Goal: Task Accomplishment & Management: Manage account settings

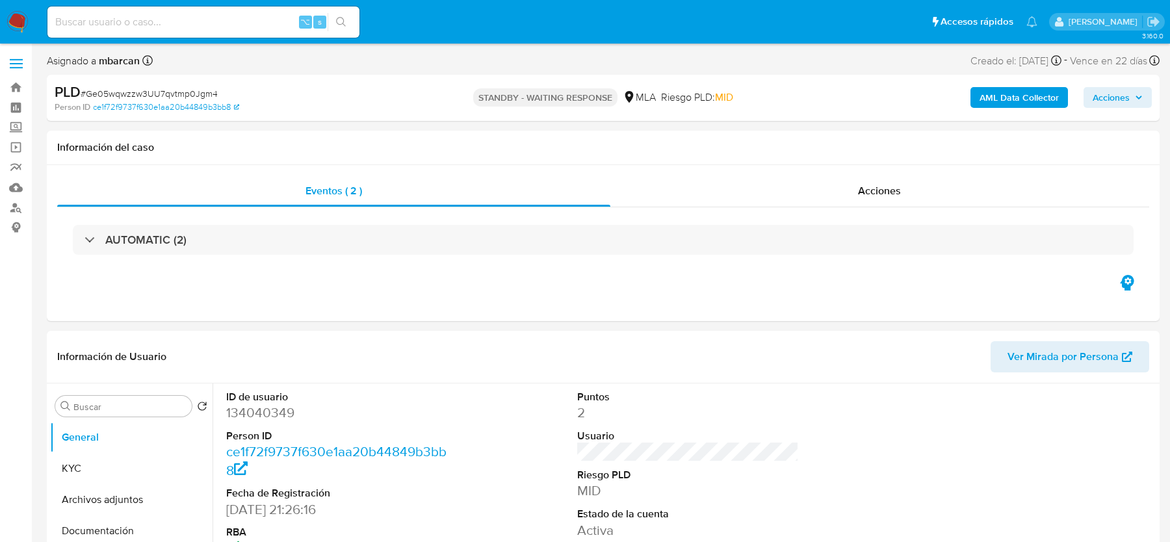
select select "10"
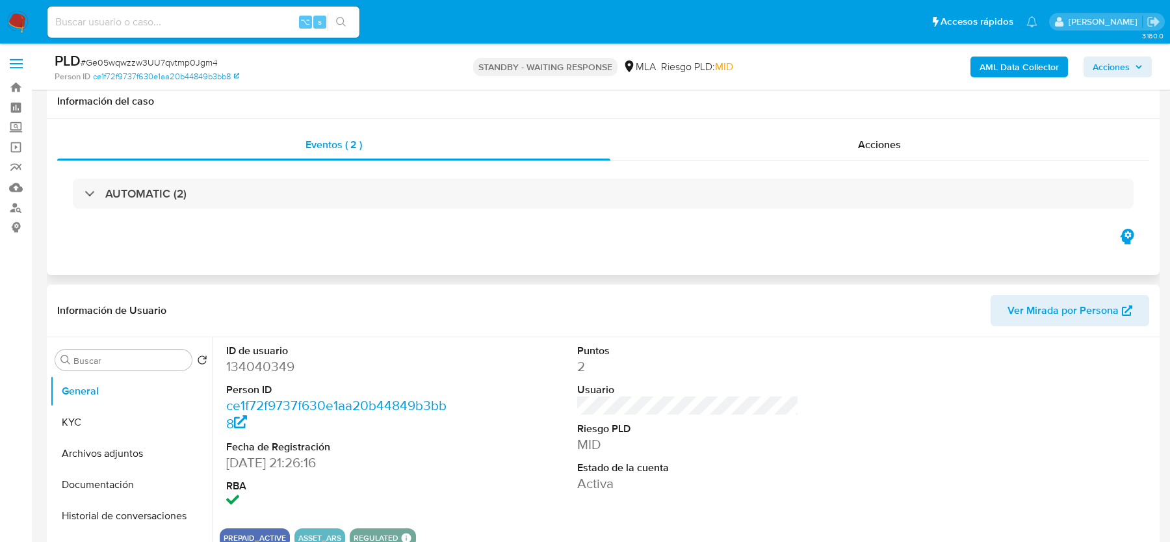
scroll to position [365, 0]
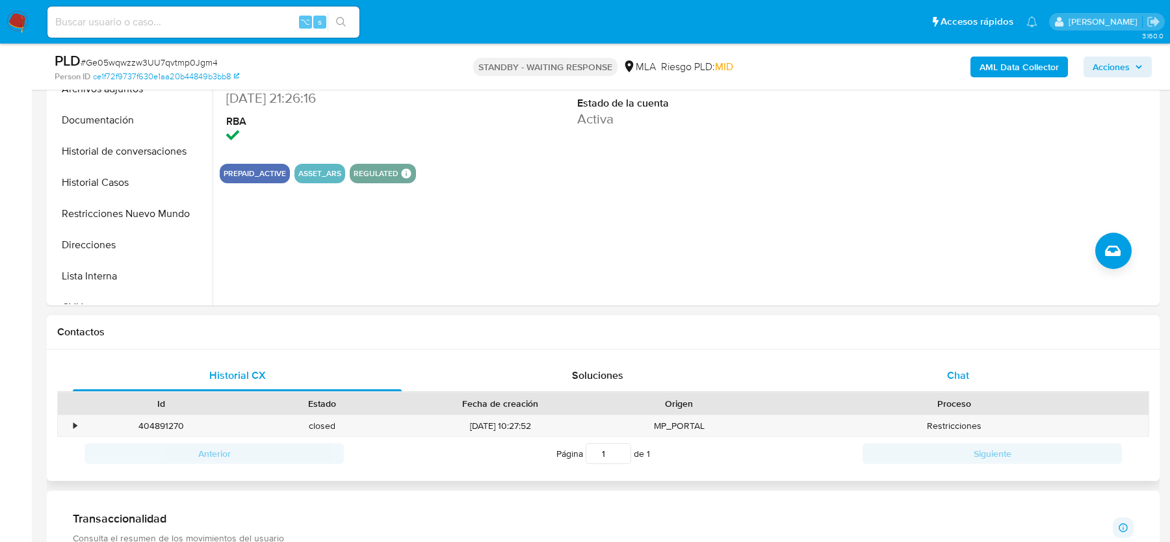
click at [964, 388] on div "Chat" at bounding box center [957, 375] width 329 height 31
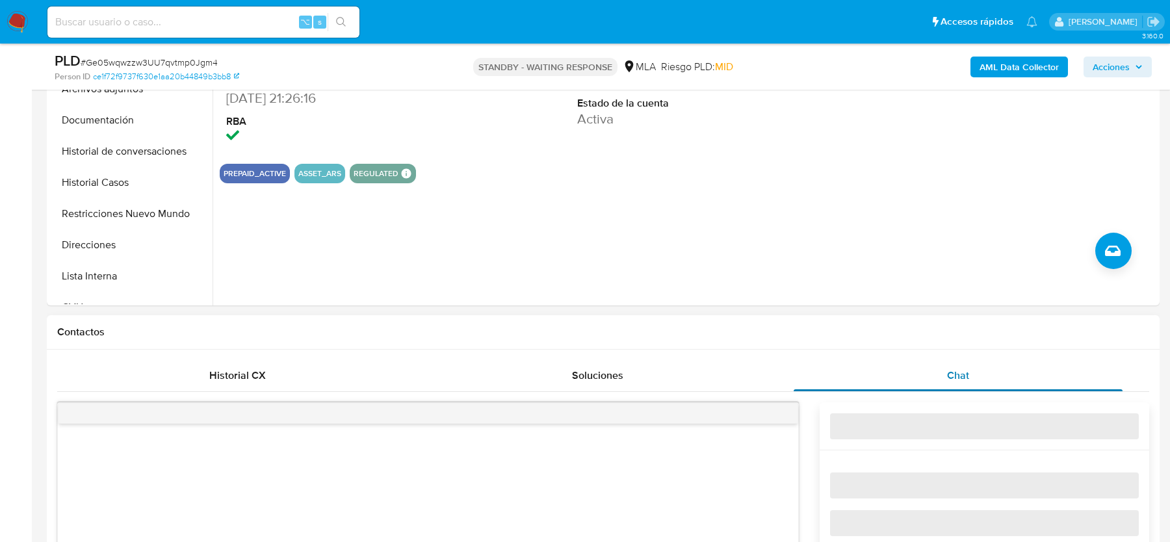
click at [964, 370] on span "Chat" at bounding box center [958, 375] width 22 height 15
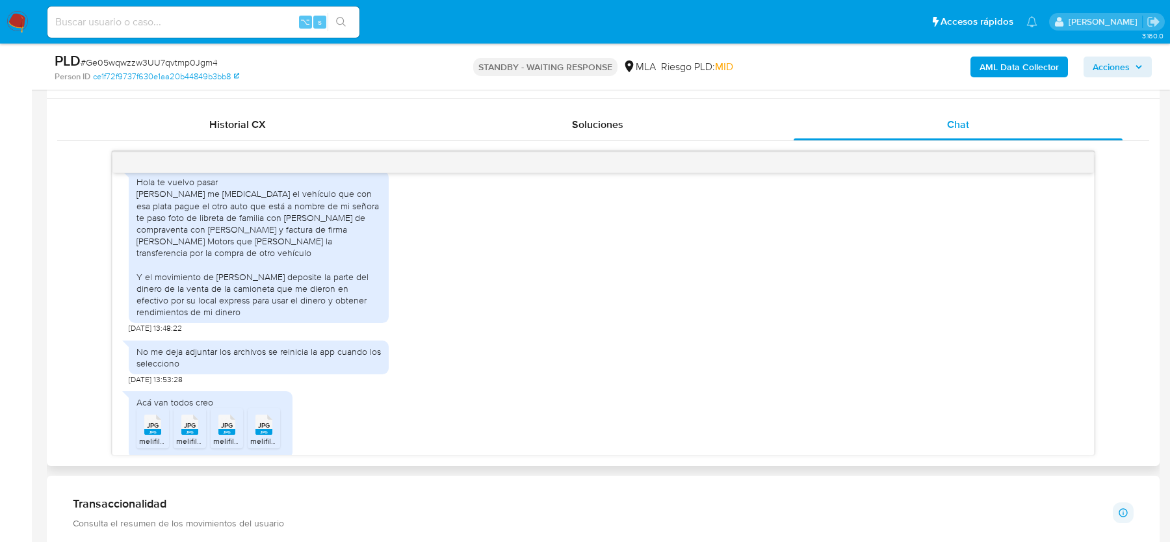
scroll to position [738, 0]
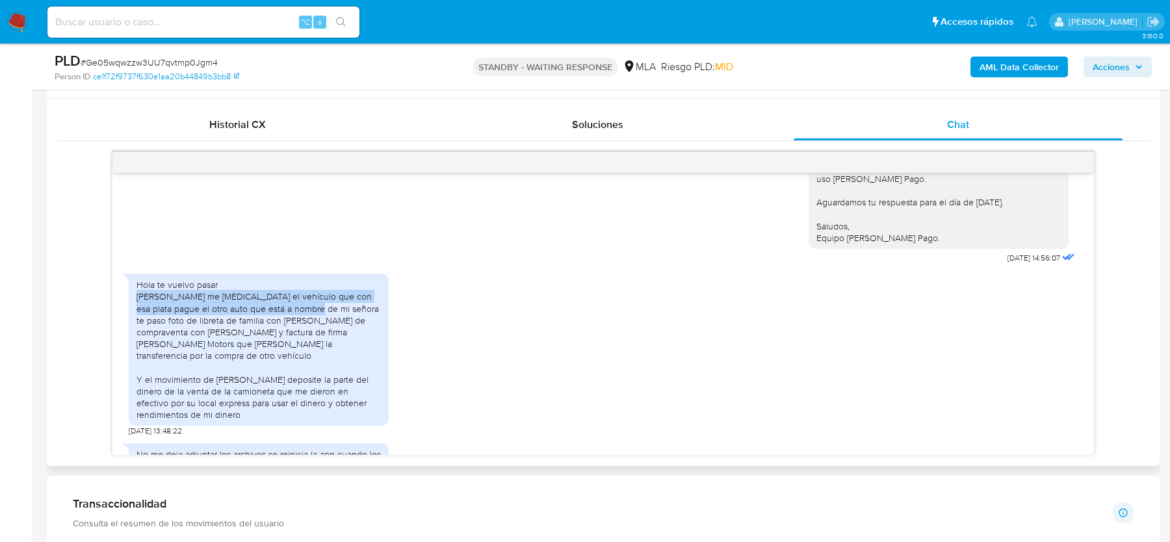
drag, startPoint x: 135, startPoint y: 282, endPoint x: 305, endPoint y: 299, distance: 170.4
click at [305, 299] on div "Hola te vuelvo pasar [PERSON_NAME] me [MEDICAL_DATA] el vehículo que con esa pl…" at bounding box center [259, 350] width 260 height 152
click at [285, 305] on div "Hola te vuelvo pasar Abratte me compro el vehículo que con esa plata pague el o…" at bounding box center [258, 350] width 244 height 142
drag, startPoint x: 143, startPoint y: 283, endPoint x: 300, endPoint y: 296, distance: 157.8
click at [300, 296] on div "Hola te vuelvo pasar Abratte me compro el vehículo que con esa plata pague el o…" at bounding box center [258, 350] width 244 height 142
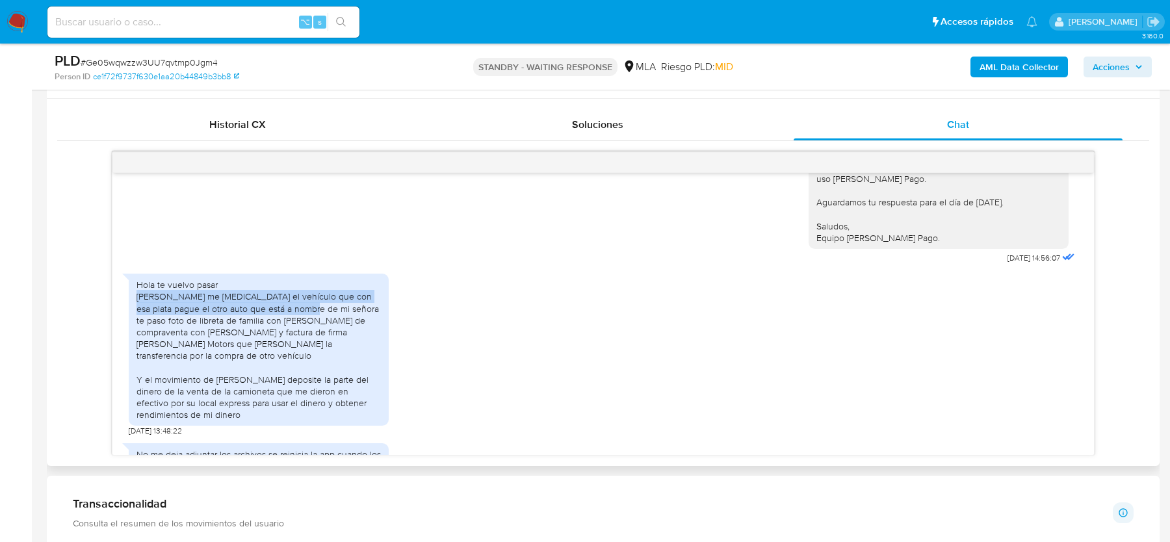
copy div "Abratte me compro el vehículo que con esa plata pague el otro auto que está a n…"
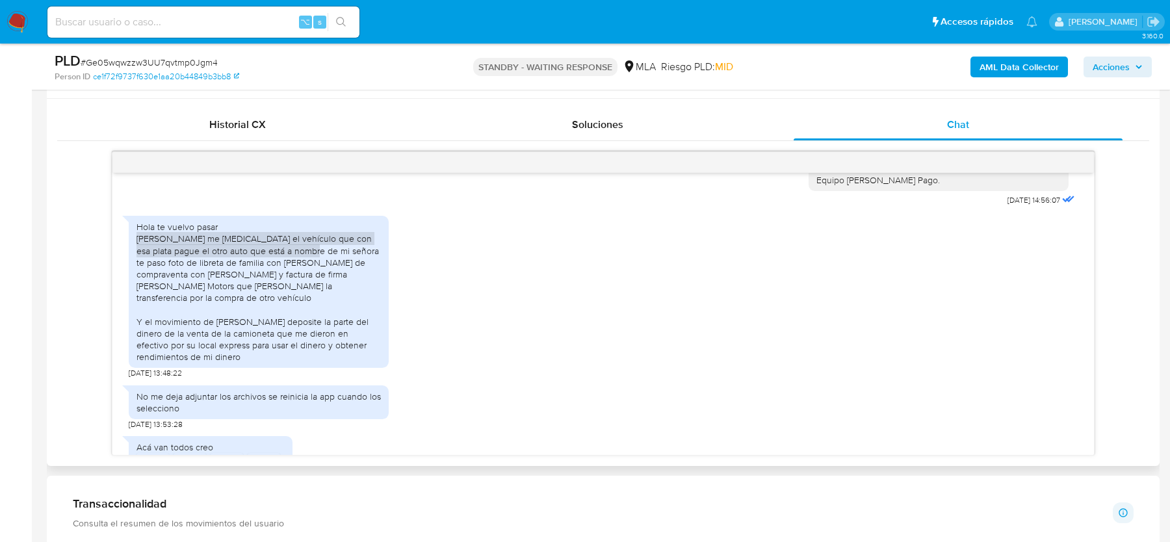
scroll to position [800, 0]
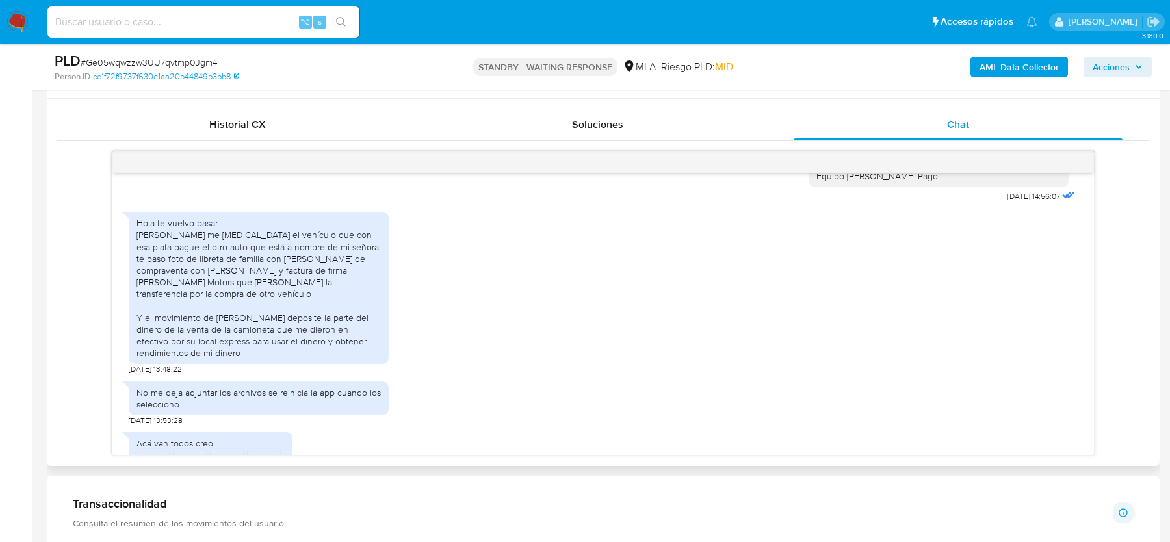
click at [324, 235] on div "Hola te vuelvo pasar Abratte me compro el vehículo que con esa plata pague el o…" at bounding box center [258, 288] width 244 height 142
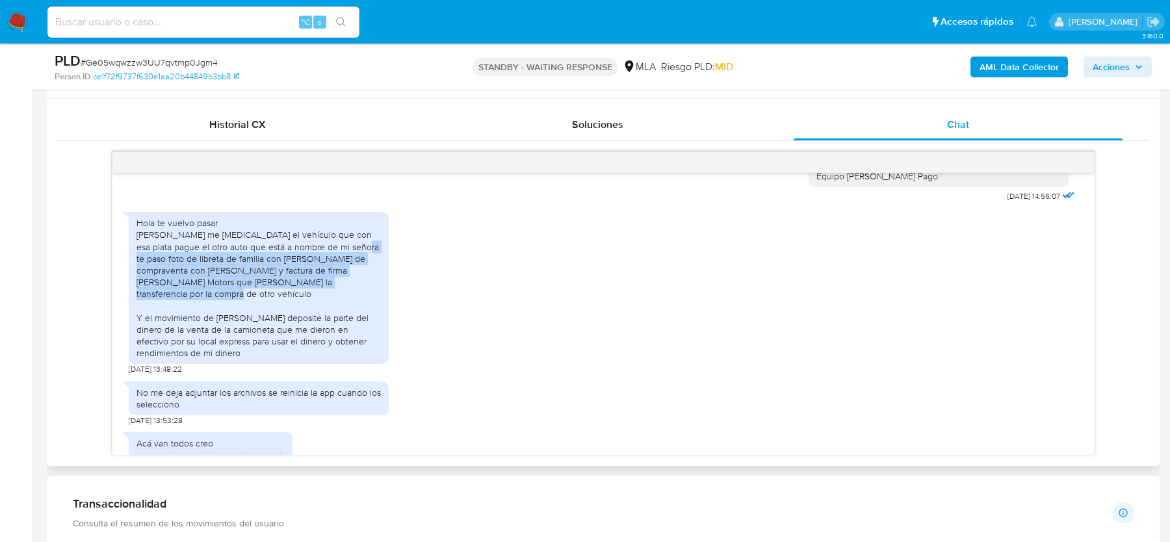
drag, startPoint x: 335, startPoint y: 233, endPoint x: 336, endPoint y: 279, distance: 46.1
click at [336, 279] on div "Hola te vuelvo pasar Abratte me compro el vehículo que con esa plata pague el o…" at bounding box center [258, 288] width 244 height 142
copy div "foto de libreta de familia con Olga Spalla Boleto de compraventa con Abratte Ro…"
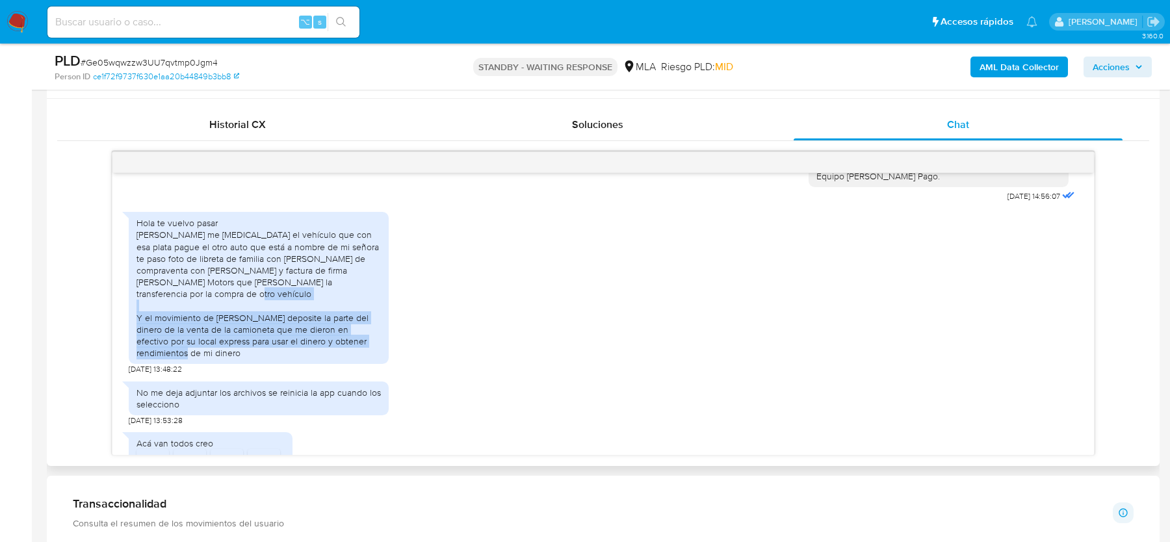
drag, startPoint x: 146, startPoint y: 305, endPoint x: 365, endPoint y: 337, distance: 221.9
click at [365, 337] on div "Hola te vuelvo pasar Abratte me compro el vehículo que con esa plata pague el o…" at bounding box center [258, 288] width 244 height 142
copy div "el movimiento de Gabriel Giacomino deposite la parte del dinero de la venta de …"
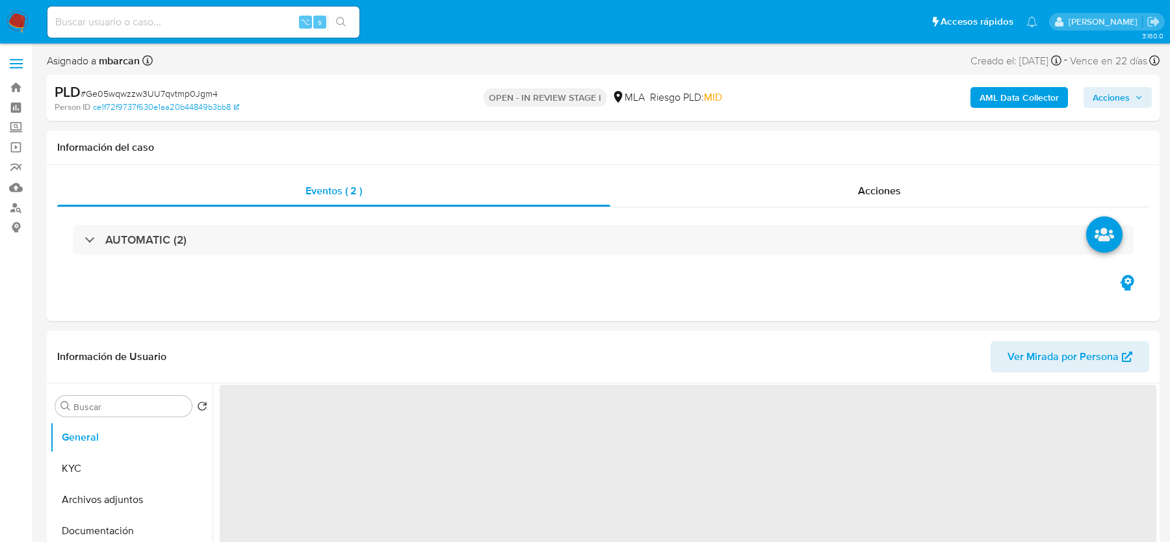
select select "10"
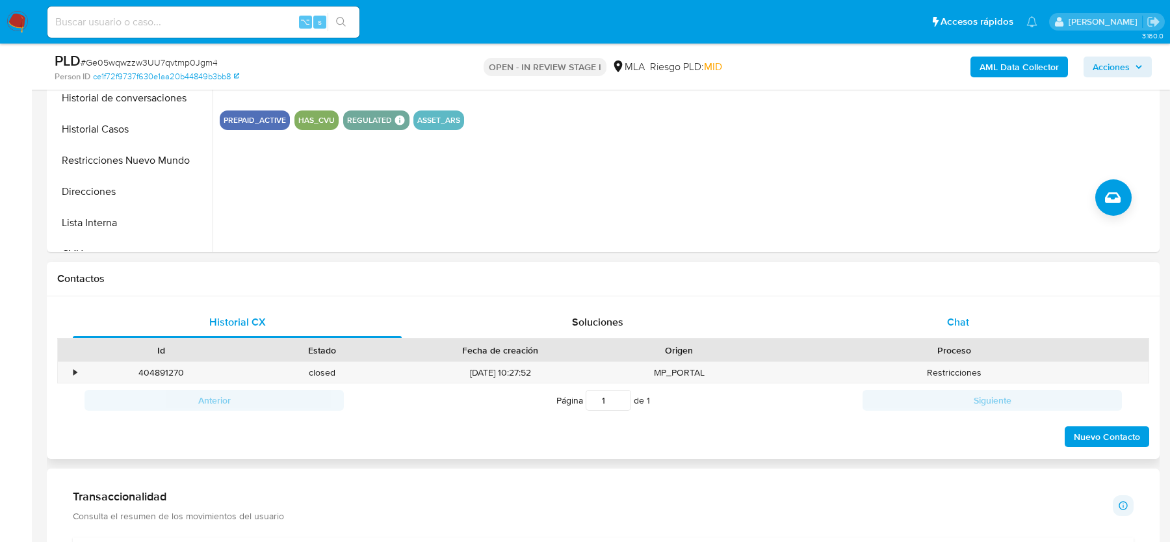
click at [936, 322] on div "Chat" at bounding box center [957, 322] width 329 height 31
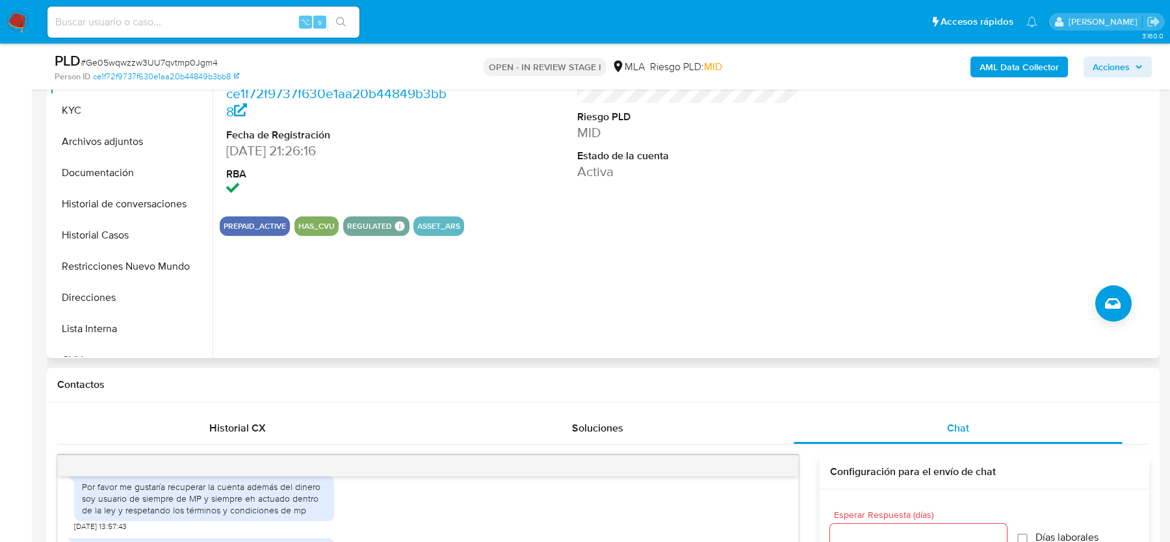
scroll to position [218, 0]
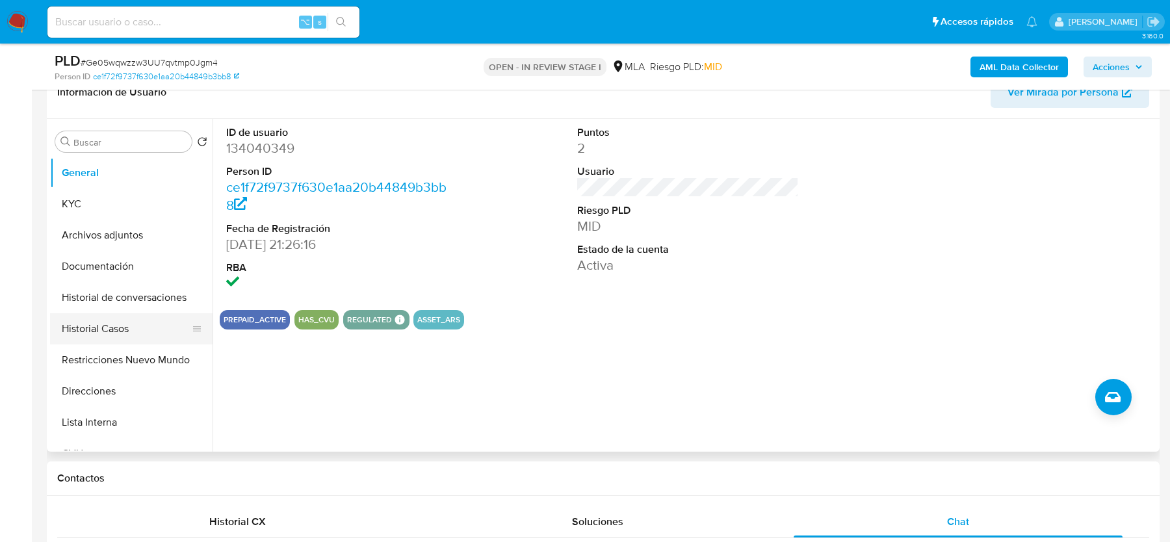
click at [122, 342] on button "Historial Casos" at bounding box center [126, 328] width 152 height 31
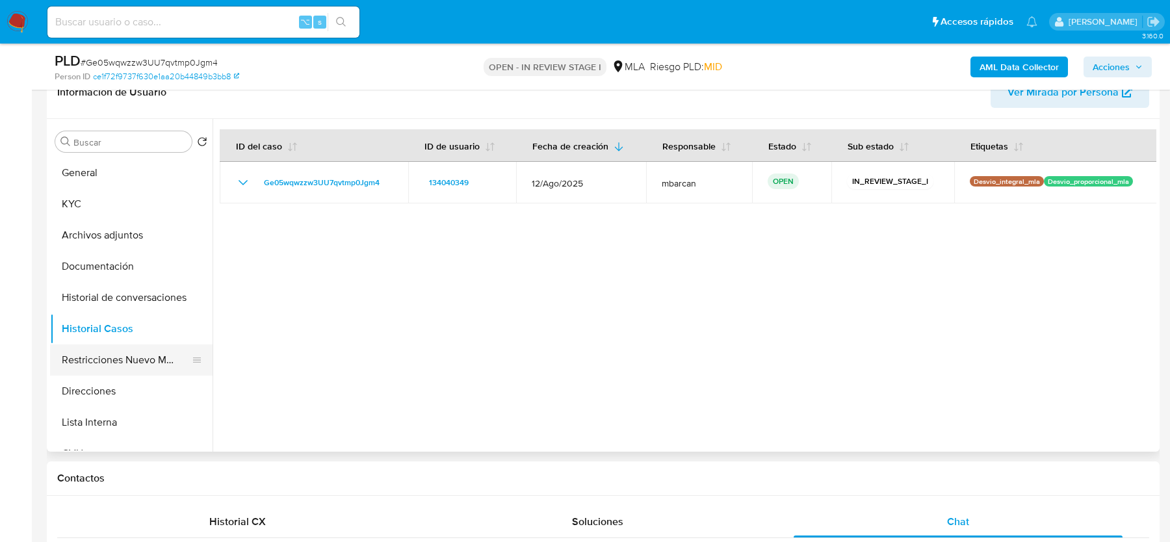
click at [121, 352] on button "Restricciones Nuevo Mundo" at bounding box center [126, 359] width 152 height 31
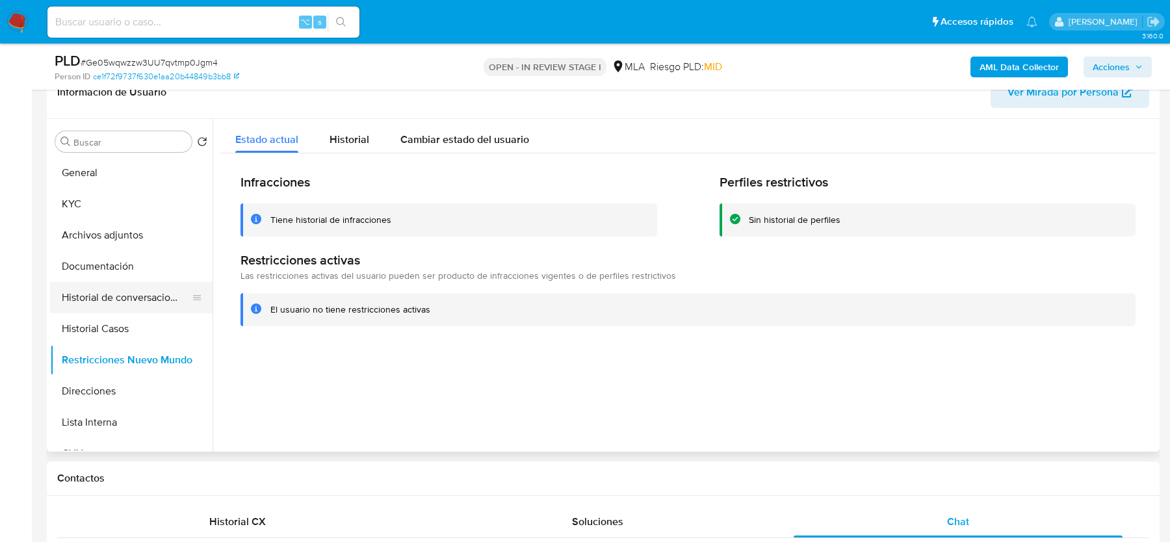
click at [113, 288] on button "Historial de conversaciones" at bounding box center [126, 297] width 152 height 31
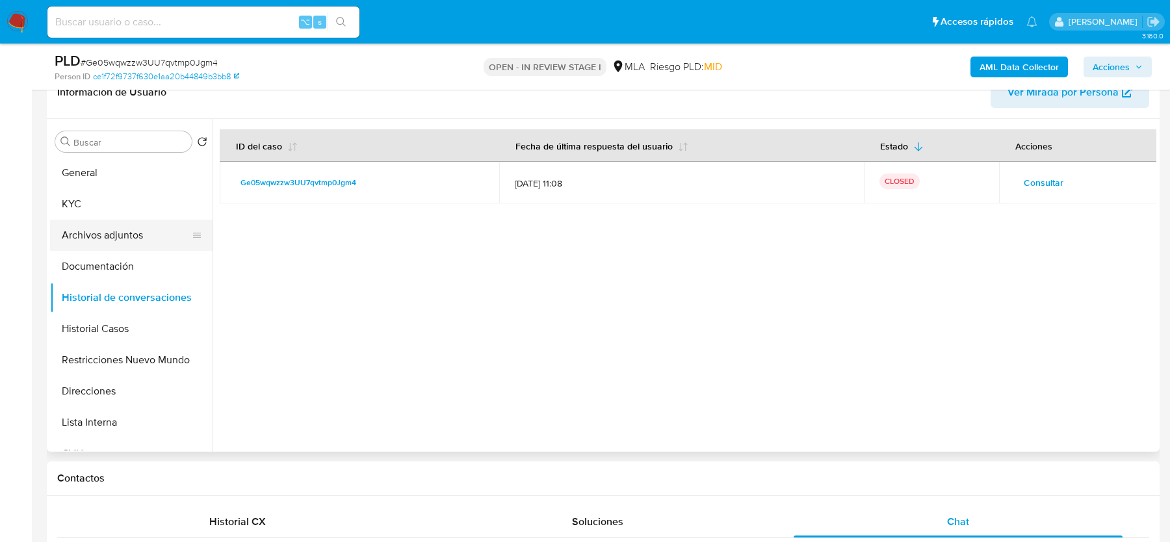
click at [101, 228] on button "Archivos adjuntos" at bounding box center [126, 235] width 152 height 31
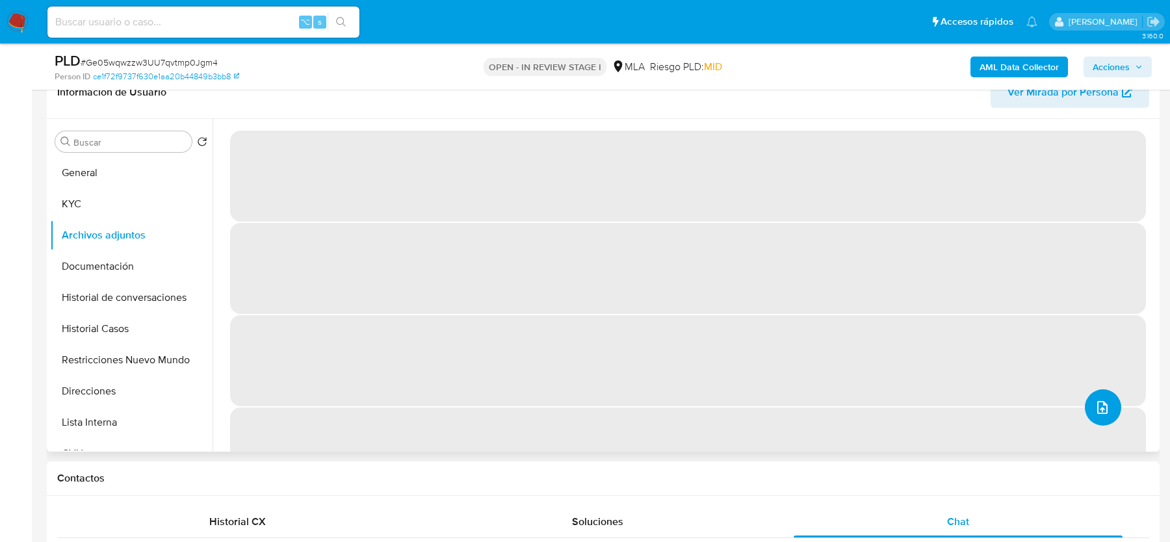
click at [1103, 415] on button "upload-file" at bounding box center [1102, 407] width 36 height 36
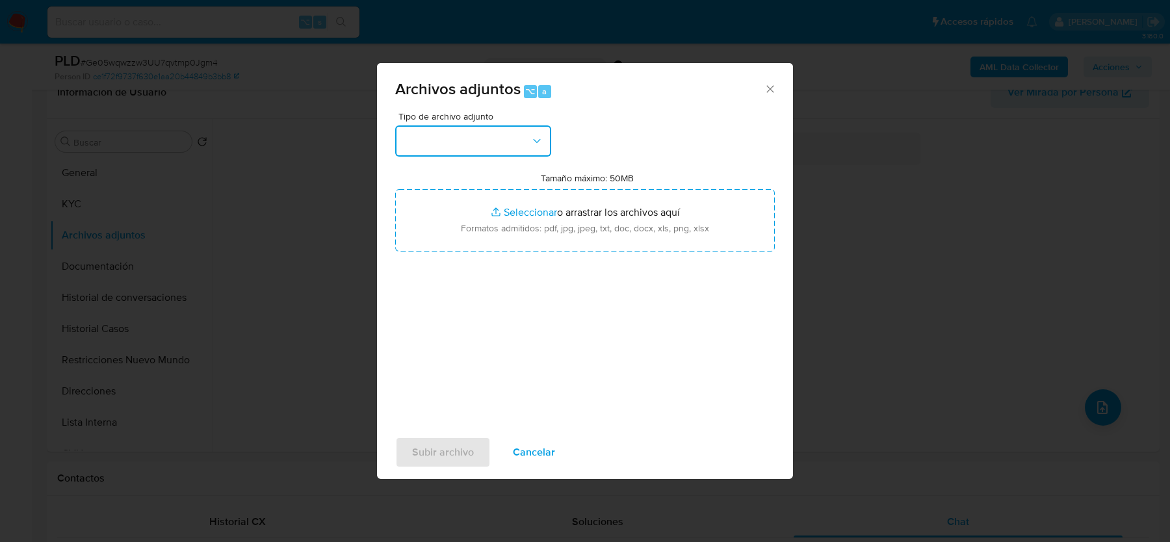
click at [470, 130] on button "button" at bounding box center [473, 140] width 156 height 31
click at [774, 84] on icon "Cerrar" at bounding box center [769, 89] width 13 height 13
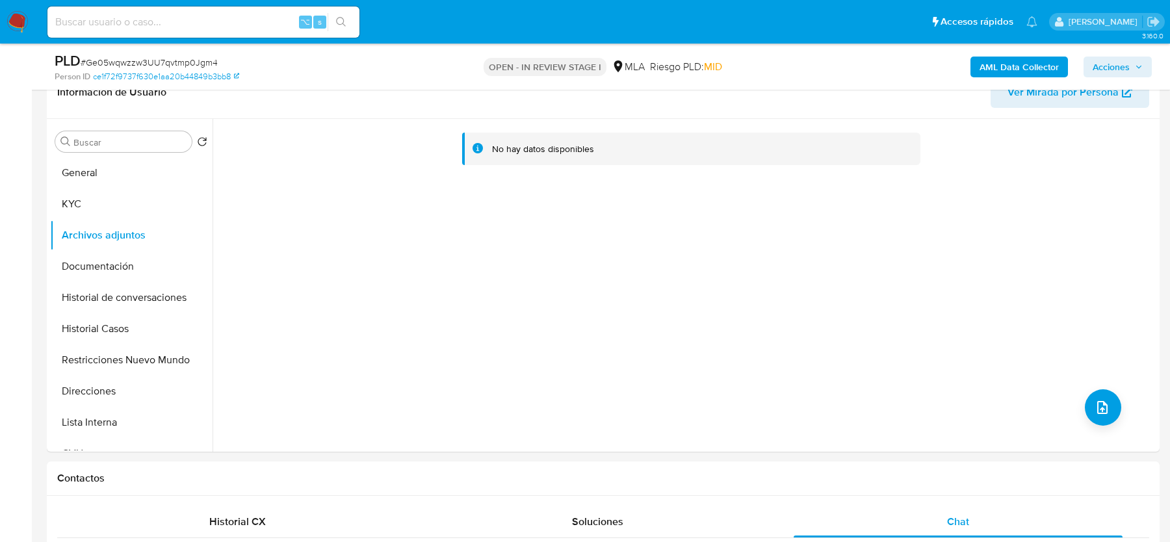
click at [966, 75] on div "AML Data Collector Acciones" at bounding box center [970, 66] width 362 height 31
click at [982, 72] on b "AML Data Collector" at bounding box center [1018, 67] width 79 height 21
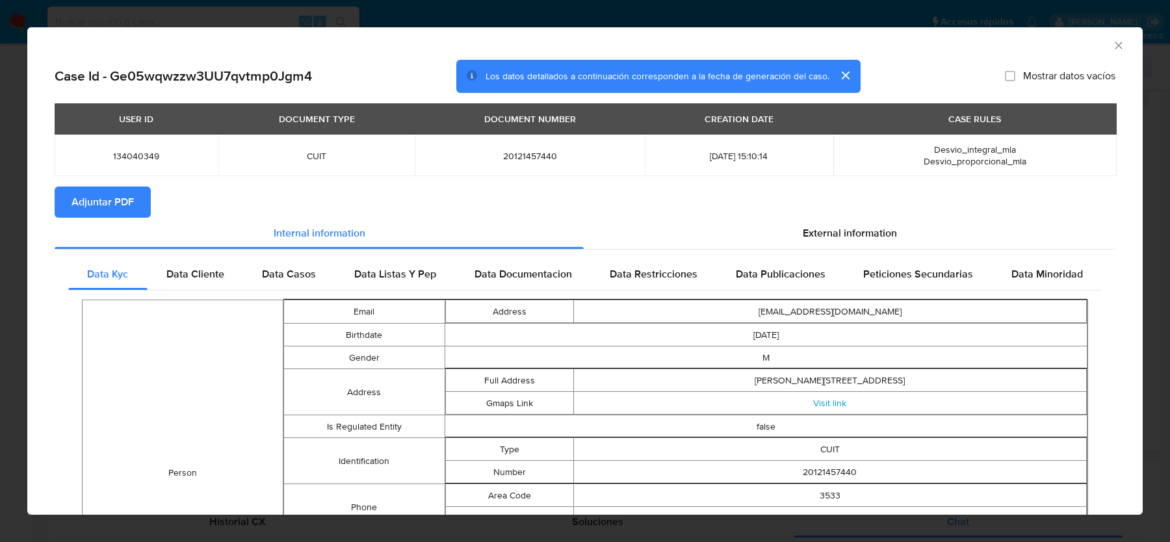
click at [97, 207] on span "Adjuntar PDF" at bounding box center [102, 202] width 62 height 29
click at [830, 219] on div "External information" at bounding box center [848, 233] width 531 height 31
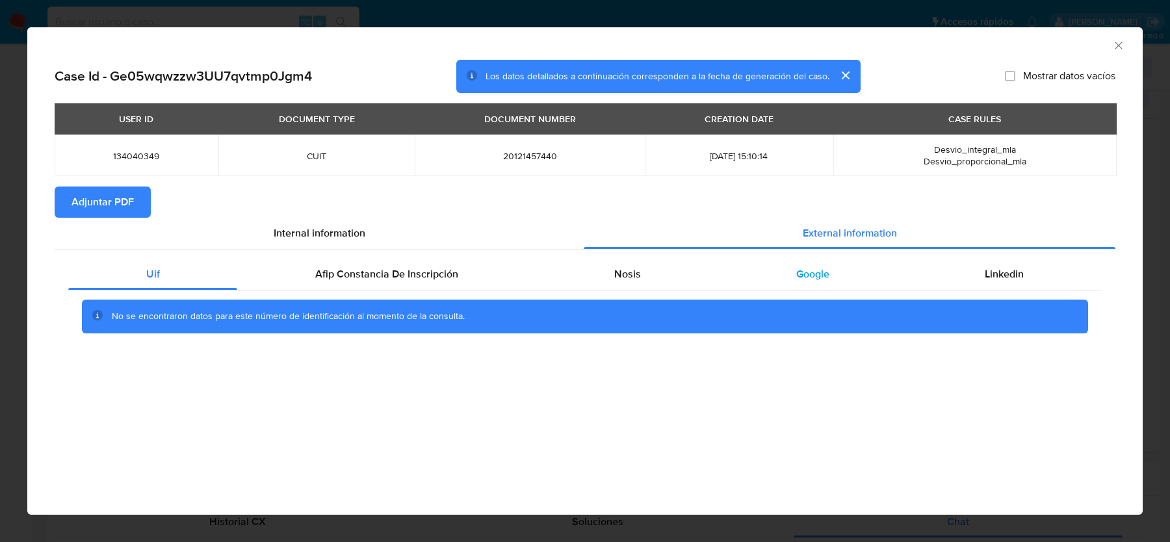
click at [832, 274] on div "Google" at bounding box center [812, 274] width 188 height 31
click at [630, 270] on span "Nosis" at bounding box center [627, 273] width 27 height 15
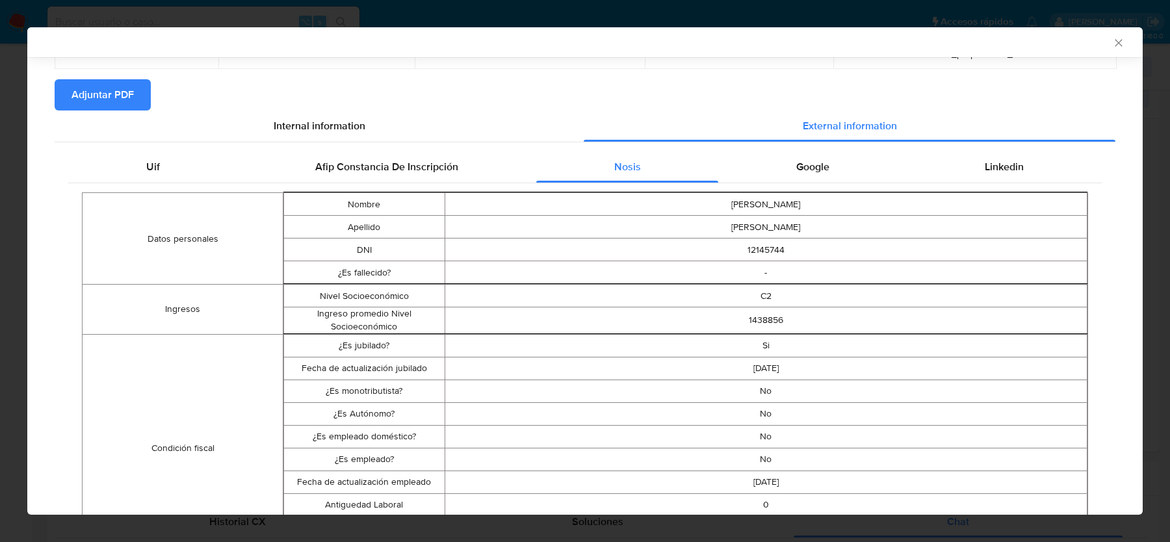
scroll to position [122, 0]
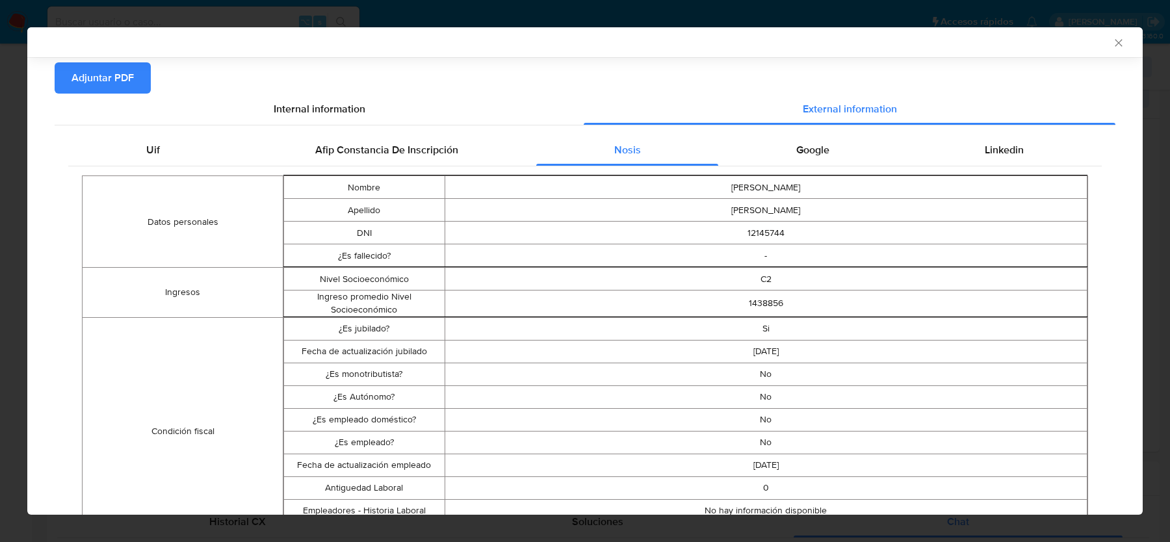
click at [1127, 47] on div "AML Data Collector" at bounding box center [584, 42] width 1115 height 30
click at [1120, 42] on icon "Cerrar ventana" at bounding box center [1118, 42] width 13 height 13
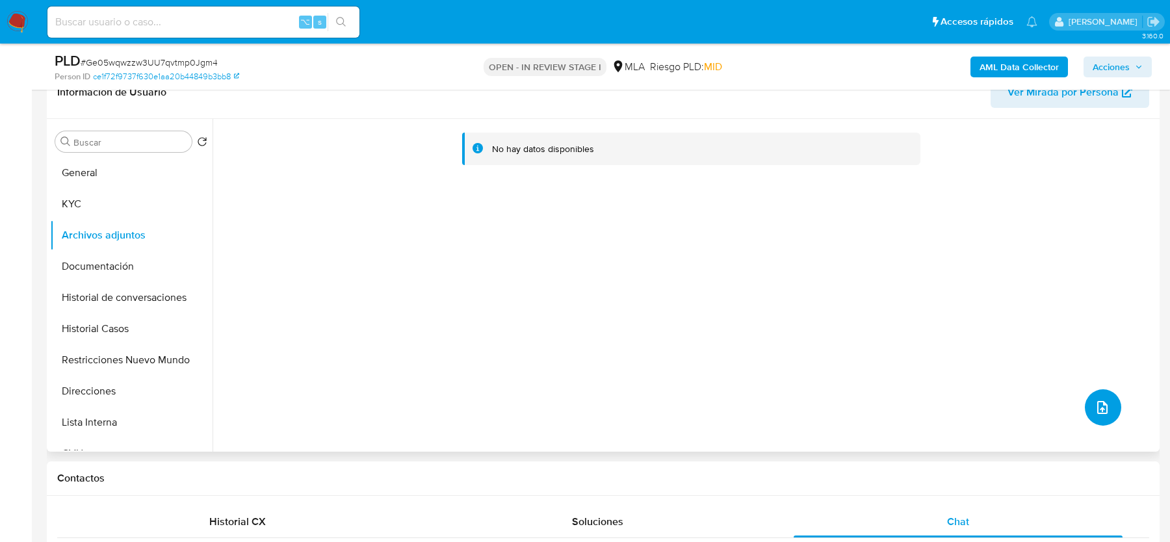
click at [1084, 416] on button "upload-file" at bounding box center [1102, 407] width 36 height 36
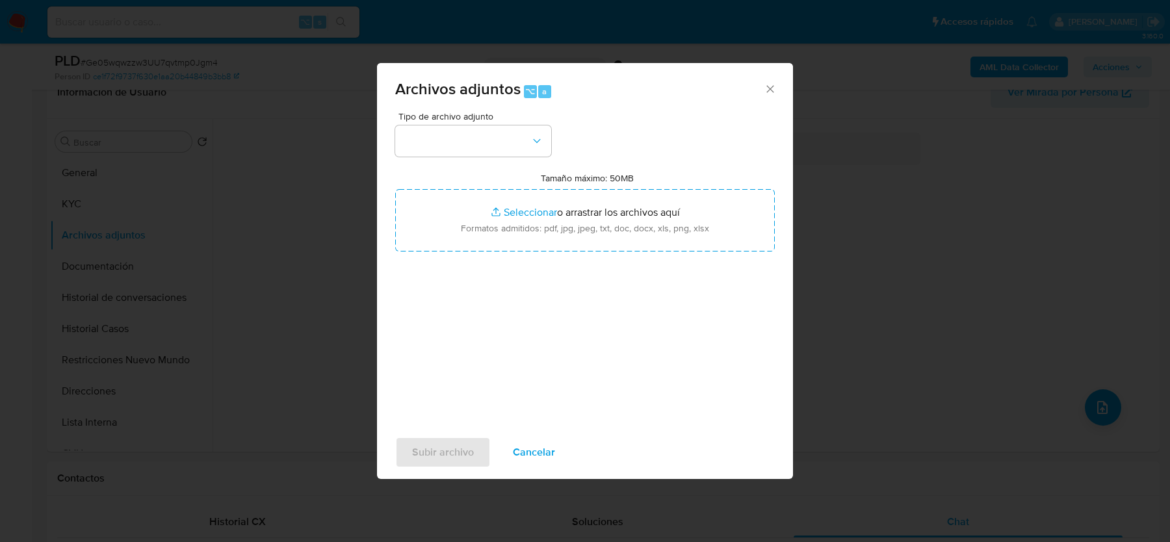
click at [444, 160] on div "Tipo de archivo adjunto Tamaño máximo: 50MB Seleccionar archivos Seleccionar o …" at bounding box center [584, 265] width 379 height 307
click at [447, 147] on button "button" at bounding box center [473, 140] width 156 height 31
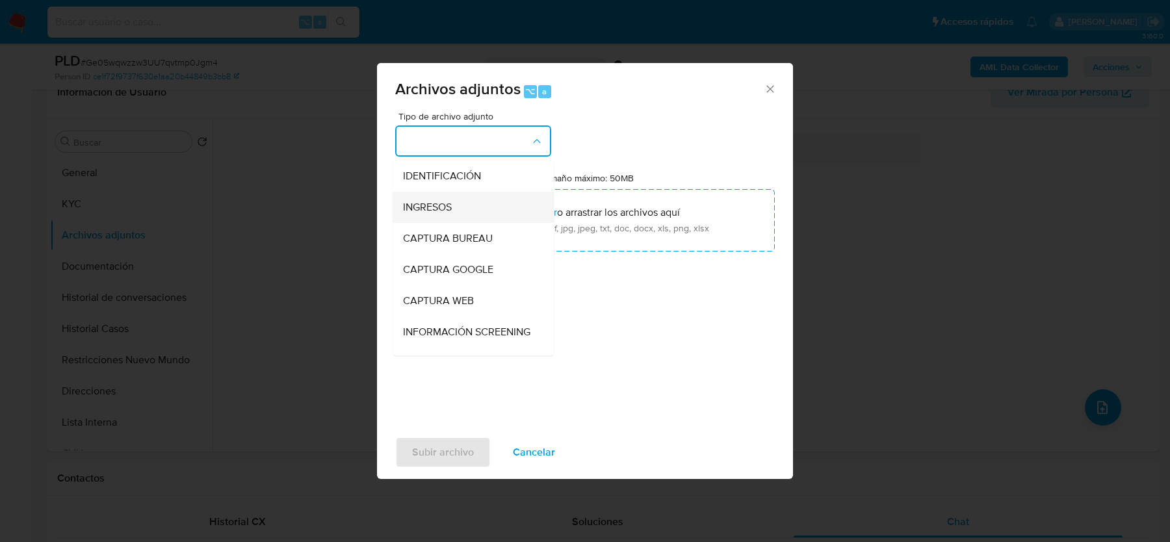
click at [447, 201] on span "INGRESOS" at bounding box center [427, 207] width 49 height 13
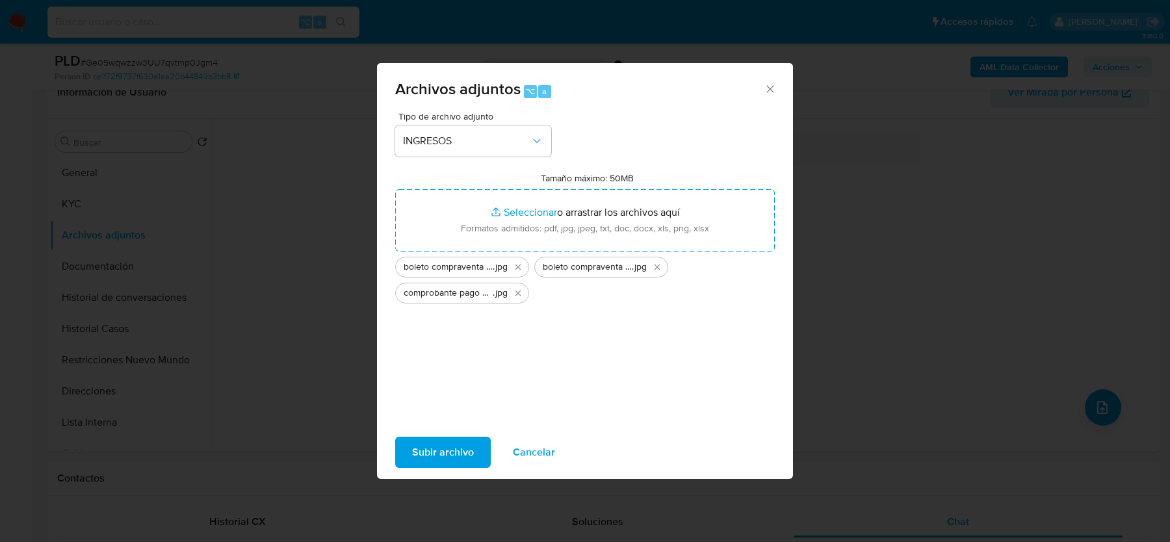
click at [437, 457] on span "Subir archivo" at bounding box center [443, 452] width 62 height 29
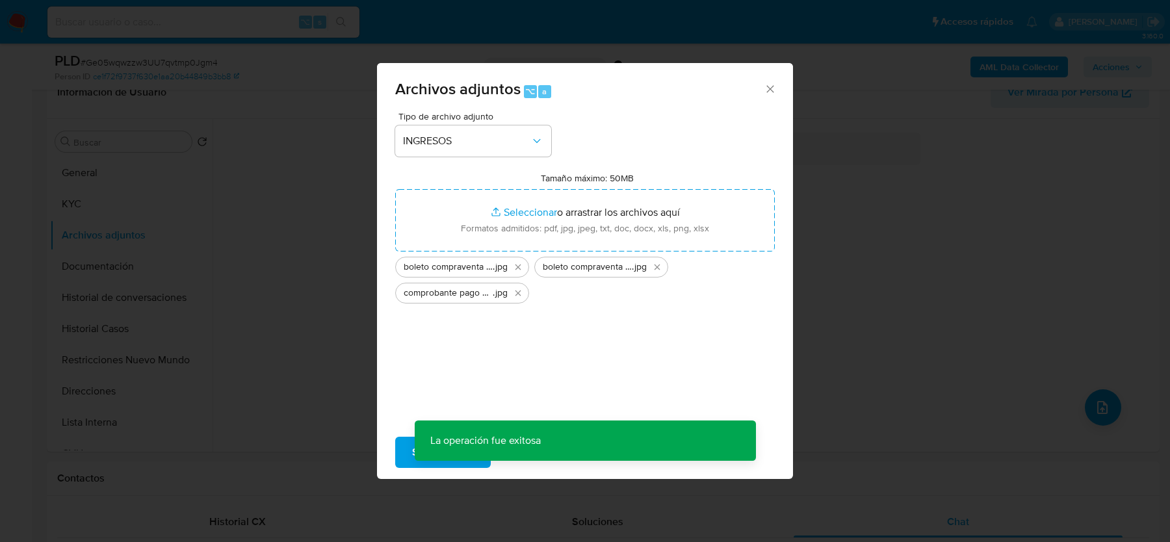
click at [1101, 415] on div "Archivos adjuntos ⌥ a Tipo de archivo adjunto INGRESOS Tamaño máximo: 50MB Sele…" at bounding box center [585, 271] width 1170 height 542
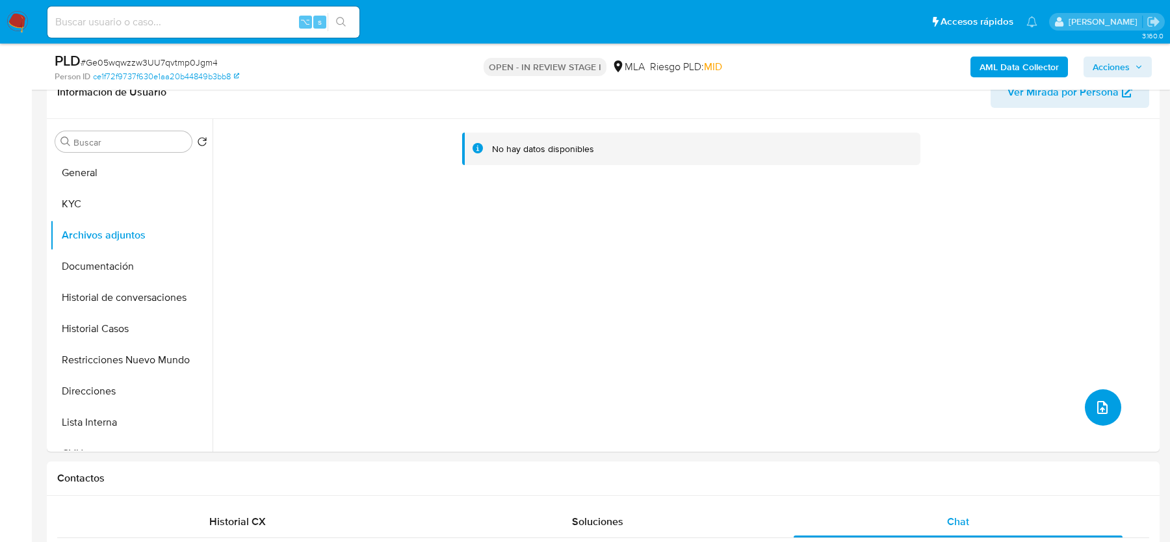
click at [1101, 415] on button "upload-file" at bounding box center [1102, 407] width 36 height 36
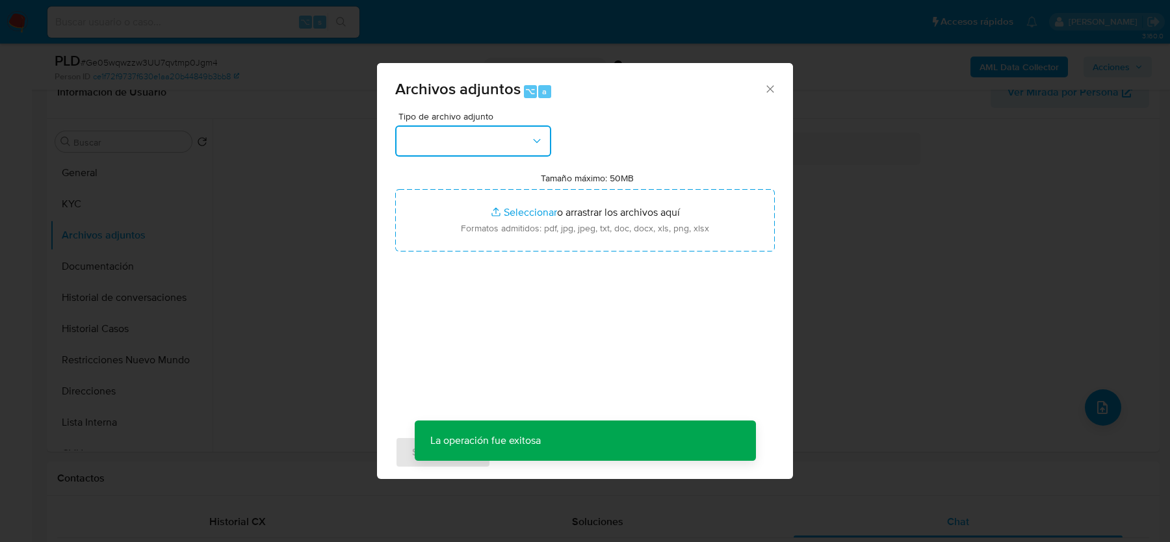
click at [512, 131] on button "button" at bounding box center [473, 140] width 156 height 31
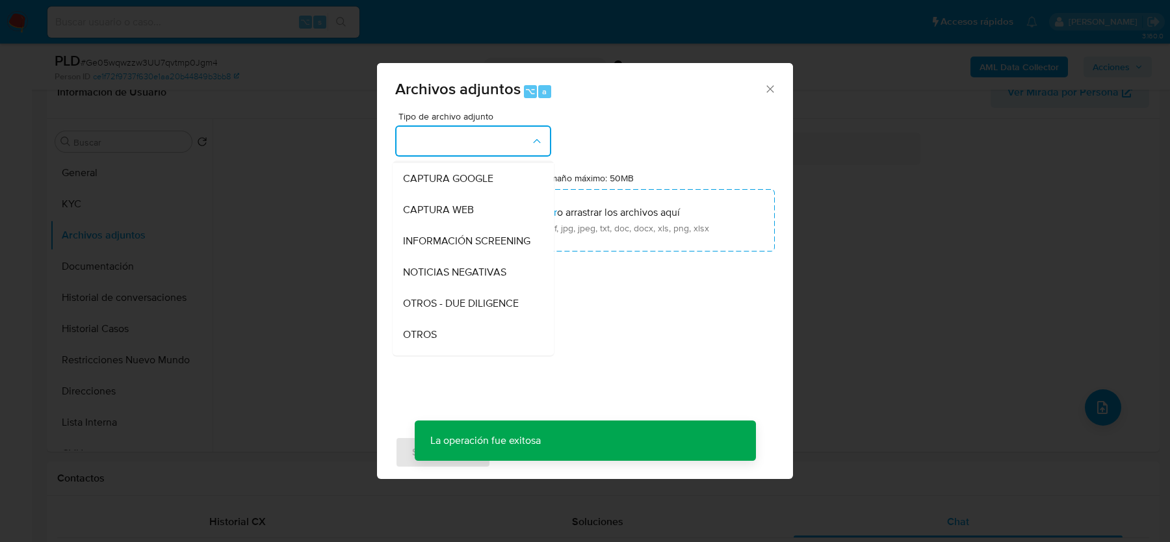
scroll to position [92, 0]
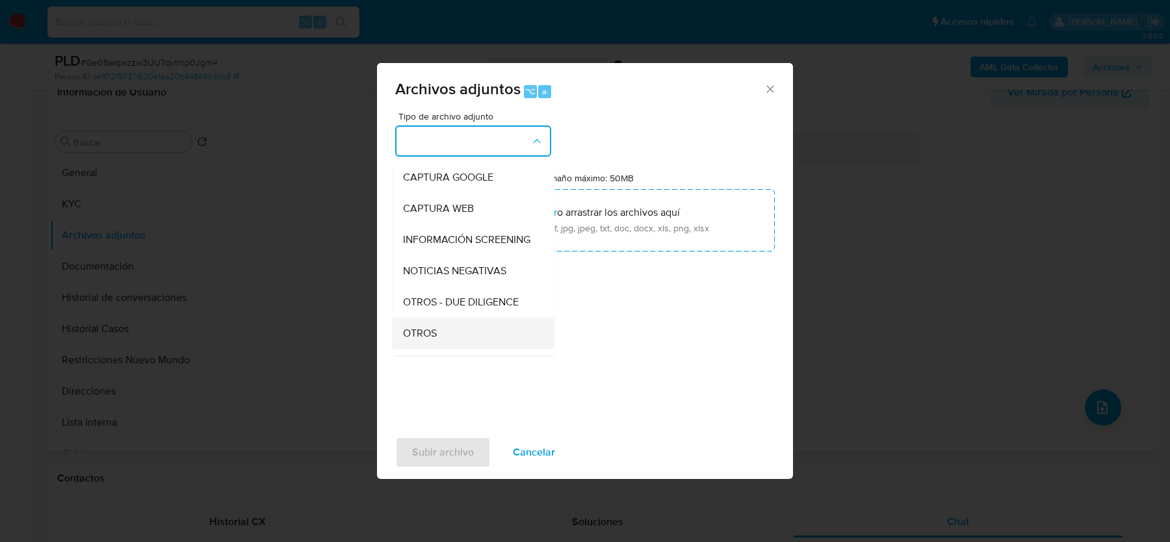
click at [426, 331] on span "OTROS" at bounding box center [420, 333] width 34 height 13
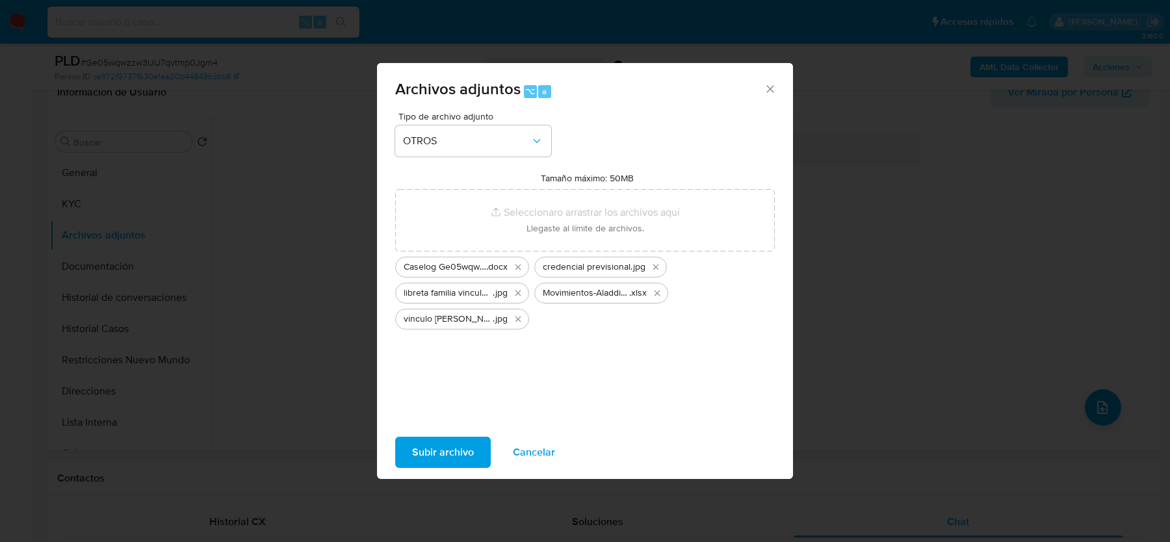
click at [426, 454] on span "Subir archivo" at bounding box center [443, 452] width 62 height 29
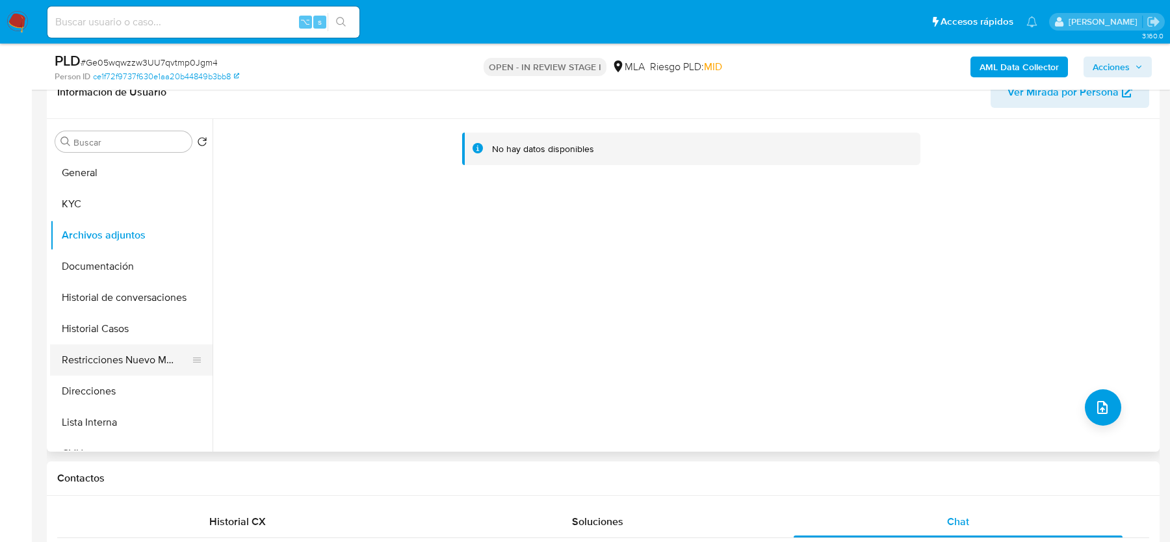
click at [94, 349] on button "Restricciones Nuevo Mundo" at bounding box center [126, 359] width 152 height 31
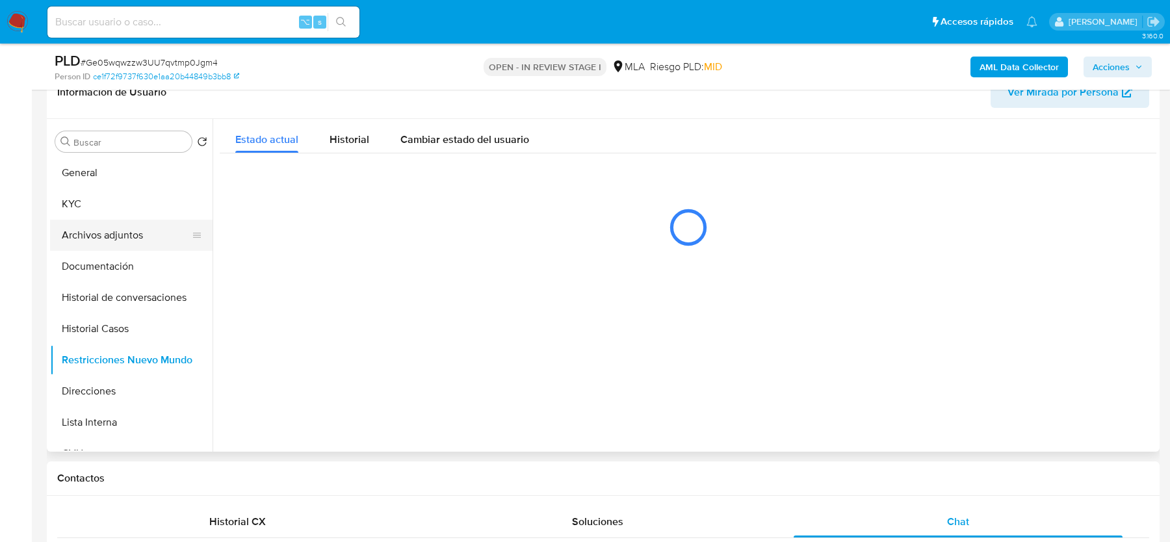
click at [105, 220] on button "Archivos adjuntos" at bounding box center [126, 235] width 152 height 31
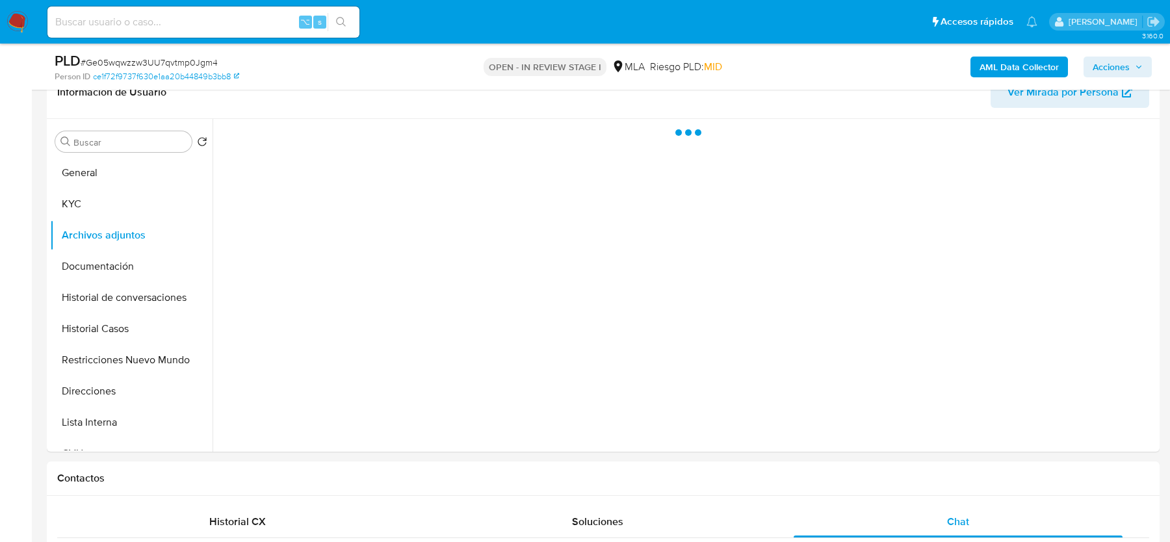
click at [1097, 63] on span "Acciones" at bounding box center [1110, 67] width 37 height 21
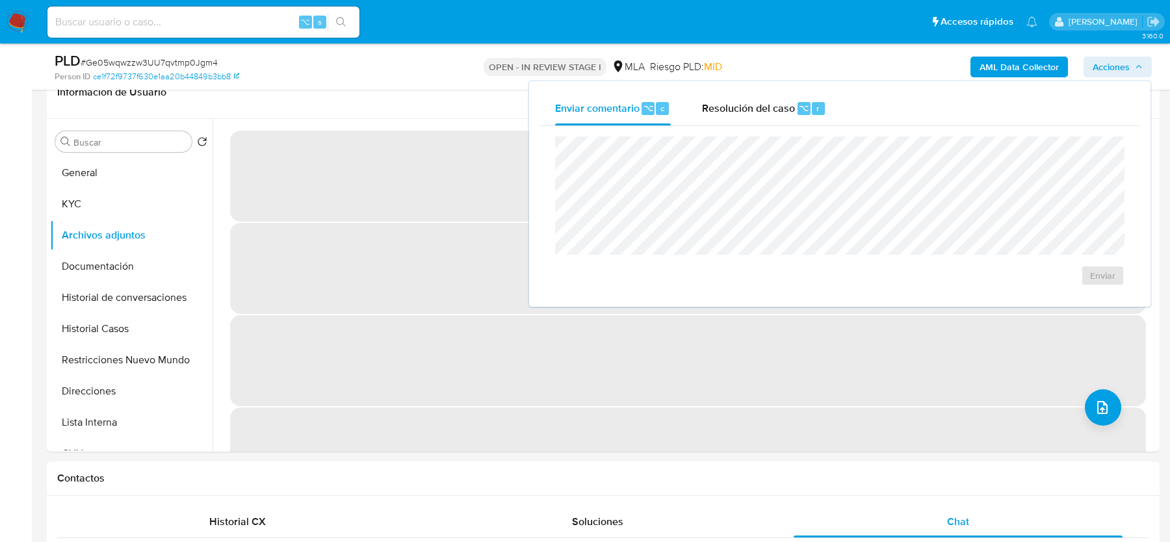
drag, startPoint x: 741, startPoint y: 106, endPoint x: 728, endPoint y: 132, distance: 29.4
click at [741, 106] on span "Resolución del caso" at bounding box center [748, 107] width 93 height 15
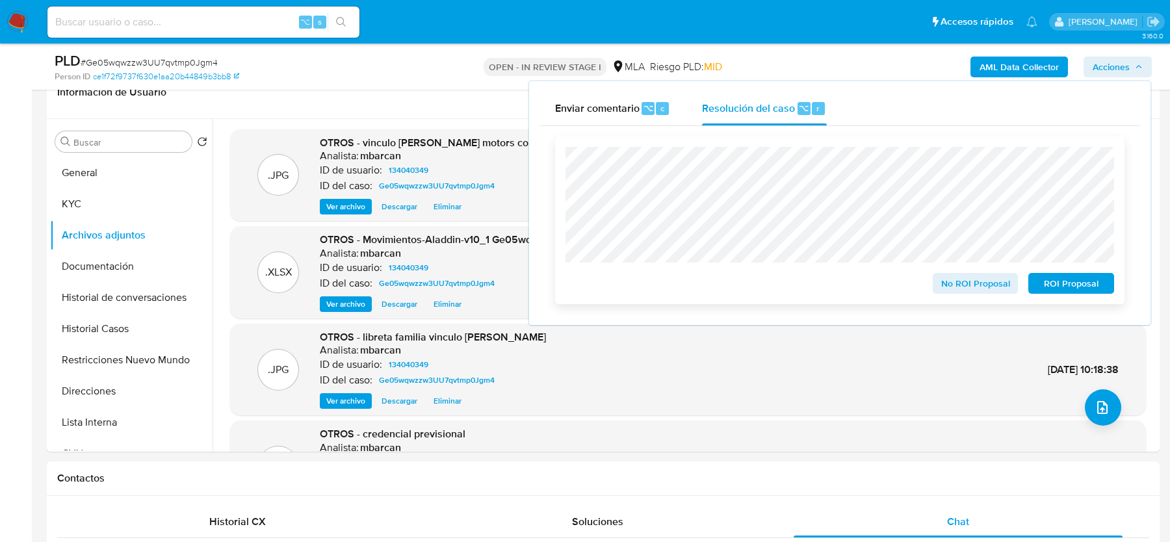
click at [958, 280] on span "No ROI Proposal" at bounding box center [975, 283] width 68 height 18
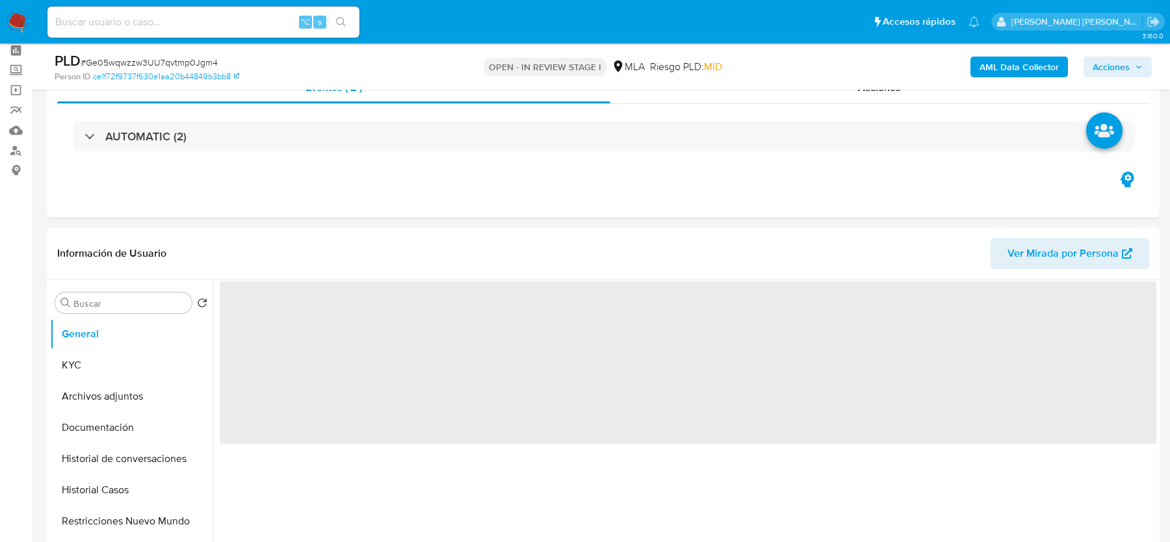
scroll to position [111, 0]
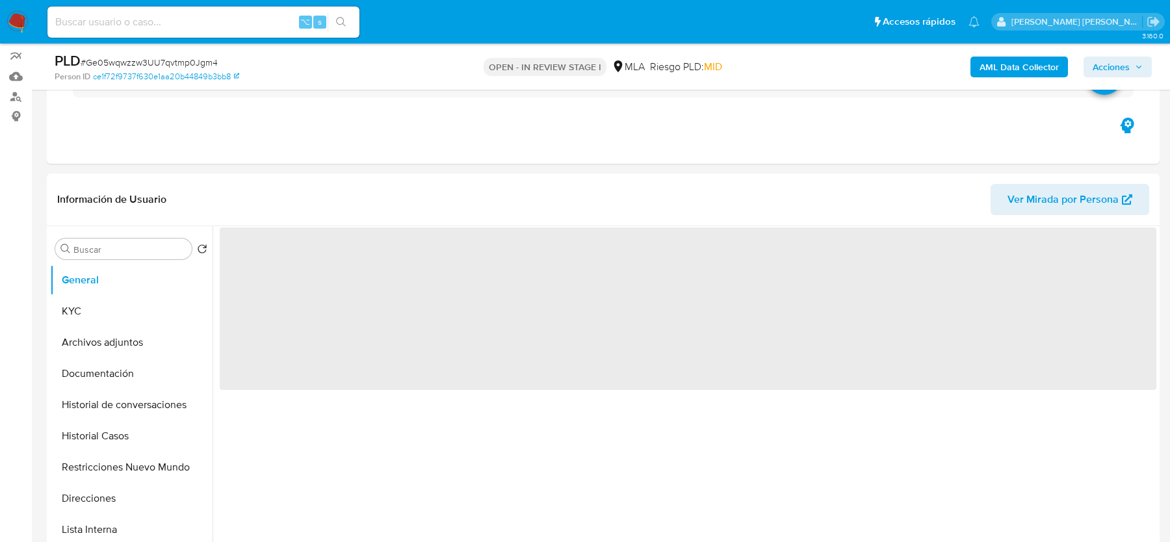
select select "10"
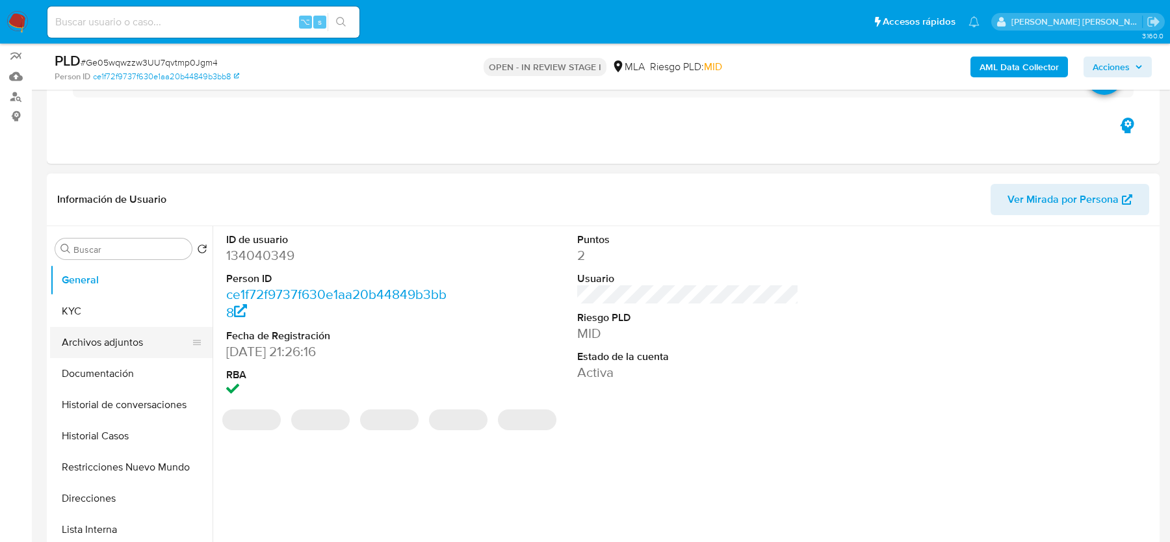
click at [102, 350] on button "Archivos adjuntos" at bounding box center [126, 342] width 152 height 31
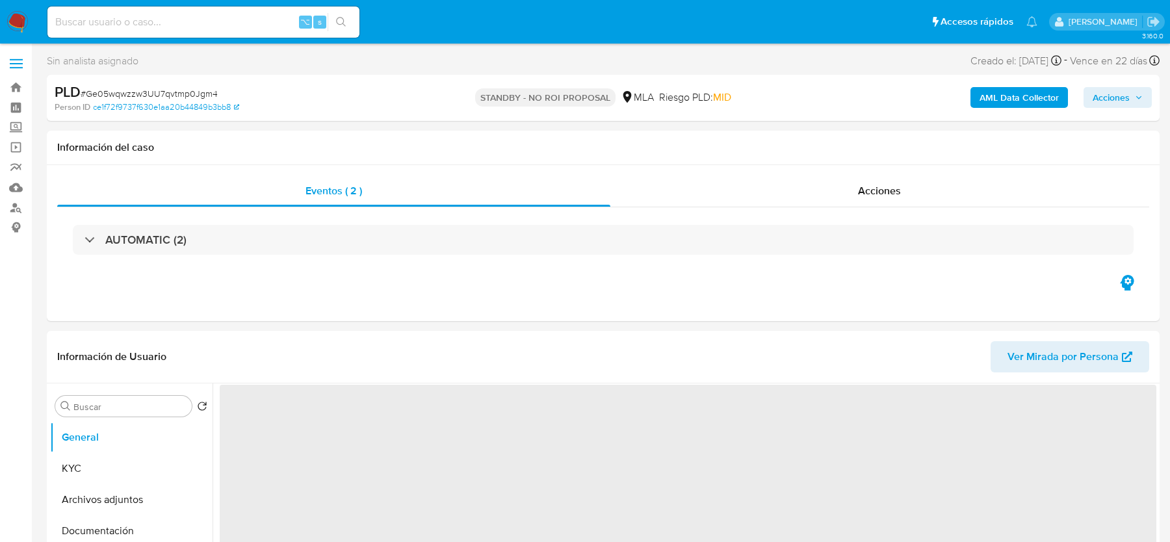
select select "10"
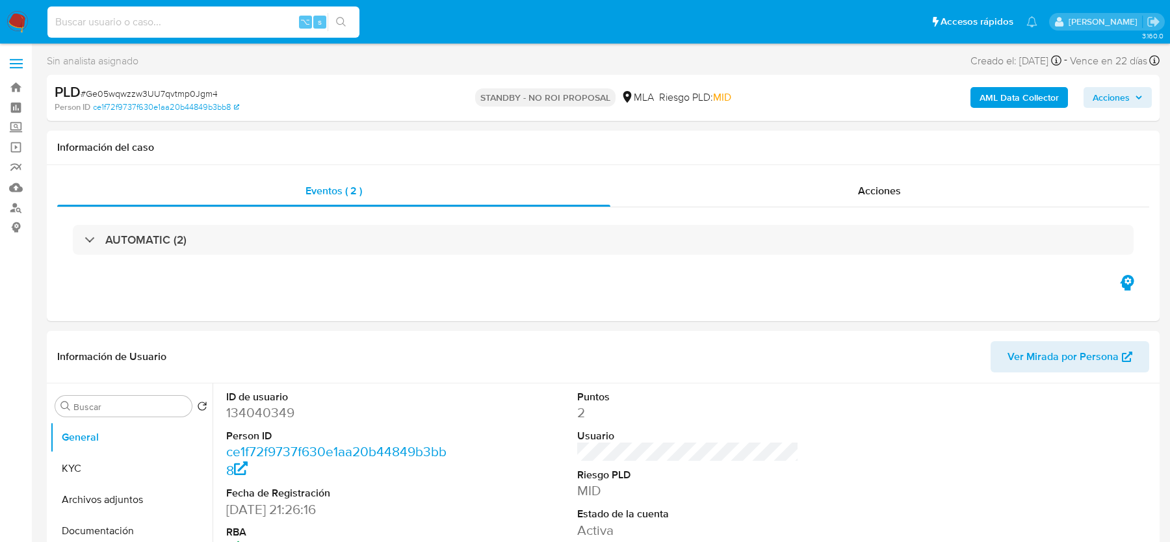
click at [62, 23] on input at bounding box center [203, 22] width 312 height 17
paste input "z3304We0LY7l3AK6NcNBzM7j"
type input "z3304We0LY7l3AK6NcNBzM7j"
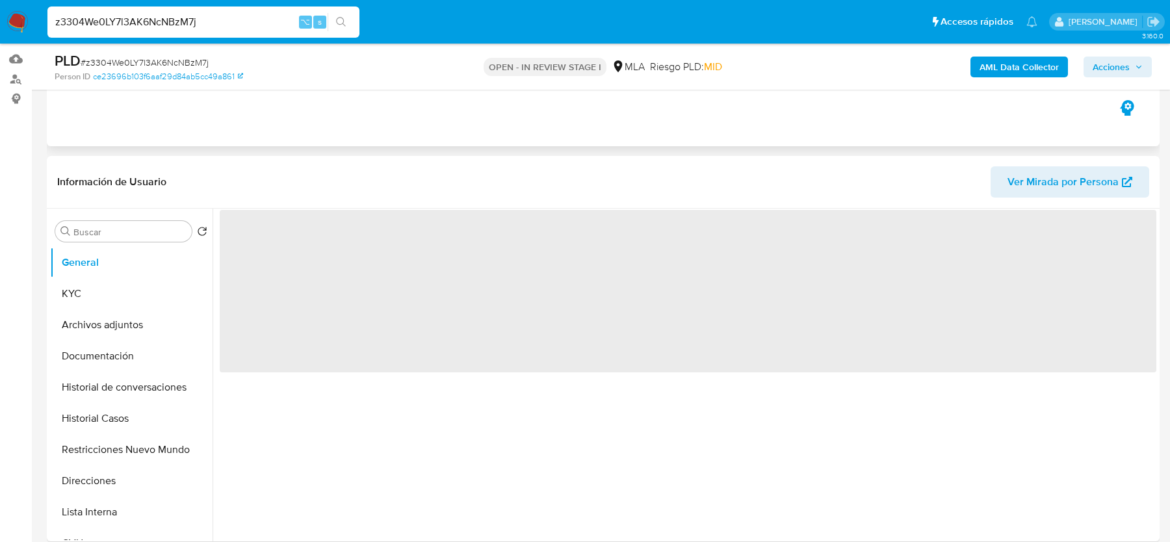
scroll to position [316, 0]
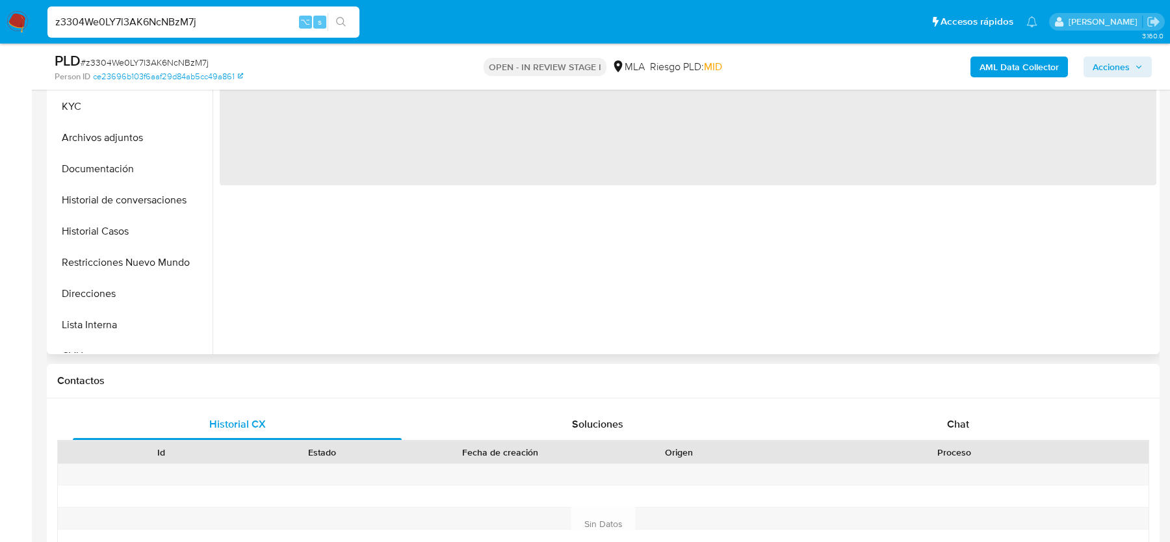
select select "10"
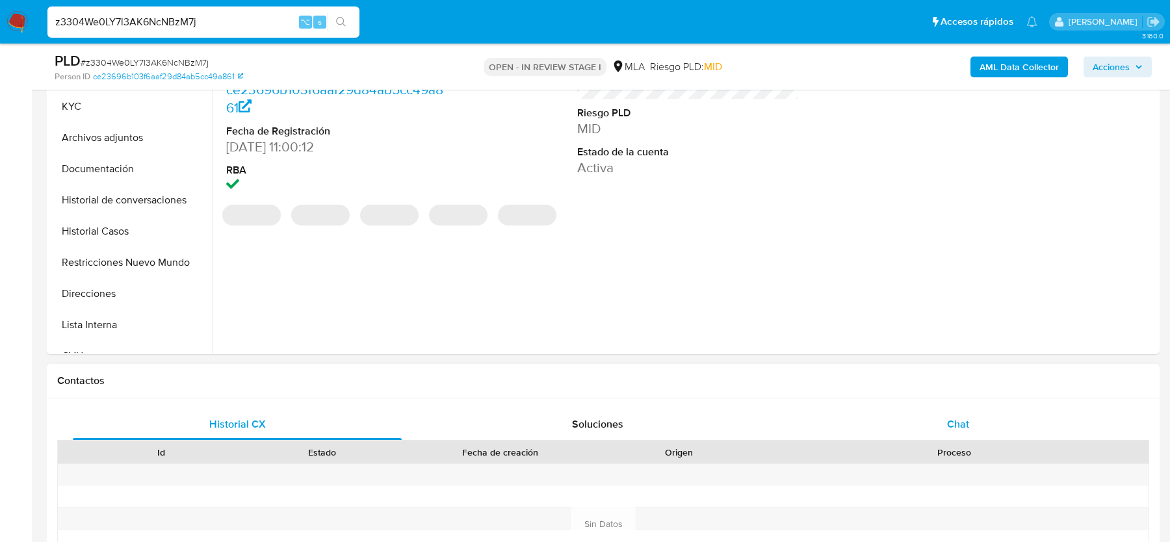
click at [911, 432] on div "Chat" at bounding box center [957, 424] width 329 height 31
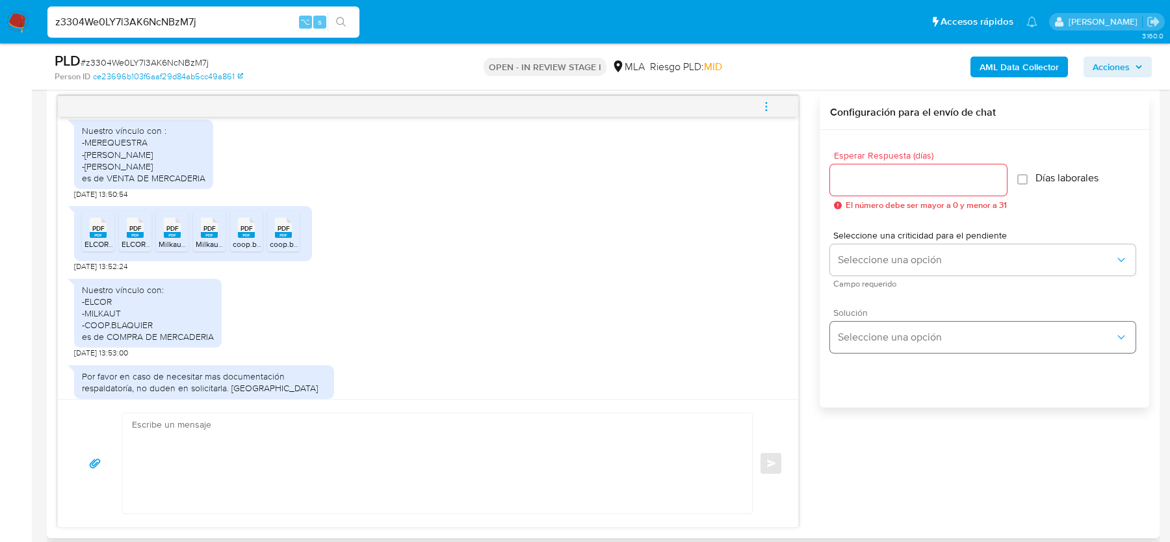
scroll to position [667, 0]
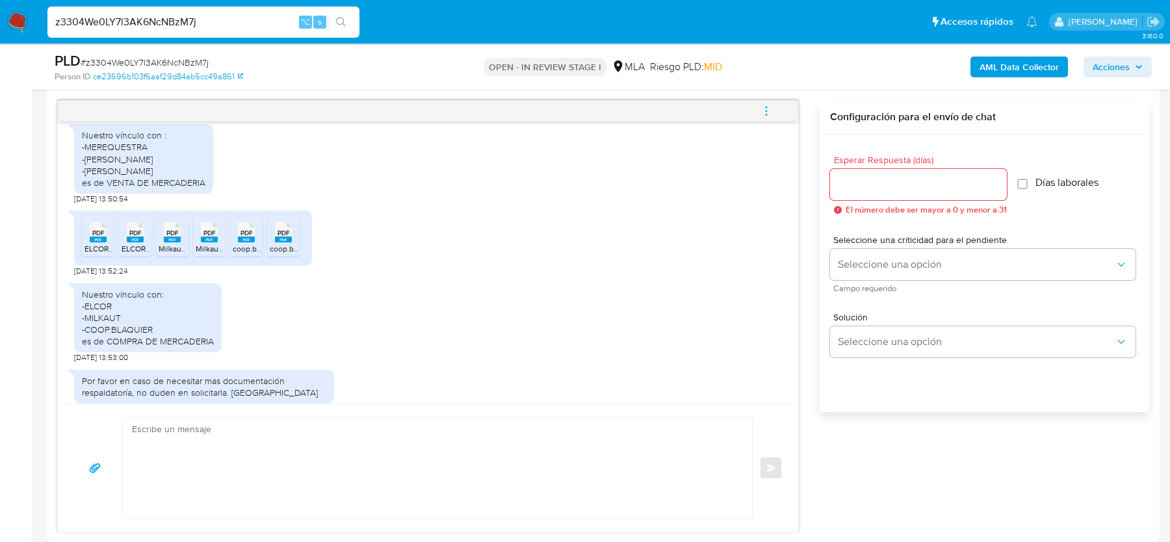
click at [134, 62] on span "# z3304We0LY7l3AK6NcNBzM7j" at bounding box center [145, 62] width 128 height 13
copy span "z3304We0LY7l3AK6NcNBzM7j"
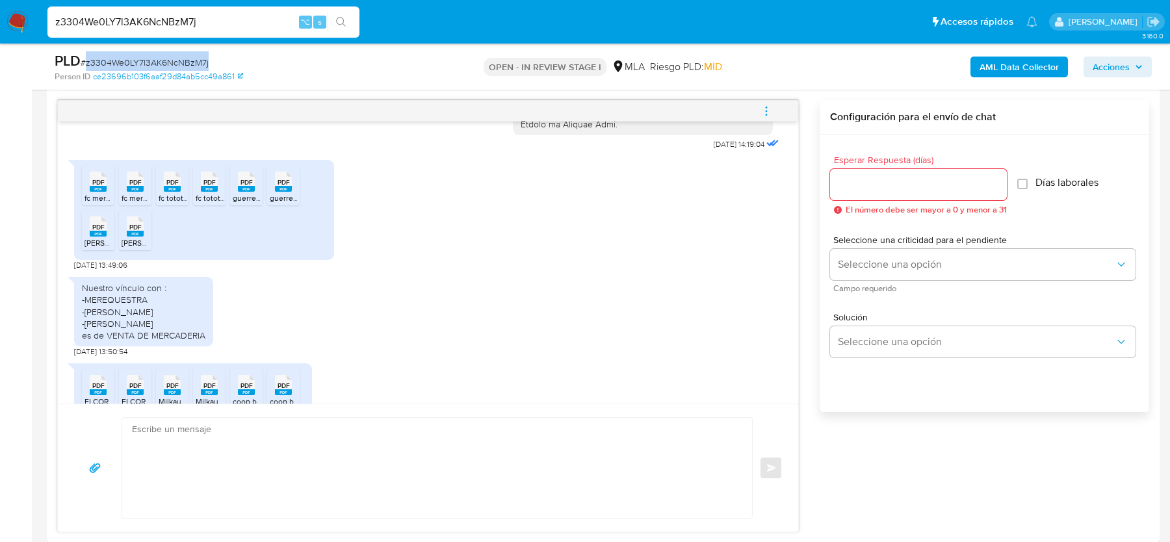
scroll to position [1205, 0]
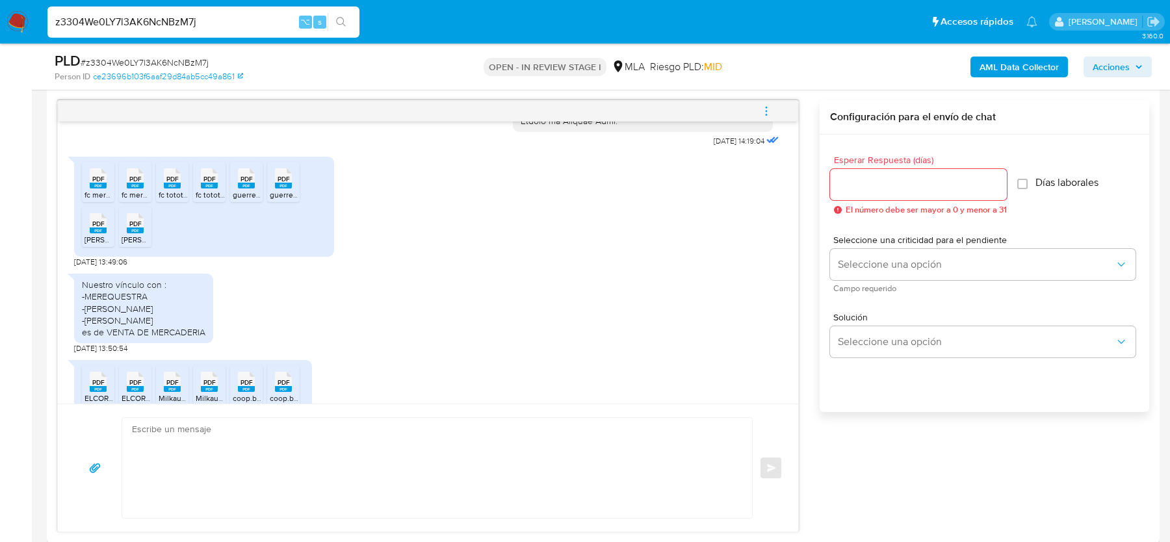
click at [92, 200] on span "fc merequestra 2.pdf" at bounding box center [120, 194] width 72 height 11
click at [143, 190] on div "PDF PDF" at bounding box center [135, 176] width 27 height 25
click at [177, 188] on rect at bounding box center [172, 186] width 17 height 6
click at [210, 200] on span "fc tototox 1.pdf" at bounding box center [221, 194] width 51 height 11
click at [248, 188] on rect at bounding box center [246, 186] width 17 height 6
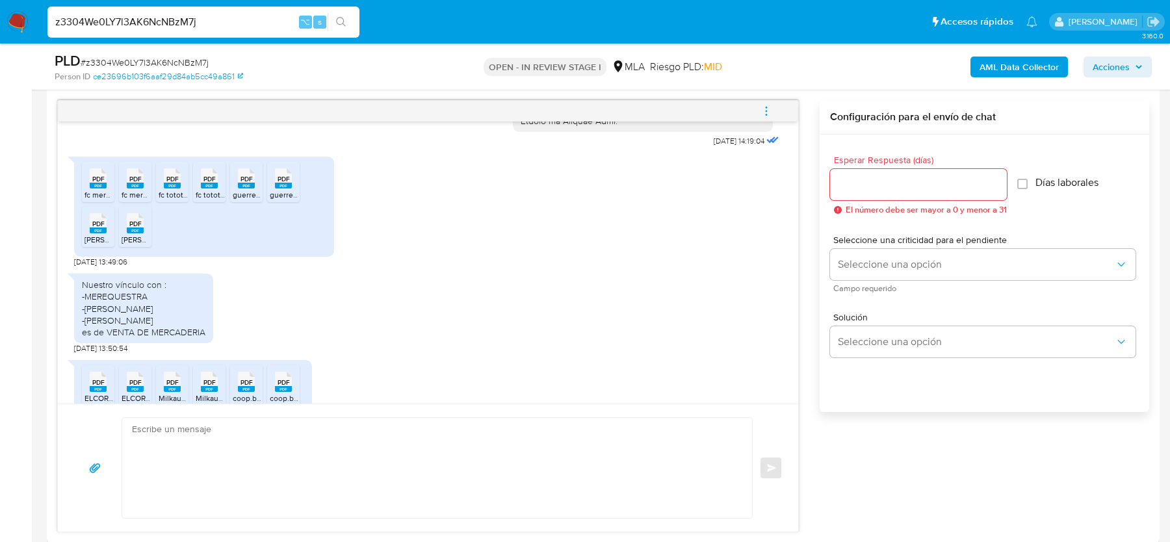
click at [287, 188] on rect at bounding box center [283, 186] width 17 height 6
click at [105, 233] on rect at bounding box center [98, 230] width 17 height 6
click at [137, 233] on rect at bounding box center [135, 230] width 17 height 6
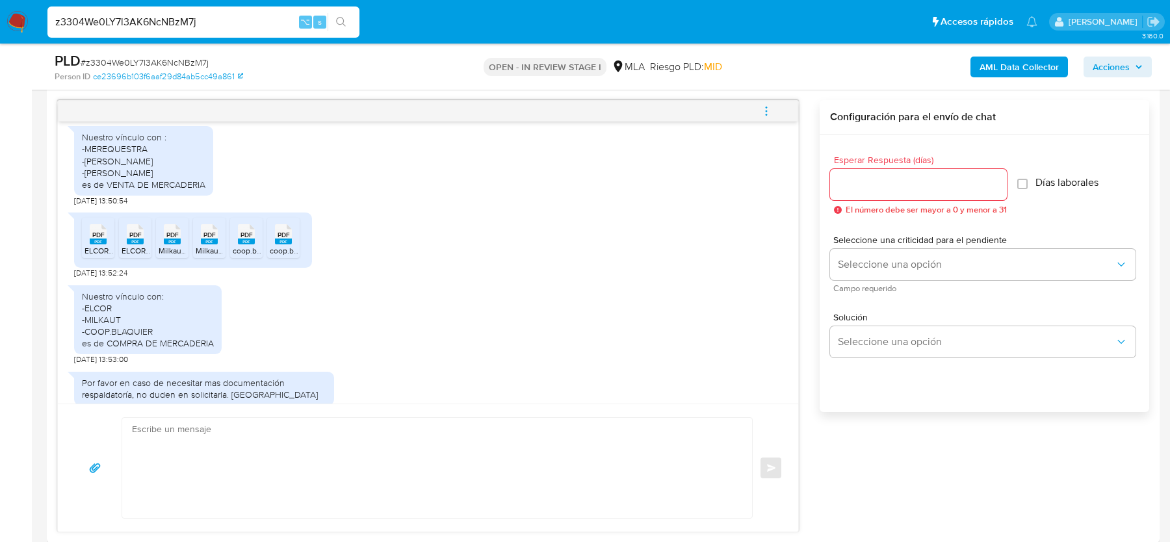
scroll to position [1353, 0]
click at [98, 243] on icon at bounding box center [98, 233] width 17 height 20
click at [138, 238] on span "PDF" at bounding box center [135, 233] width 12 height 8
click at [170, 243] on rect at bounding box center [172, 240] width 17 height 6
click at [203, 243] on rect at bounding box center [209, 240] width 17 height 6
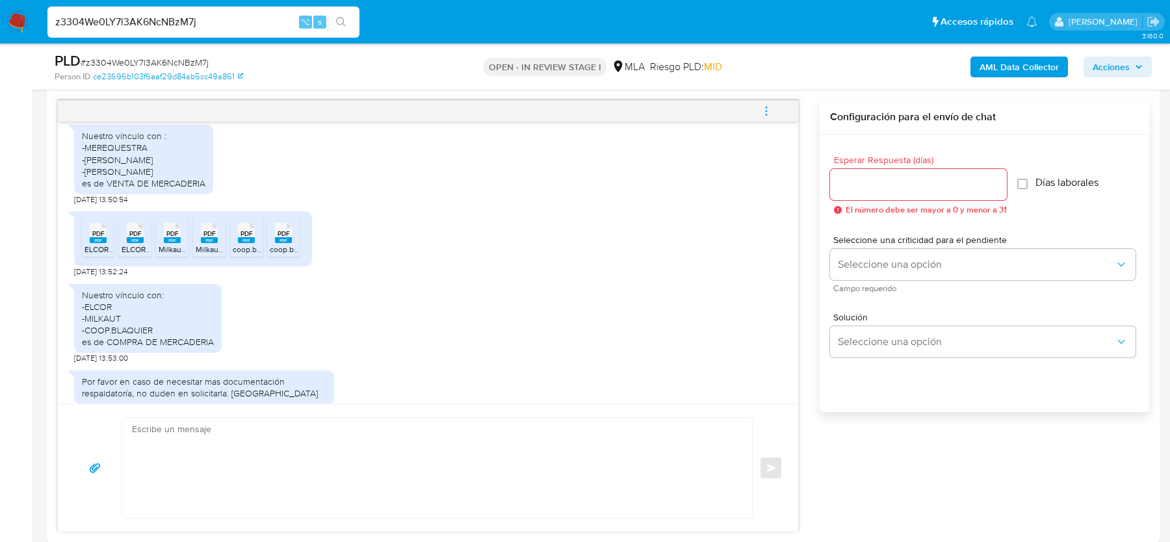
click at [238, 243] on rect at bounding box center [246, 240] width 17 height 6
click at [284, 243] on rect at bounding box center [283, 240] width 17 height 6
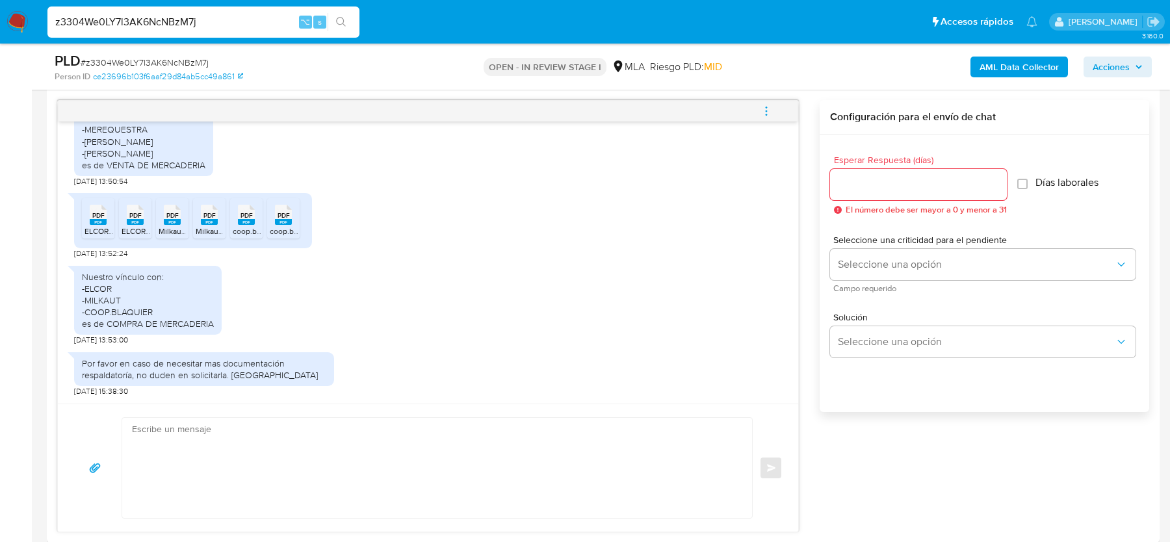
scroll to position [1396, 0]
drag, startPoint x: 137, startPoint y: 363, endPoint x: 193, endPoint y: 379, distance: 58.4
click at [193, 379] on div "Por favor en caso de necesitar mas documentación respaldatoría, no [PERSON_NAME…" at bounding box center [204, 369] width 260 height 34
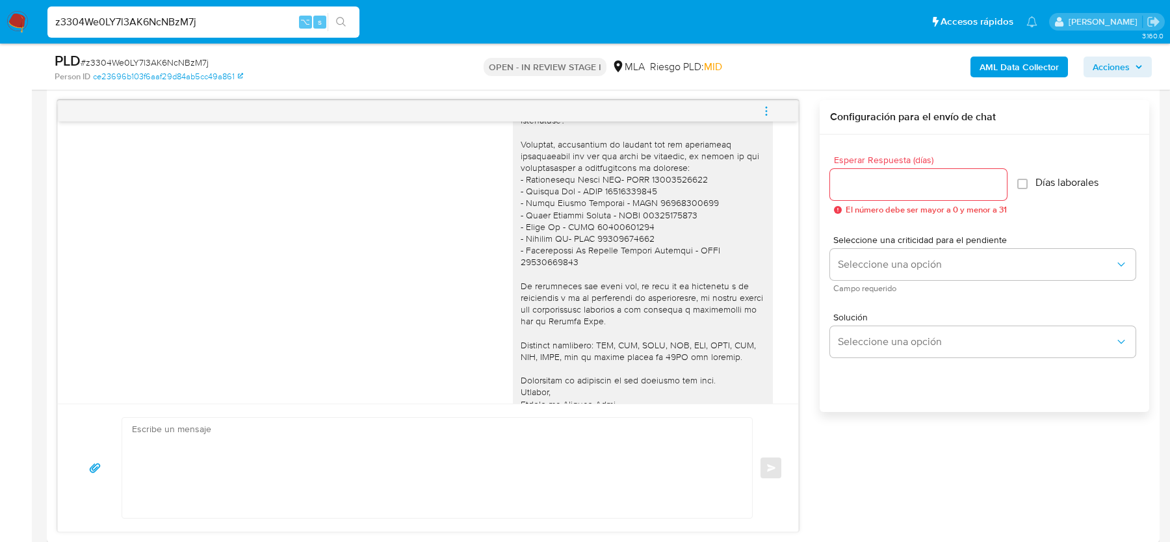
scroll to position [920, 0]
drag, startPoint x: 541, startPoint y: 194, endPoint x: 543, endPoint y: 220, distance: 25.4
click at [543, 220] on div at bounding box center [642, 216] width 244 height 390
click at [584, 220] on div at bounding box center [642, 216] width 244 height 390
drag, startPoint x: 530, startPoint y: 226, endPoint x: 654, endPoint y: 226, distance: 124.8
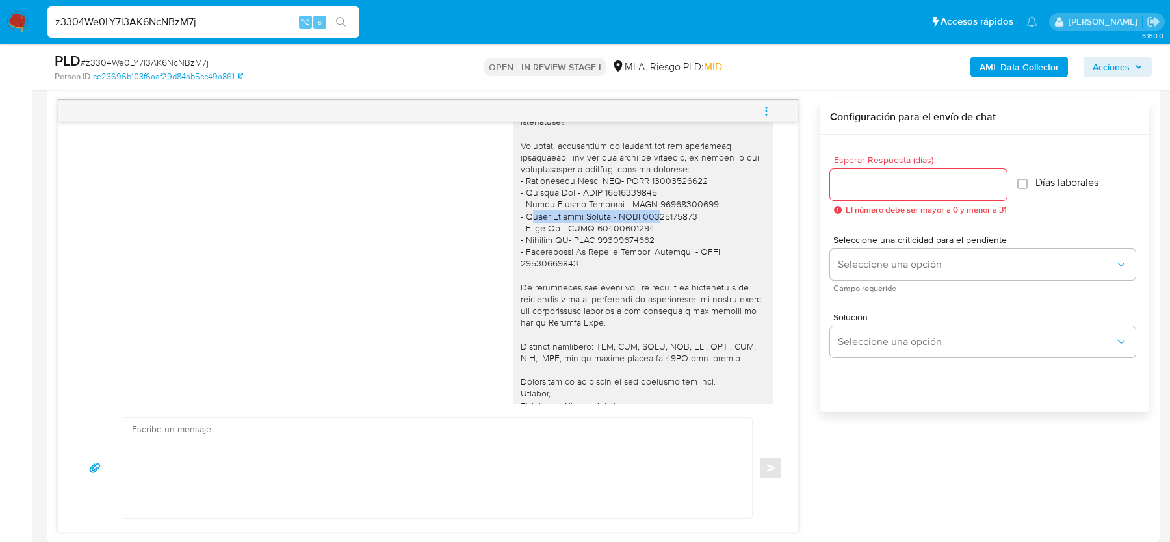
click at [654, 226] on div at bounding box center [642, 216] width 244 height 390
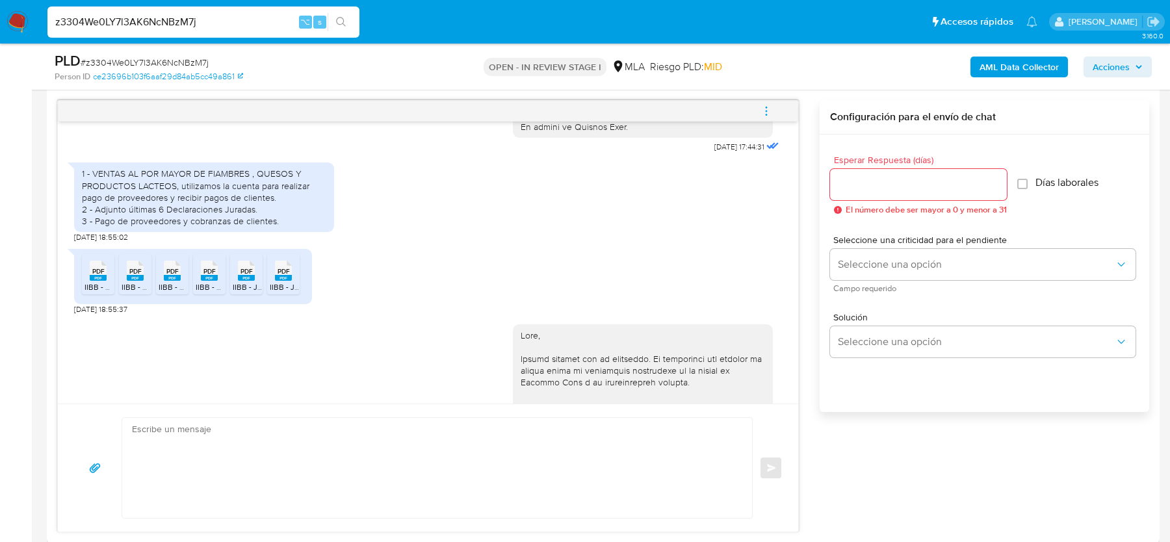
scroll to position [614, 0]
drag, startPoint x: 695, startPoint y: 164, endPoint x: 738, endPoint y: 165, distance: 42.9
copy span "18/08/2025"
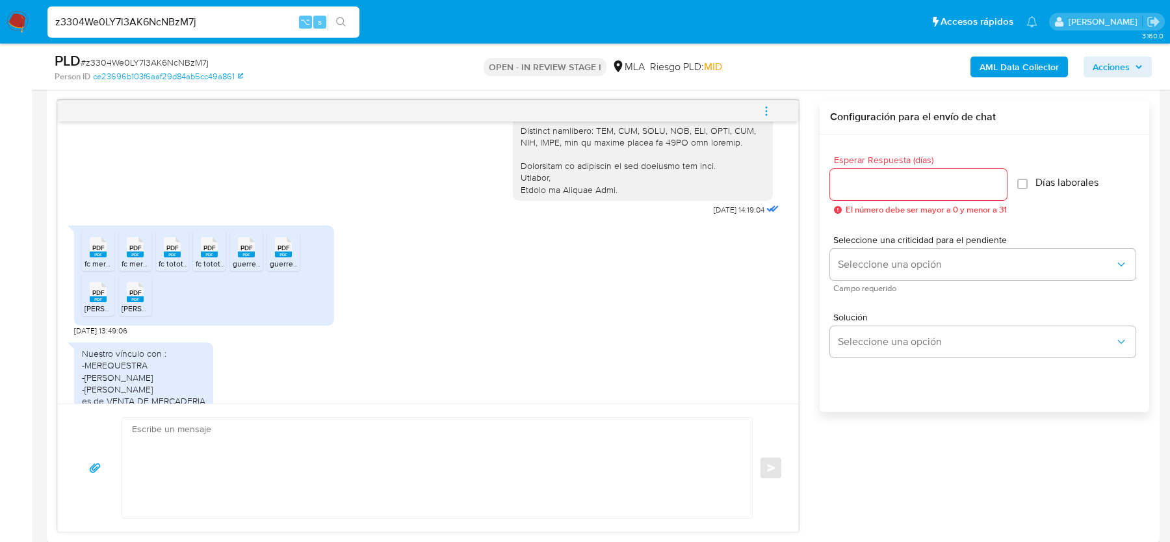
scroll to position [1173, 0]
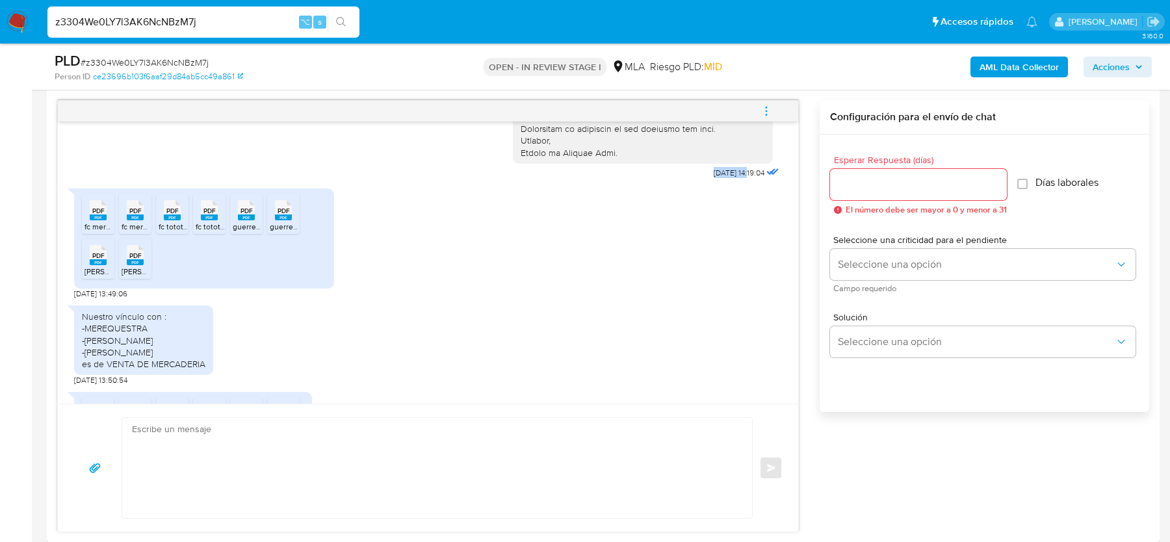
drag, startPoint x: 695, startPoint y: 185, endPoint x: 735, endPoint y: 185, distance: 39.6
copy span "18/09/2025"
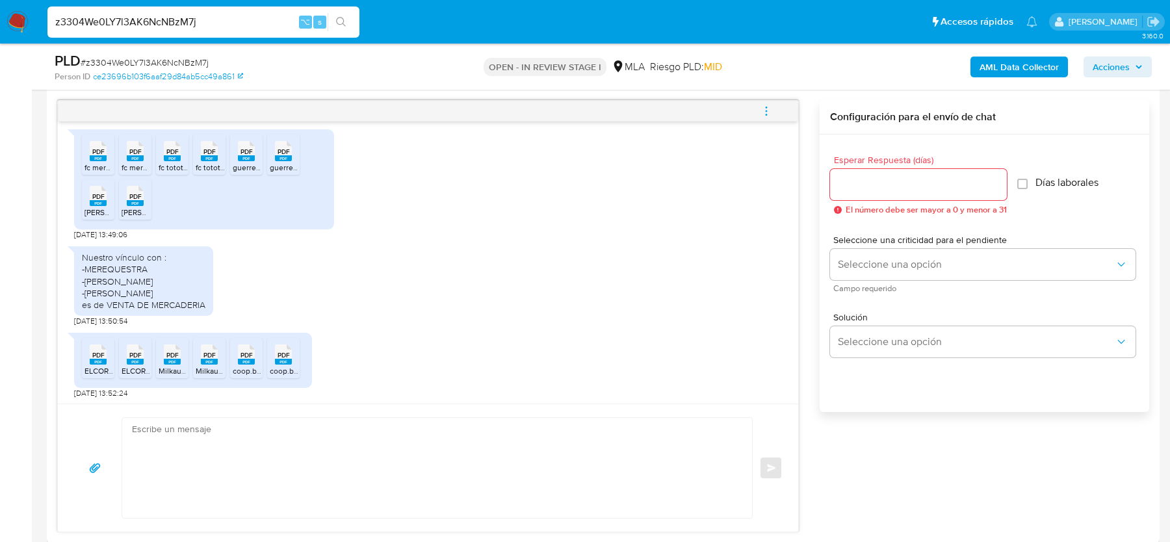
drag, startPoint x: 83, startPoint y: 269, endPoint x: 211, endPoint y: 326, distance: 140.2
click at [211, 316] on div "Nuestro vínculo con : -MEREQUESTRA -[PERSON_NAME] -[PERSON_NAME] es de VENTA DE…" at bounding box center [143, 281] width 139 height 70
copy div "Nuestro vínculo con : -MEREQUESTRA -[PERSON_NAME] -[PERSON_NAME] es de VENTA DE…"
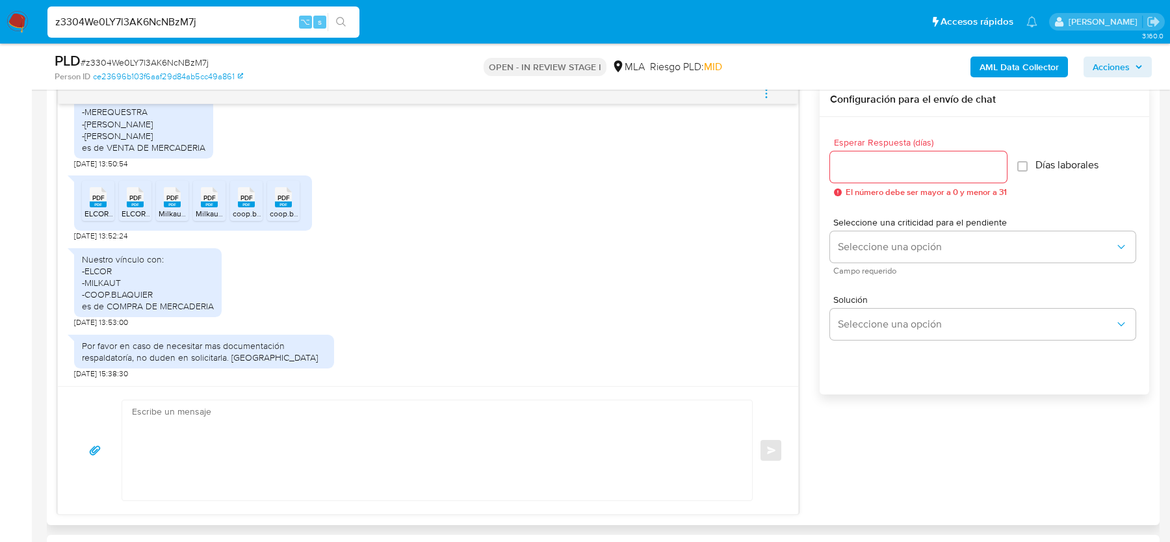
scroll to position [712, 0]
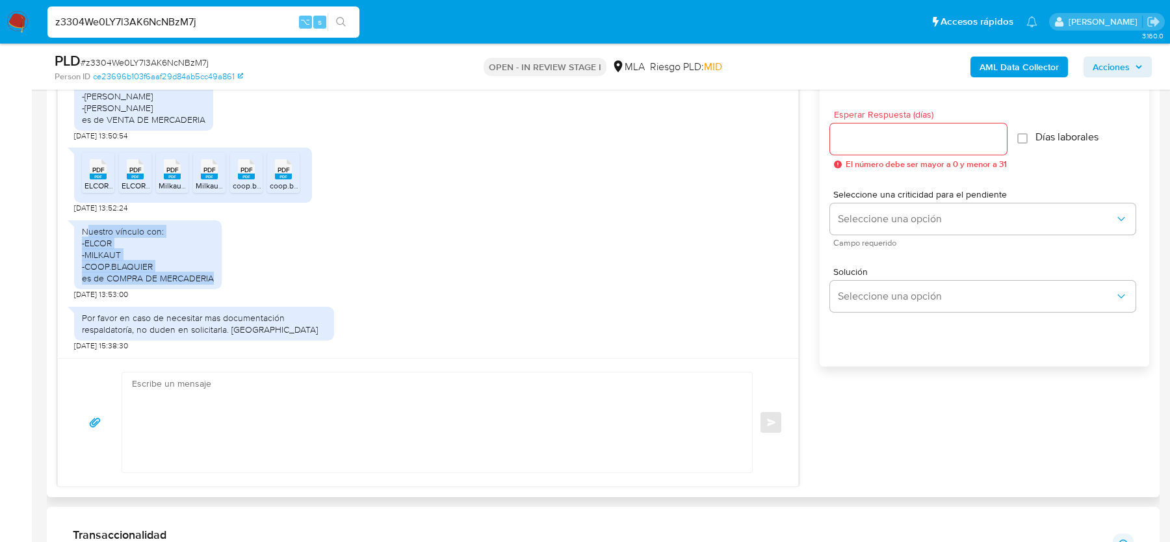
drag, startPoint x: 85, startPoint y: 232, endPoint x: 212, endPoint y: 274, distance: 133.6
click at [212, 274] on div "Nuestro vínculo con: -ELCOR -MILKAUT -COOP.BLAQUIER es de COMPRA DE MERCADERIA" at bounding box center [148, 254] width 132 height 59
copy div "uestro vínculo con: -ELCOR -MILKAUT -COOP.BLAQUIER es de COMPRA DE MERCADERIA"
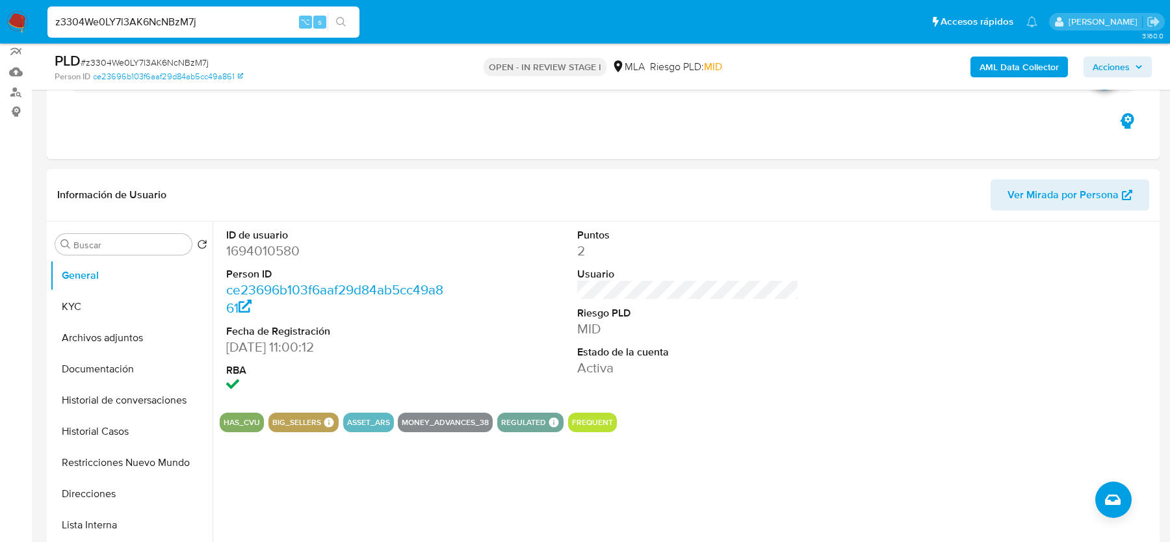
scroll to position [118, 0]
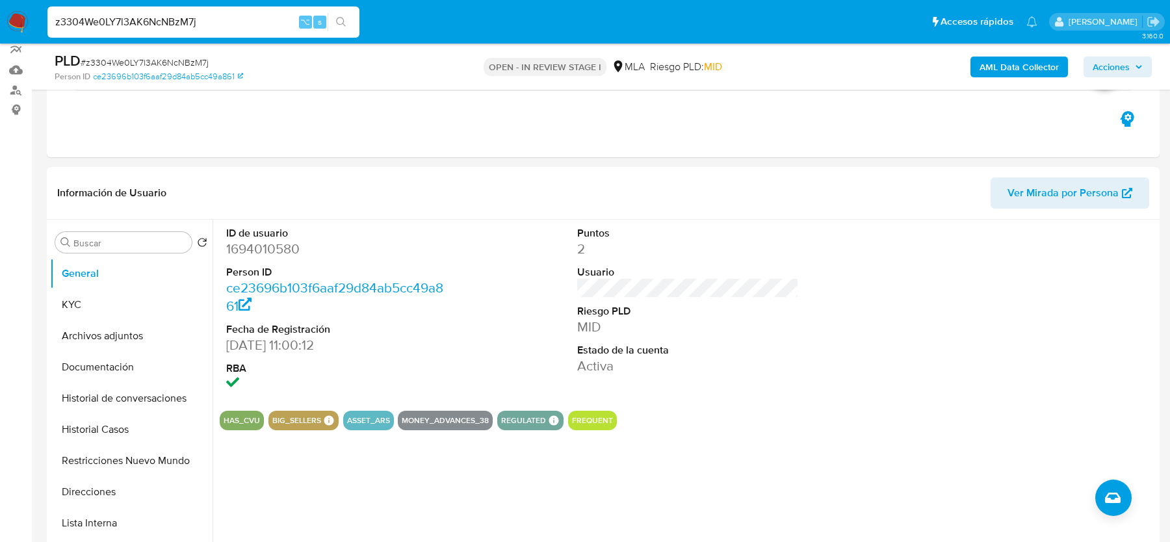
click at [213, 12] on div "z3304We0LY7l3AK6NcNBzM7j ⌥ s" at bounding box center [203, 21] width 312 height 31
click at [211, 16] on input "z3304We0LY7l3AK6NcNBzM7j" at bounding box center [203, 22] width 312 height 17
paste input "PhKRgCISsyaWI6IPeabfUGYl"
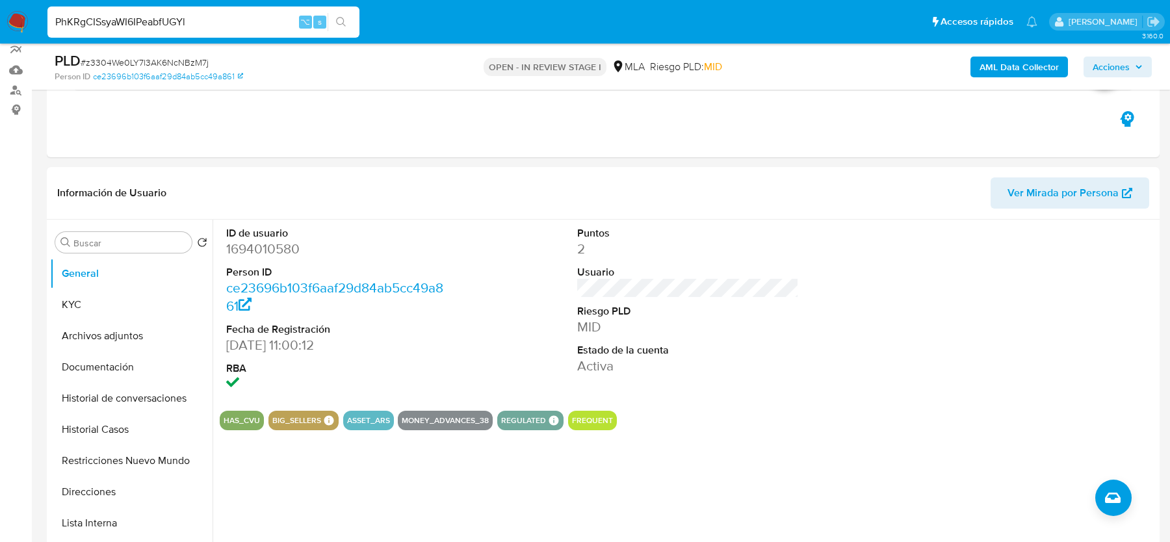
type input "PhKRgCISsyaWI6IPeabfUGYl"
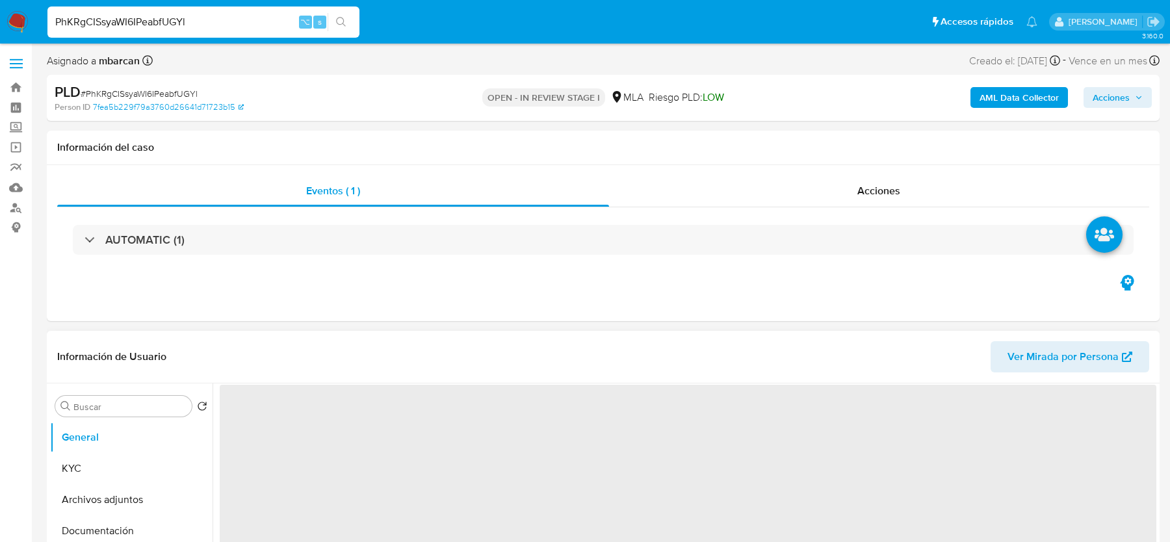
select select "10"
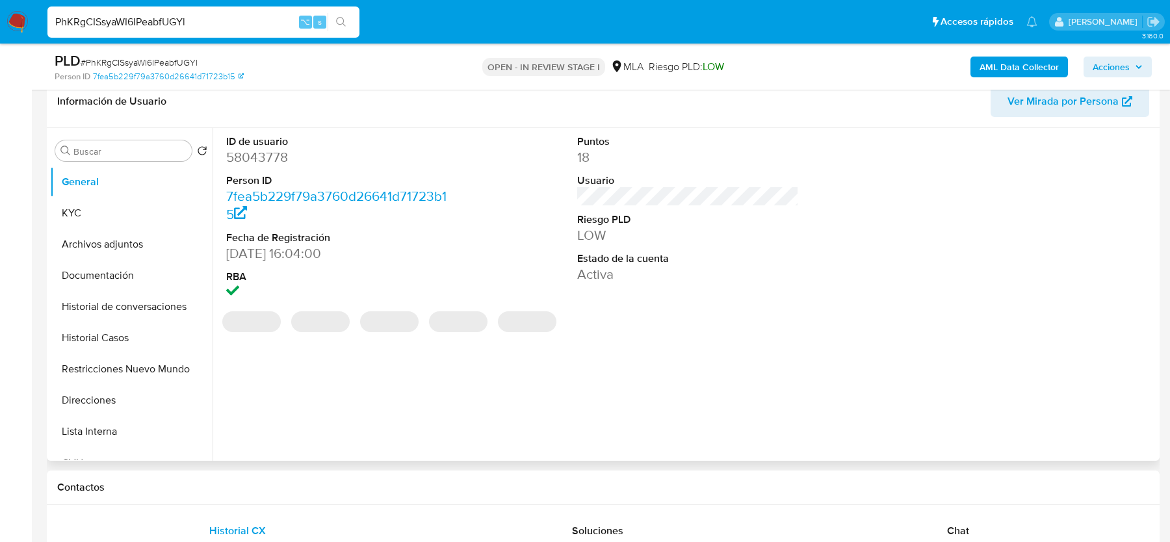
scroll to position [248, 0]
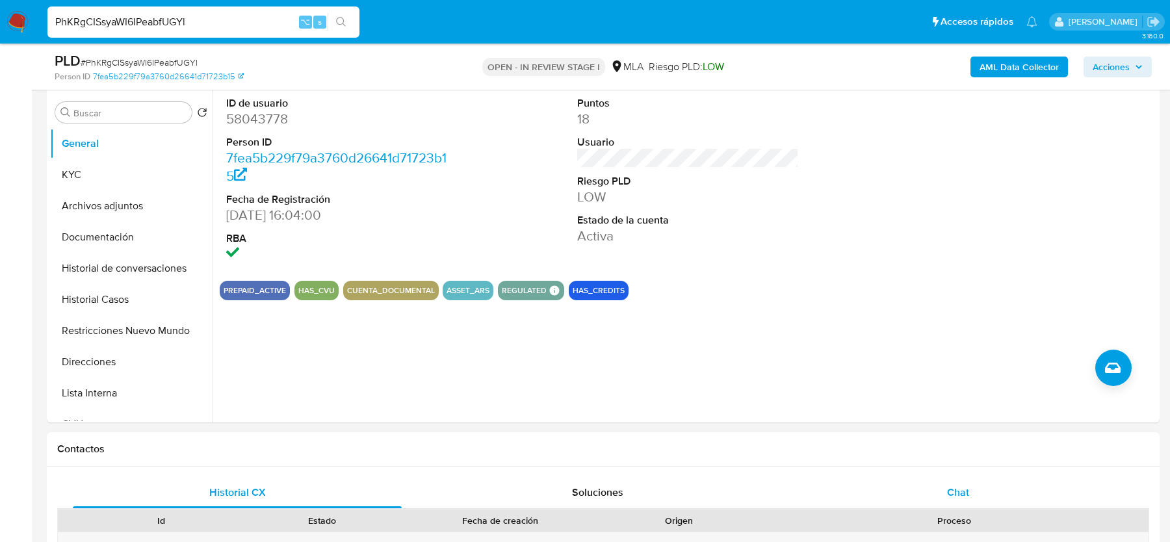
click at [954, 489] on span "Chat" at bounding box center [958, 492] width 22 height 15
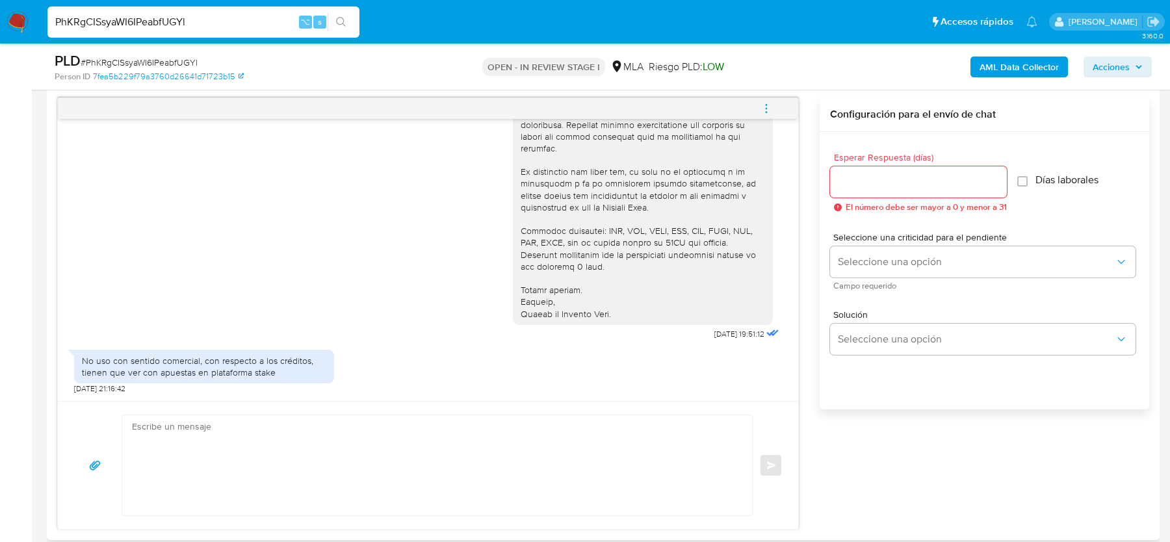
scroll to position [676, 0]
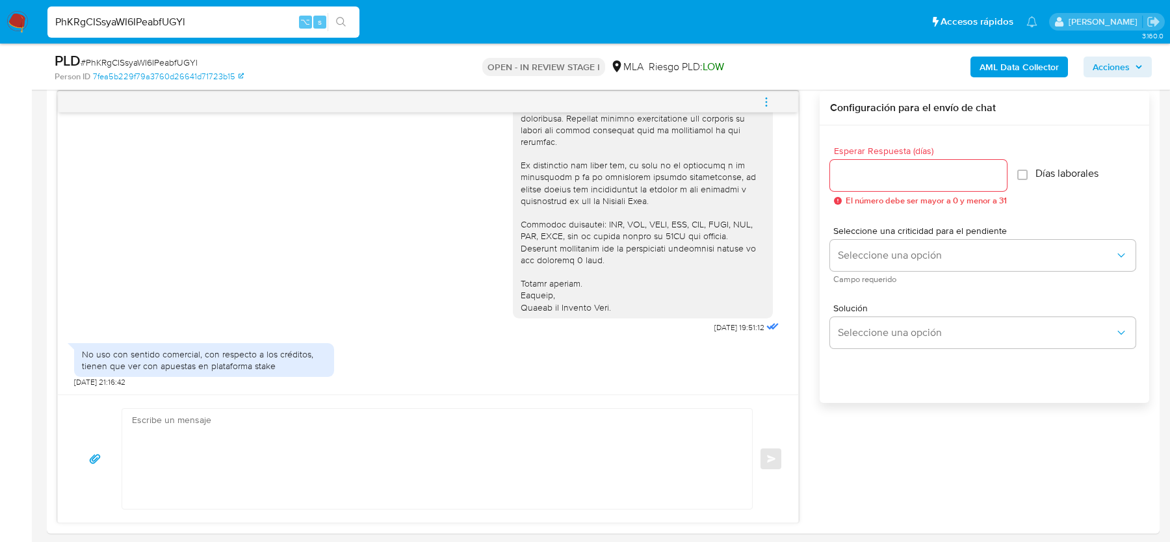
click at [153, 66] on span "# PhKRgCISsyaWI6IPeabfUGYl" at bounding box center [139, 62] width 117 height 13
copy span "PhKRgCISsyaWI6IPeabfUGYl"
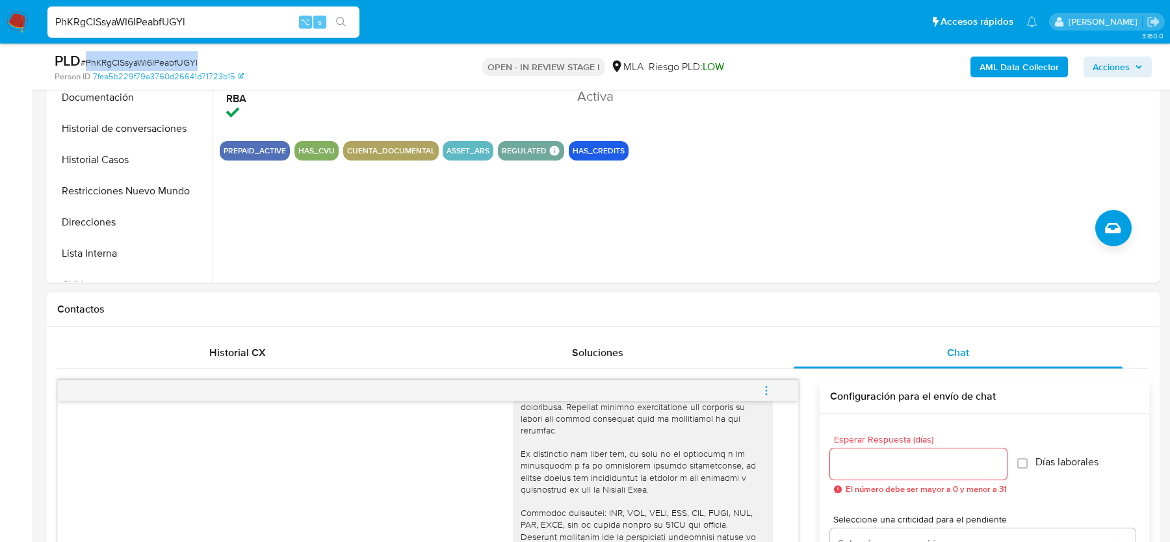
scroll to position [374, 0]
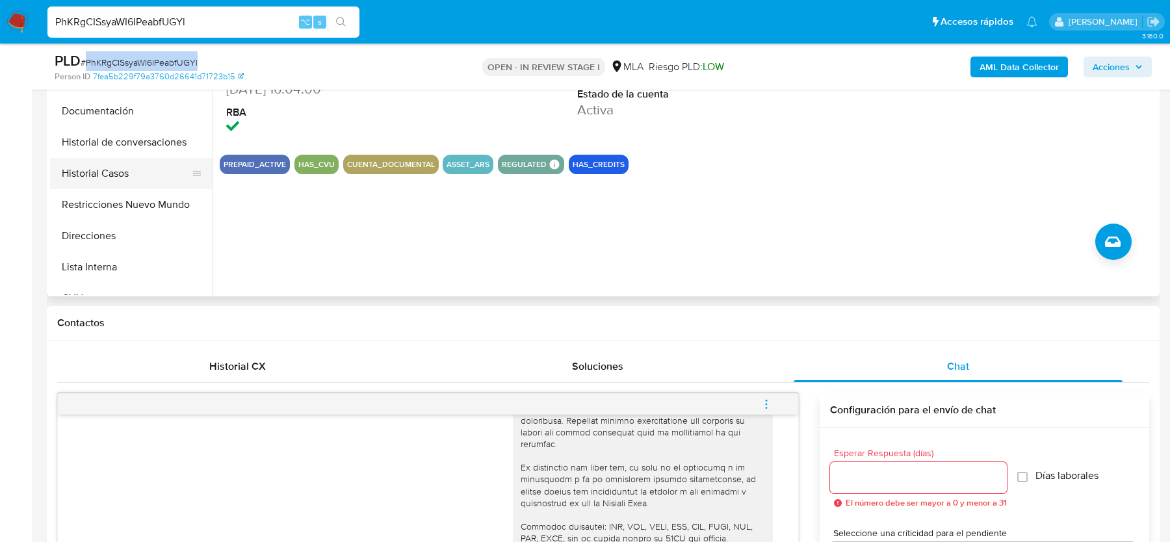
click at [122, 170] on button "Historial Casos" at bounding box center [126, 173] width 152 height 31
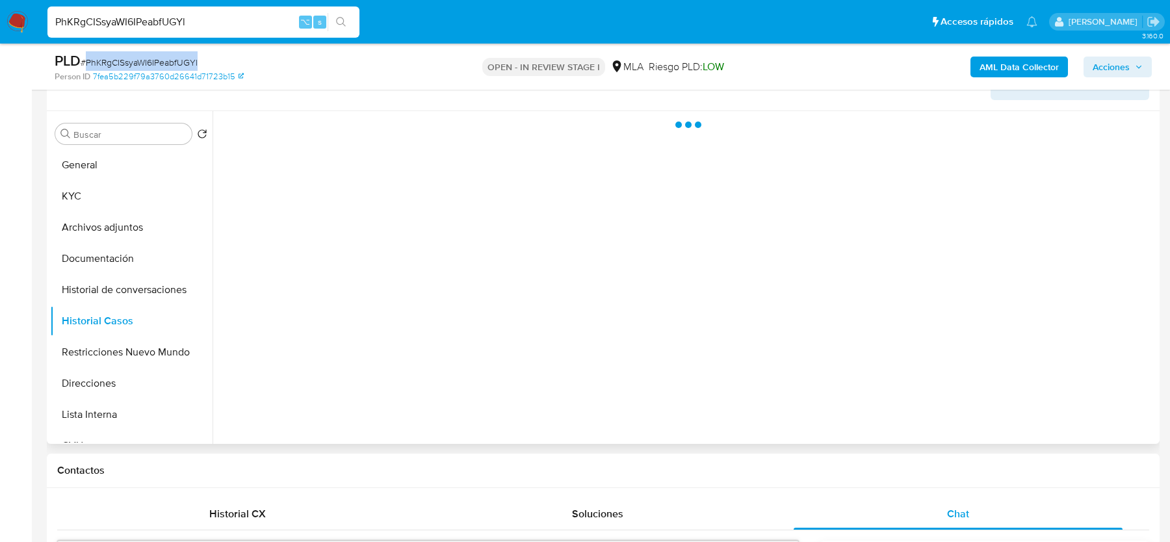
scroll to position [201, 0]
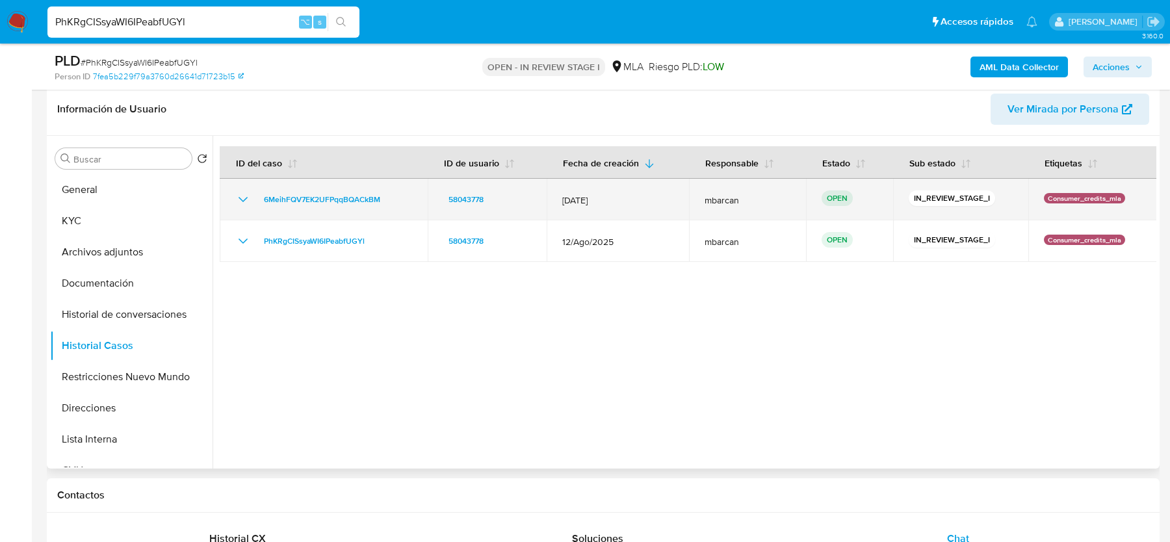
click at [394, 194] on div "6MeihFQV7EK2UFPqqBQACkBM" at bounding box center [323, 200] width 177 height 16
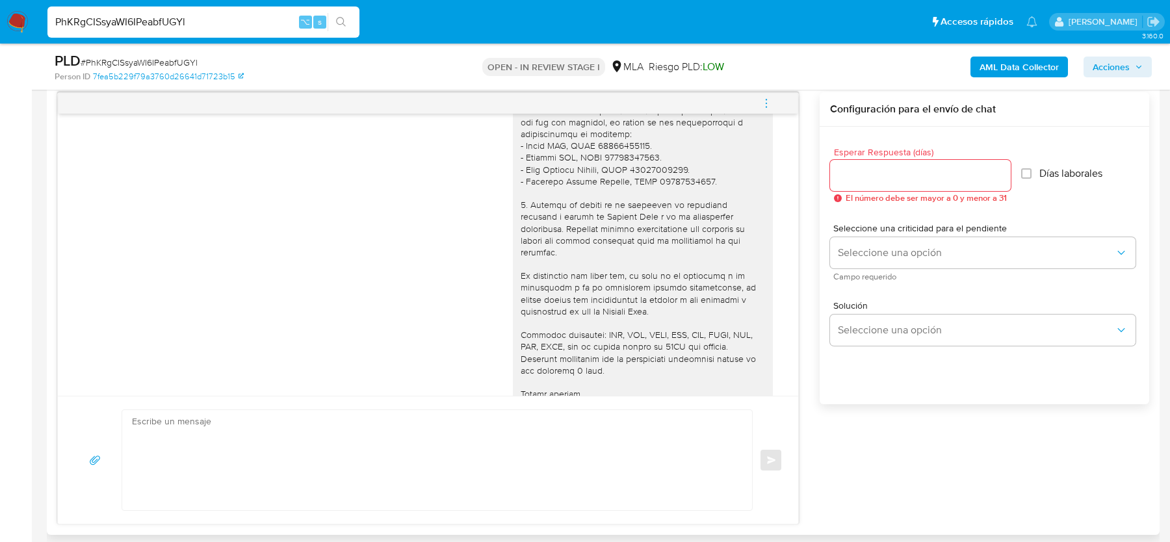
scroll to position [1261, 0]
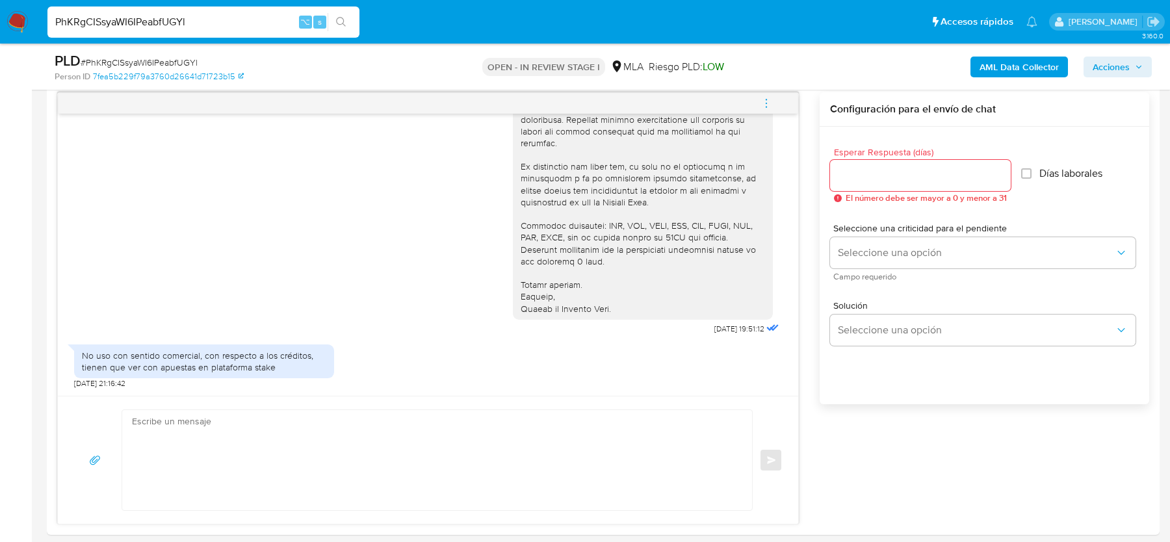
click at [195, 23] on input "PhKRgCISsyaWI6IPeabfUGYl" at bounding box center [203, 22] width 312 height 17
paste input "3OGJwDM89AGsvxePo6oqFU0L"
type input "3OGJwDM89AGsvxePo6oqFU0L"
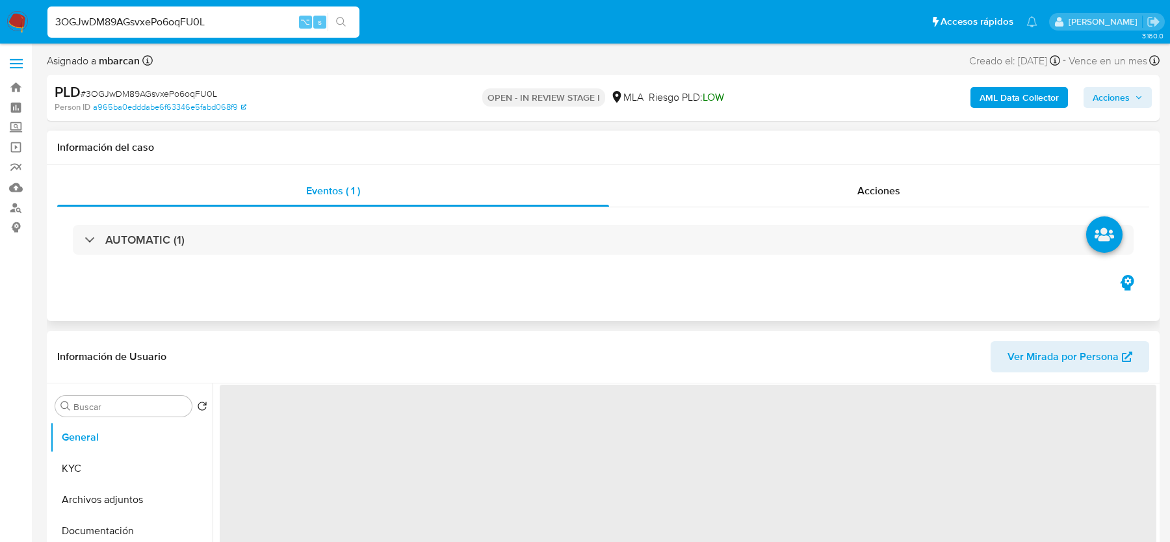
select select "10"
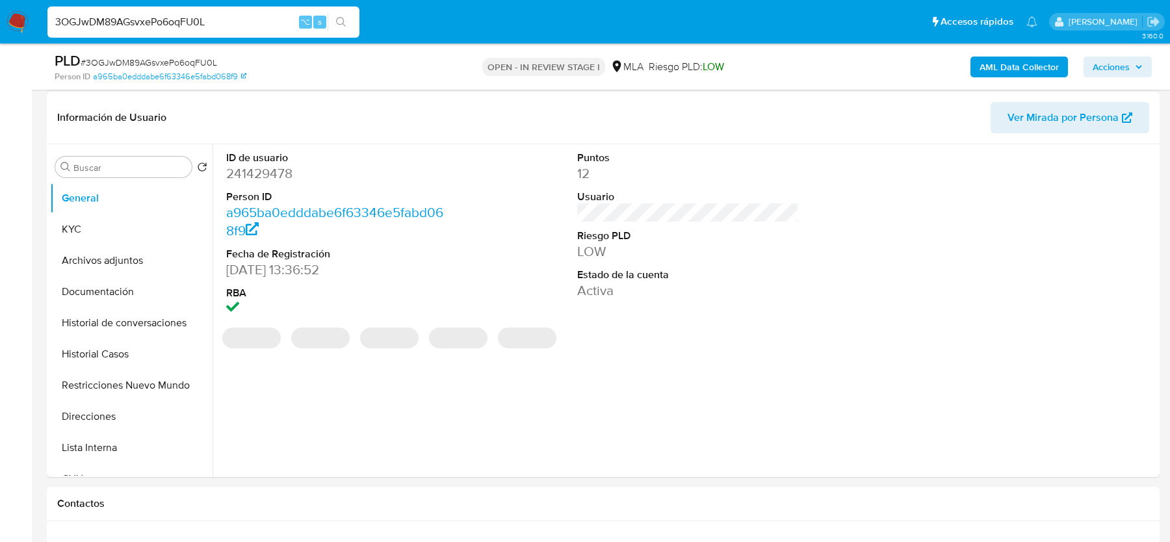
scroll to position [587, 0]
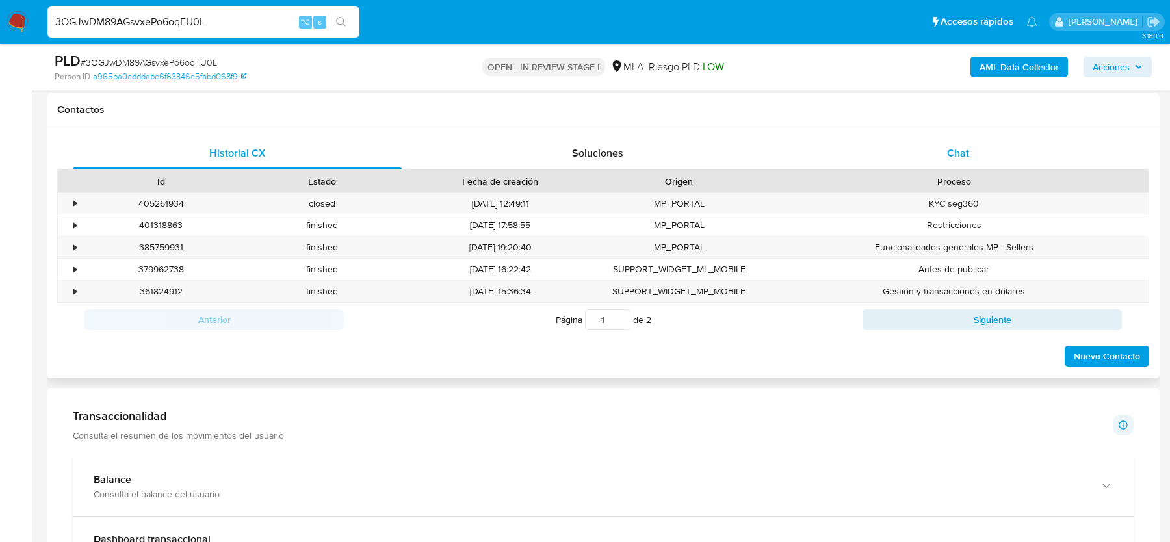
click at [953, 146] on span "Chat" at bounding box center [958, 153] width 22 height 15
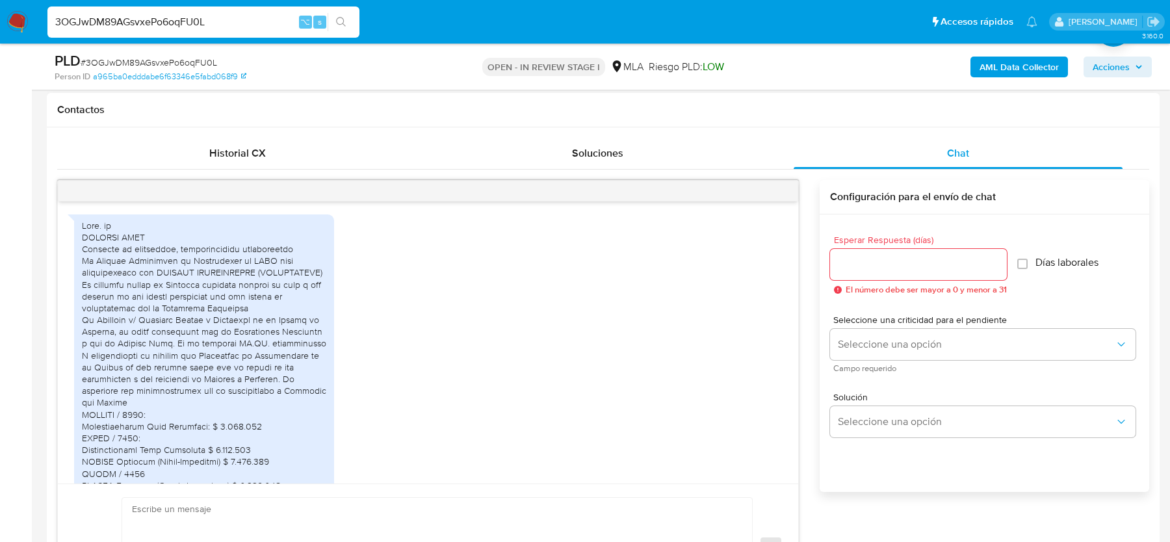
scroll to position [1899, 0]
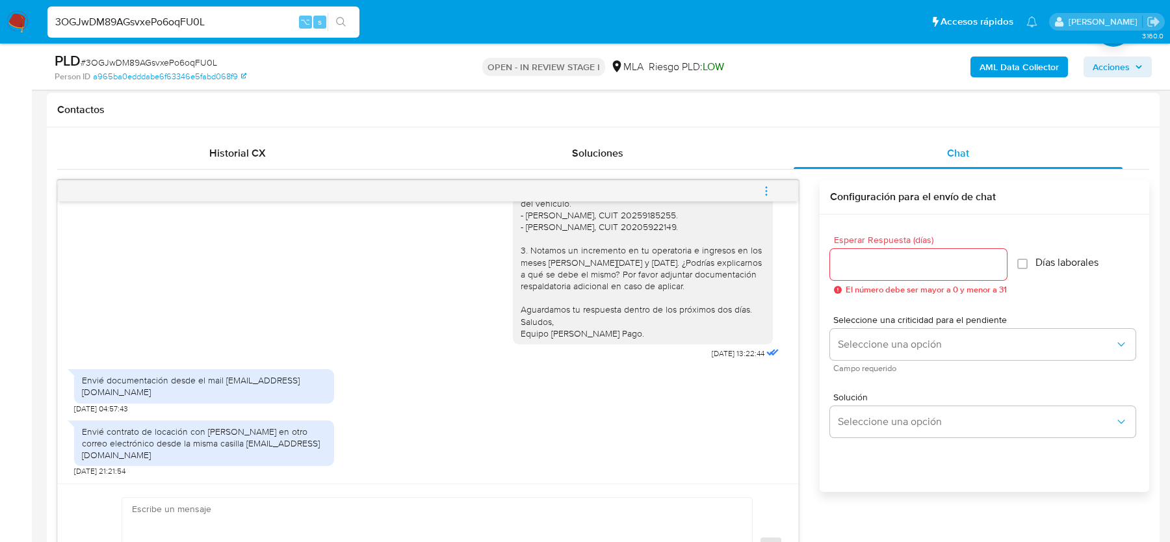
click at [127, 393] on div "Envié documentación desde el mail CATALINACALZADOS@OUTLOOK.COM.AR" at bounding box center [204, 385] width 244 height 23
copy div "Envié documentación desde el mail CATALINACALZADOS@OUTLOOK.COM.AR"
click at [225, 357] on div "Hola, Esperamos que te encuentres bien. Te comentamos que podes enviar la docum…" at bounding box center [428, 119] width 708 height 487
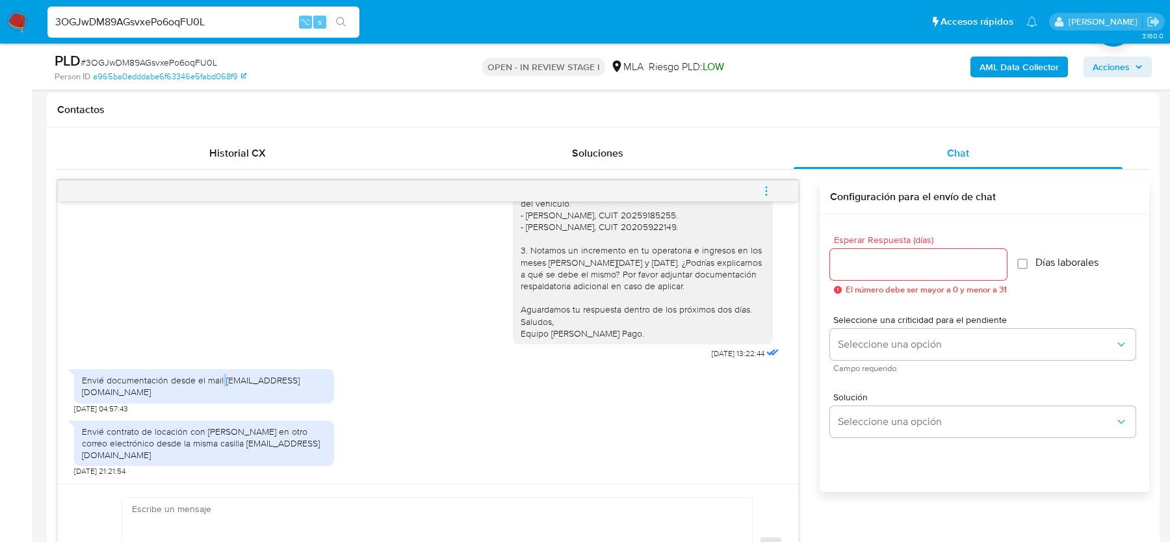
drag, startPoint x: 259, startPoint y: 382, endPoint x: 66, endPoint y: 386, distance: 192.4
click at [66, 386] on div "15/09/2025 20:20:17 15/09/2025 20:20:17 PDF PDF melifile7514319899382585290.pdf…" at bounding box center [428, 342] width 740 height 282
click at [155, 378] on div "Envié documentación desde el mail CATALINACALZADOS@OUTLOOK.COM.AR" at bounding box center [204, 385] width 244 height 23
drag, startPoint x: 260, startPoint y: 388, endPoint x: 82, endPoint y: 389, distance: 178.0
click at [82, 389] on div "Envié documentación desde el mail CATALINACALZADOS@OUTLOOK.COM.AR" at bounding box center [204, 385] width 244 height 23
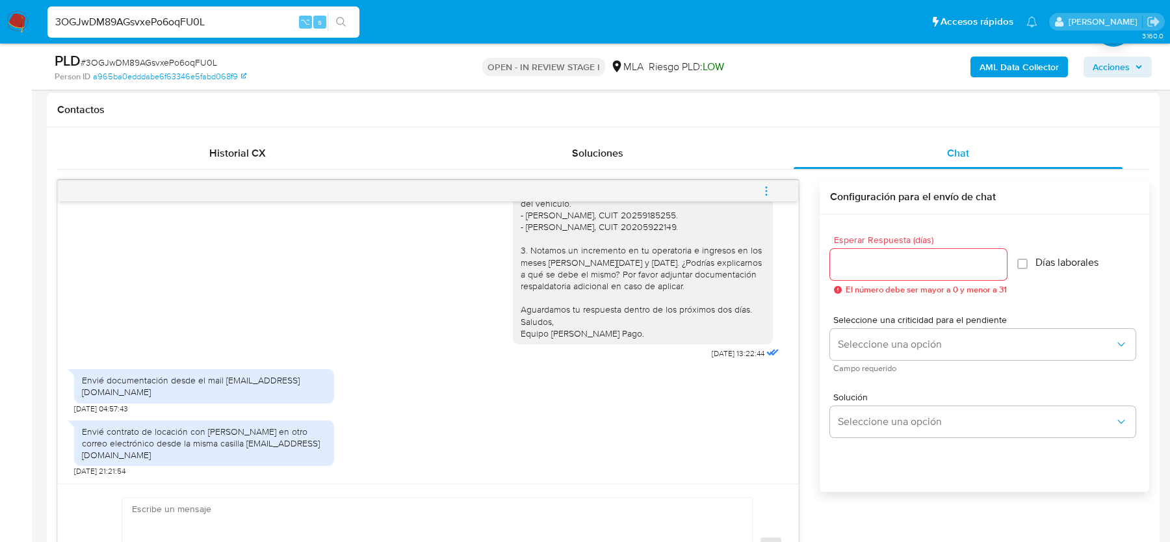
copy div "CATALINACALZADOS@OUTLOOK.COM.AR"
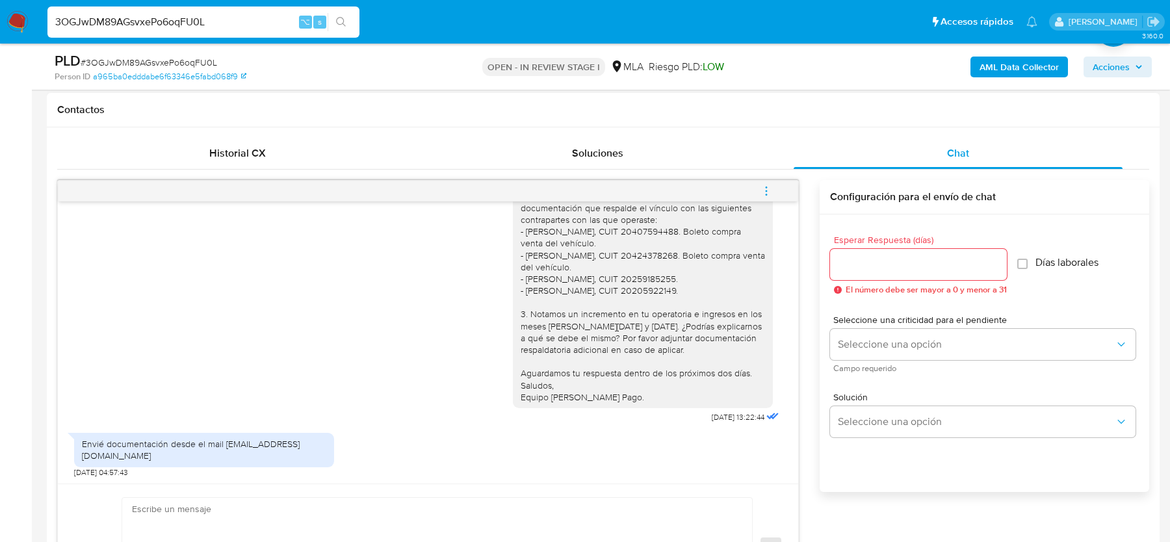
scroll to position [1797, 0]
drag, startPoint x: 535, startPoint y: 290, endPoint x: 633, endPoint y: 290, distance: 98.1
click at [633, 290] on div "Hola, Esperamos que te encuentres bien. Te comentamos que podes enviar la docum…" at bounding box center [642, 179] width 244 height 449
drag, startPoint x: 544, startPoint y: 267, endPoint x: 573, endPoint y: 267, distance: 28.6
click at [573, 267] on div "Hola, Esperamos que te encuentres bien. Te comentamos que podes enviar la docum…" at bounding box center [642, 179] width 244 height 449
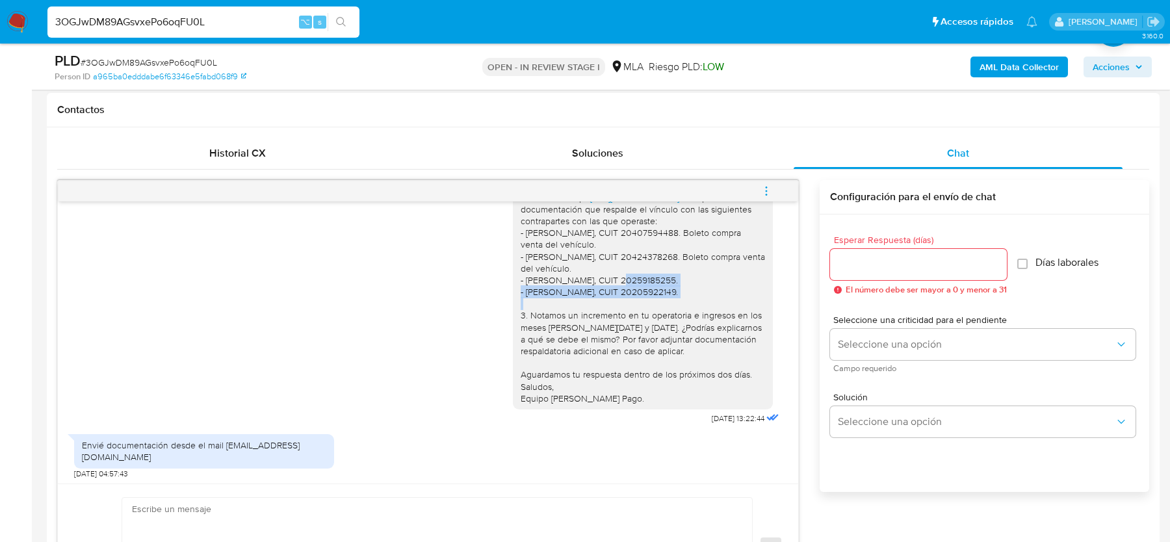
drag, startPoint x: 539, startPoint y: 312, endPoint x: 554, endPoint y: 329, distance: 23.5
click at [554, 329] on div "Hola, Esperamos que te encuentres bien. Te comentamos que podes enviar la docum…" at bounding box center [642, 179] width 244 height 449
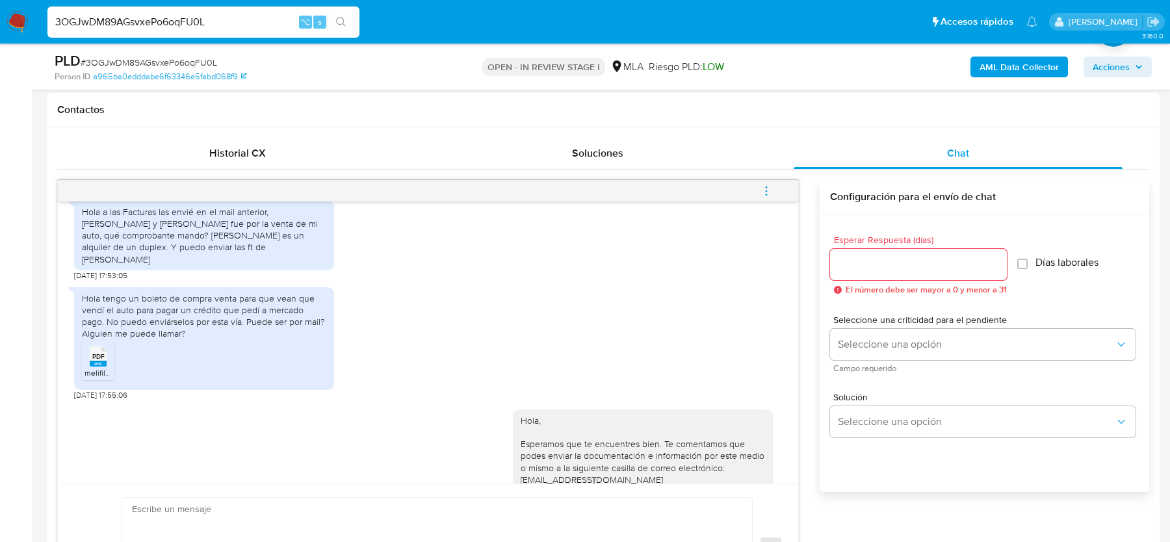
scroll to position [1302, 0]
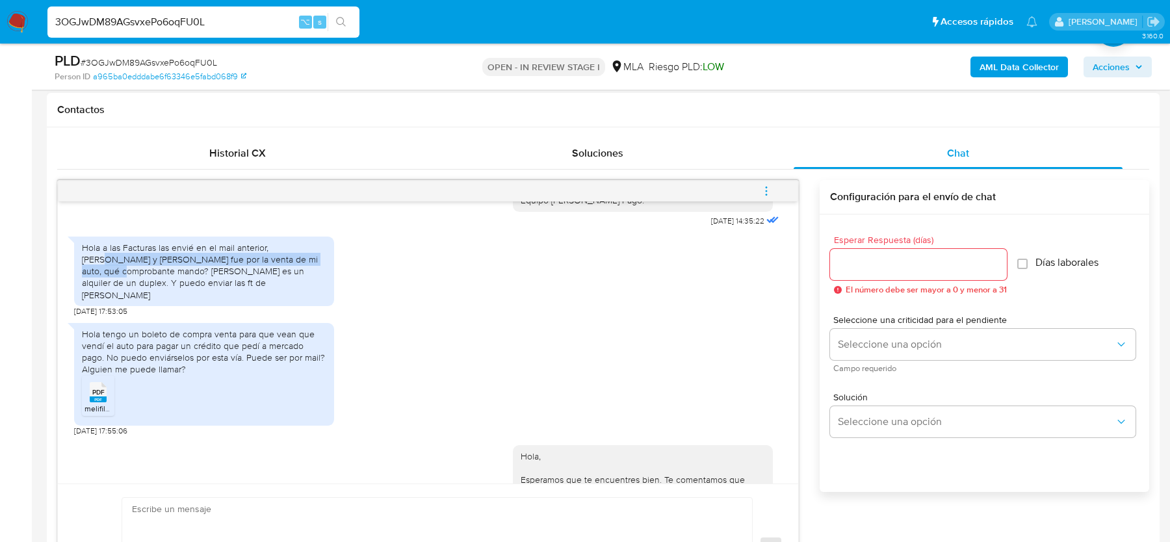
drag, startPoint x: 291, startPoint y: 282, endPoint x: 291, endPoint y: 290, distance: 8.4
click at [291, 290] on div "Hola a las Facturas las envié en el mail anterior, matias colloso y Enzo quinte…" at bounding box center [204, 271] width 244 height 59
click at [298, 292] on div "Hola a las Facturas las envié en el mail anterior, matias colloso y Enzo quinte…" at bounding box center [204, 271] width 244 height 59
drag, startPoint x: 268, startPoint y: 280, endPoint x: 169, endPoint y: 305, distance: 101.8
click at [169, 301] on div "Hola a las Facturas las envié en el mail anterior, matias colloso y Enzo quinte…" at bounding box center [204, 271] width 244 height 59
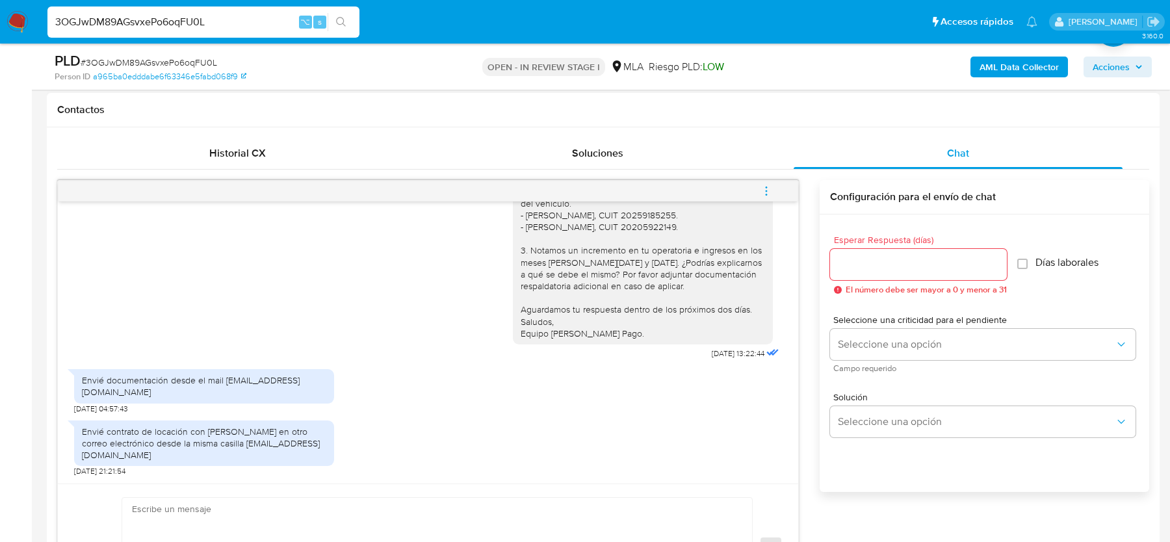
scroll to position [644, 0]
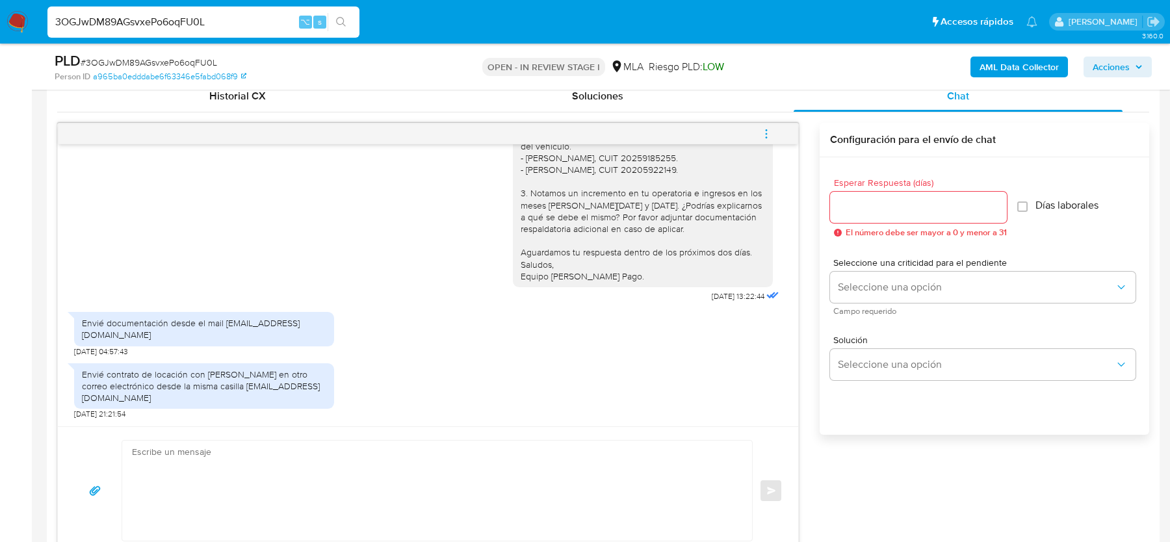
click at [122, 16] on input "3OGJwDM89AGsvxePo6oqFU0L" at bounding box center [203, 22] width 312 height 17
paste input "JrYa6ZWq9UuBejUFDegk2h75"
type input "JrYa6ZWq9UuBejUFDegk2h75"
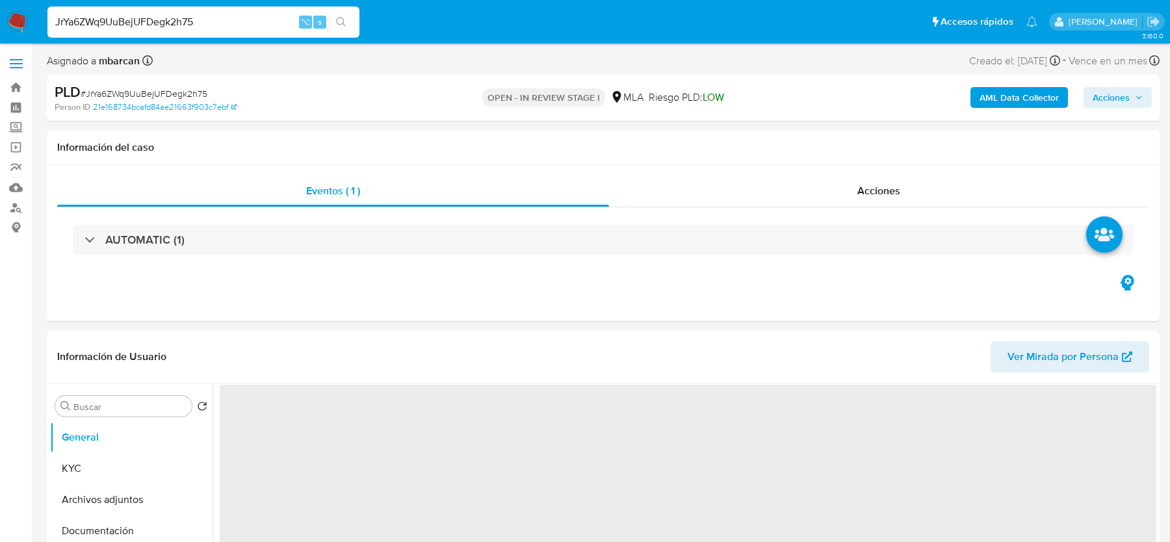
select select "10"
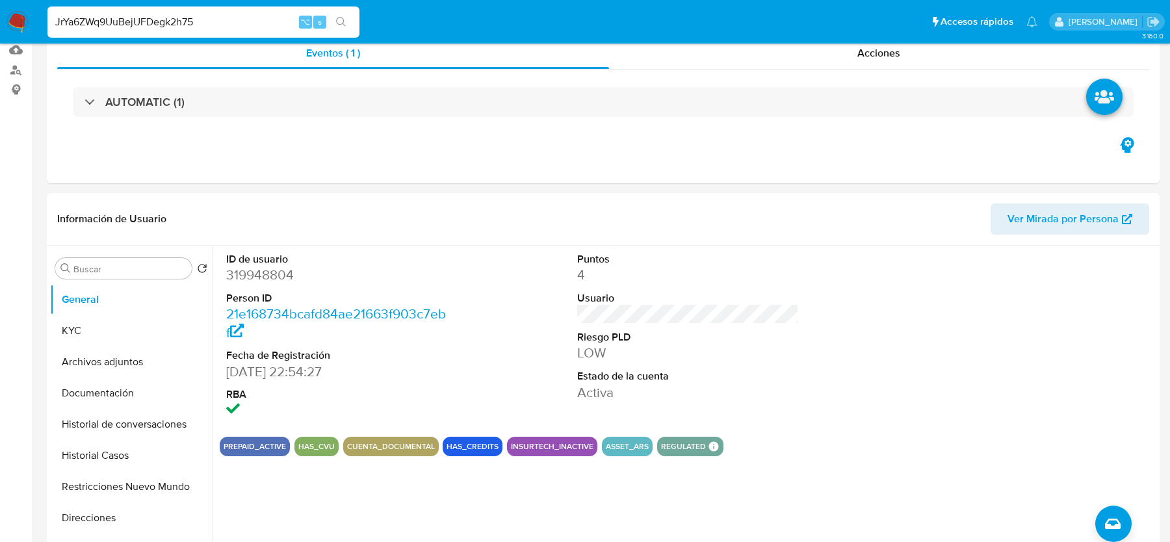
scroll to position [287, 0]
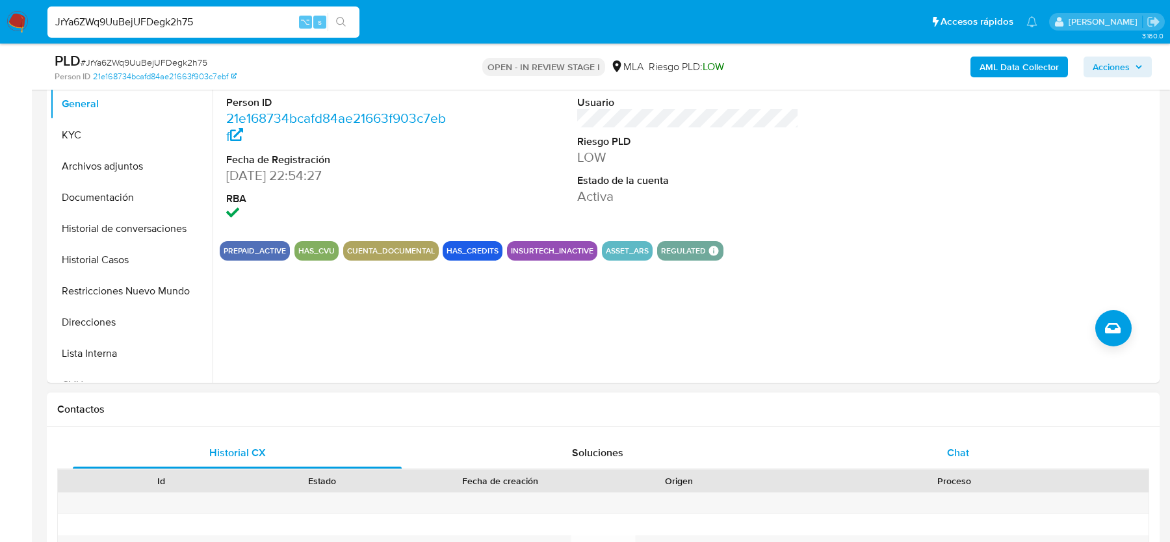
click at [950, 455] on span "Chat" at bounding box center [958, 452] width 22 height 15
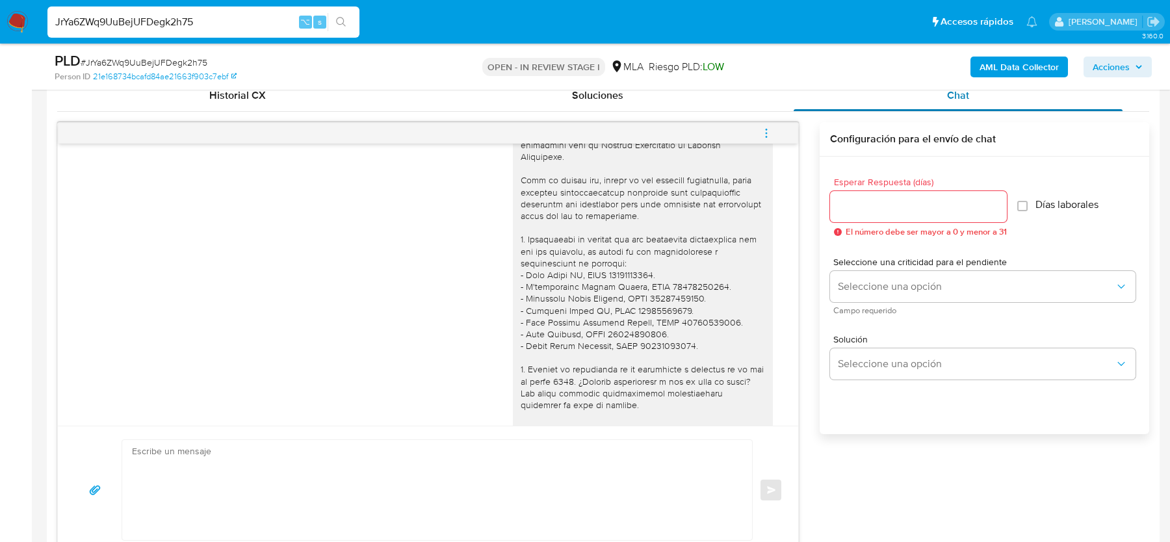
scroll to position [491, 0]
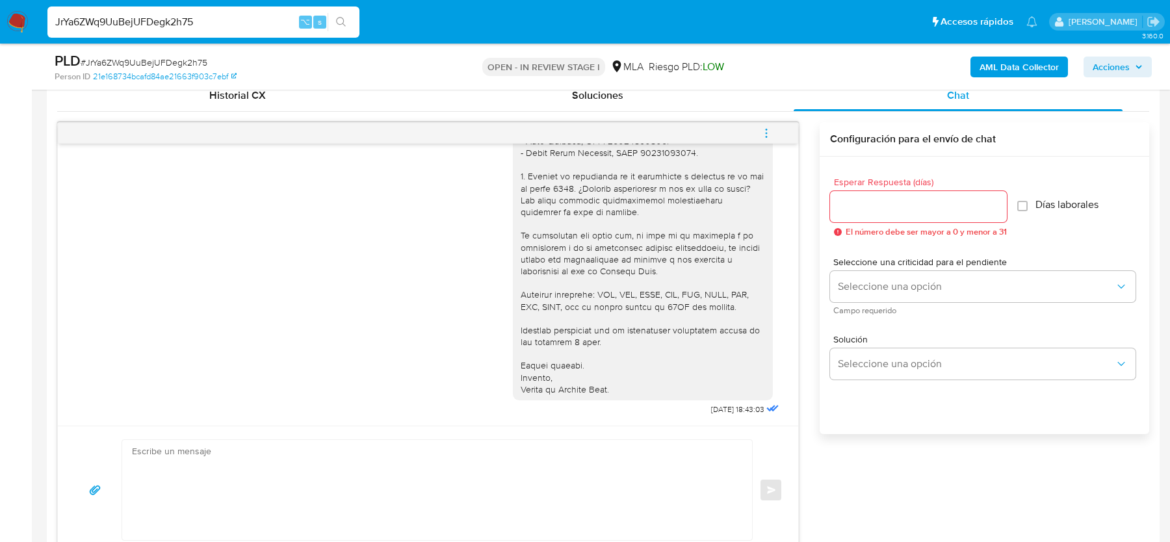
click at [140, 58] on span "# JrYa6ZWq9UuBejUFDegk2h75" at bounding box center [144, 62] width 127 height 13
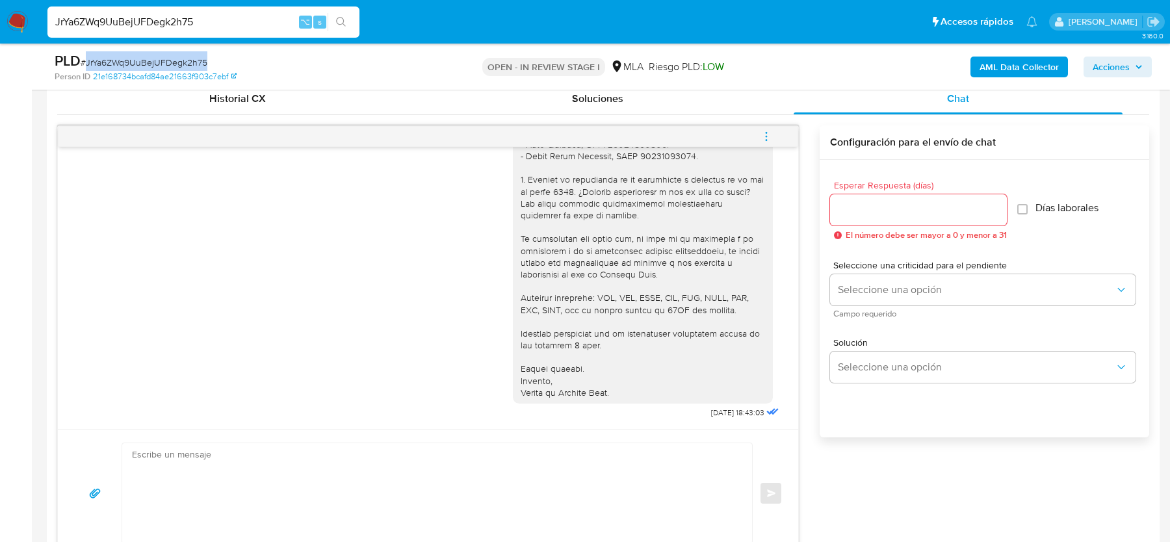
click at [767, 131] on icon "menu-action" at bounding box center [766, 137] width 12 height 12
click at [693, 100] on div at bounding box center [585, 271] width 1170 height 542
click at [765, 131] on icon "menu-action" at bounding box center [766, 137] width 12 height 12
click at [576, 136] on li "Cerrar conversación" at bounding box center [586, 137] width 96 height 16
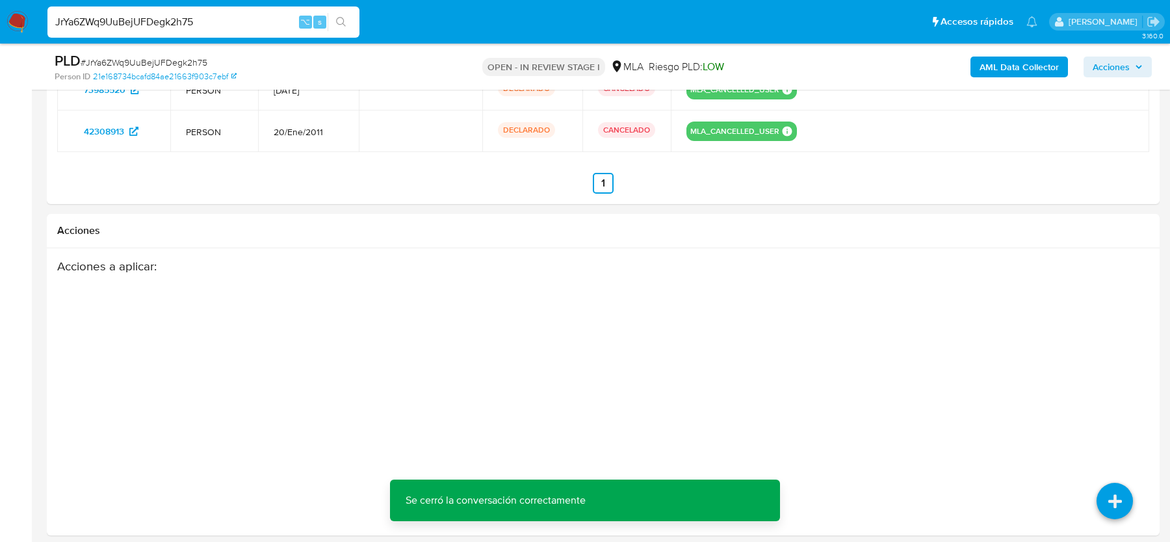
scroll to position [2103, 0]
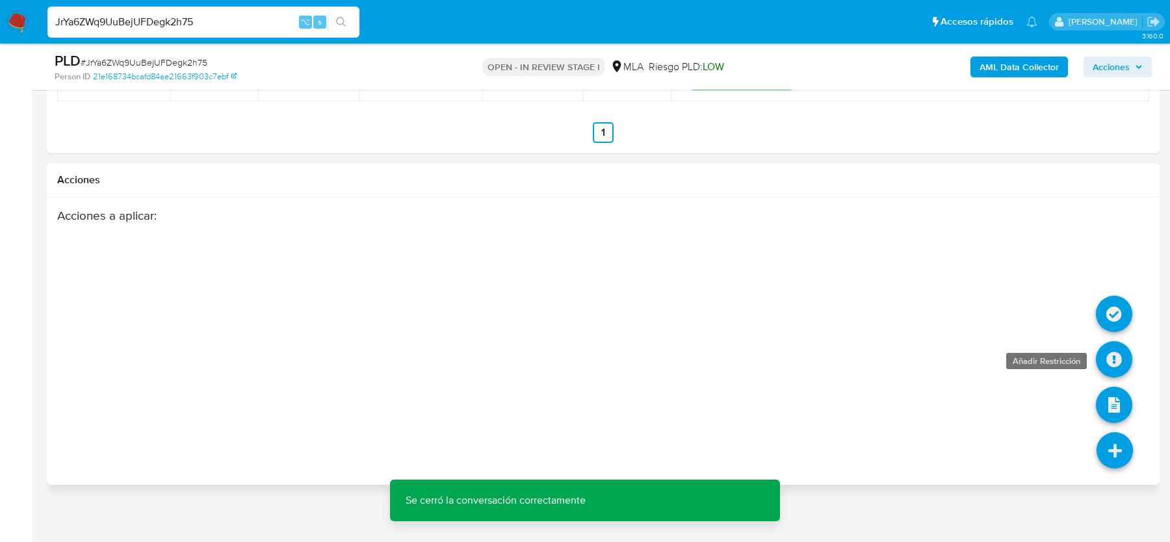
click at [1119, 346] on icon at bounding box center [1113, 359] width 36 height 36
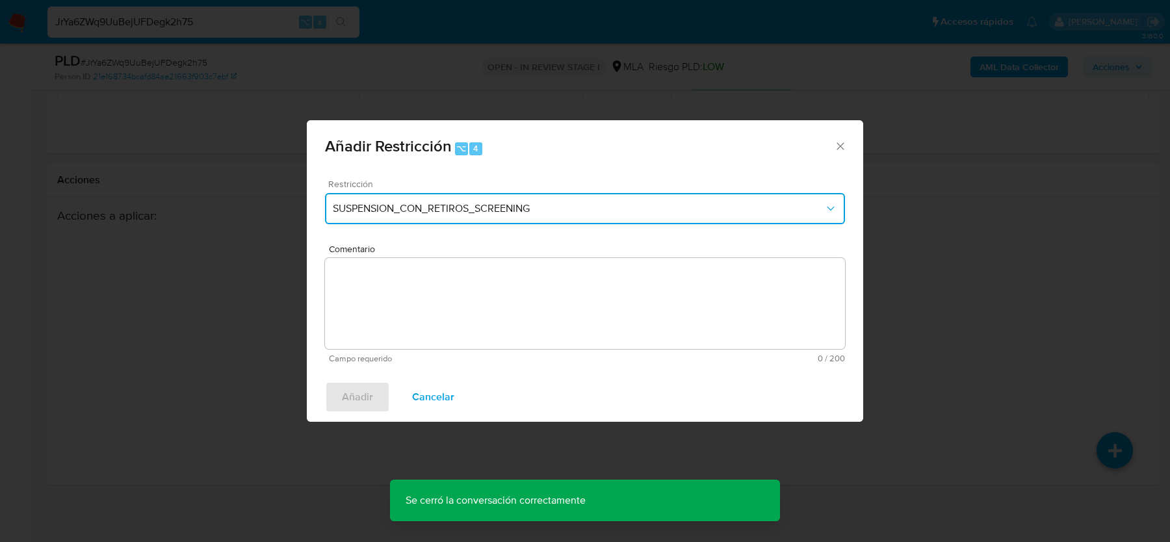
click at [422, 203] on span "SUSPENSION_CON_RETIROS_SCREENING" at bounding box center [578, 208] width 491 height 13
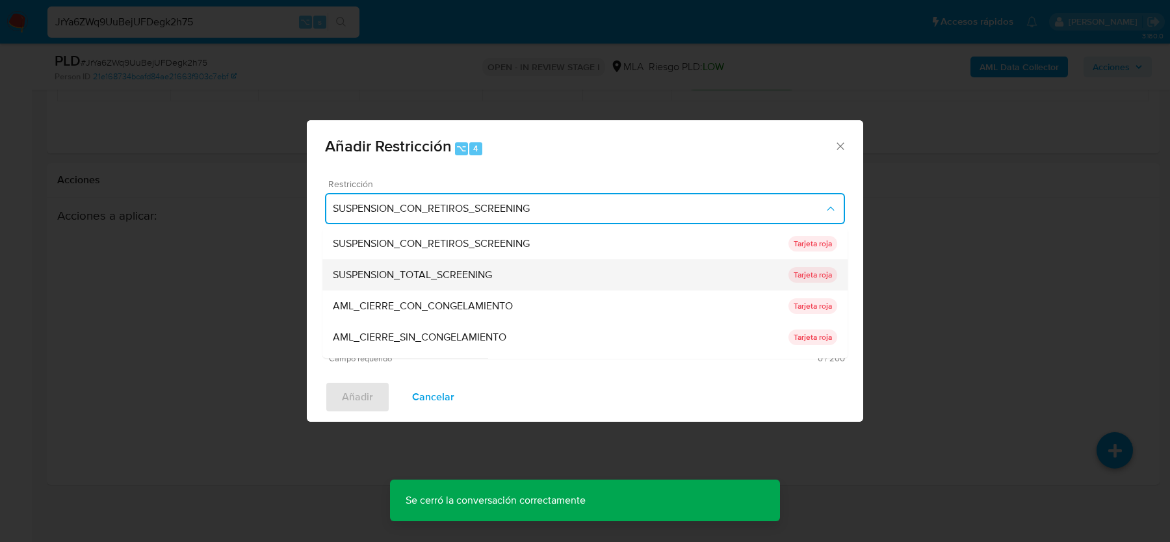
scroll to position [275, 0]
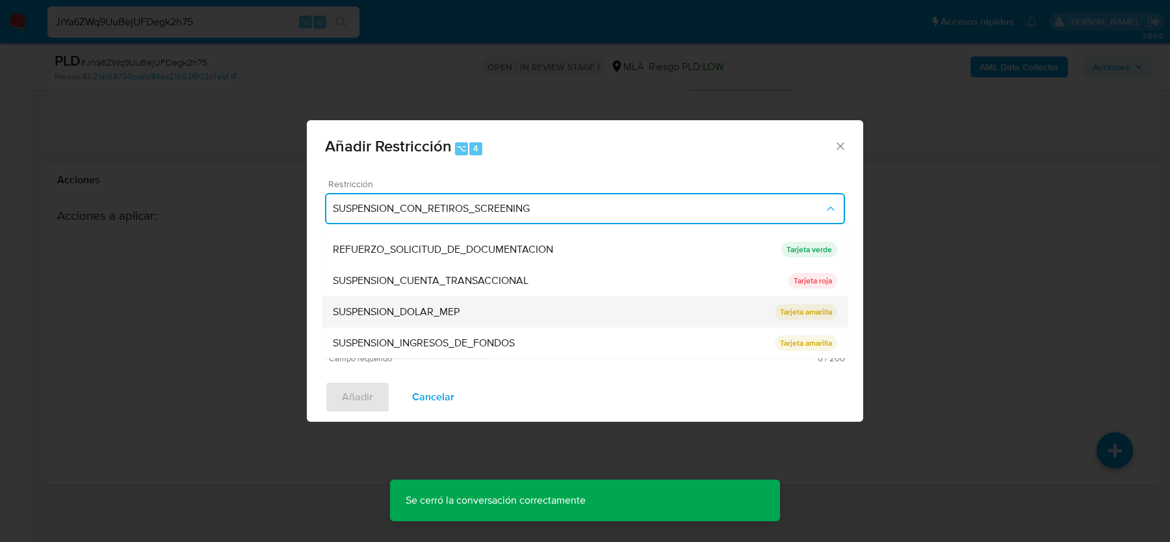
click at [395, 305] on span "SUSPENSION_DOLAR_MEP" at bounding box center [396, 311] width 127 height 13
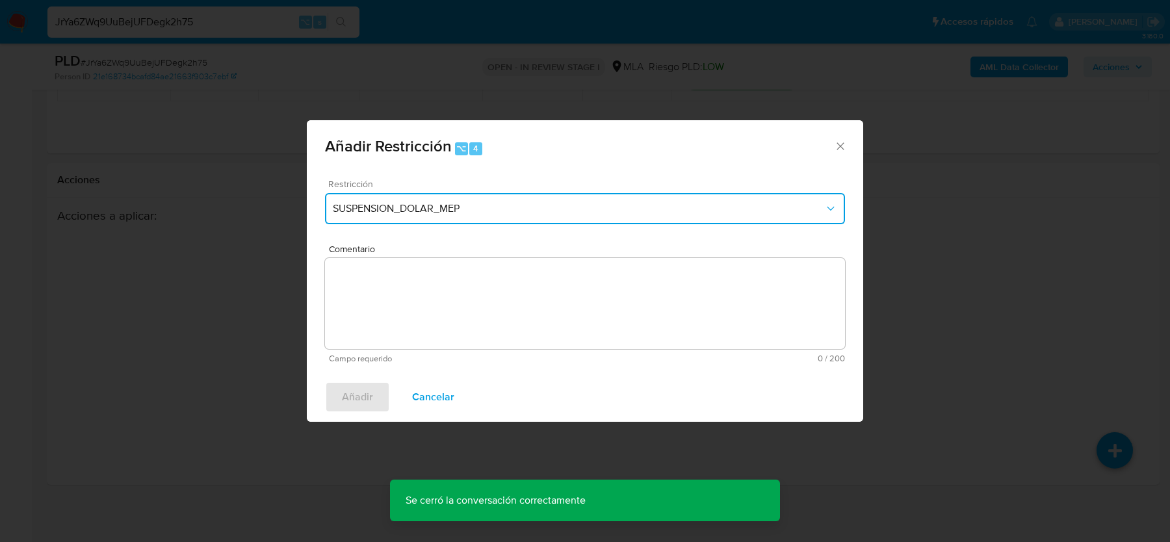
click at [423, 207] on span "SUSPENSION_DOLAR_MEP" at bounding box center [578, 208] width 491 height 13
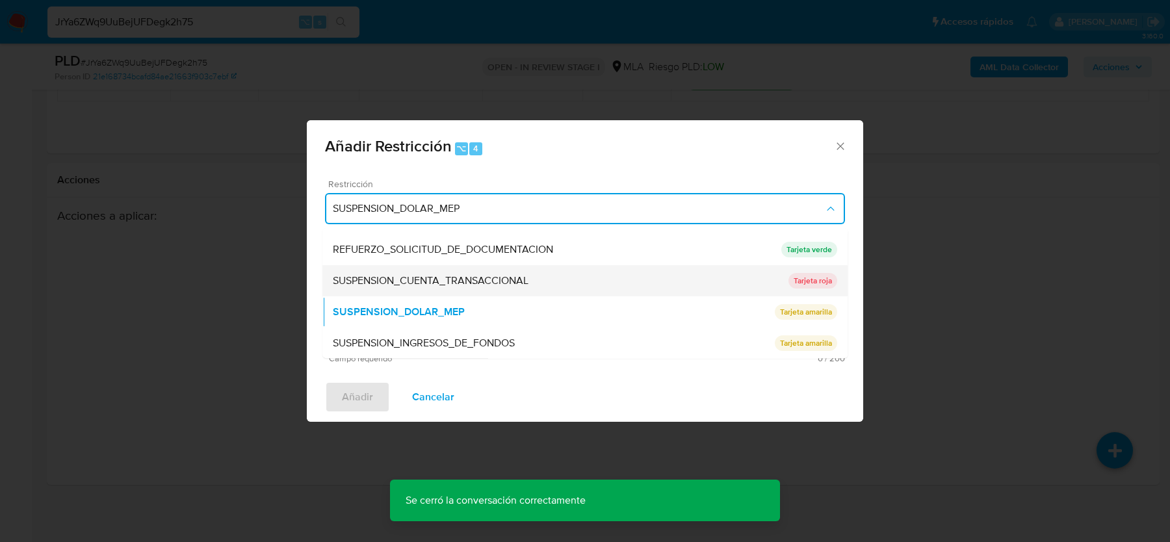
click at [422, 275] on span "SUSPENSION_CUENTA_TRANSACCIONAL" at bounding box center [431, 280] width 196 height 13
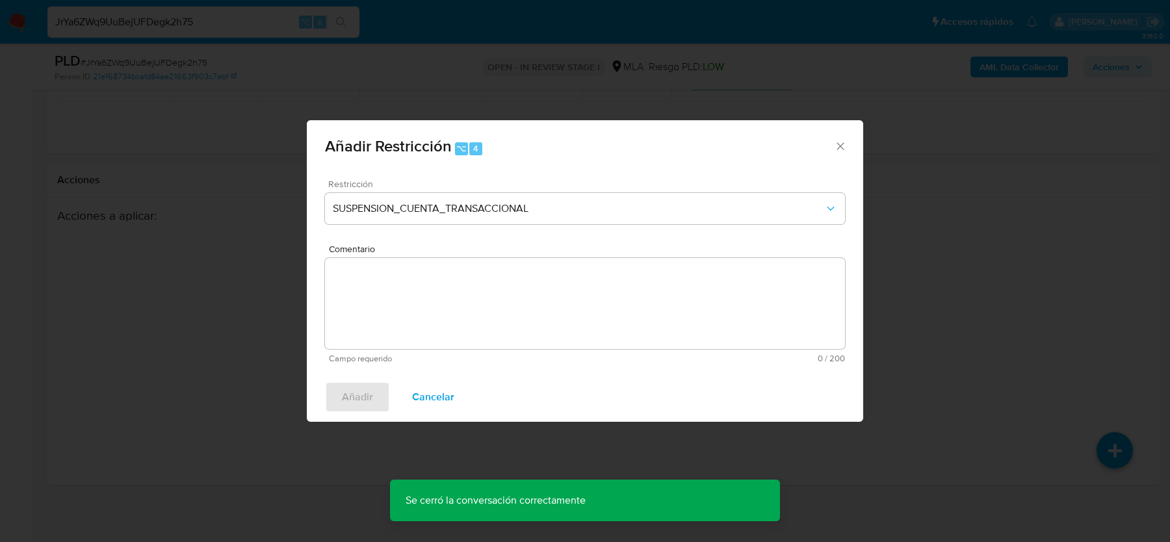
click at [422, 275] on textarea "Comentario" at bounding box center [585, 303] width 520 height 91
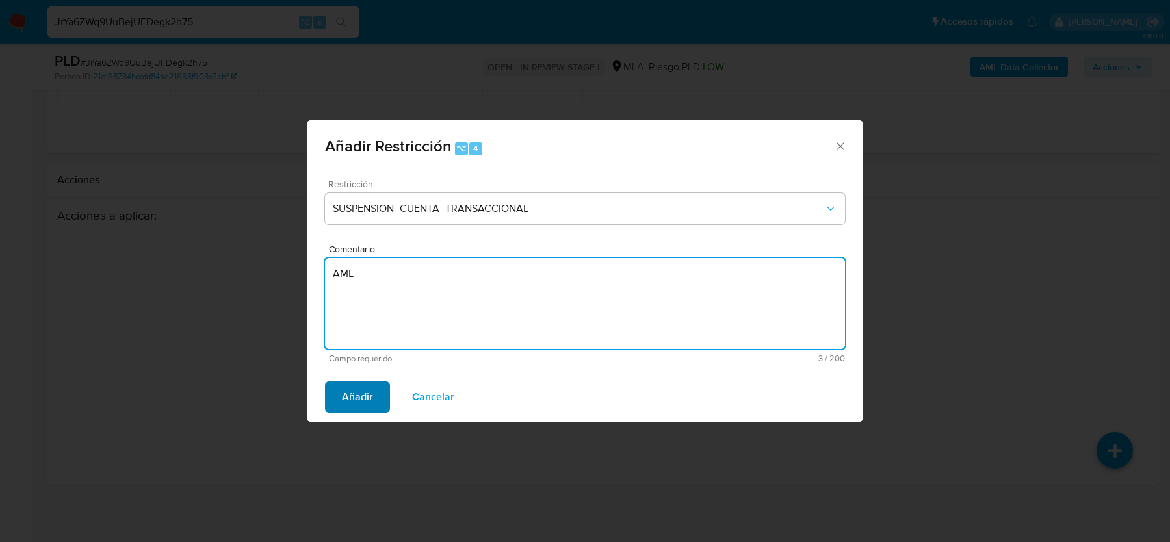
type textarea "AML"
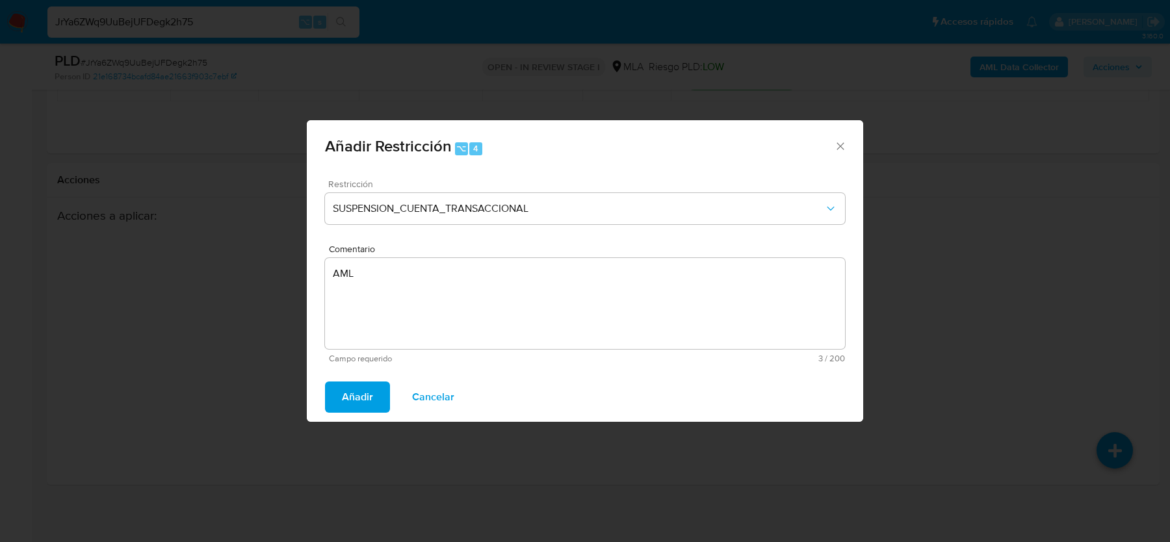
click at [361, 402] on span "Añadir" at bounding box center [357, 397] width 31 height 29
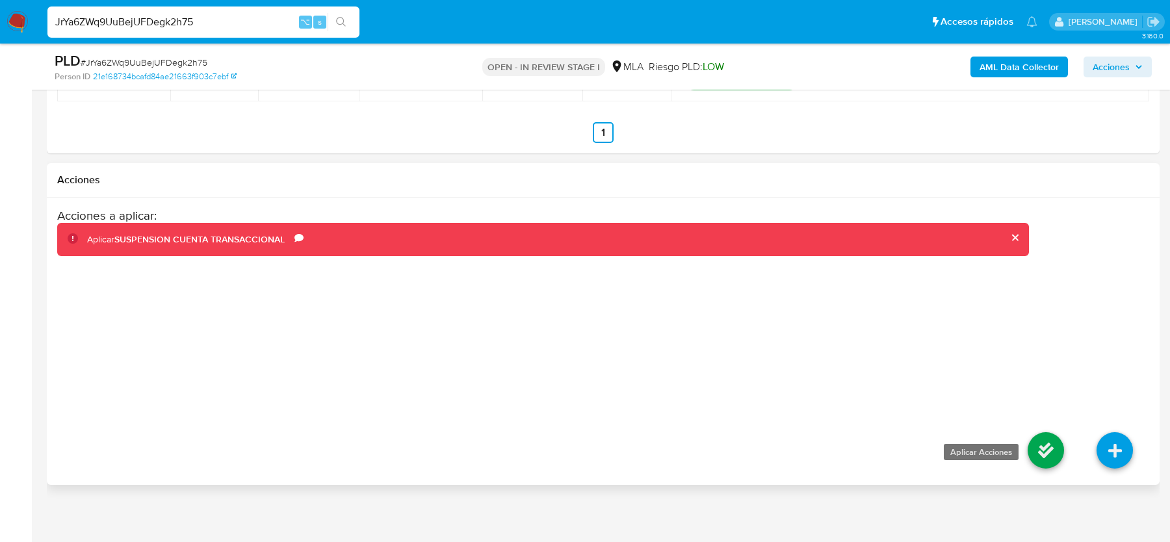
click at [1039, 437] on icon at bounding box center [1045, 450] width 36 height 36
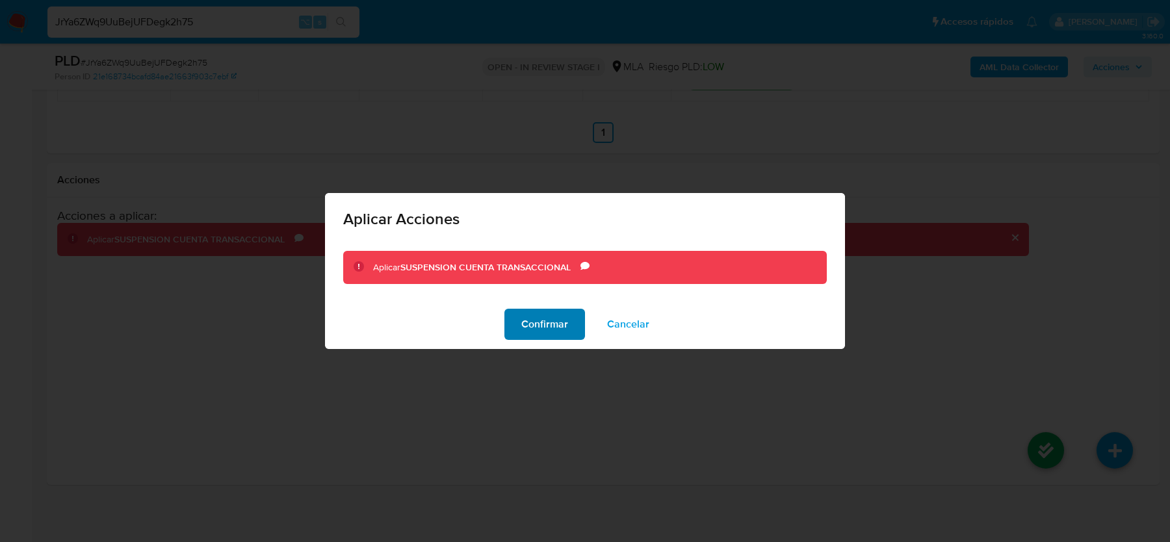
click at [565, 322] on span "Confirmar" at bounding box center [544, 324] width 47 height 29
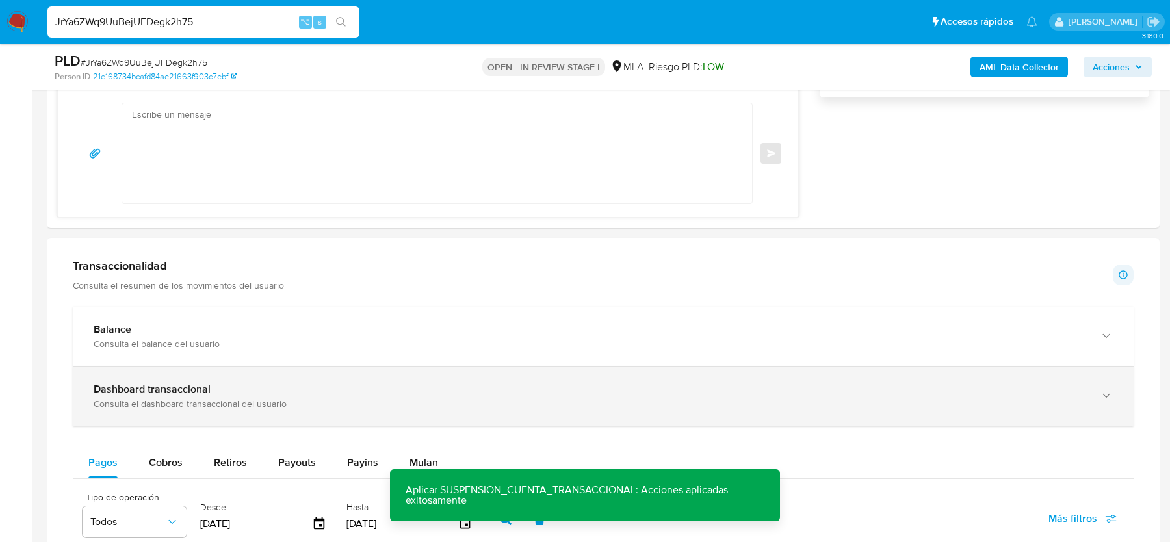
scroll to position [815, 0]
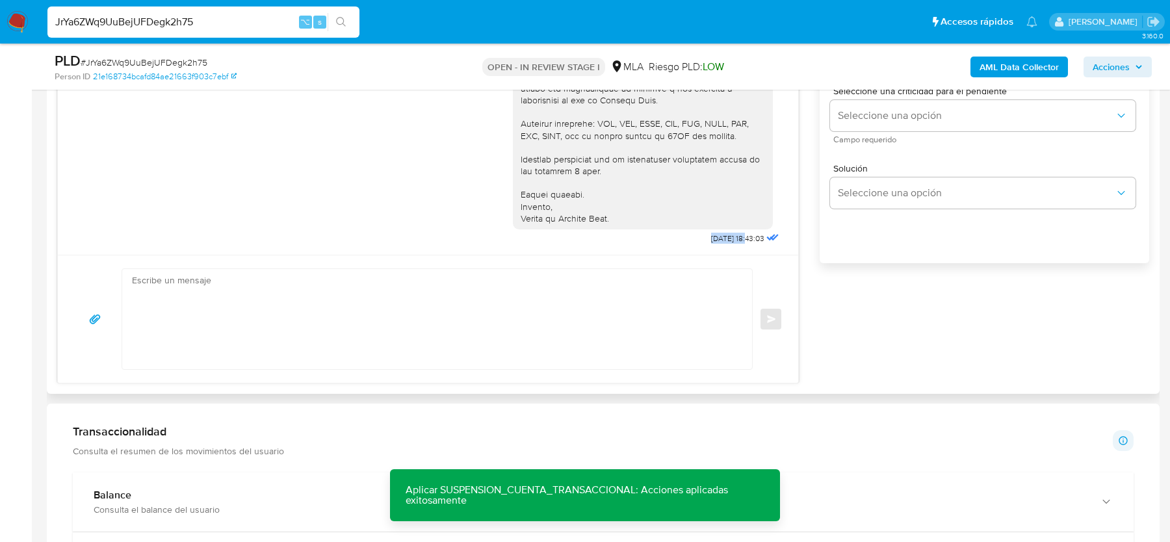
drag, startPoint x: 691, startPoint y: 238, endPoint x: 736, endPoint y: 238, distance: 44.2
copy span "17/09/2025"
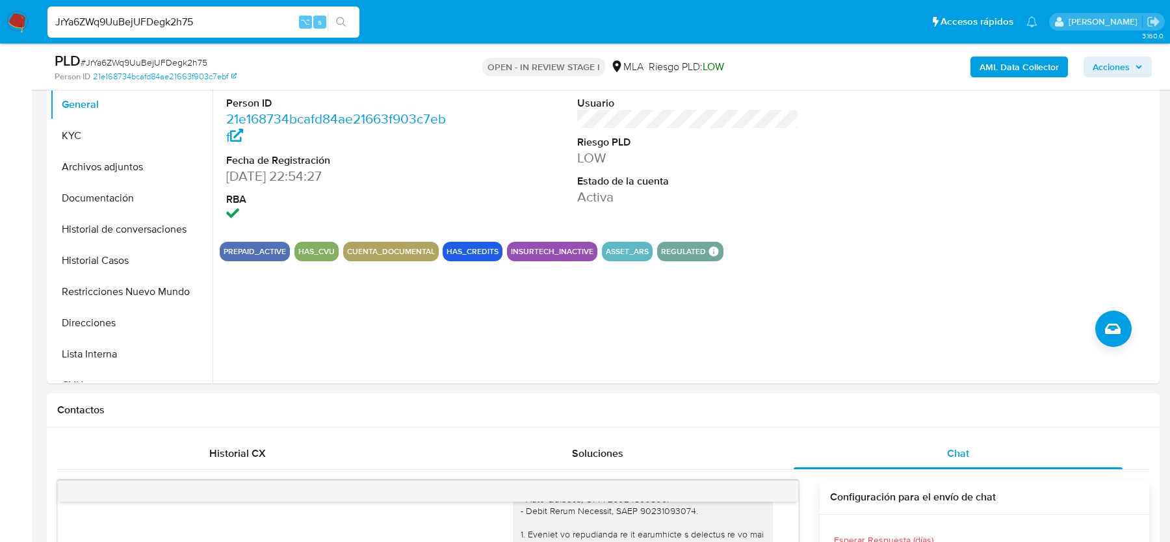
scroll to position [265, 0]
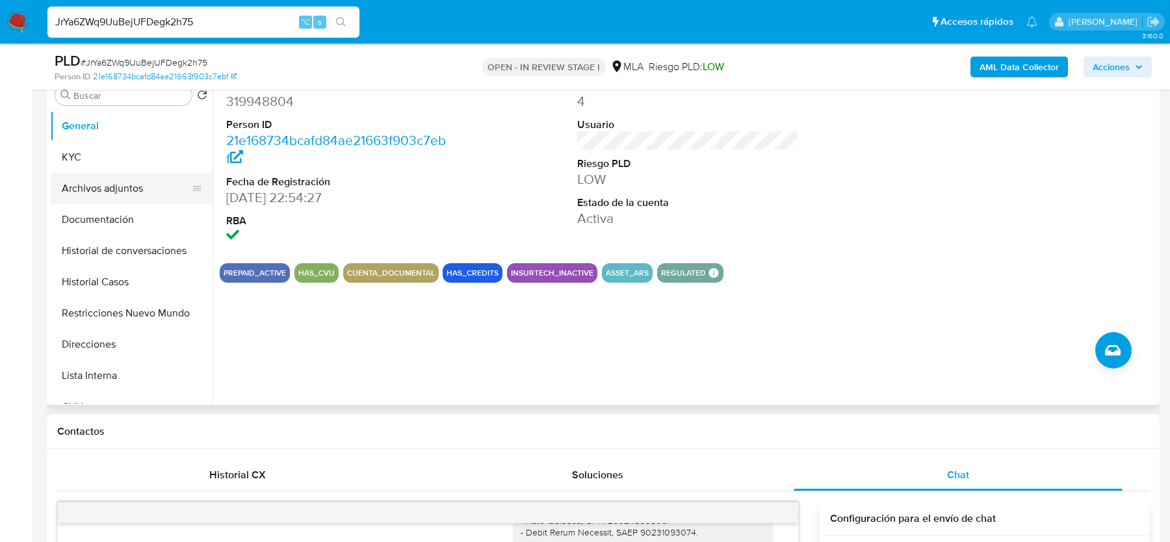
click at [108, 191] on button "Archivos adjuntos" at bounding box center [126, 188] width 152 height 31
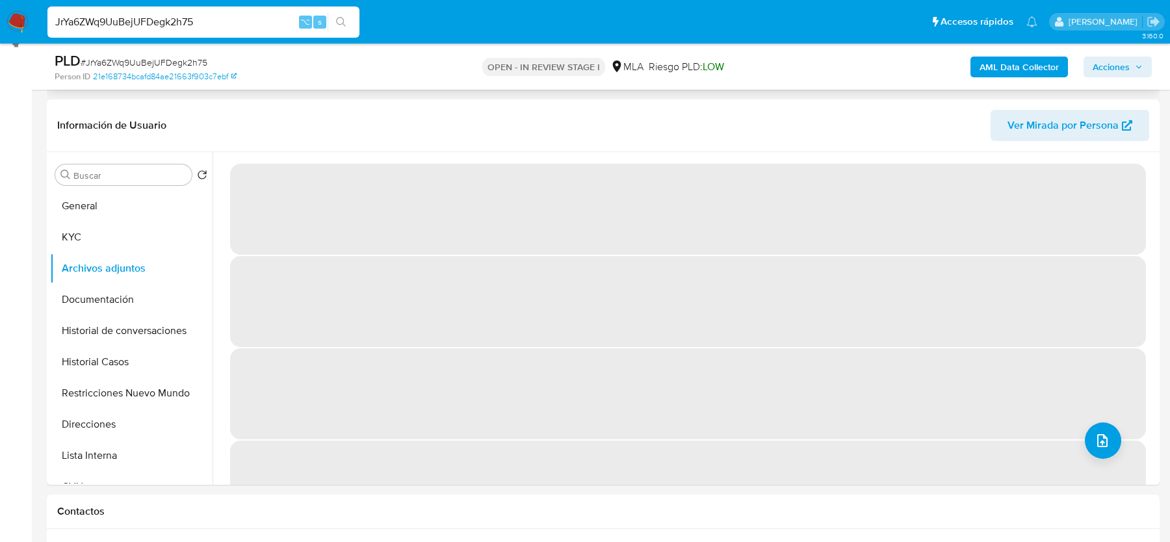
scroll to position [190, 0]
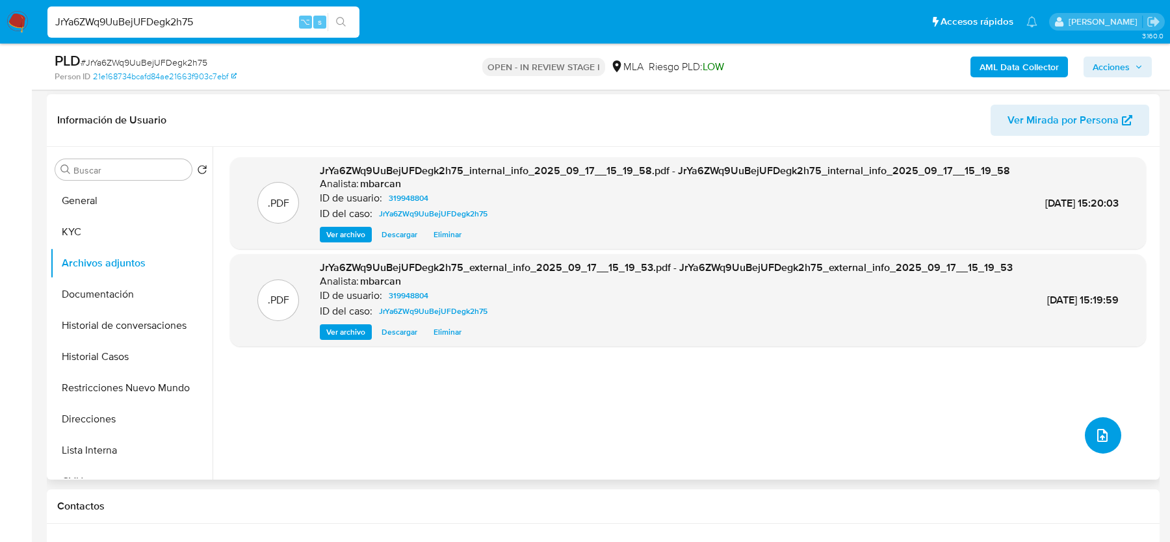
click at [1108, 428] on button "upload-file" at bounding box center [1102, 435] width 36 height 36
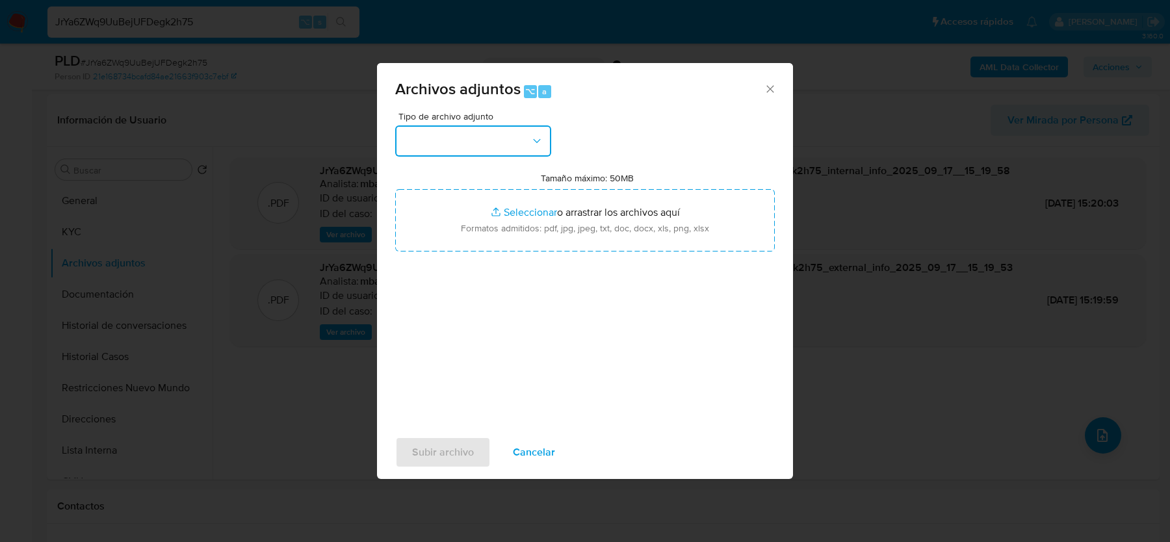
click at [515, 149] on button "button" at bounding box center [473, 140] width 156 height 31
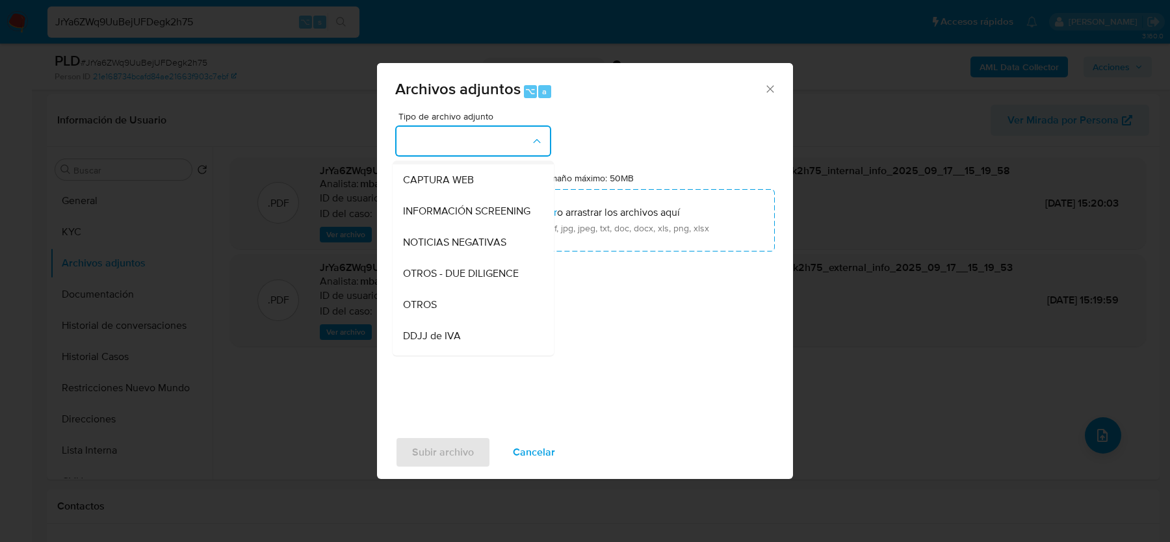
scroll to position [145, 0]
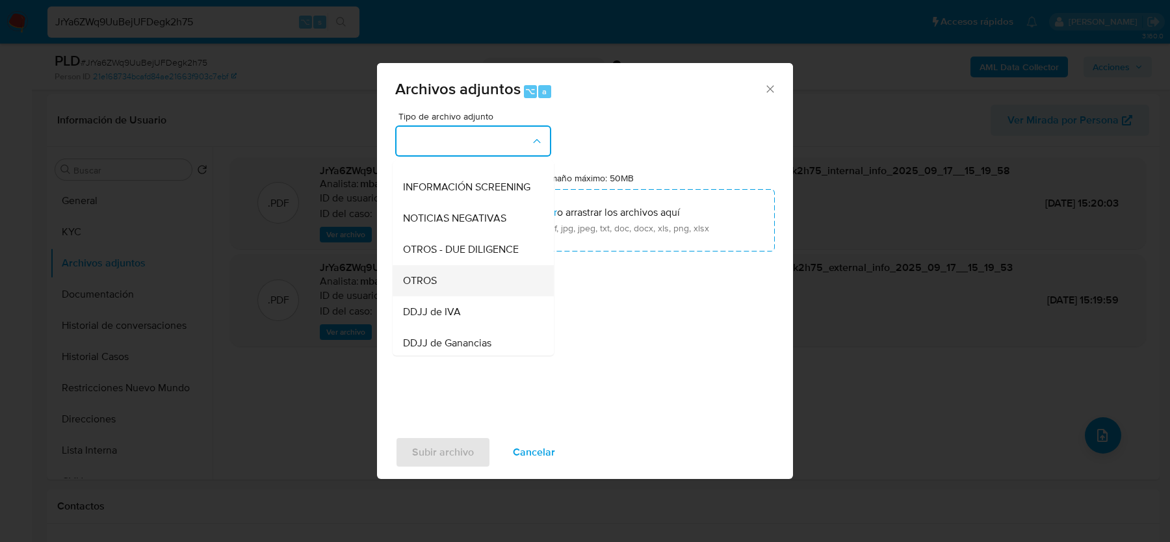
click at [506, 275] on div "OTROS" at bounding box center [469, 280] width 133 height 31
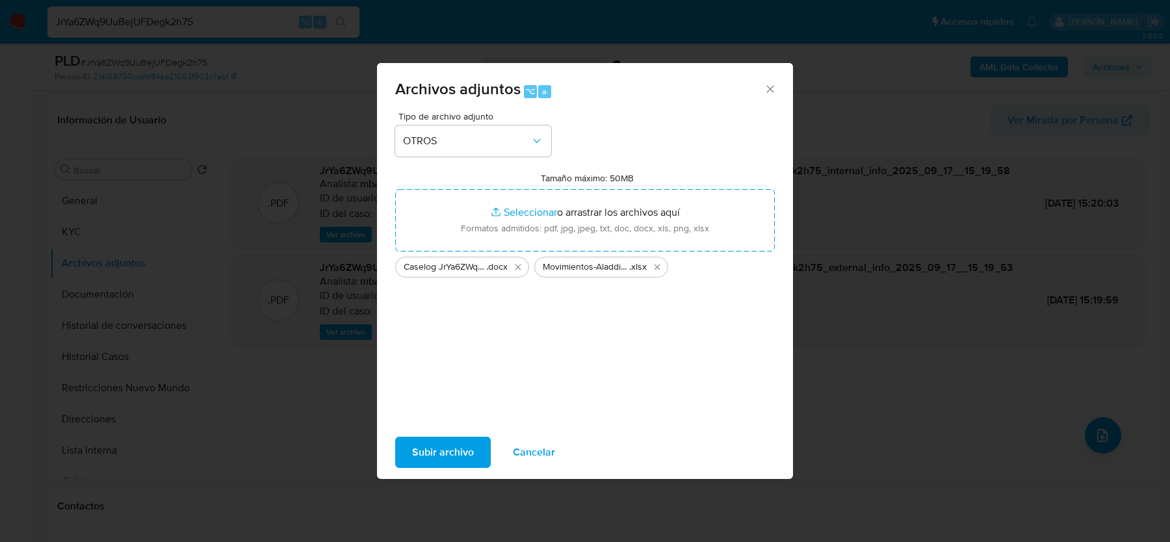
click at [445, 457] on span "Subir archivo" at bounding box center [443, 452] width 62 height 29
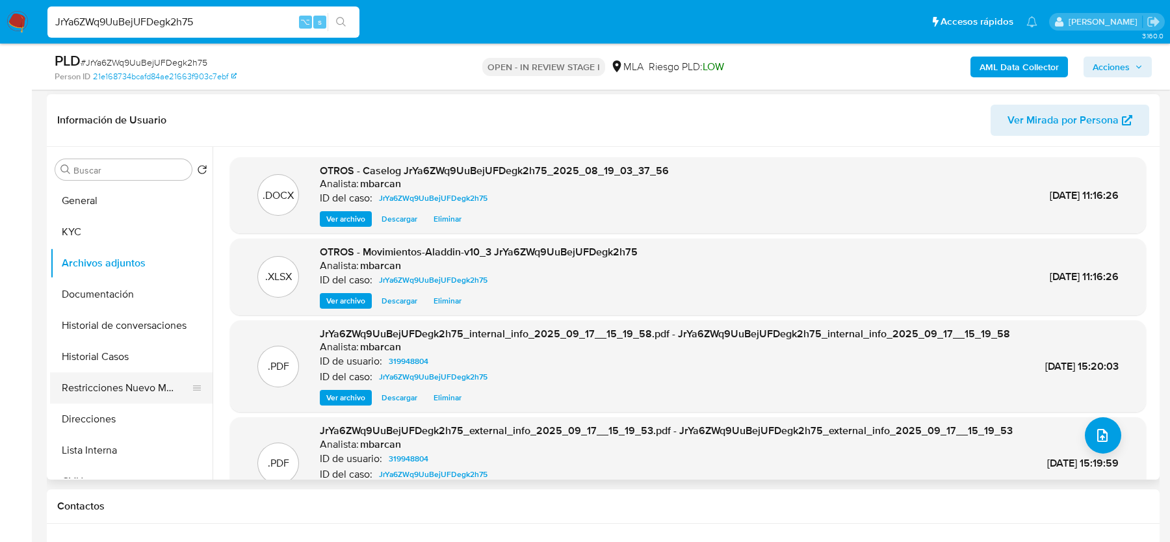
click at [136, 390] on button "Restricciones Nuevo Mundo" at bounding box center [126, 387] width 152 height 31
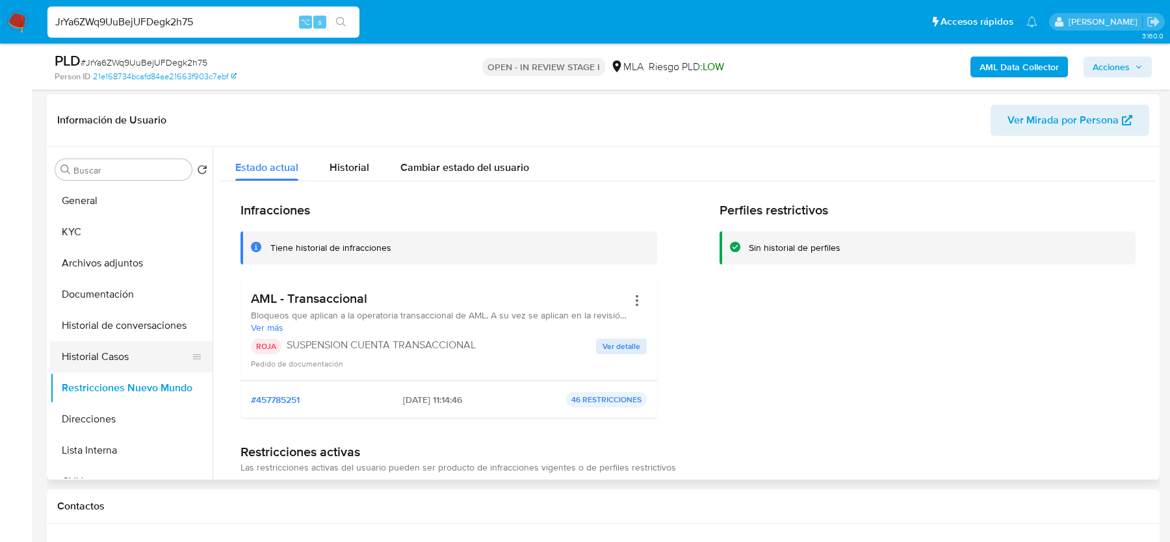
click at [100, 350] on button "Historial Casos" at bounding box center [126, 356] width 152 height 31
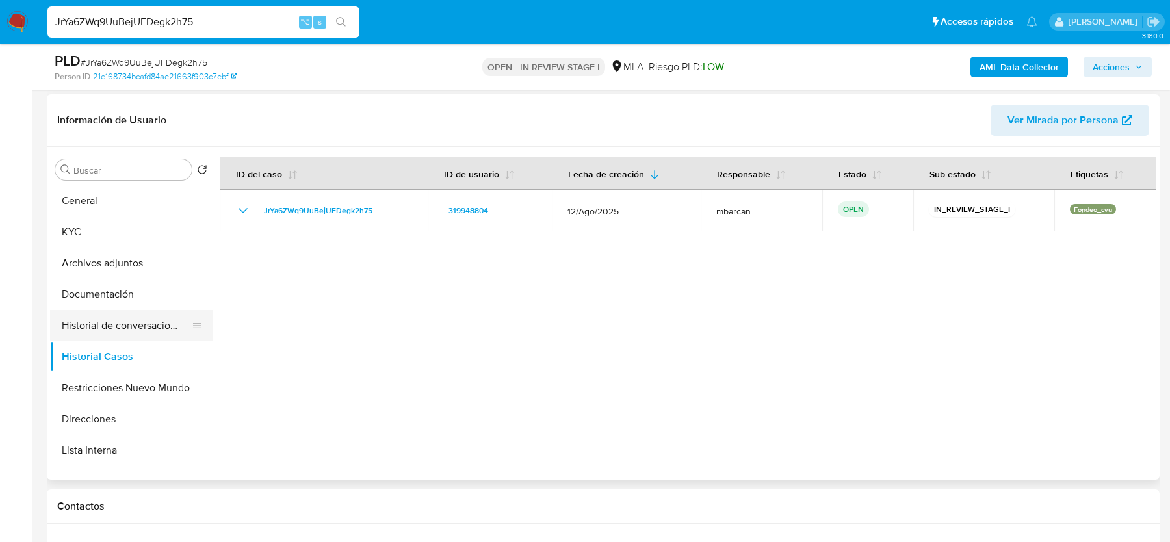
click at [113, 321] on button "Historial de conversaciones" at bounding box center [126, 325] width 152 height 31
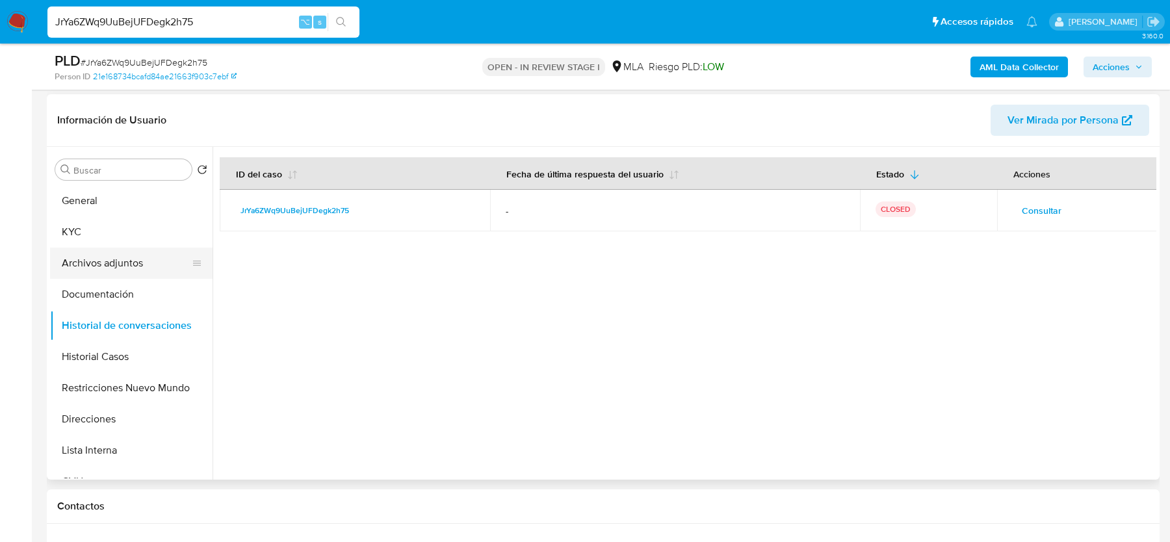
click at [101, 258] on button "Archivos adjuntos" at bounding box center [126, 263] width 152 height 31
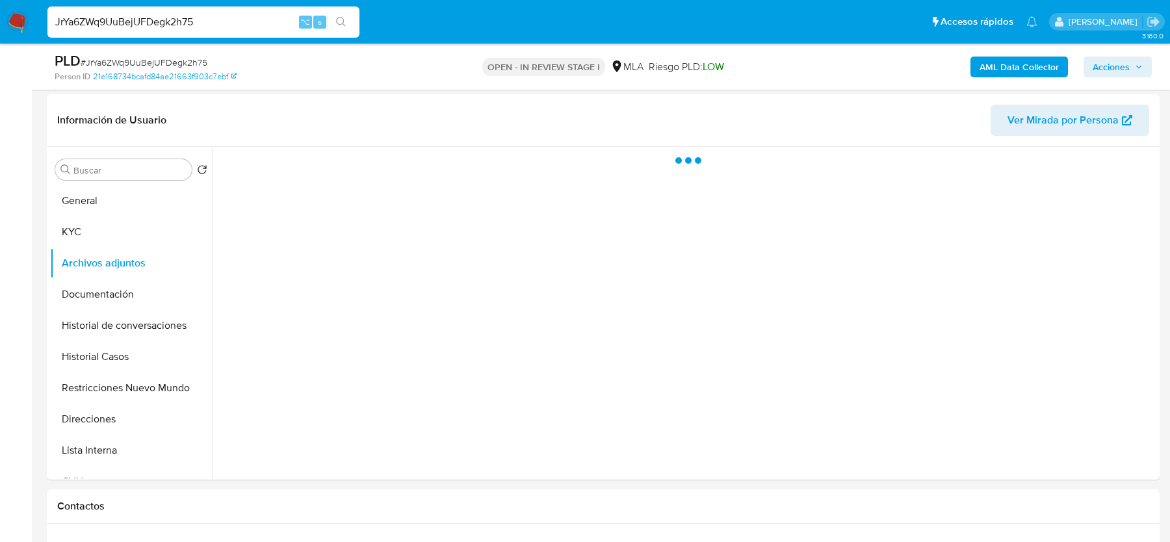
click at [1106, 70] on span "Acciones" at bounding box center [1110, 67] width 37 height 21
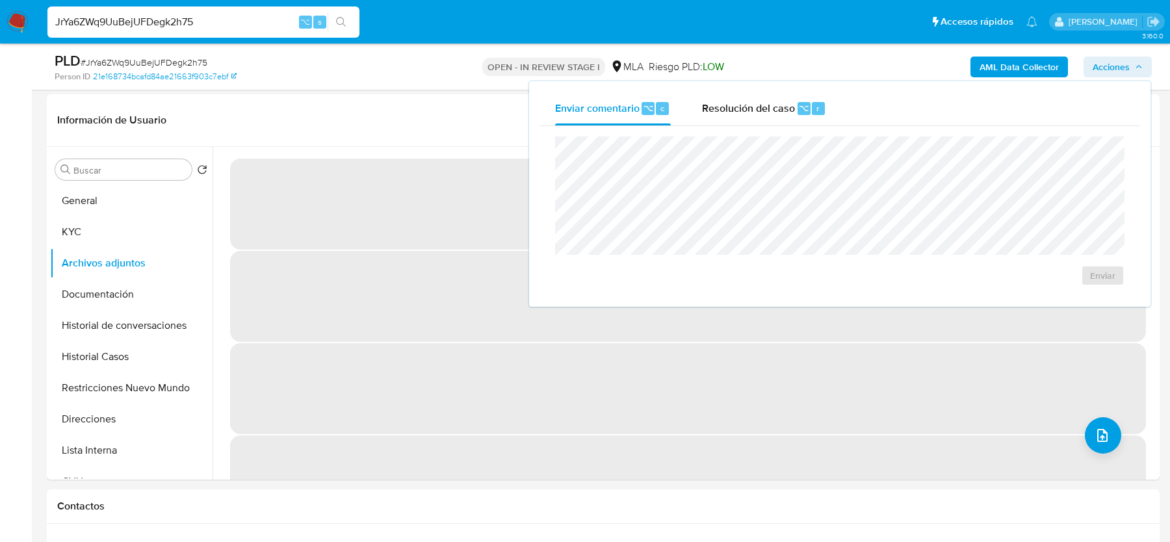
click at [774, 128] on div "Enviar" at bounding box center [839, 211] width 600 height 170
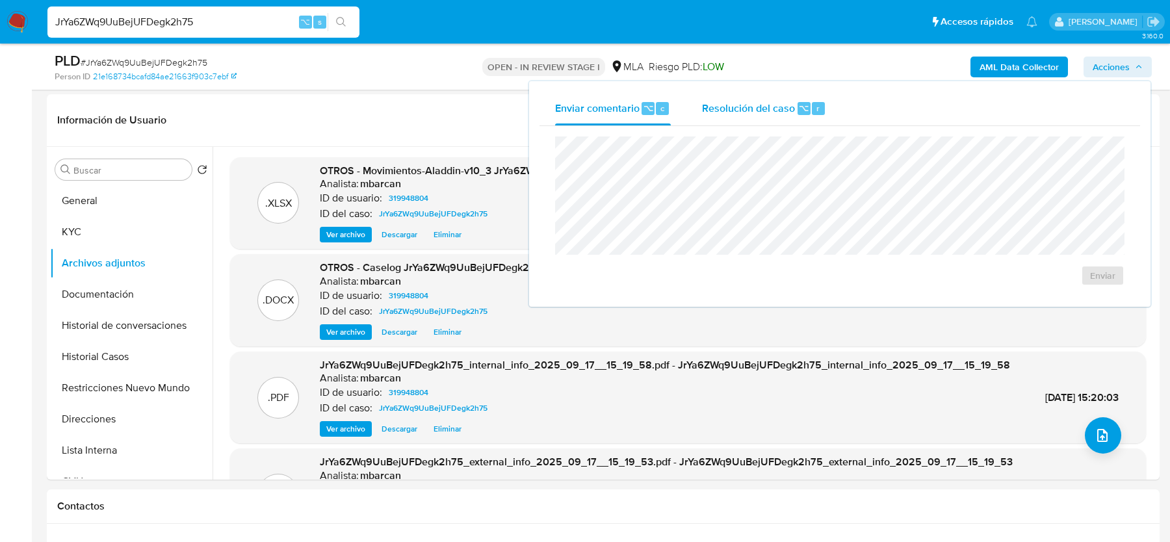
click at [774, 118] on div "Resolución del caso ⌥ r" at bounding box center [764, 109] width 124 height 34
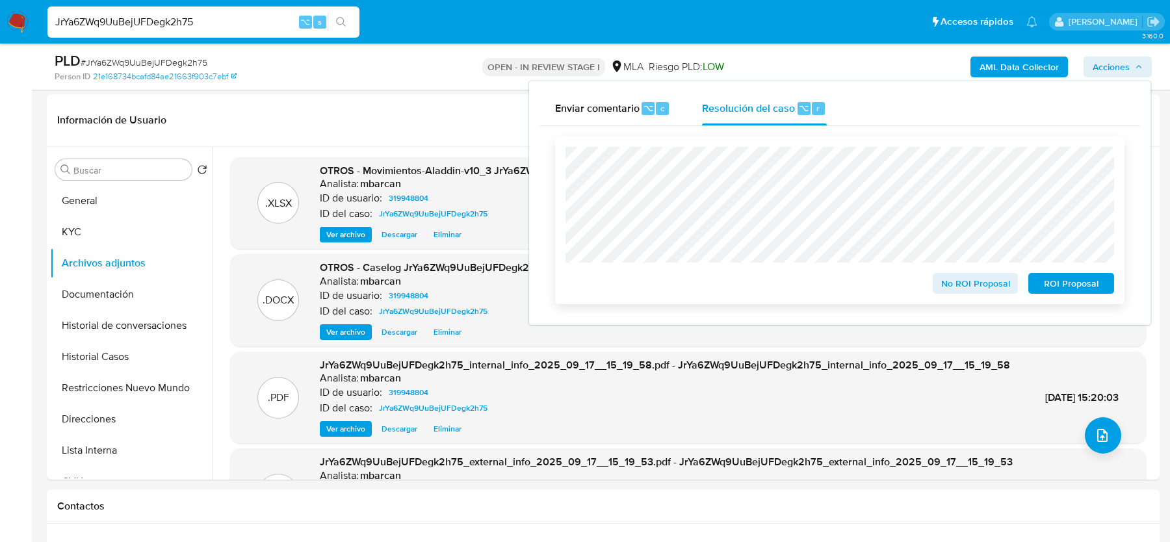
click at [1089, 292] on span "ROI Proposal" at bounding box center [1071, 283] width 68 height 18
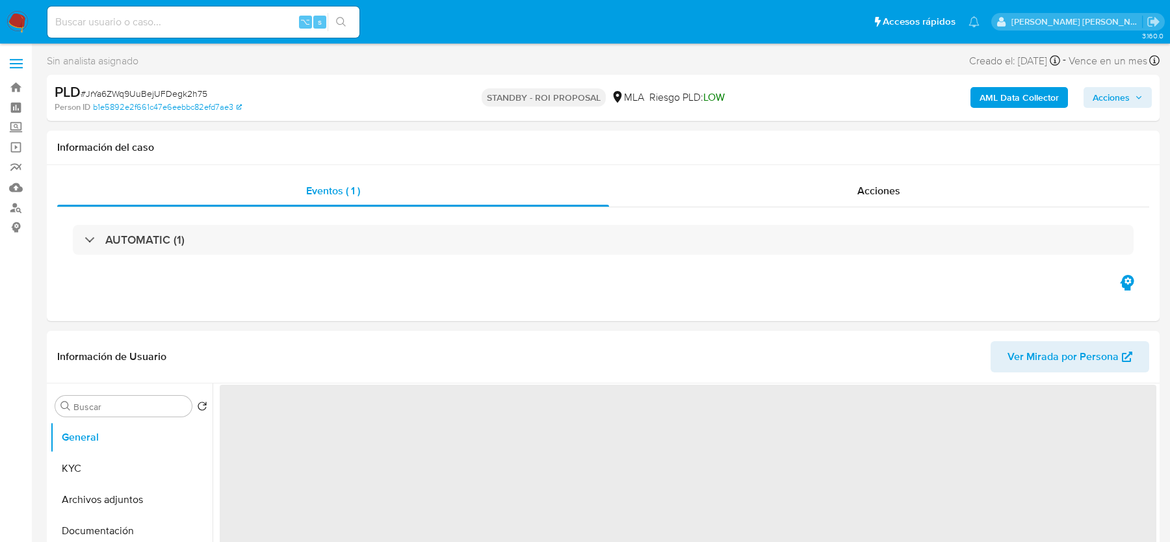
select select "10"
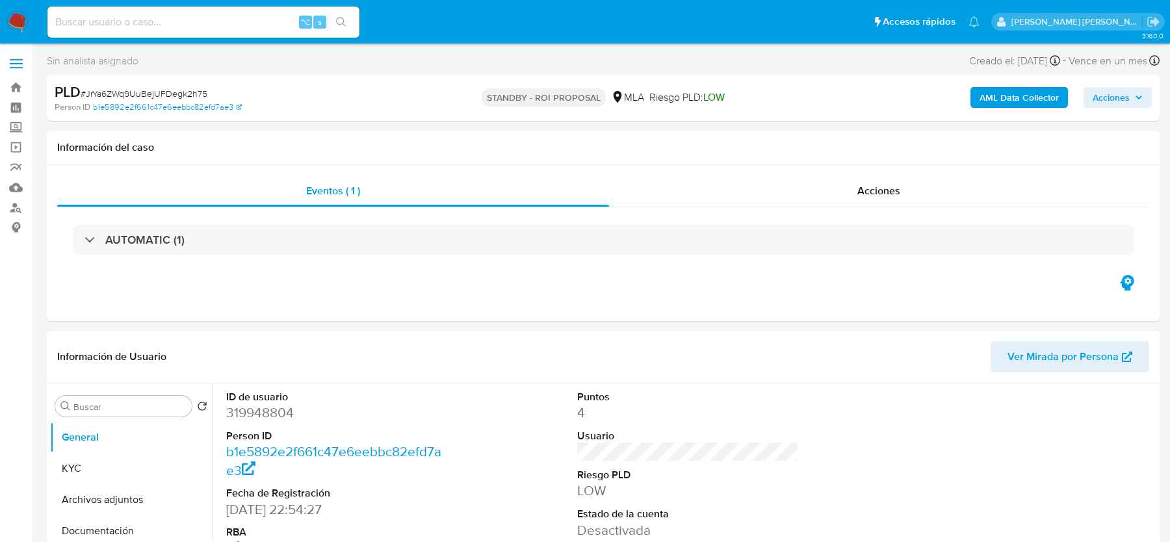
click at [149, 22] on input at bounding box center [203, 22] width 312 height 17
paste input "3S2g3E1jsiQEQtgCuU4tfjH3"
type input "3S2g3E1jsiQEQtgCuU4tfjH3"
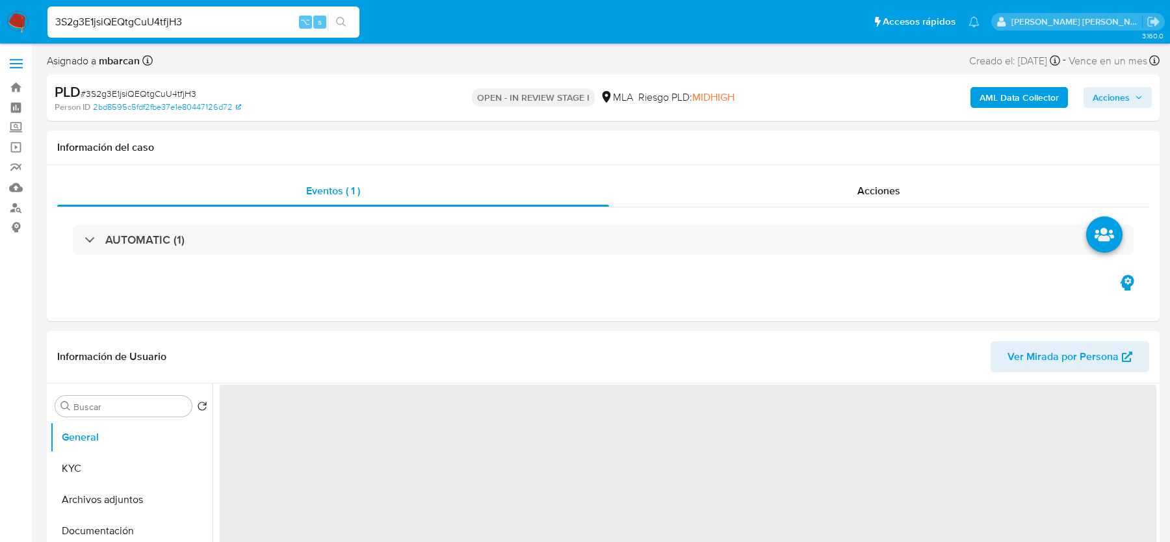
select select "10"
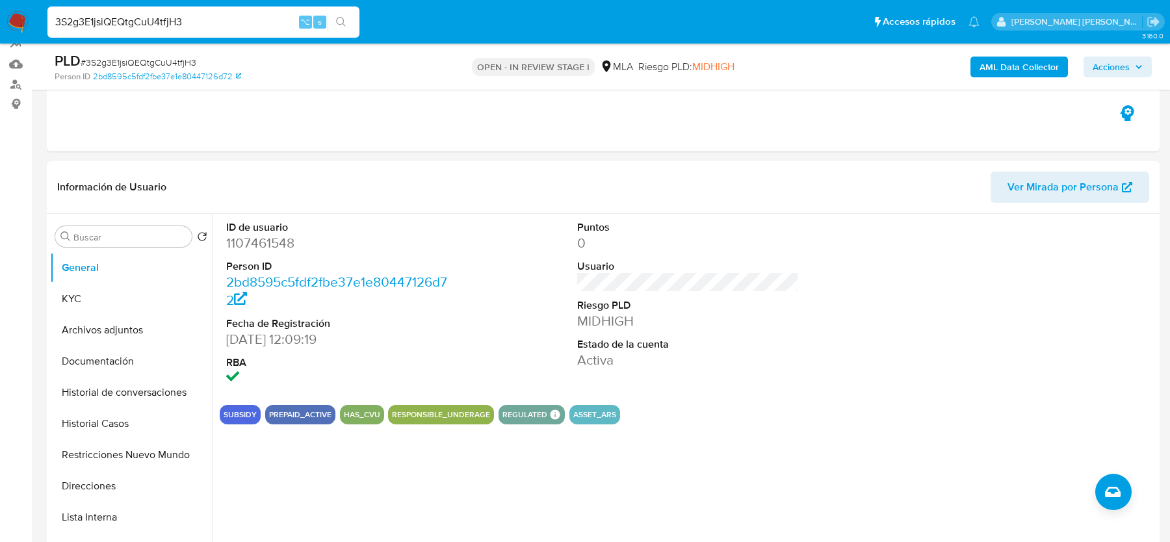
scroll to position [355, 0]
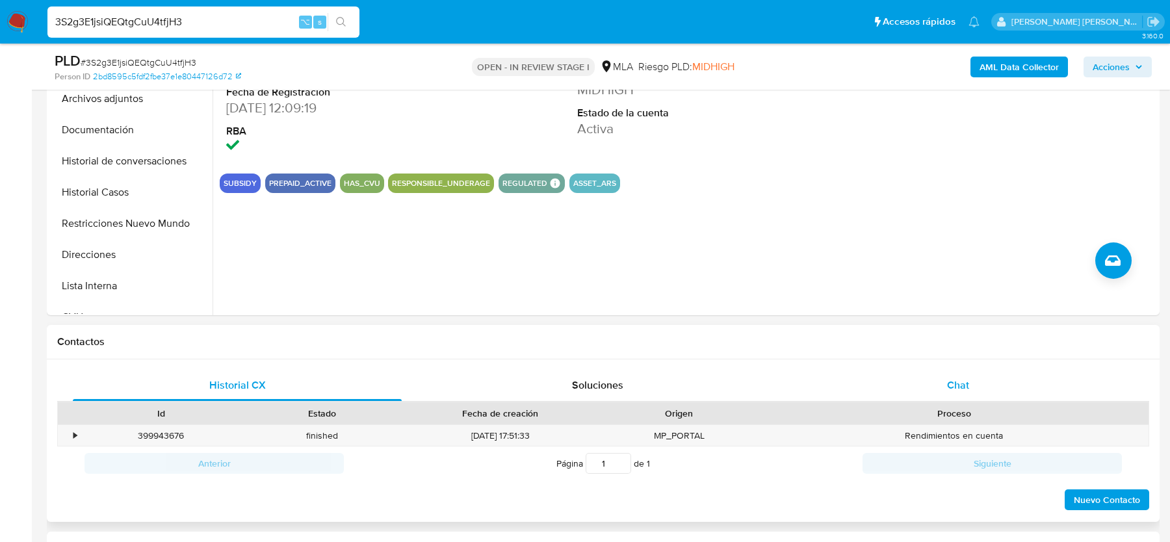
click at [950, 370] on div "Chat" at bounding box center [957, 385] width 329 height 31
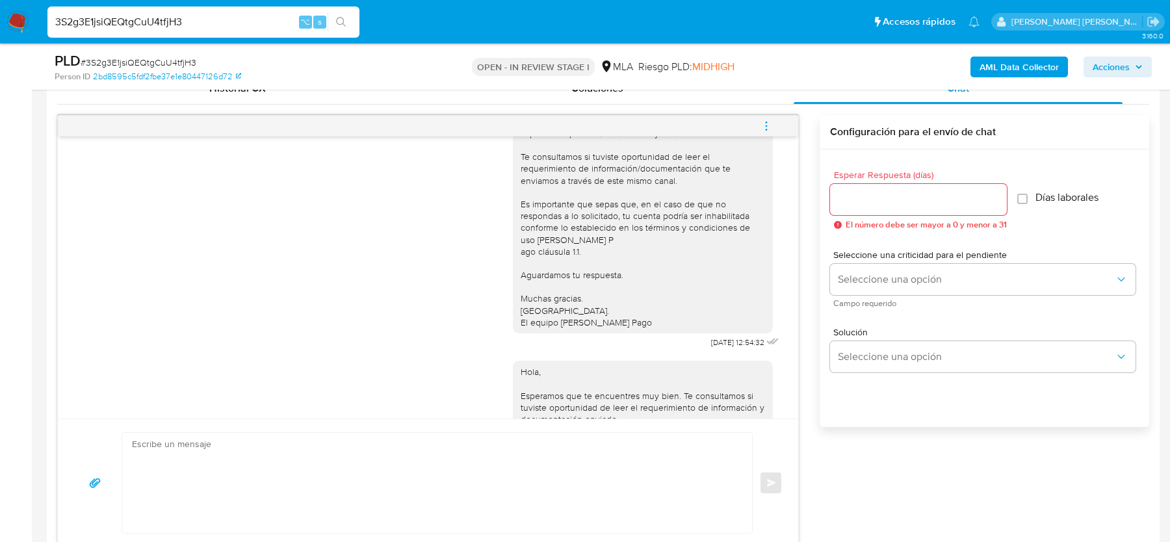
scroll to position [1477, 0]
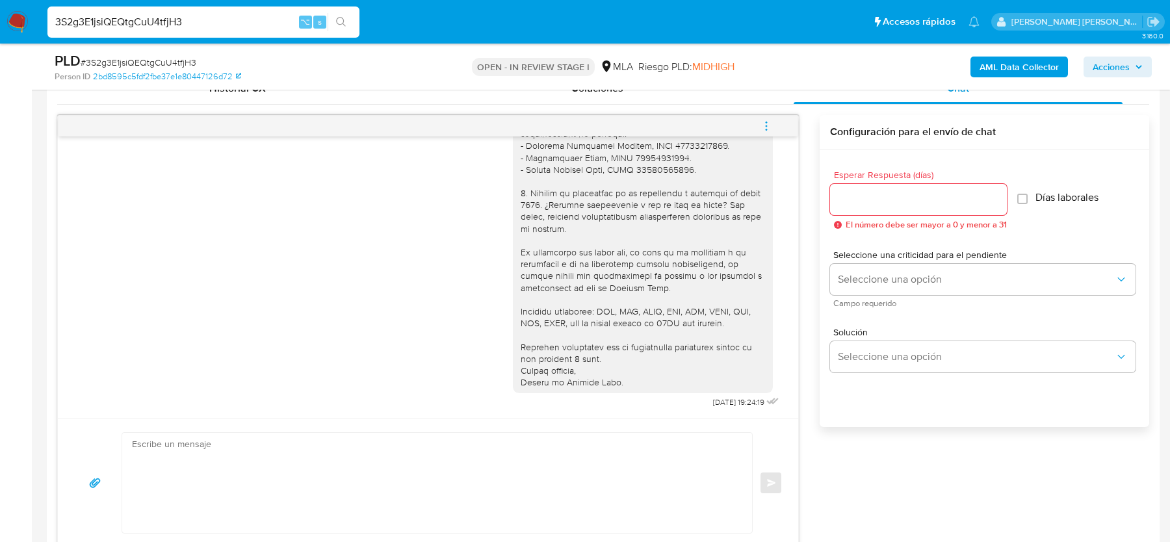
click at [131, 64] on span "# 3S2g3E1jsiQEQtgCuU4tfjH3" at bounding box center [139, 62] width 116 height 13
copy span "3S2g3E1jsiQEQtgCuU4tfjH3"
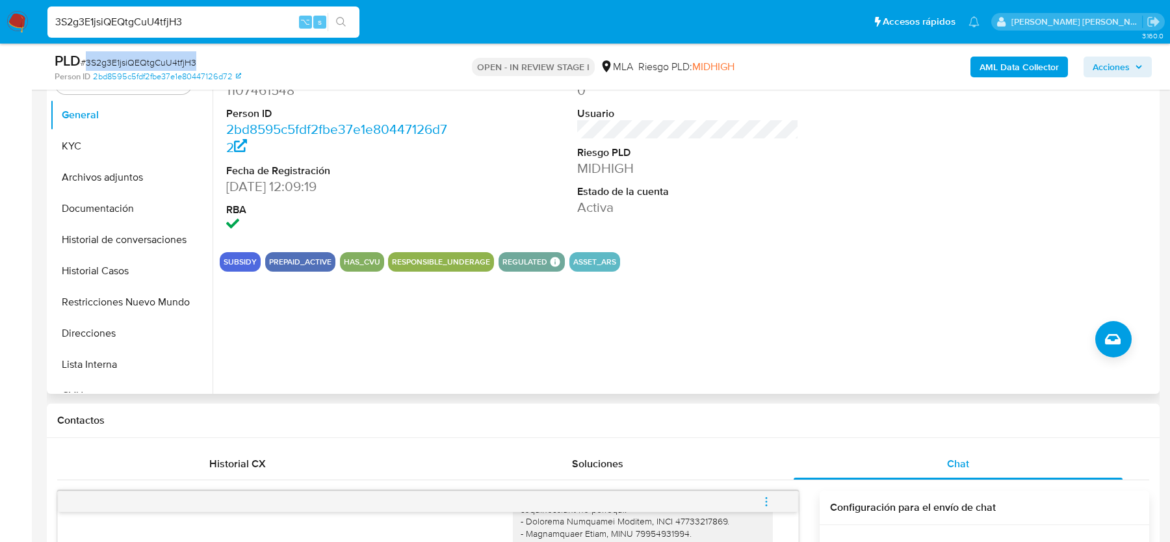
scroll to position [249, 0]
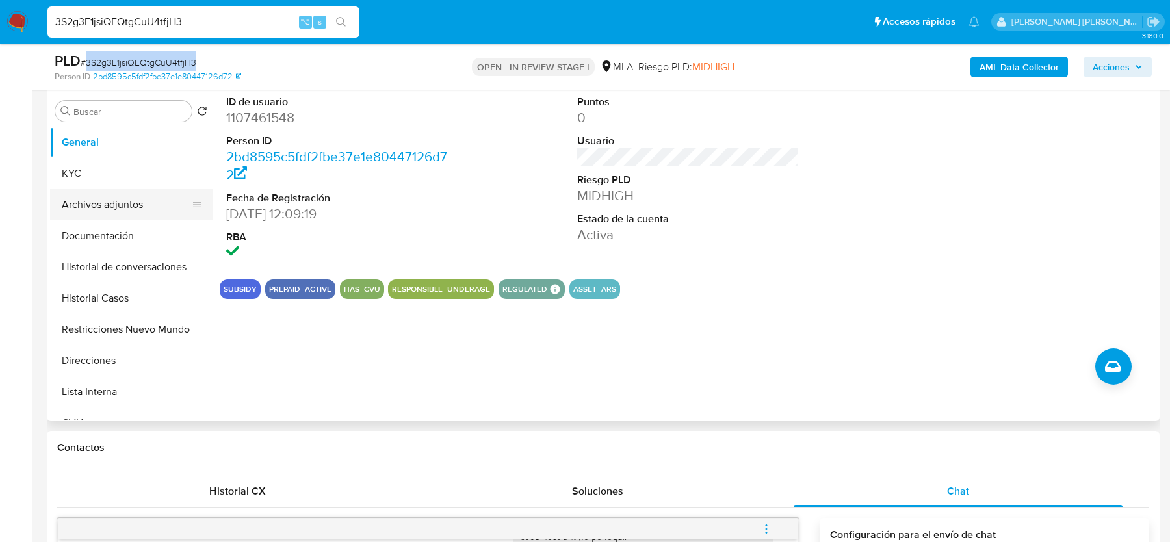
click at [97, 205] on button "Archivos adjuntos" at bounding box center [126, 204] width 152 height 31
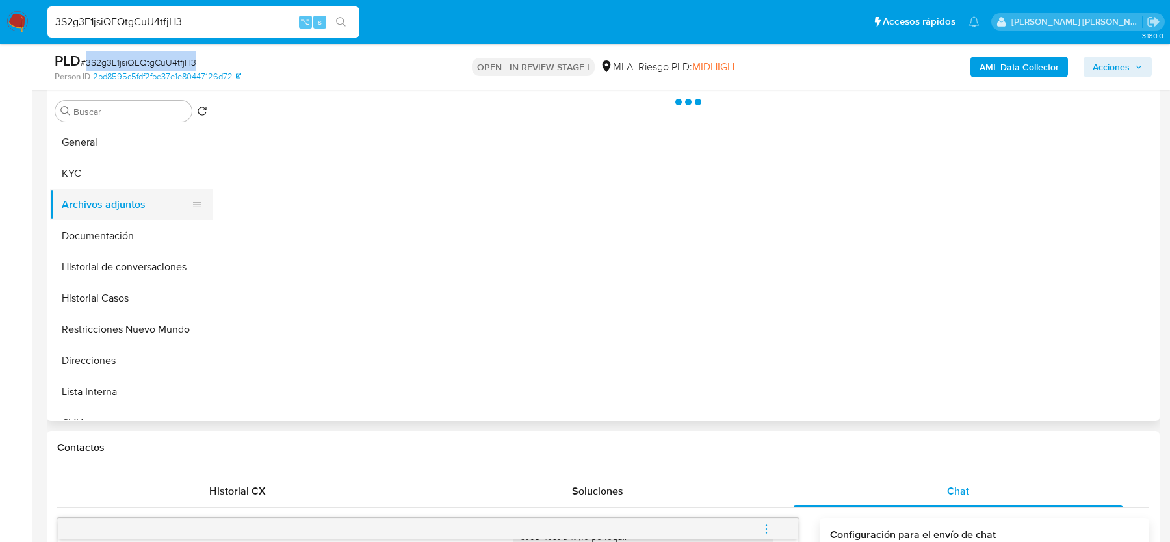
click at [97, 194] on button "Archivos adjuntos" at bounding box center [126, 204] width 152 height 31
click at [104, 180] on button "KYC" at bounding box center [126, 173] width 152 height 31
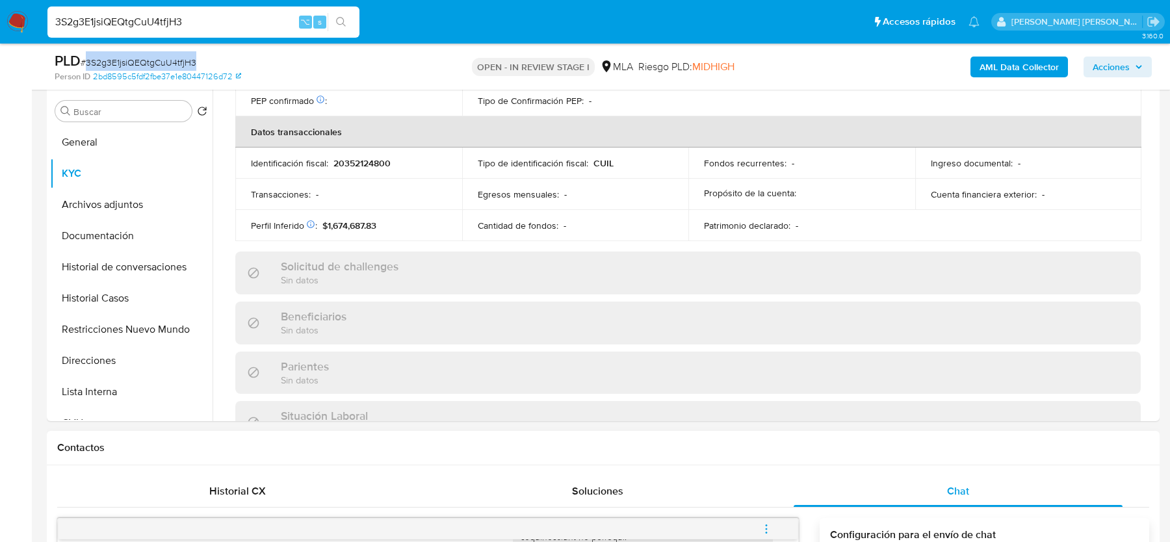
scroll to position [684, 0]
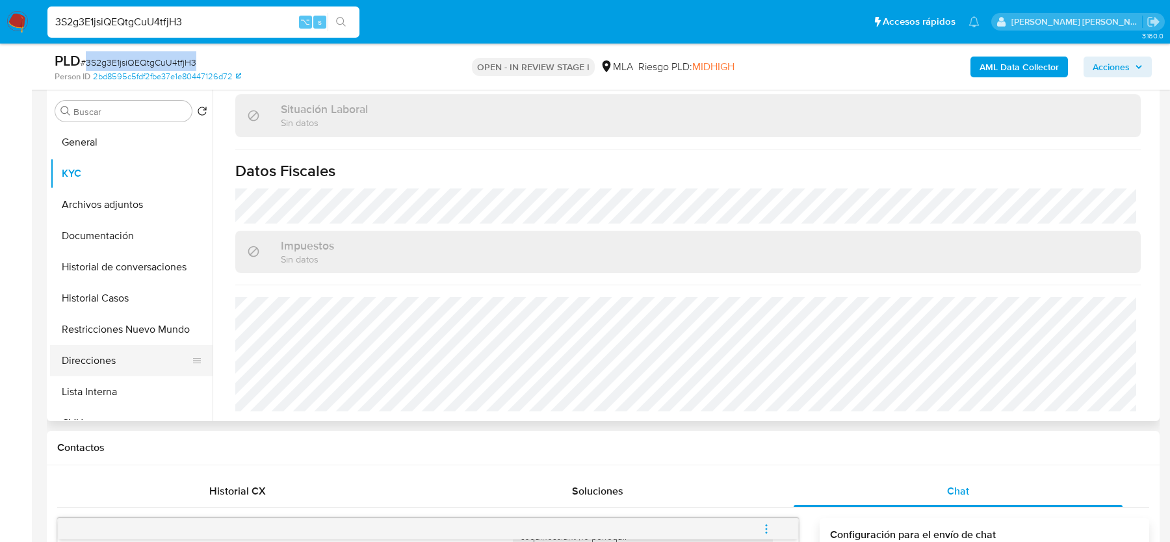
click at [109, 366] on button "Direcciones" at bounding box center [126, 360] width 152 height 31
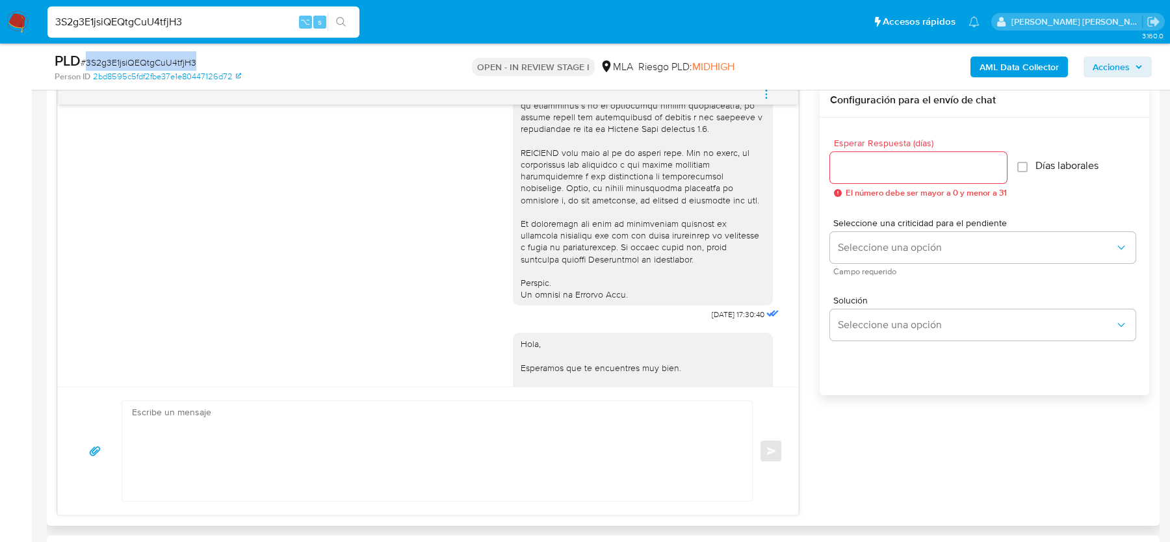
scroll to position [598, 0]
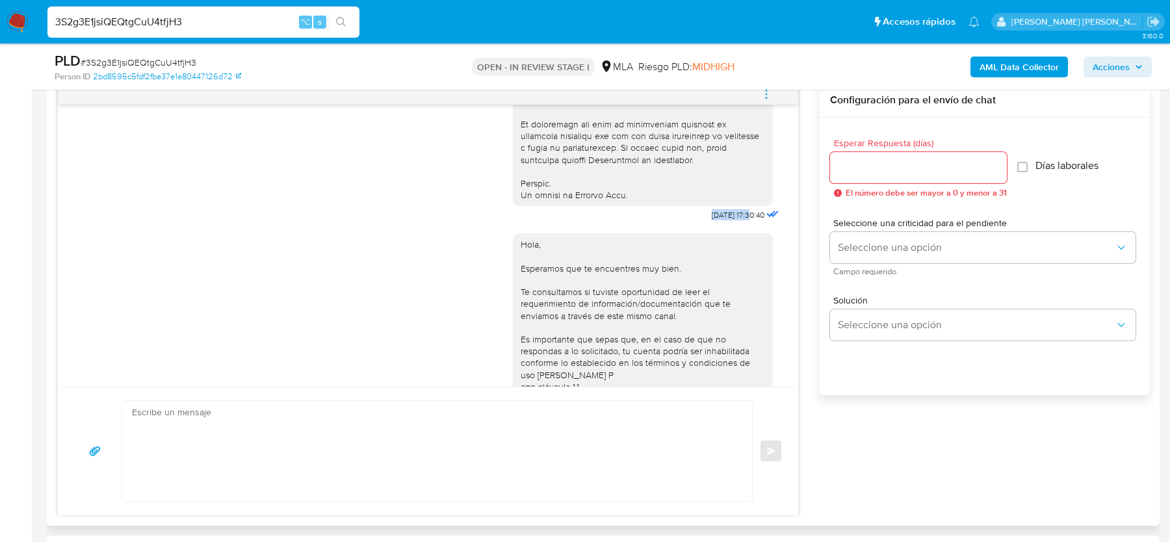
drag, startPoint x: 691, startPoint y: 240, endPoint x: 737, endPoint y: 241, distance: 46.8
copy span "18/08/2025"
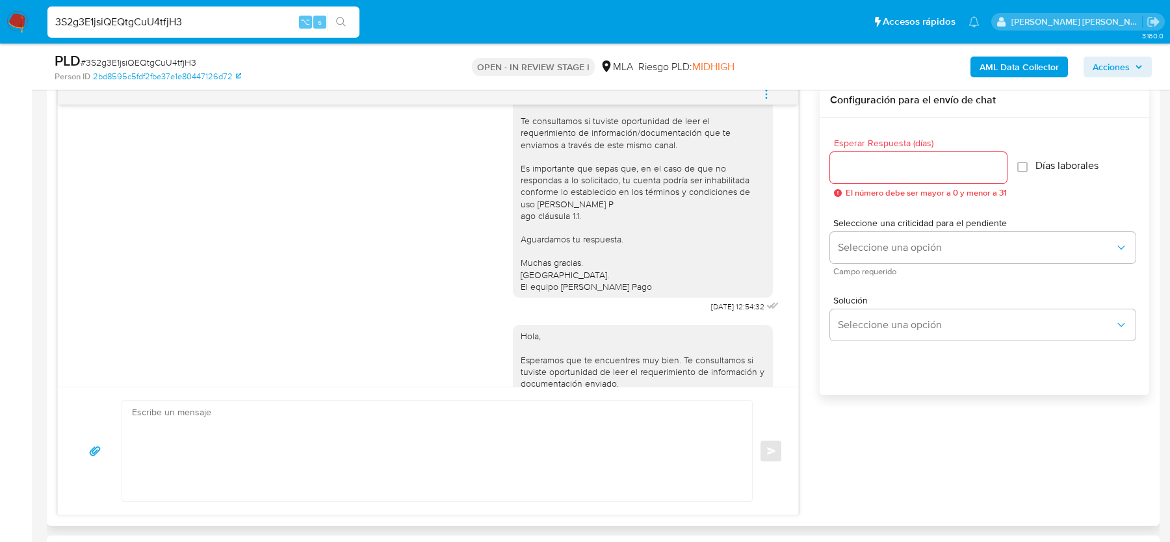
scroll to position [802, 0]
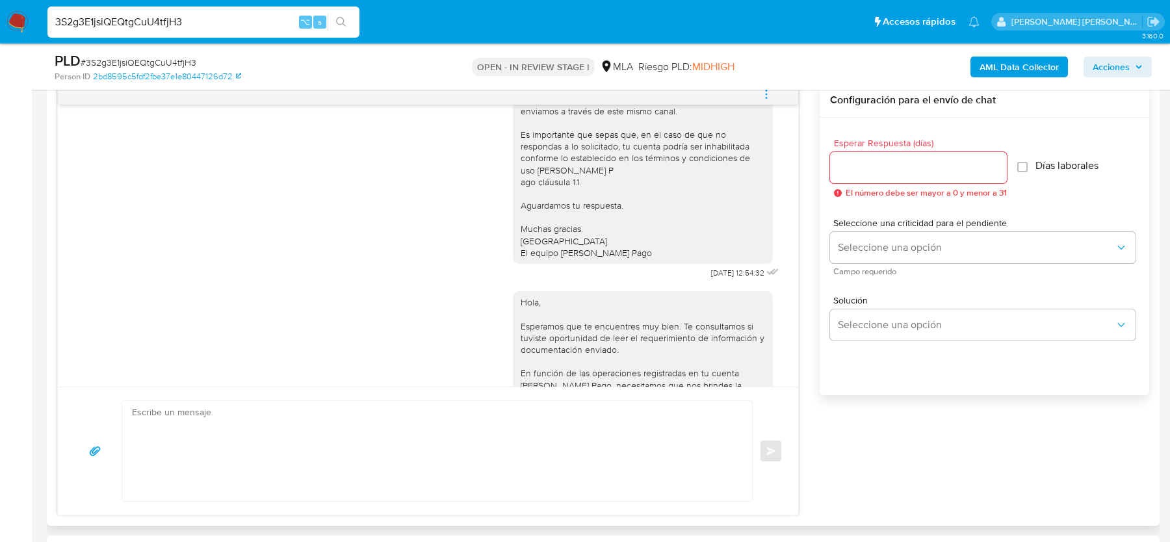
drag, startPoint x: 689, startPoint y: 302, endPoint x: 732, endPoint y: 306, distance: 43.7
click at [732, 282] on div "Hola, Esperamos que te encuentres muy bien. Te consultamos si tuviste oportunid…" at bounding box center [647, 150] width 269 height 262
drag, startPoint x: 736, startPoint y: 306, endPoint x: 665, endPoint y: 306, distance: 70.8
click at [665, 282] on div "Hola, Esperamos que te encuentres muy bien. Te consultamos si tuviste oportunid…" at bounding box center [647, 150] width 269 height 262
copy div "22/08/2025"
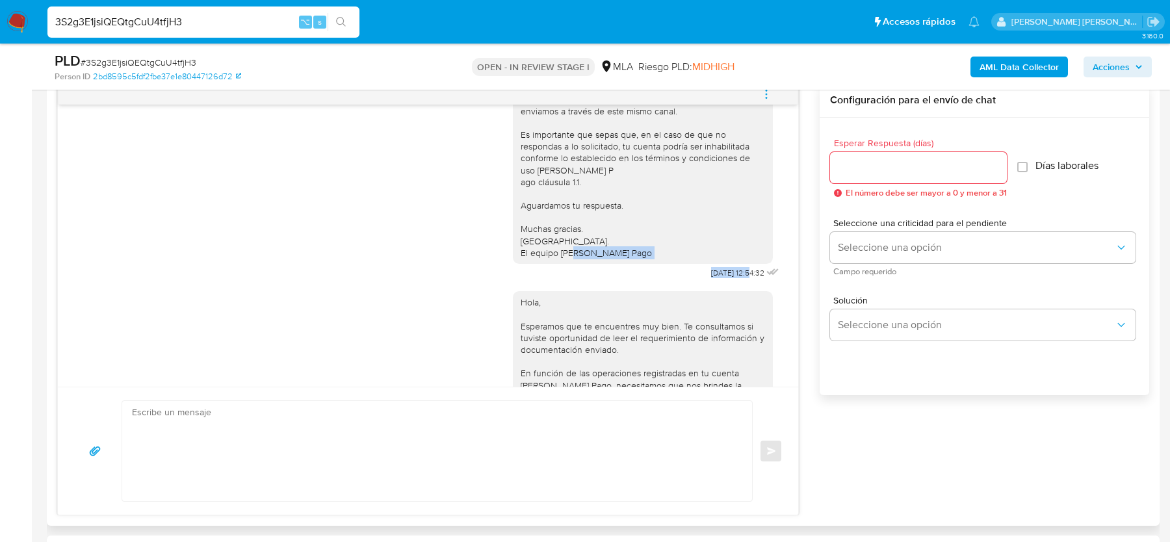
click at [640, 264] on div "Hola, Esperamos que te encuentres muy bien. Te consultamos si tuviste oportunid…" at bounding box center [643, 146] width 260 height 235
drag, startPoint x: 691, startPoint y: 305, endPoint x: 737, endPoint y: 305, distance: 46.1
click at [737, 282] on div "Hola, Esperamos que te encuentres muy bien. Te consultamos si tuviste oportunid…" at bounding box center [647, 150] width 269 height 262
copy span "22/08/2025"
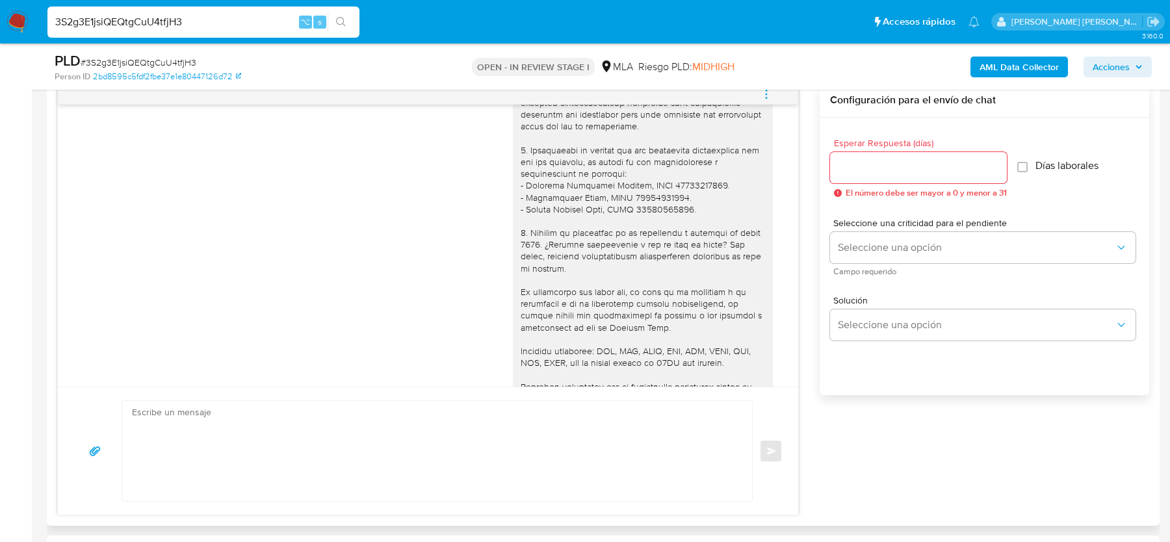
scroll to position [1477, 0]
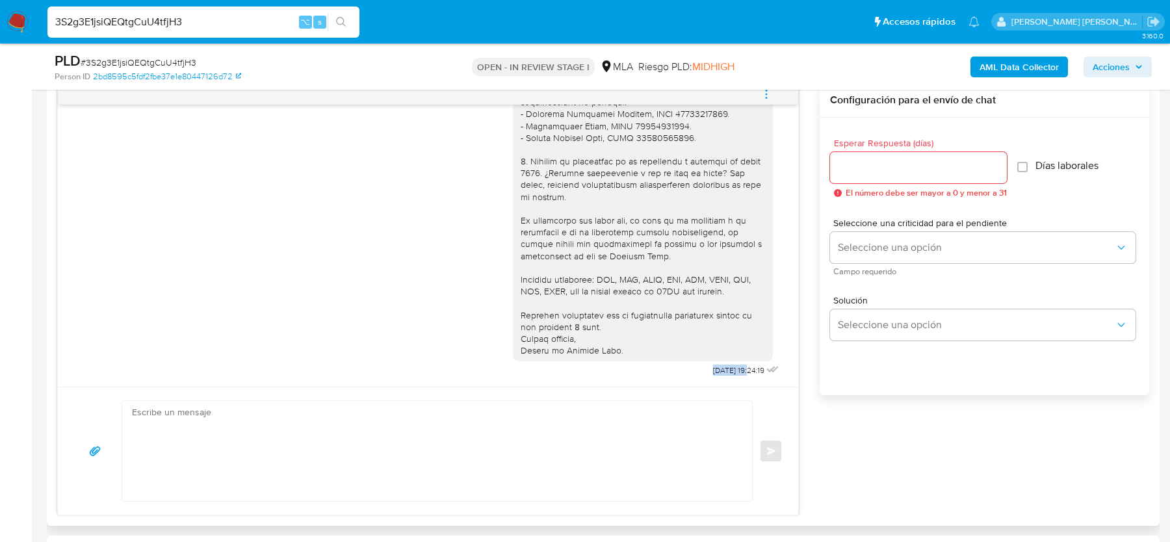
drag, startPoint x: 697, startPoint y: 365, endPoint x: 737, endPoint y: 366, distance: 40.3
click at [737, 366] on span "19/09/2025 19:24:19" at bounding box center [738, 370] width 51 height 10
copy span "19/09/2025"
click at [96, 29] on input "3S2g3E1jsiQEQtgCuU4tfjH3" at bounding box center [203, 22] width 312 height 17
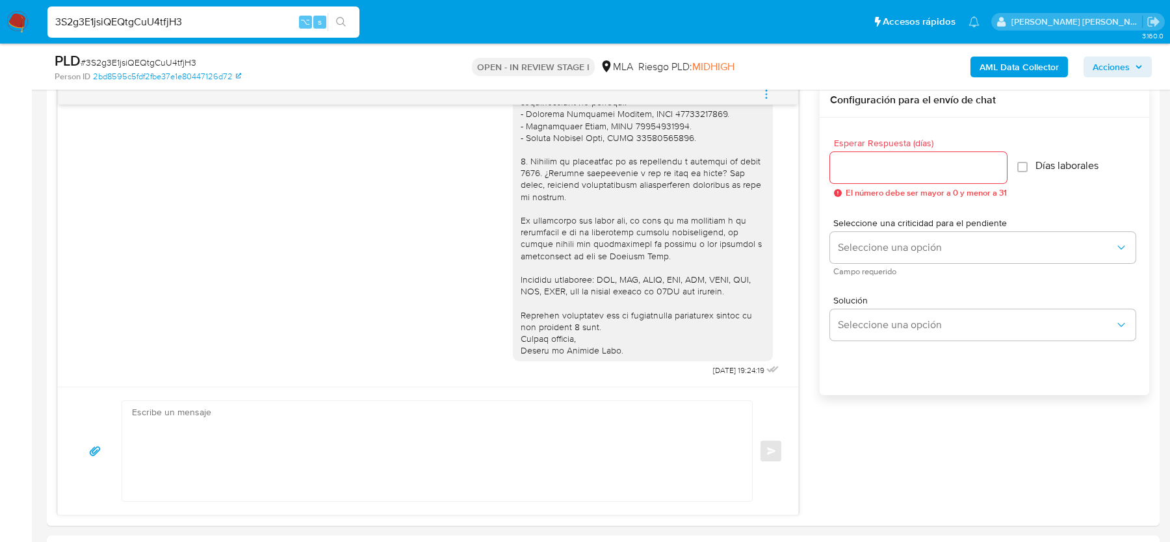
paste input "wxa0WpcsKvgUTvVcl45Uwkso"
type input "wxa0WpcsKvgUTvVcl45Uwkso"
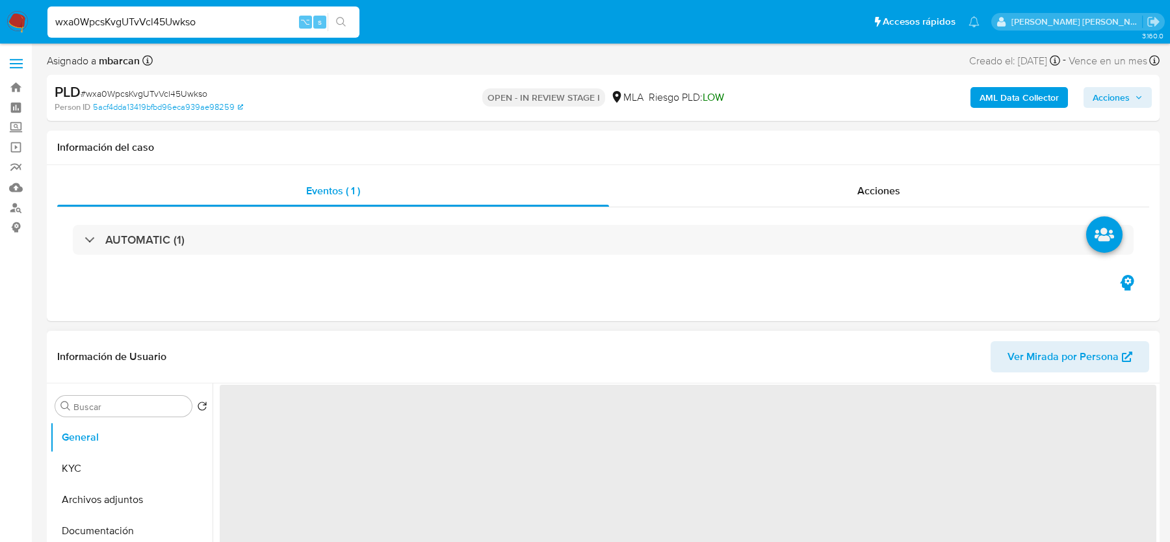
select select "10"
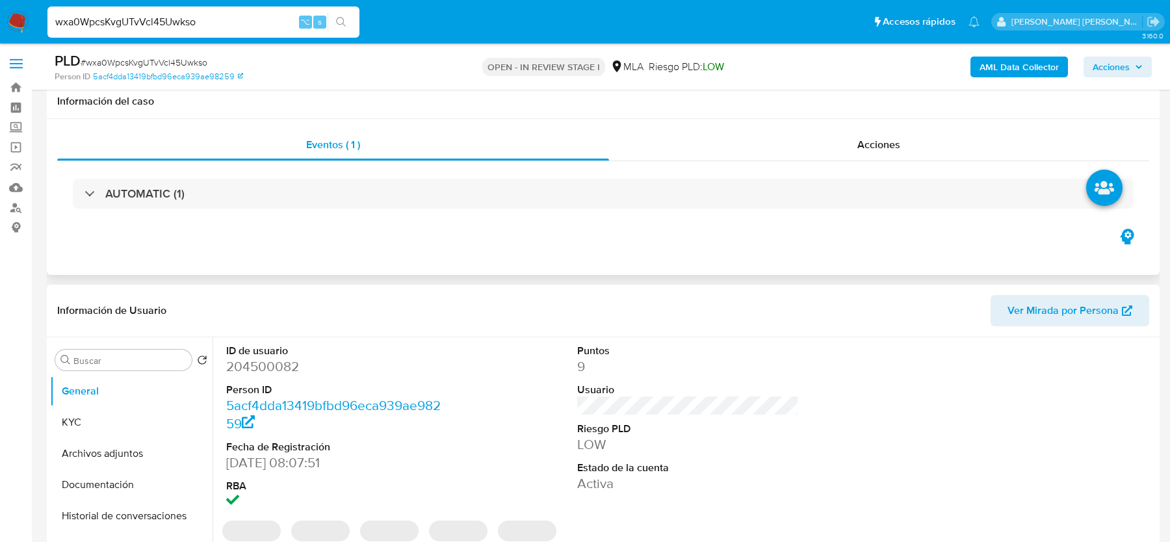
scroll to position [478, 0]
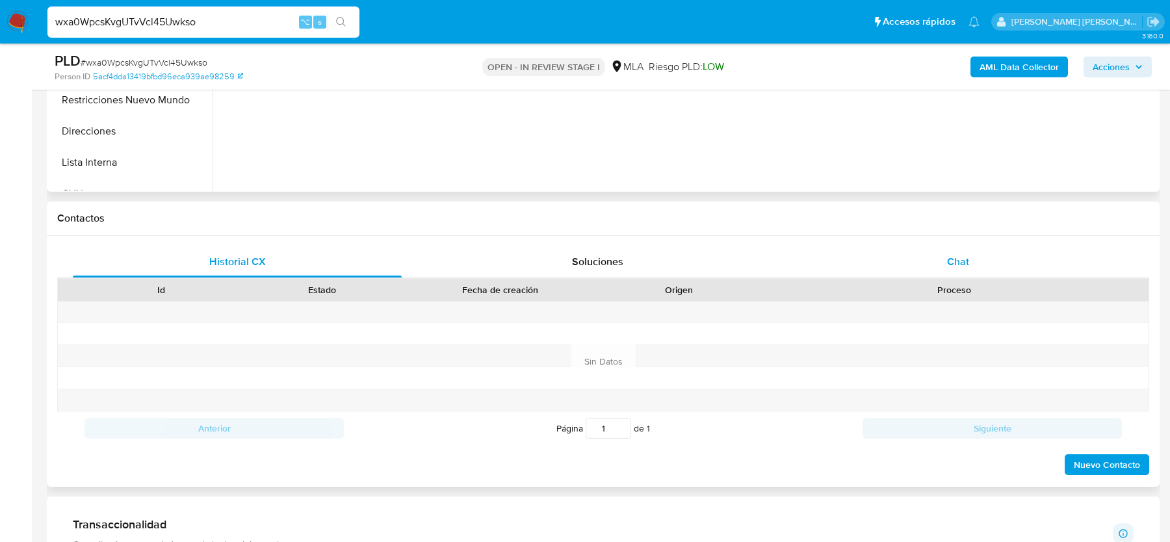
click at [966, 249] on div "Chat" at bounding box center [957, 261] width 329 height 31
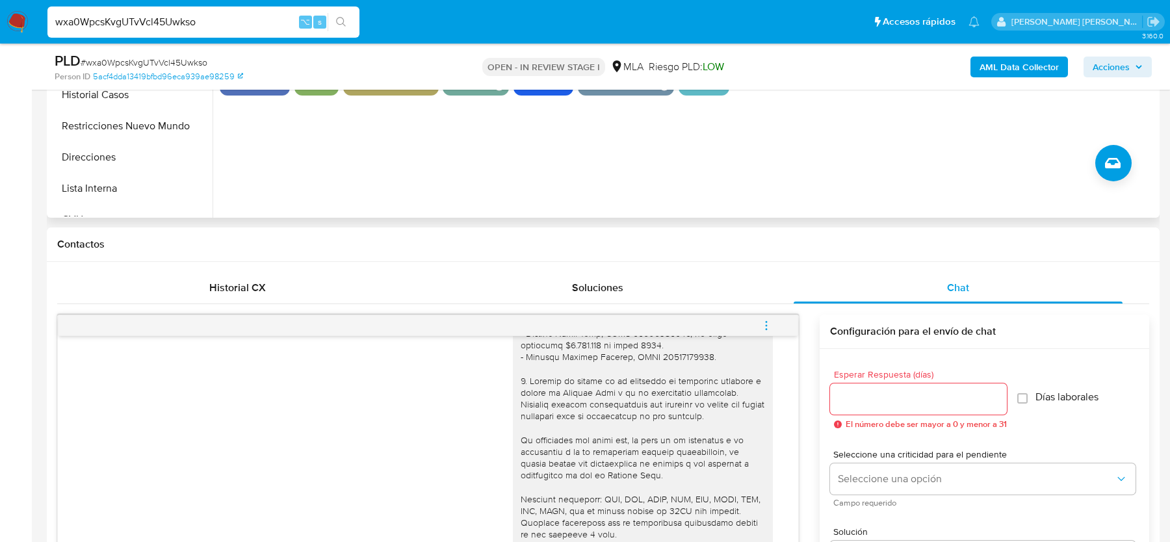
scroll to position [245, 0]
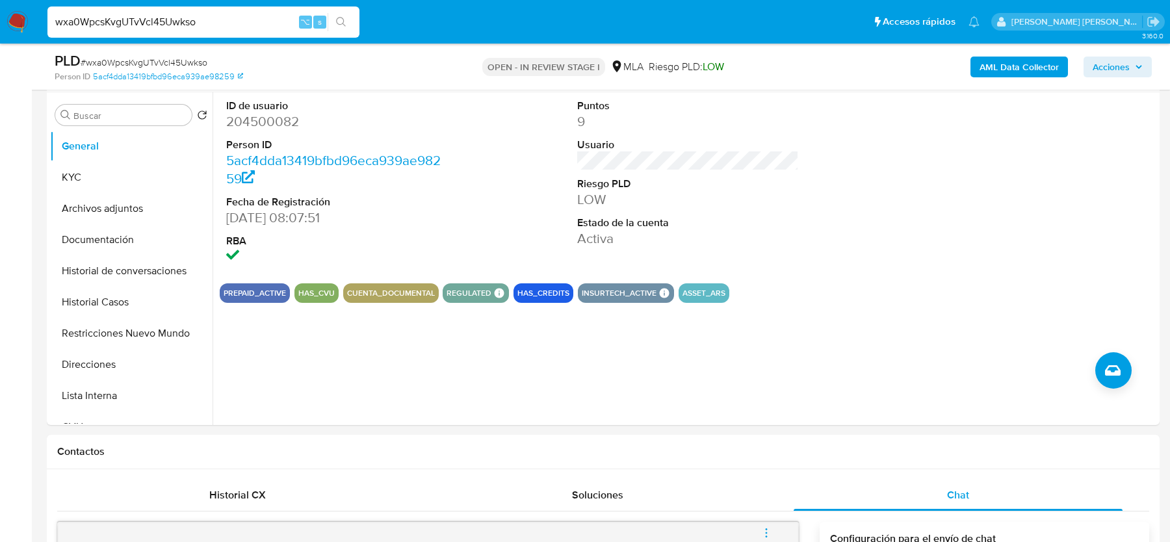
click at [160, 25] on input "wxa0WpcsKvgUTvVcl45Uwkso" at bounding box center [203, 22] width 312 height 17
paste input "z3304We0LY7l3AK6NcNBzM7j"
type input "z3304We0LY7l3AK6NcNBzM7j"
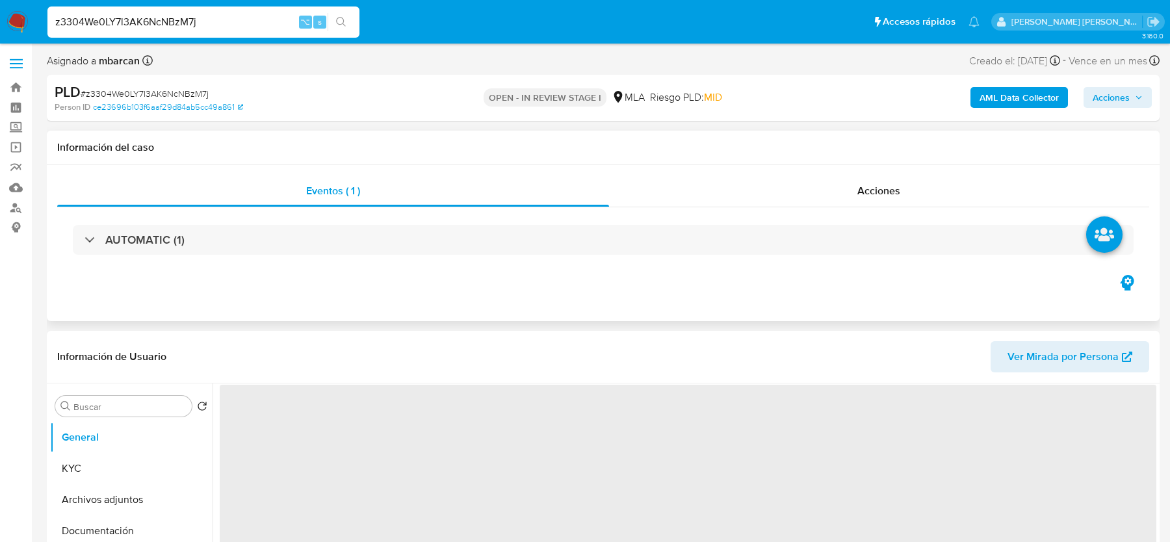
select select "10"
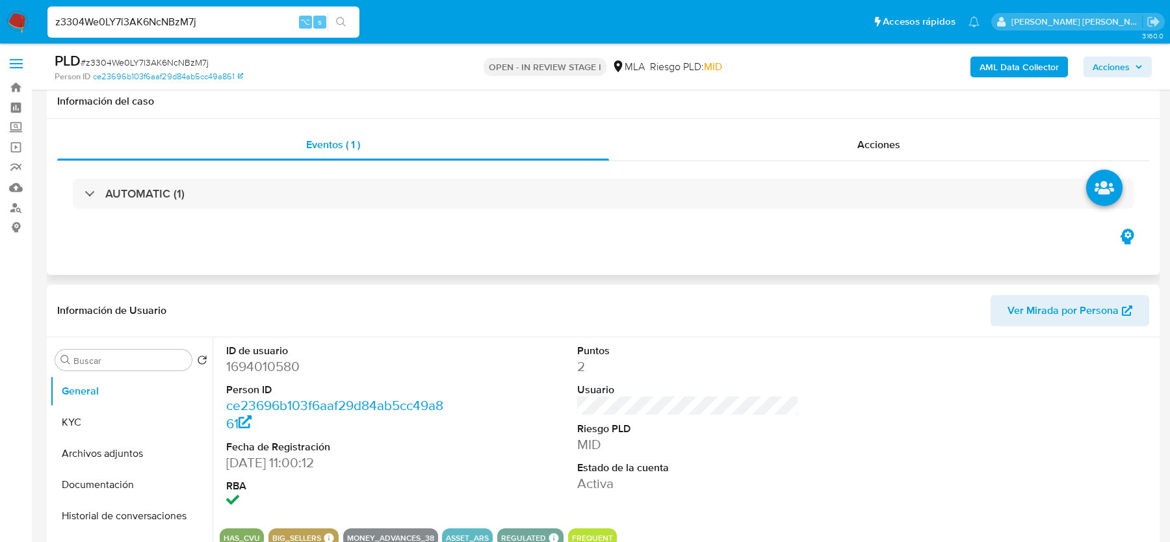
scroll to position [470, 0]
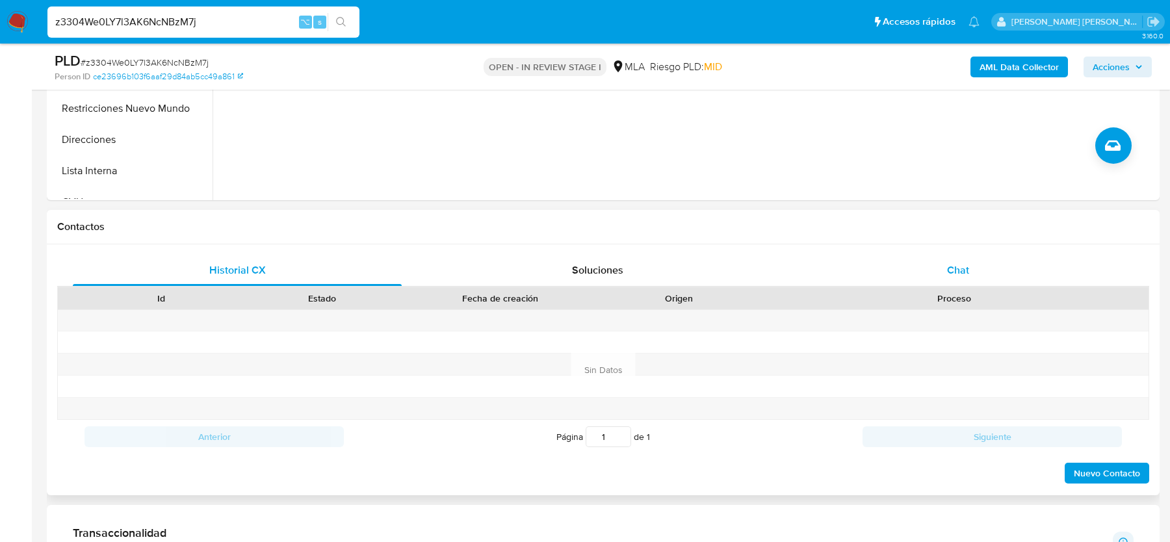
click at [964, 270] on span "Chat" at bounding box center [958, 269] width 22 height 15
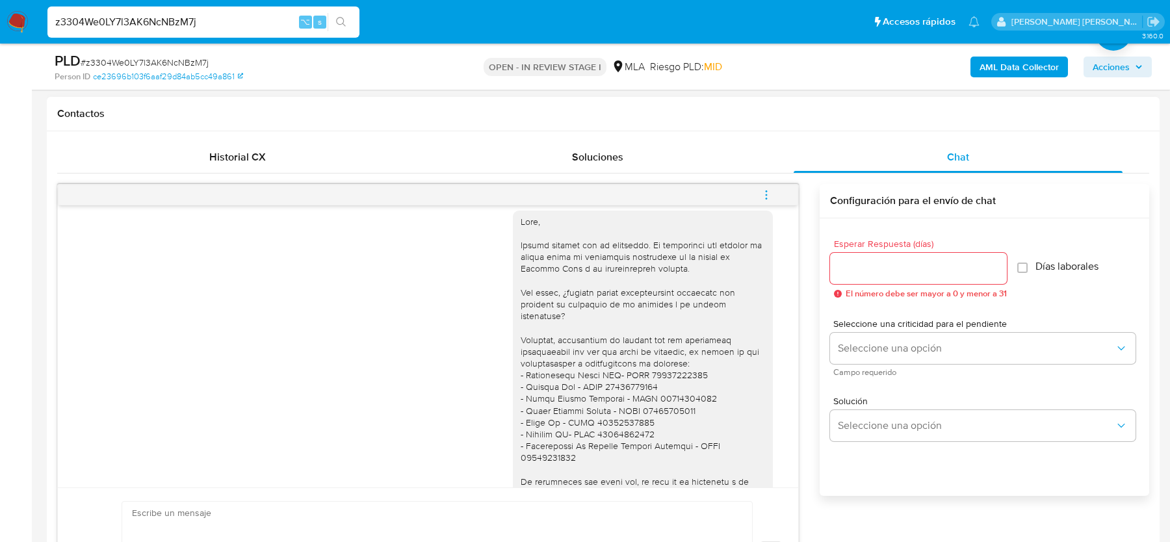
scroll to position [812, 0]
drag, startPoint x: 615, startPoint y: 275, endPoint x: 706, endPoint y: 294, distance: 92.8
click at [706, 294] on div at bounding box center [642, 408] width 244 height 390
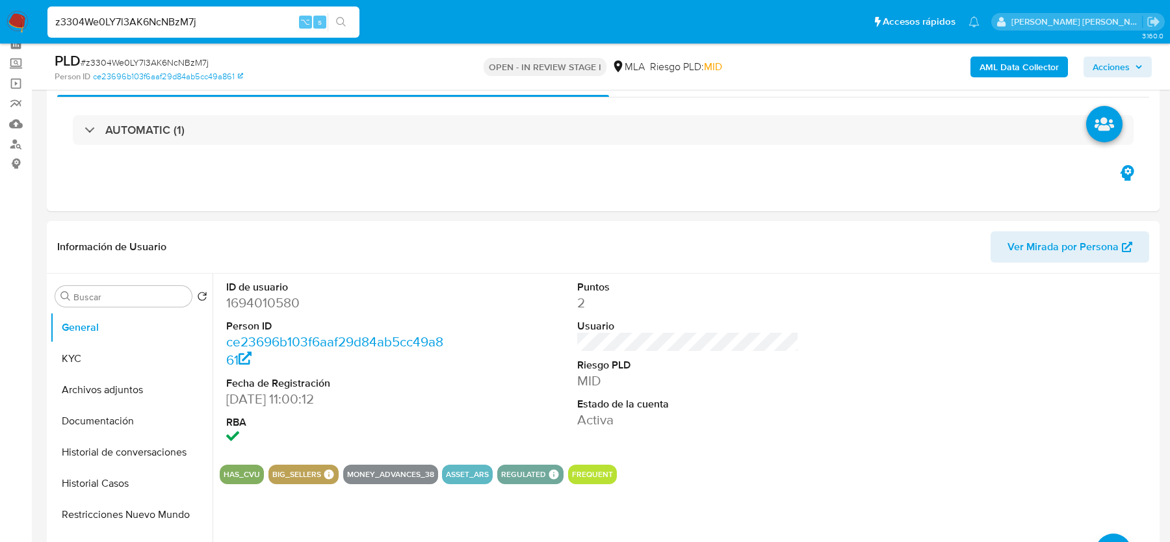
scroll to position [23, 0]
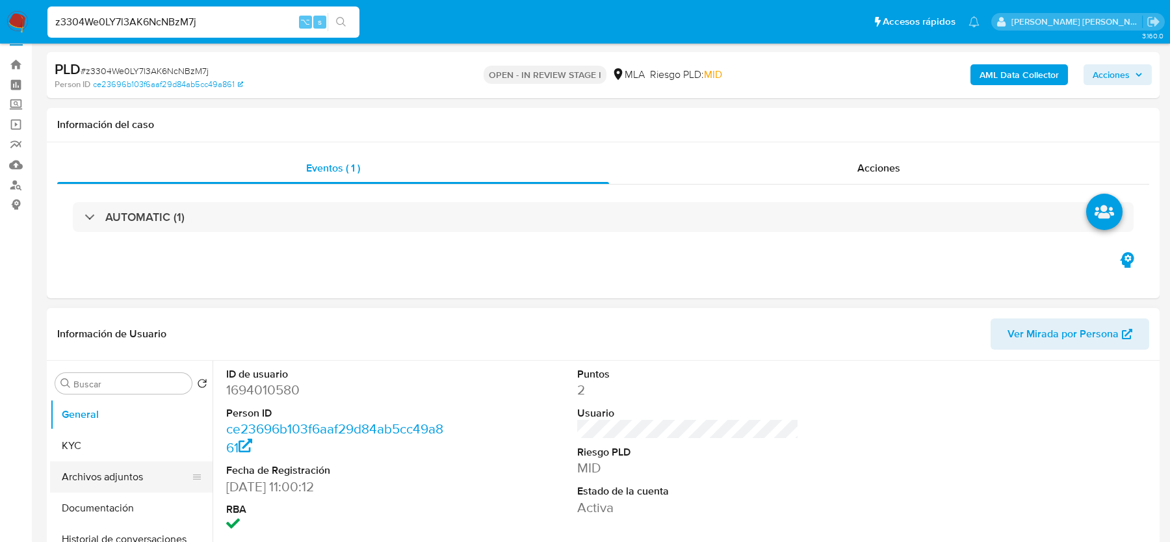
click at [134, 461] on button "Archivos adjuntos" at bounding box center [126, 476] width 152 height 31
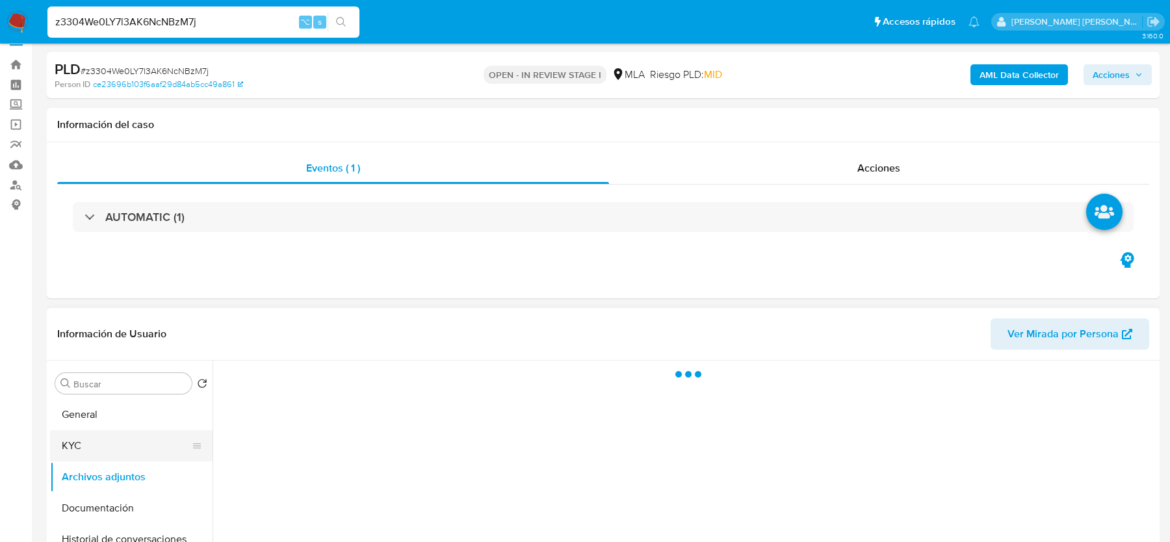
click at [134, 435] on button "KYC" at bounding box center [126, 445] width 152 height 31
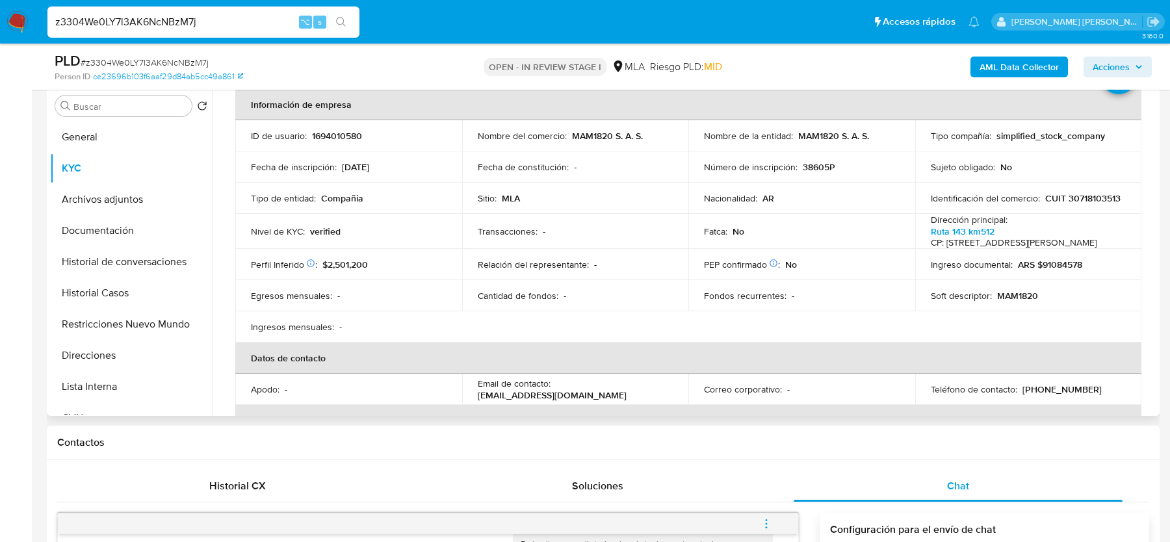
scroll to position [58, 0]
click at [964, 207] on td "Identificación del comercio : CUIT 30718103513" at bounding box center [1028, 195] width 227 height 31
click at [1045, 194] on p "CUIT 30718103513" at bounding box center [1082, 196] width 75 height 12
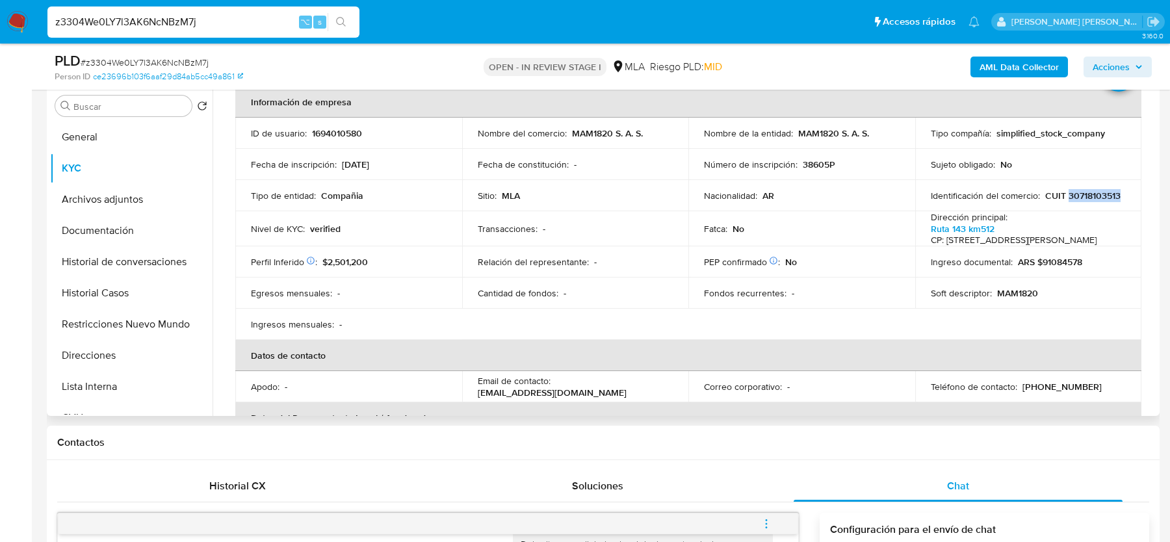
click at [1045, 194] on p "CUIT 30718103513" at bounding box center [1082, 196] width 75 height 12
copy p "30718103513"
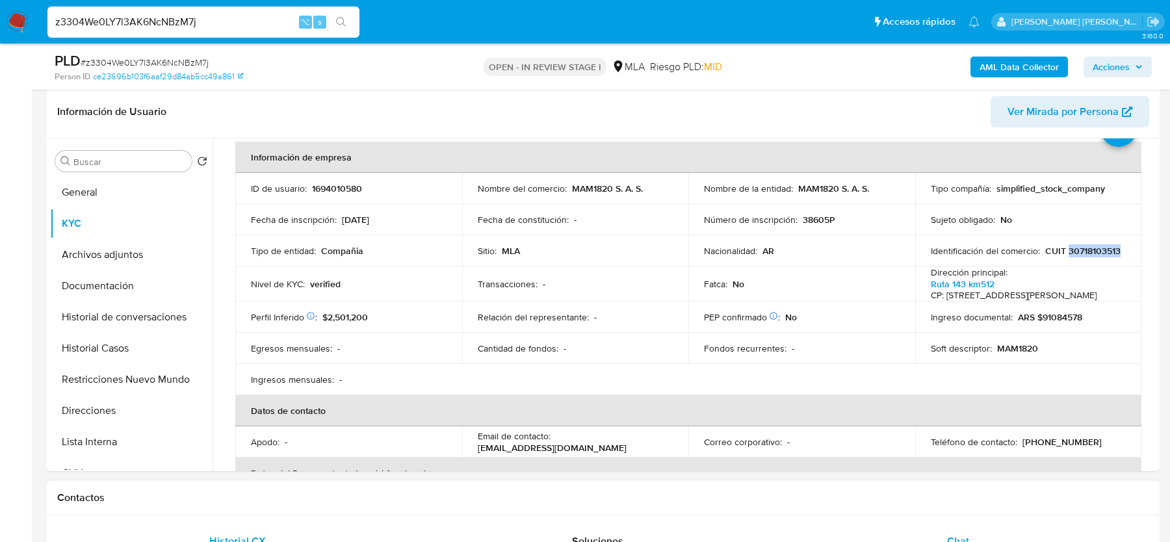
scroll to position [197, 0]
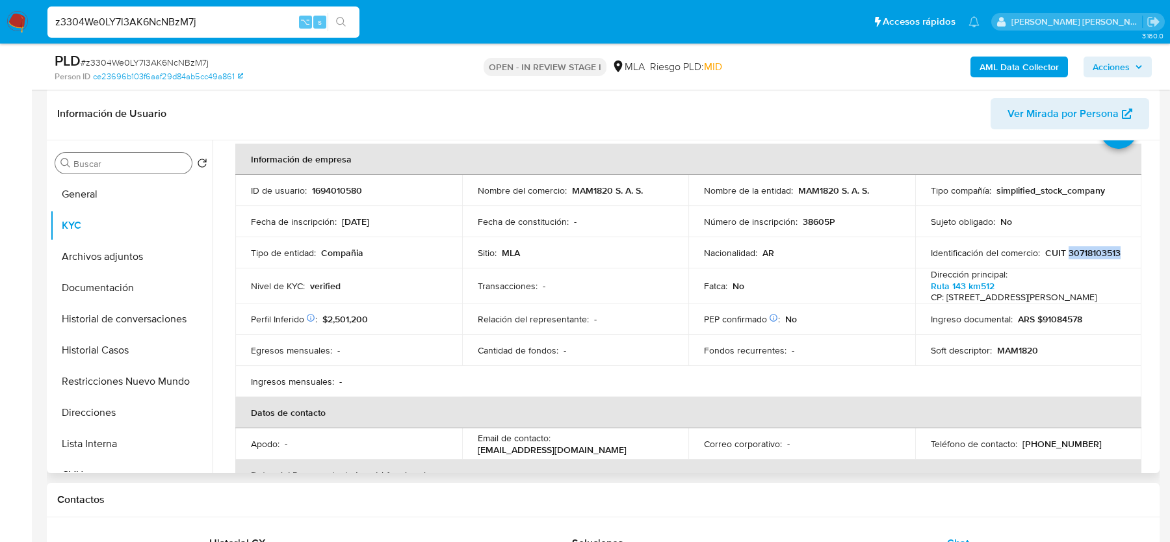
click at [99, 164] on input "Buscar" at bounding box center [129, 164] width 113 height 12
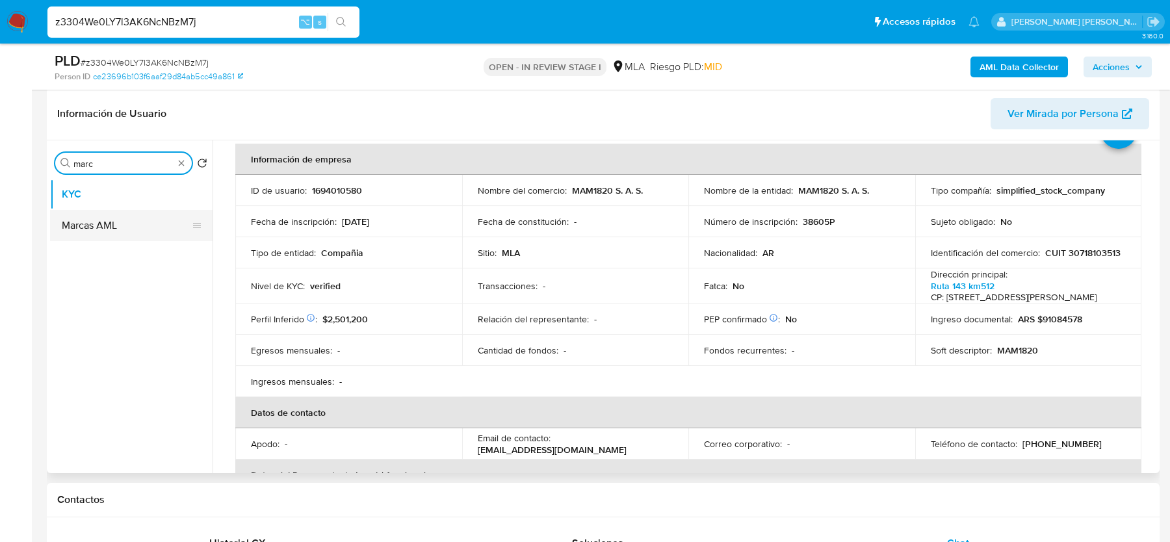
type input "marc"
click at [70, 236] on button "Marcas AML" at bounding box center [126, 225] width 152 height 31
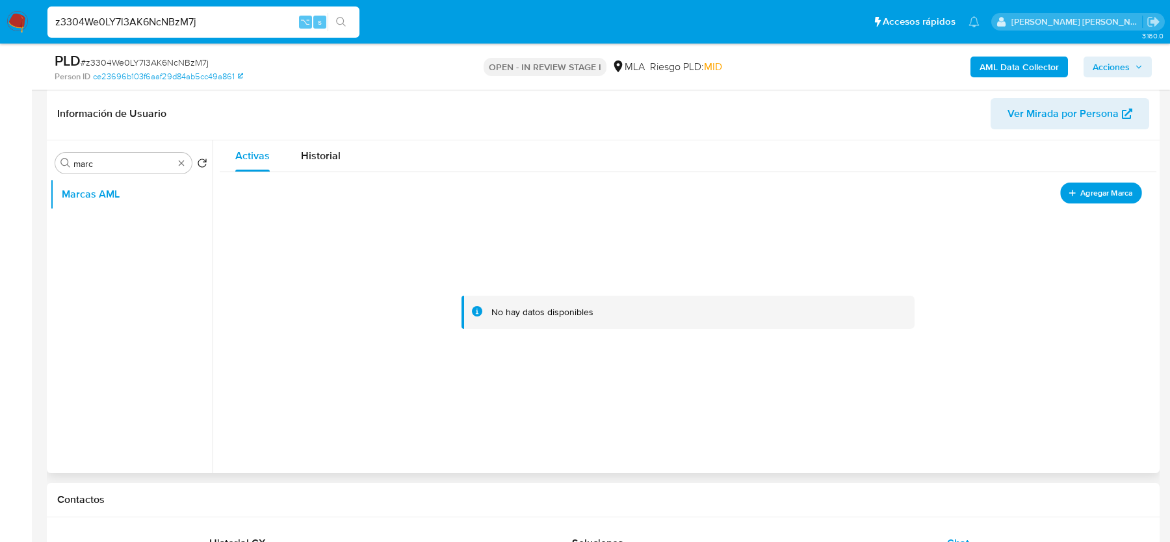
click at [1086, 196] on span "Agregar Marca" at bounding box center [1106, 193] width 52 height 16
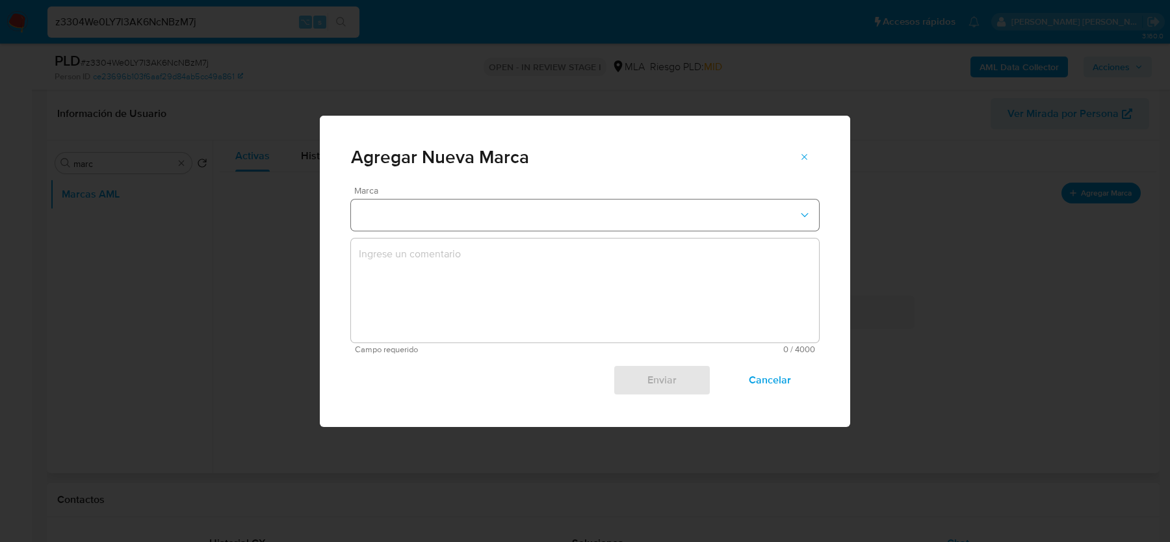
click at [406, 218] on button "marks-modal" at bounding box center [585, 214] width 468 height 31
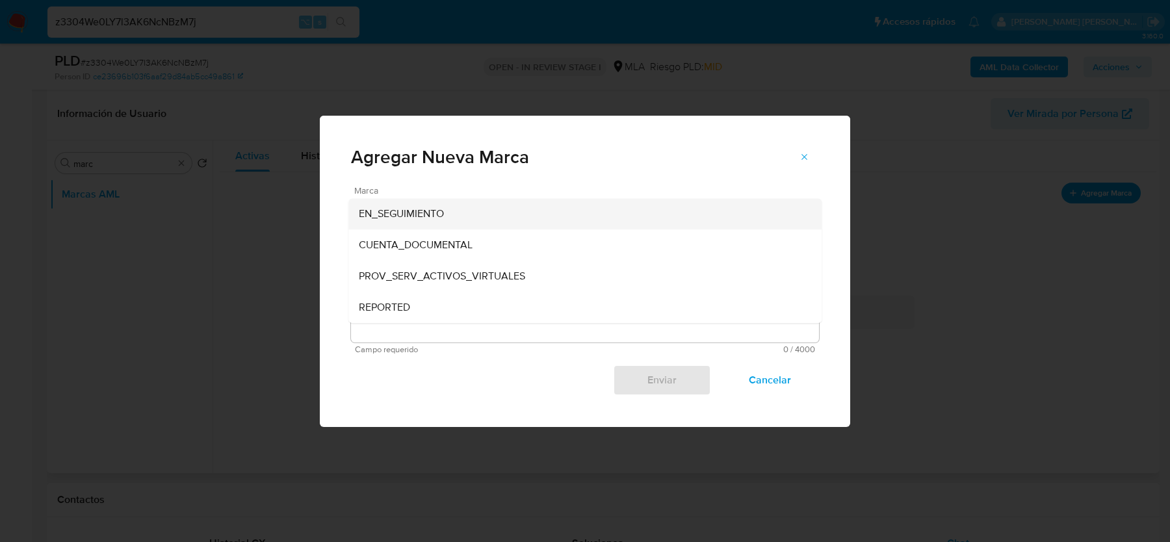
click at [402, 211] on span "EN_SEGUIMIENTO" at bounding box center [401, 213] width 85 height 13
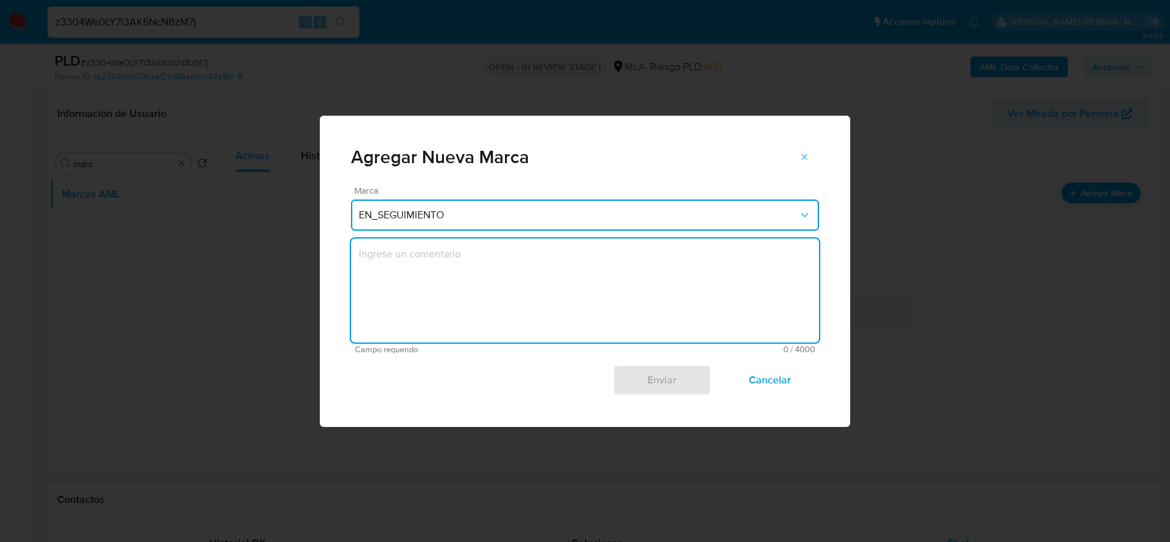
click at [402, 283] on textarea "marks-modal" at bounding box center [585, 290] width 468 height 104
type textarea "AML"
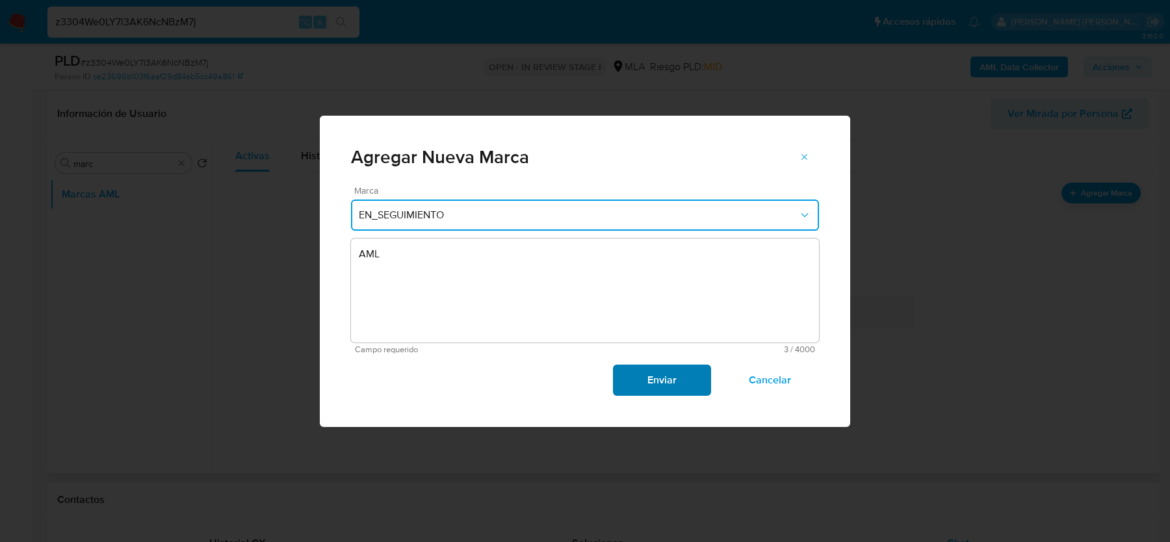
click at [668, 383] on span "Enviar" at bounding box center [662, 380] width 64 height 29
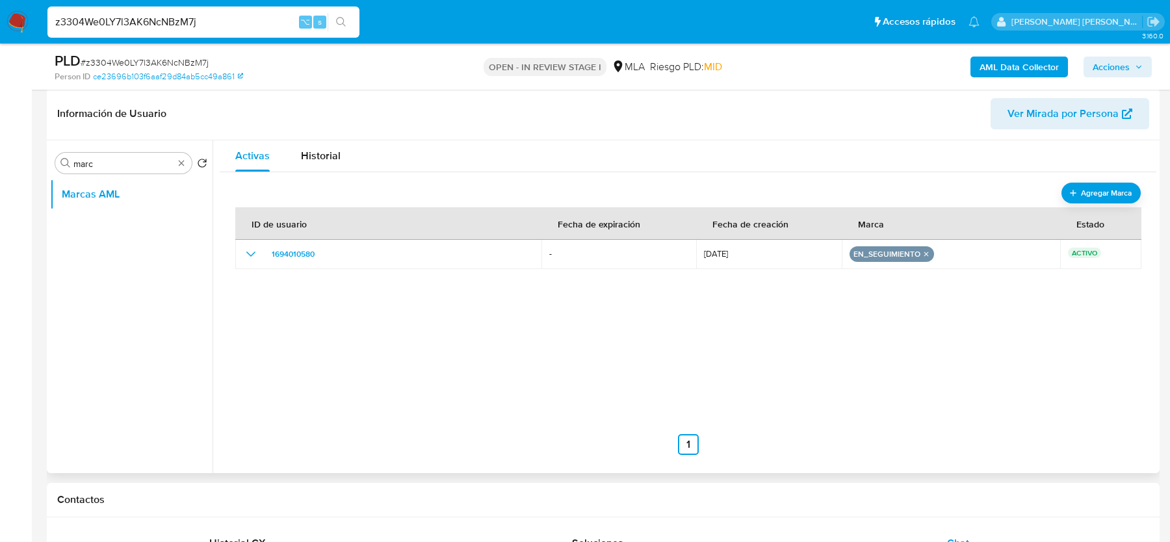
click at [227, 22] on input "z3304We0LY7l3AK6NcNBzM7j" at bounding box center [203, 22] width 312 height 17
paste input "LoTNyJopXfI2dDu40aYMQozF"
type input "LoTNyJopXfI2dDu40aYMQozF"
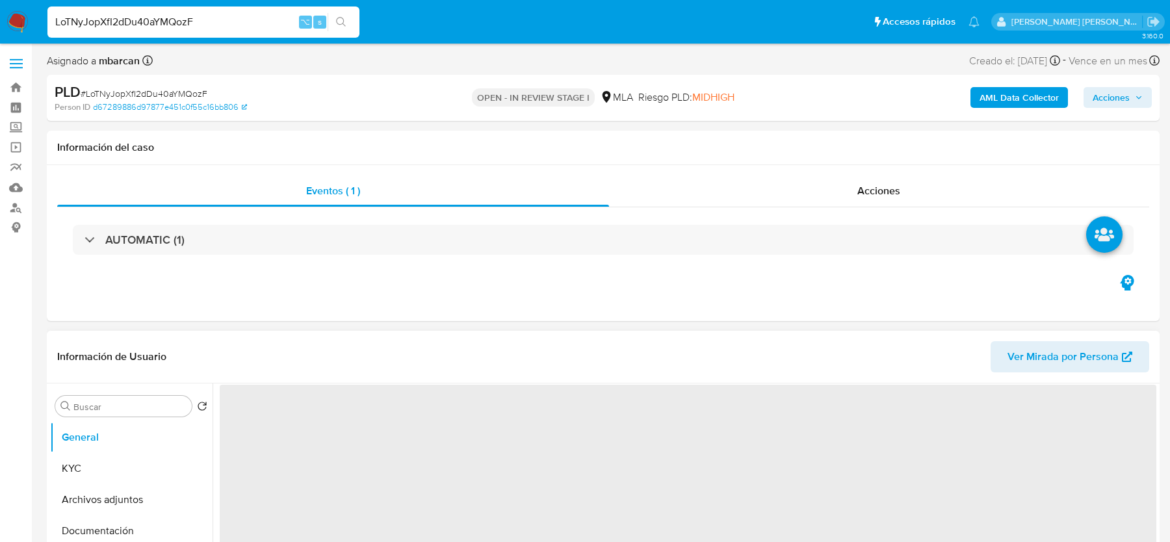
select select "10"
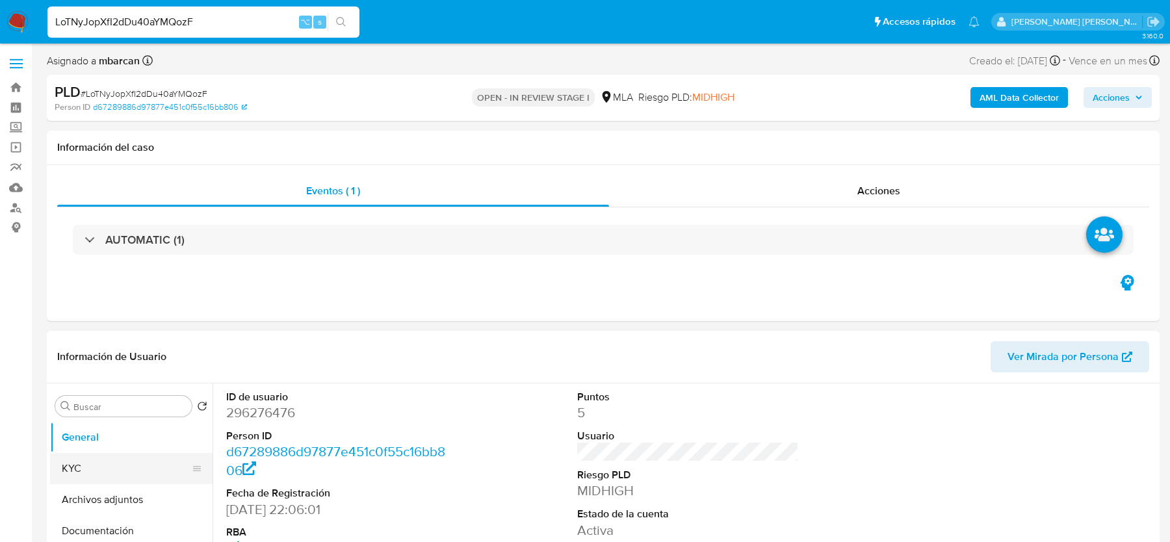
click at [105, 476] on button "KYC" at bounding box center [126, 468] width 152 height 31
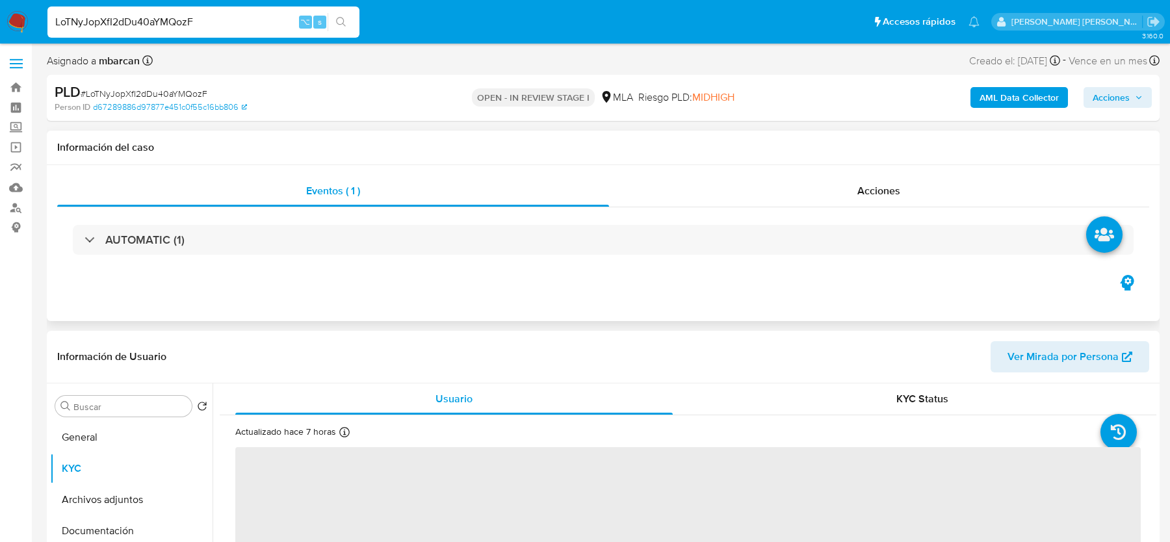
scroll to position [62, 0]
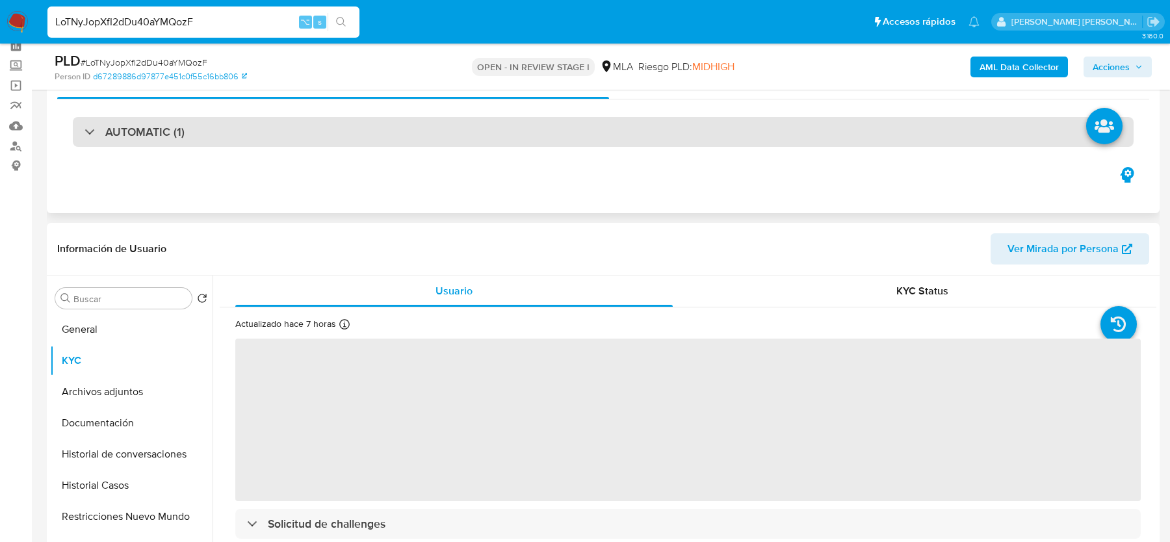
click at [305, 135] on div "AUTOMATIC (1)" at bounding box center [603, 132] width 1060 height 30
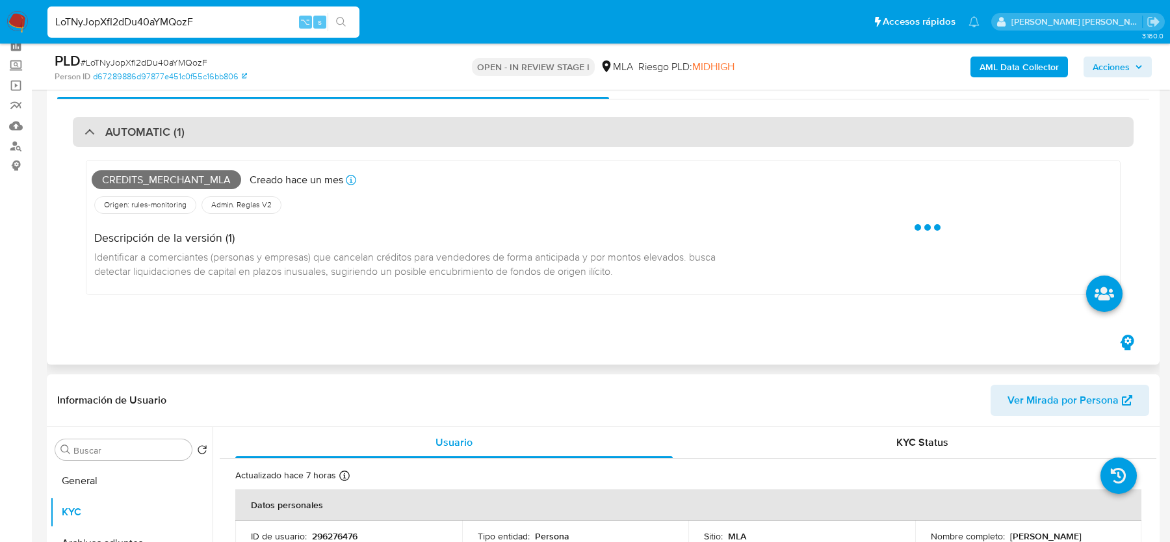
click at [256, 133] on div "AUTOMATIC (1)" at bounding box center [603, 132] width 1060 height 30
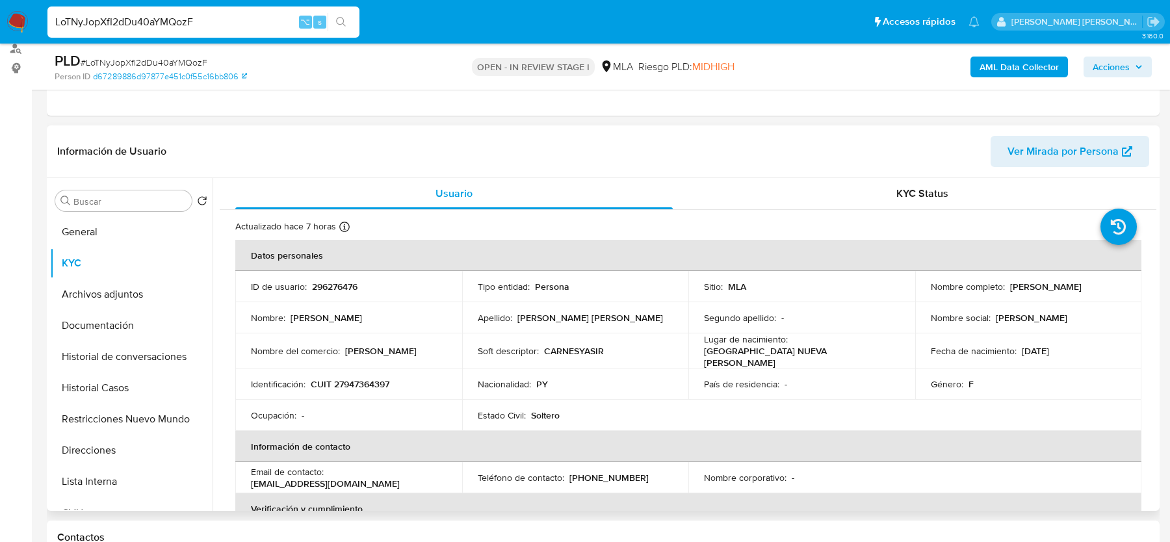
scroll to position [163, 0]
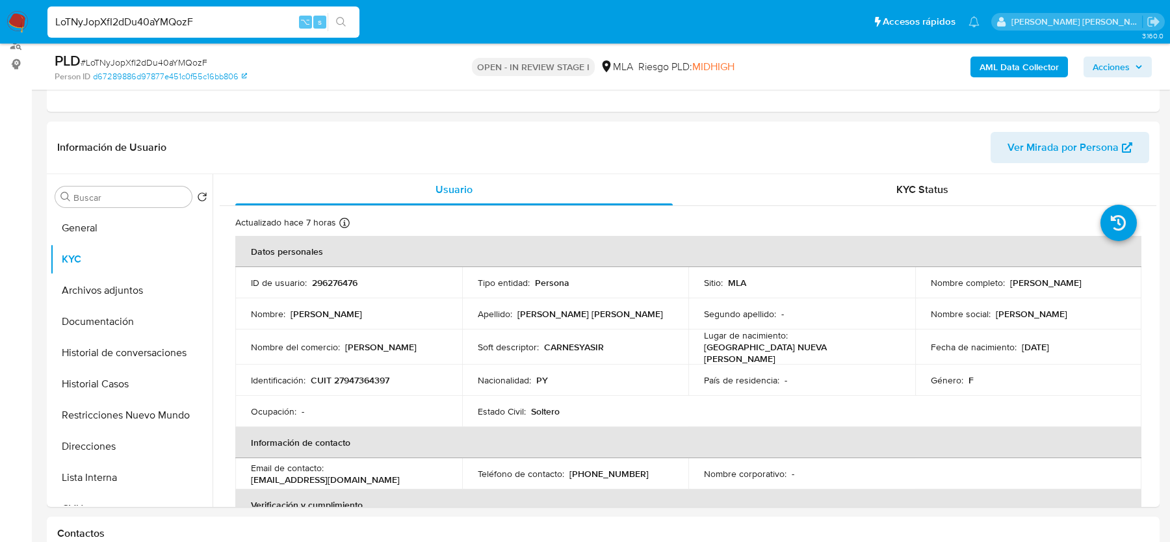
drag, startPoint x: 1003, startPoint y: 285, endPoint x: 1092, endPoint y: 285, distance: 88.4
click at [1092, 285] on div "Nombre completo : Raquel Cabral Caceres" at bounding box center [1028, 283] width 196 height 12
click at [148, 63] on span "# LoTNyJopXfI2dDu40aYMQozF" at bounding box center [144, 62] width 127 height 13
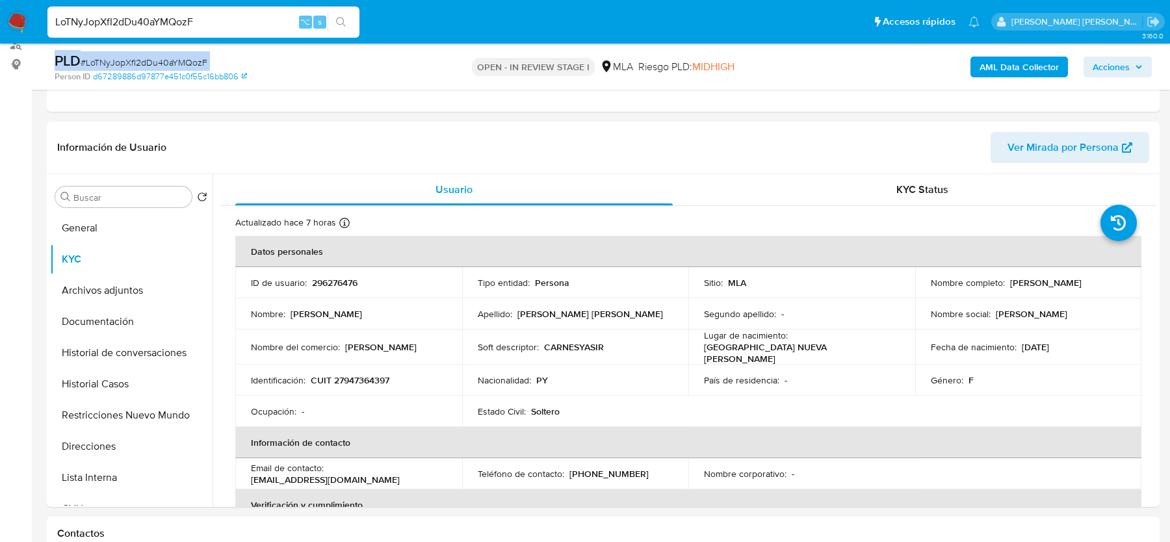
click at [176, 60] on span "# LoTNyJopXfI2dDu40aYMQozF" at bounding box center [144, 62] width 127 height 13
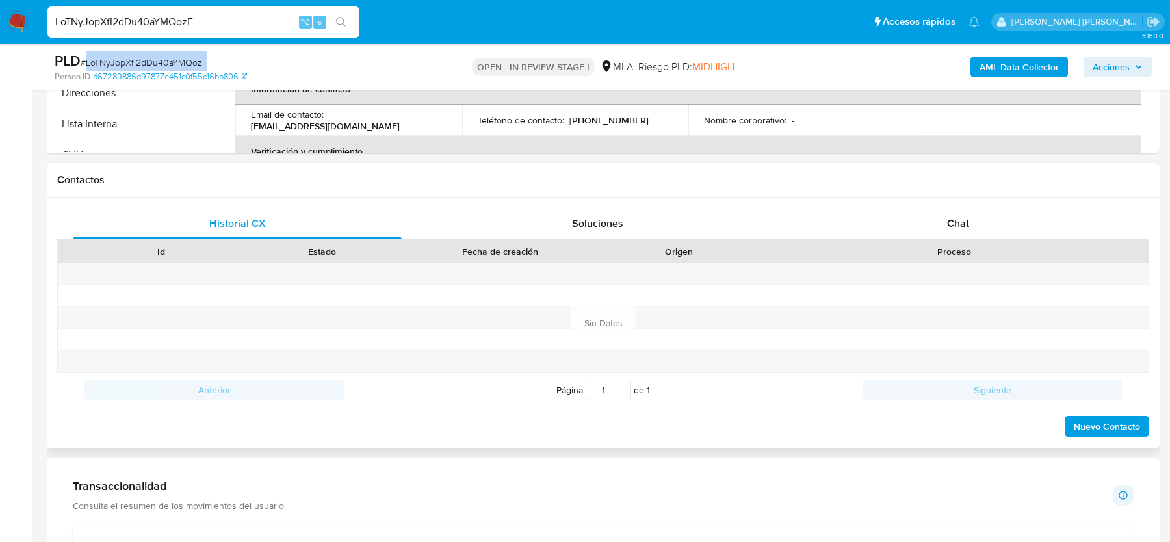
scroll to position [557, 0]
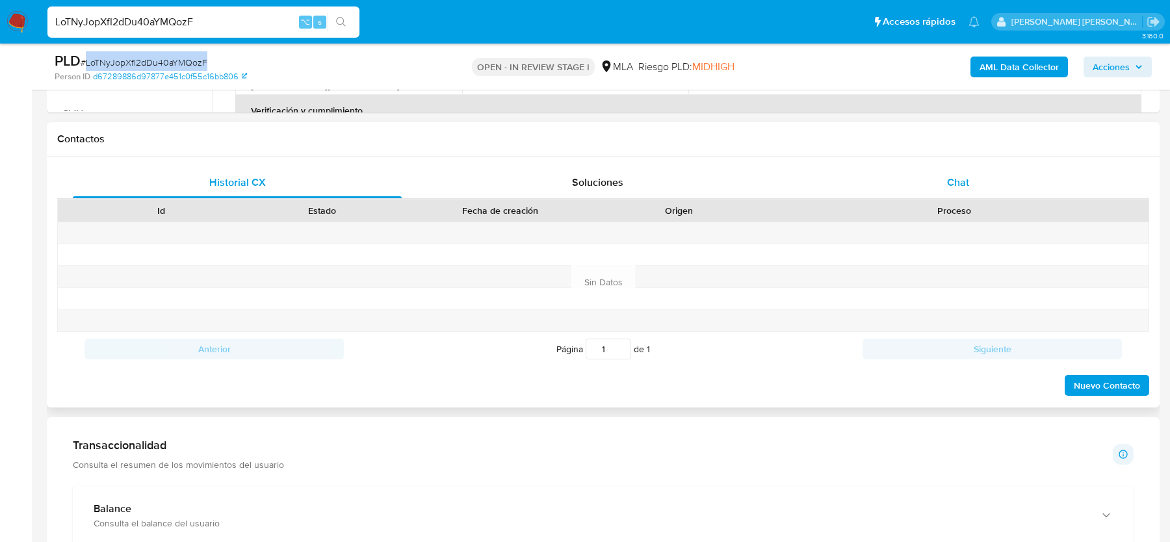
click at [1005, 167] on div "Chat" at bounding box center [957, 182] width 329 height 31
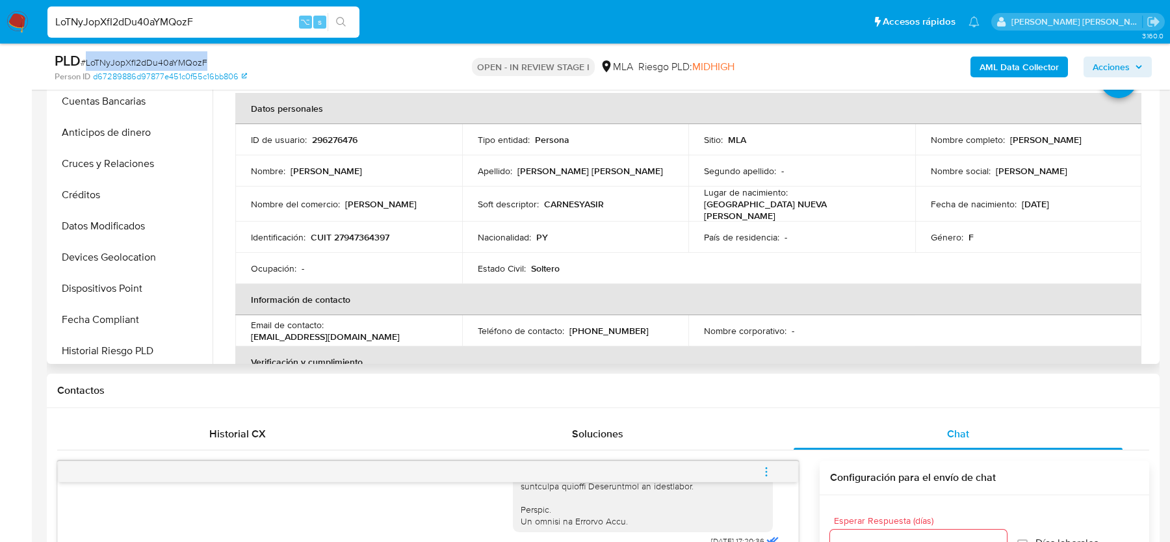
scroll to position [294, 0]
click at [97, 198] on button "Créditos" at bounding box center [126, 196] width 152 height 31
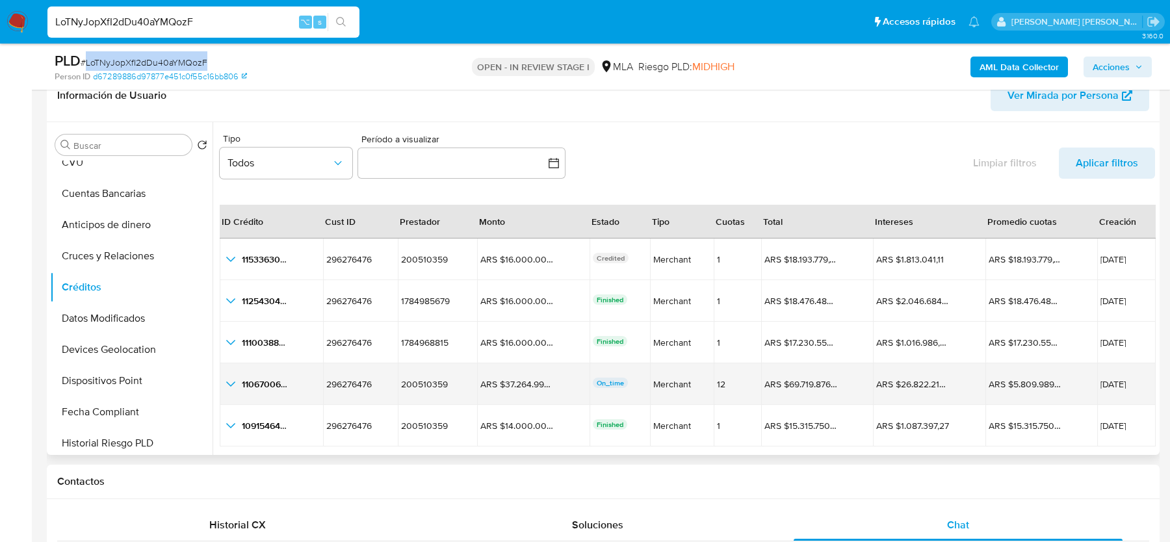
scroll to position [29, 0]
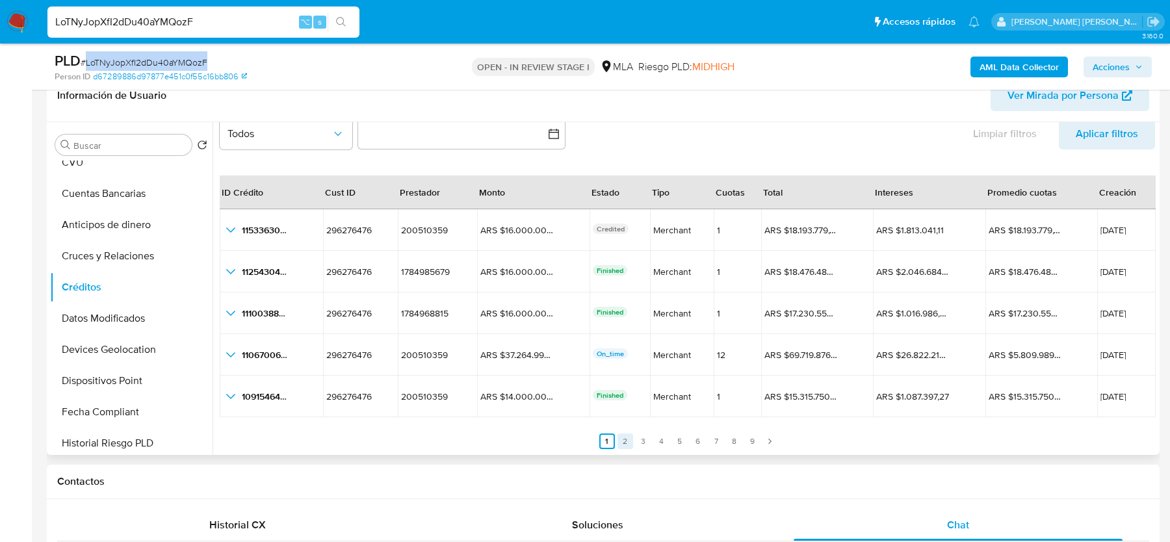
click at [619, 441] on link "2" at bounding box center [625, 441] width 16 height 16
click at [646, 437] on link "3" at bounding box center [651, 441] width 16 height 16
click at [669, 437] on link "4" at bounding box center [669, 441] width 16 height 16
click at [685, 437] on link "5" at bounding box center [688, 441] width 16 height 16
click at [704, 437] on link "6" at bounding box center [706, 441] width 16 height 16
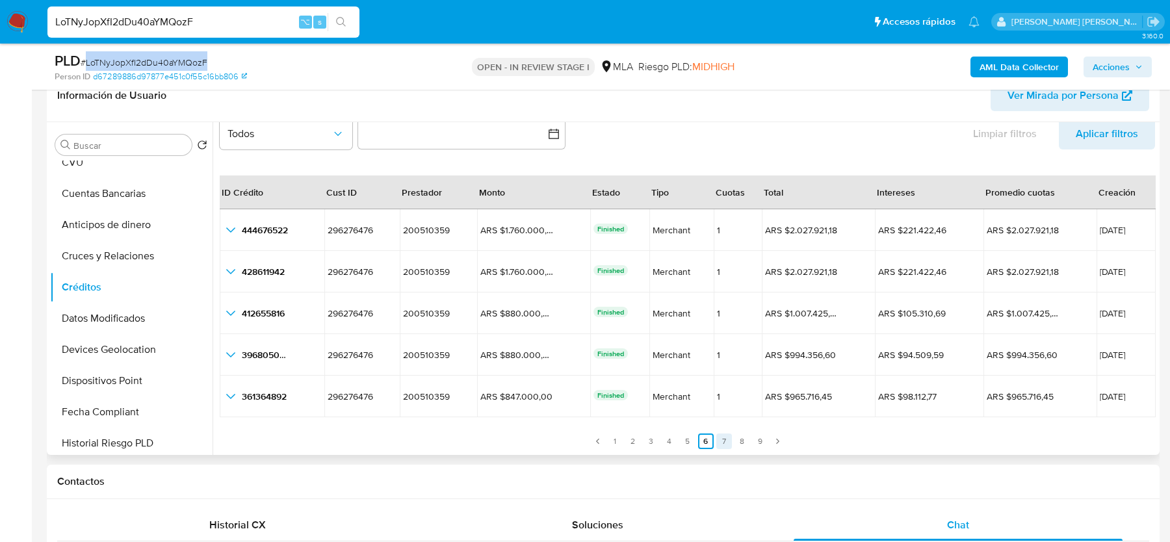
click at [720, 437] on link "7" at bounding box center [724, 441] width 16 height 16
click at [736, 437] on link "8" at bounding box center [742, 441] width 16 height 16
click at [755, 437] on link "9" at bounding box center [760, 441] width 16 height 16
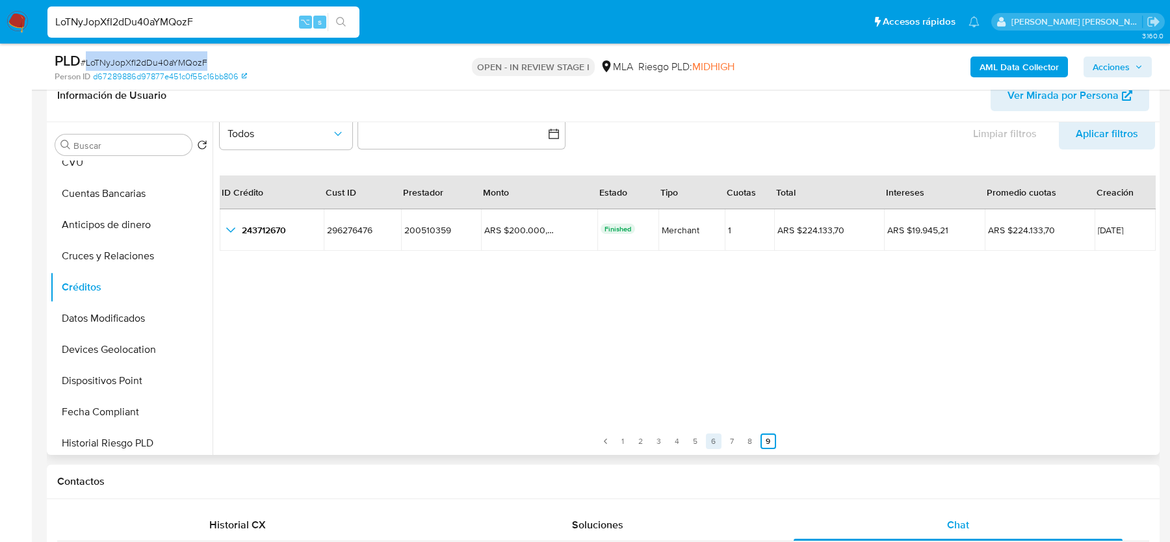
click at [715, 433] on link "6" at bounding box center [714, 441] width 16 height 16
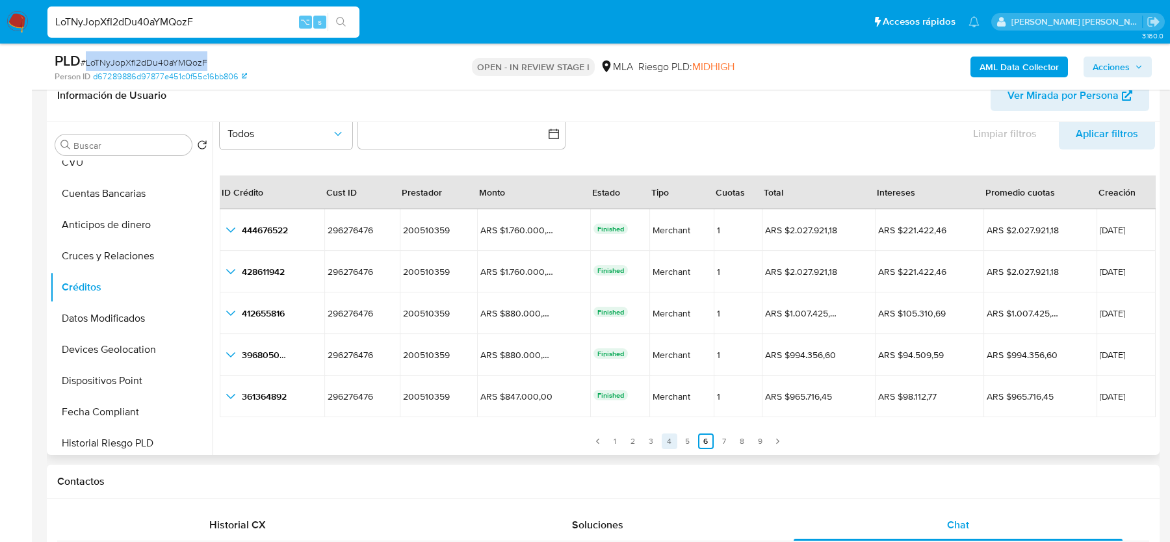
click at [672, 433] on link "4" at bounding box center [669, 441] width 16 height 16
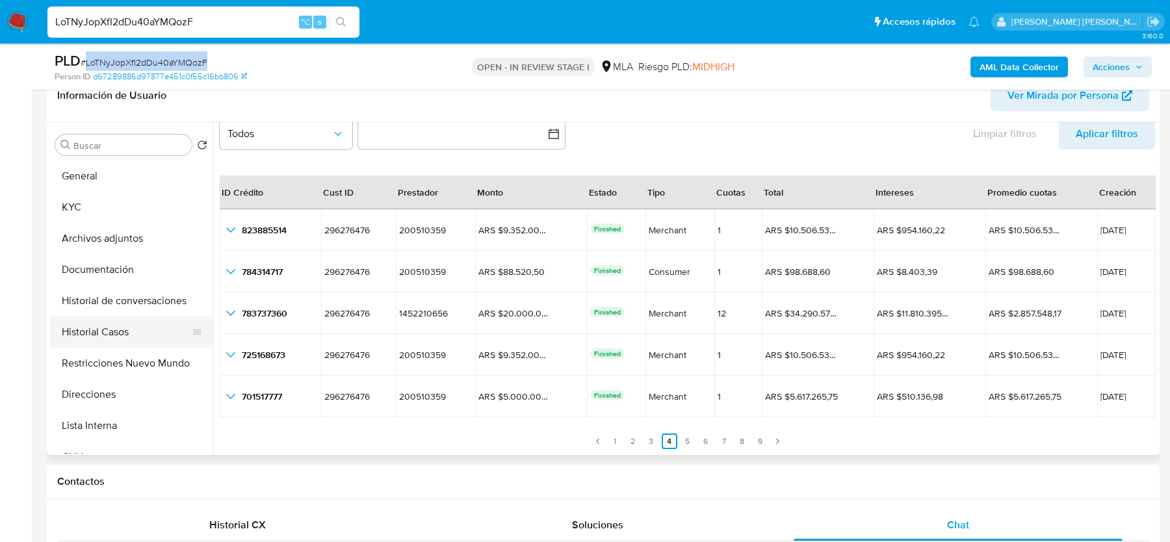
click at [108, 330] on button "Historial Casos" at bounding box center [126, 331] width 152 height 31
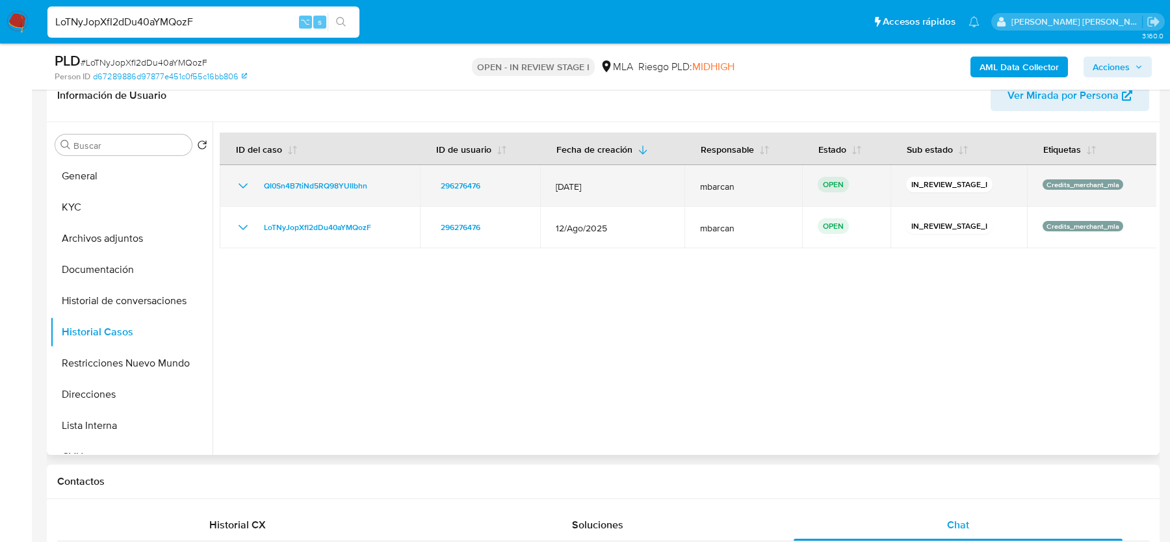
click at [398, 186] on div "QI0Sn4B7tiNd5RQ98YUIIbhn" at bounding box center [319, 186] width 169 height 16
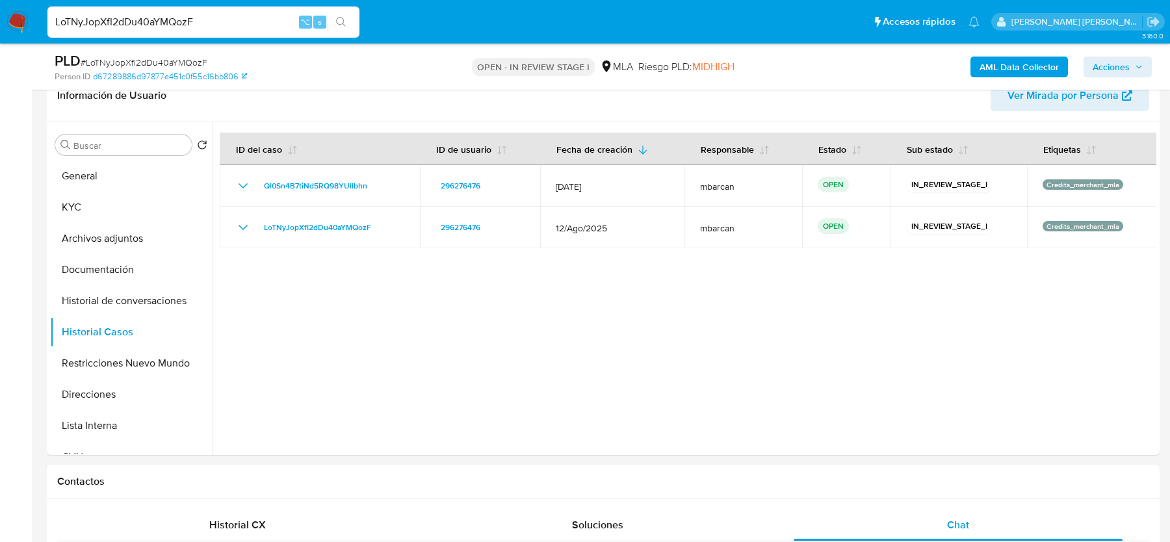
click at [66, 18] on input "LoTNyJopXfI2dDu40aYMQozF" at bounding box center [203, 22] width 312 height 17
paste input "xQE49QSoOoElRnoIopnCCnpe"
type input "xQE49QSoOoElRnoIopnCCnpe"
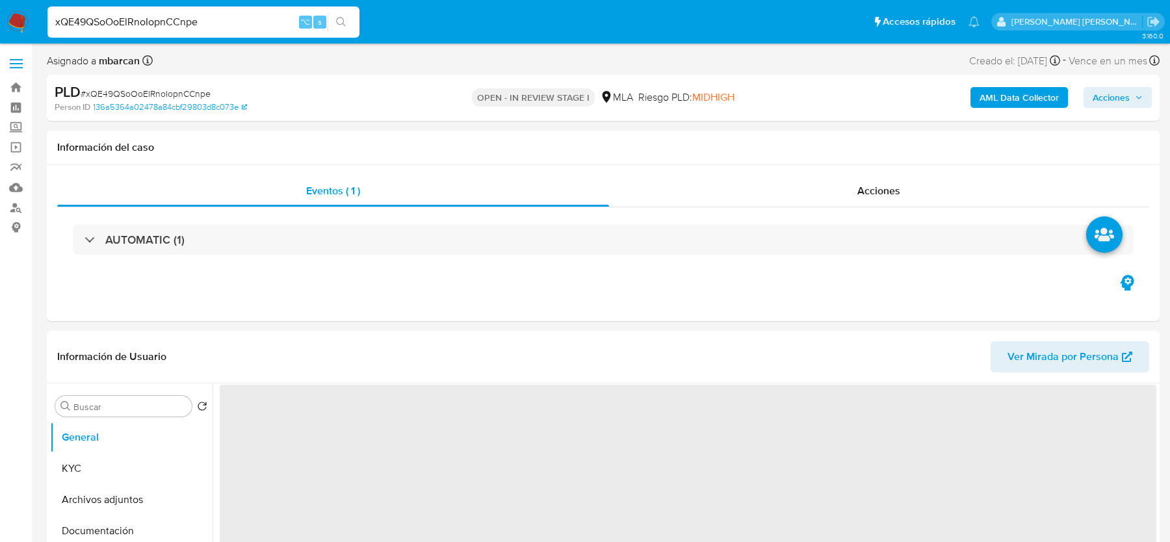
select select "10"
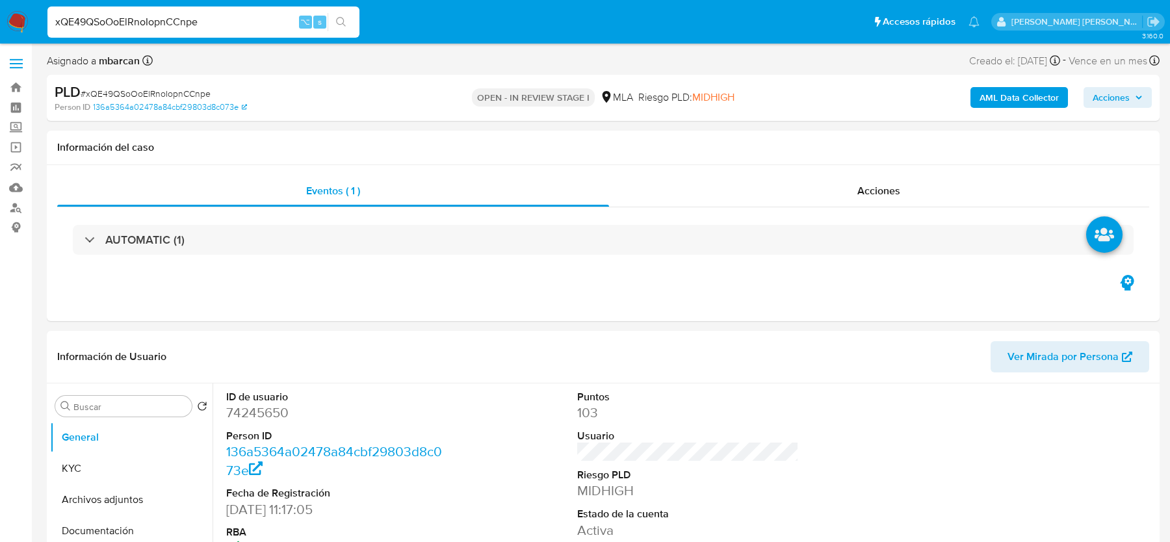
click at [120, 96] on span "# xQE49QSoOoElRnoIopnCCnpe" at bounding box center [146, 93] width 130 height 13
click at [112, 18] on input "xQE49QSoOoElRnoIopnCCnpe" at bounding box center [203, 22] width 312 height 17
paste input "3OGJwDM89AGsvxePo6oqFU0L"
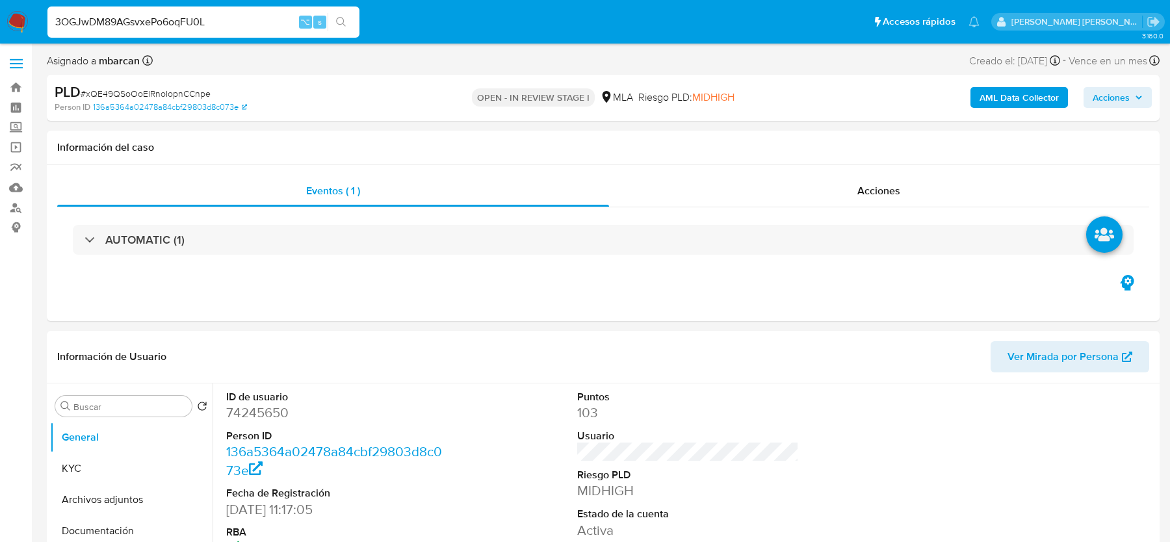
type input "3OGJwDM89AGsvxePo6oqFU0L"
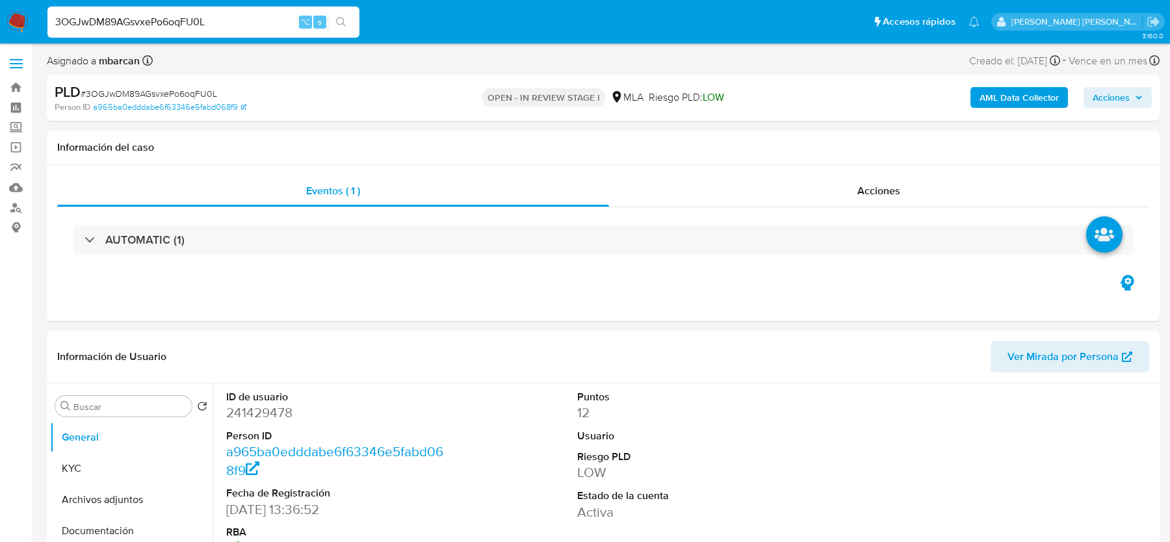
select select "10"
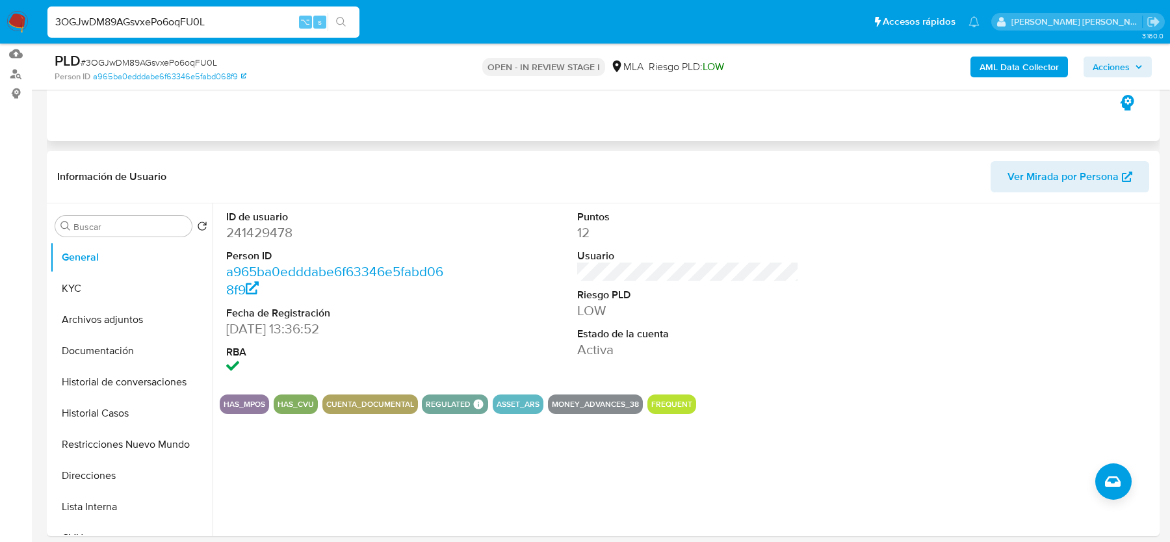
scroll to position [166, 0]
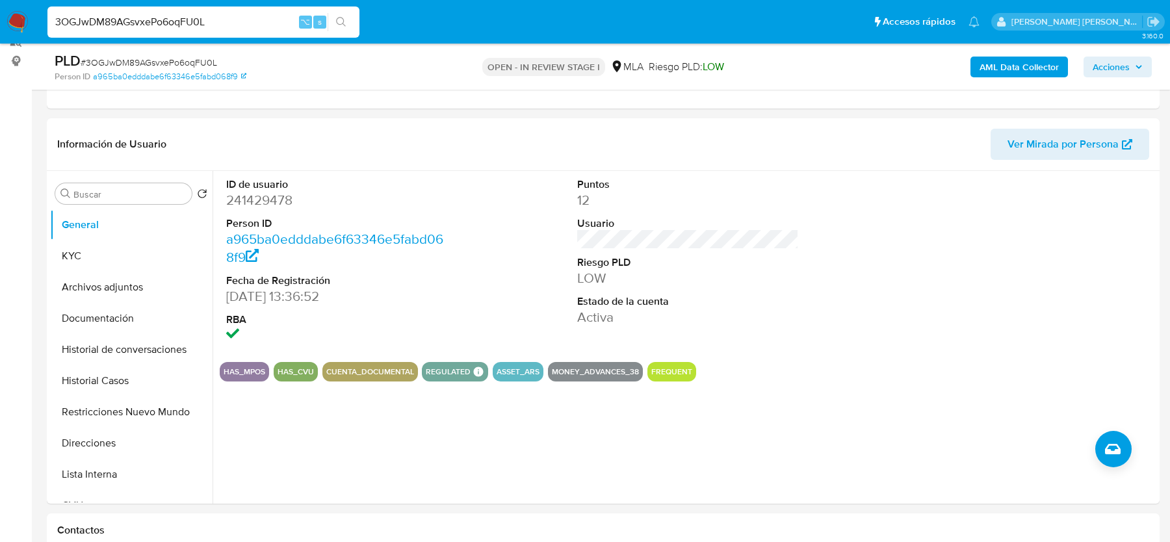
click at [185, 65] on span "# 3OGJwDM89AGsvxePo6oqFU0L" at bounding box center [149, 62] width 136 height 13
click at [185, 66] on span "# 3OGJwDM89AGsvxePo6oqFU0L" at bounding box center [149, 62] width 136 height 13
copy span "3OGJwDM89AGsvxePo6oqFU0L"
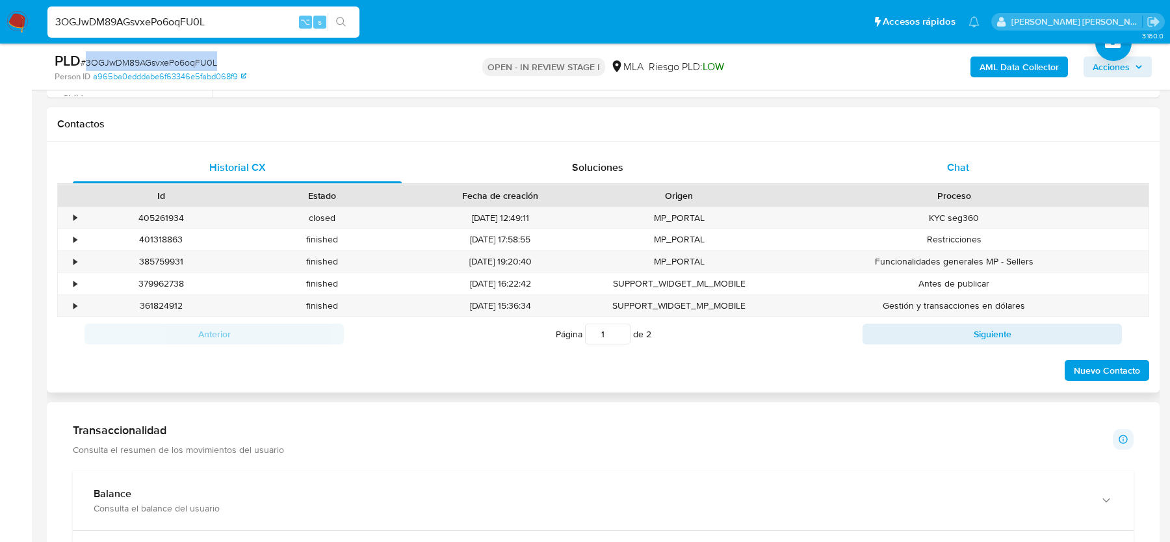
click at [946, 155] on div "Chat" at bounding box center [957, 167] width 329 height 31
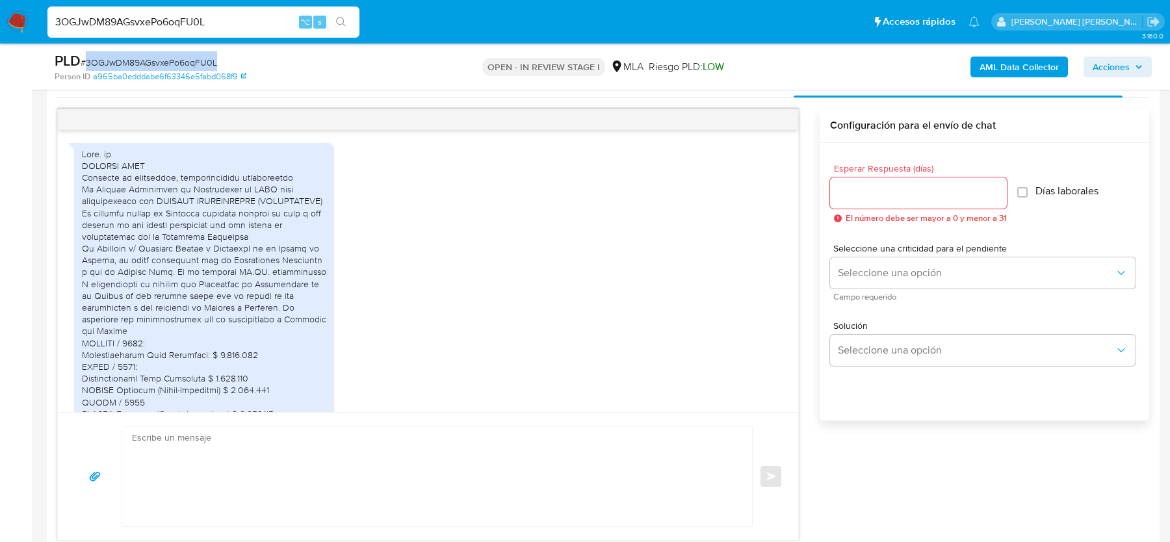
scroll to position [1899, 0]
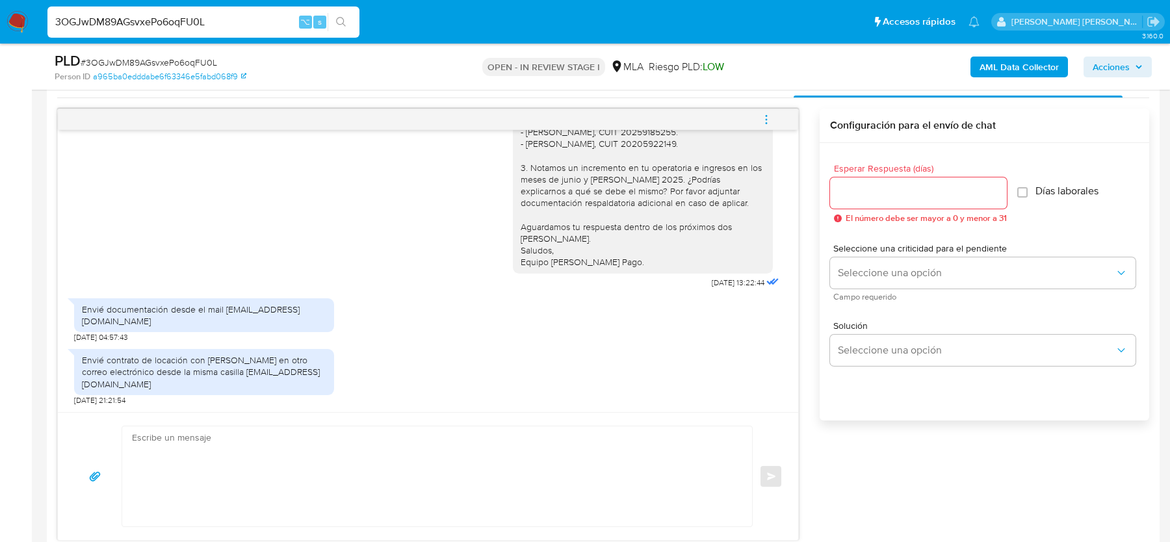
click at [170, 23] on input "3OGJwDM89AGsvxePo6oqFU0L" at bounding box center [203, 22] width 312 height 17
paste input "ZE2PxkZ1vev6Xox4iNwCt7Fi"
type input "ZE2PxkZ1vev6Xox4iNwCt7Fi"
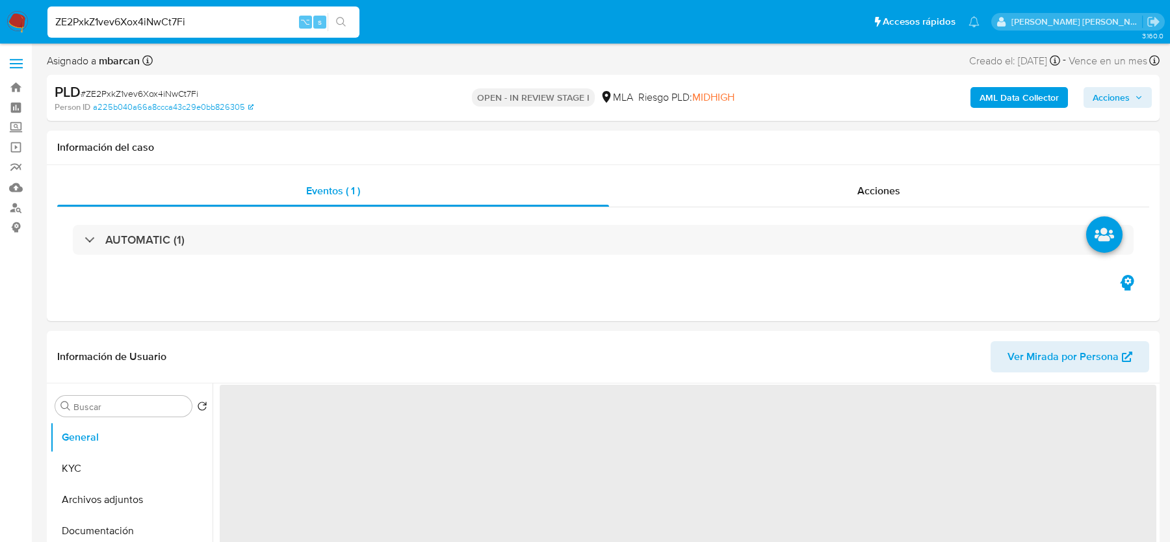
select select "10"
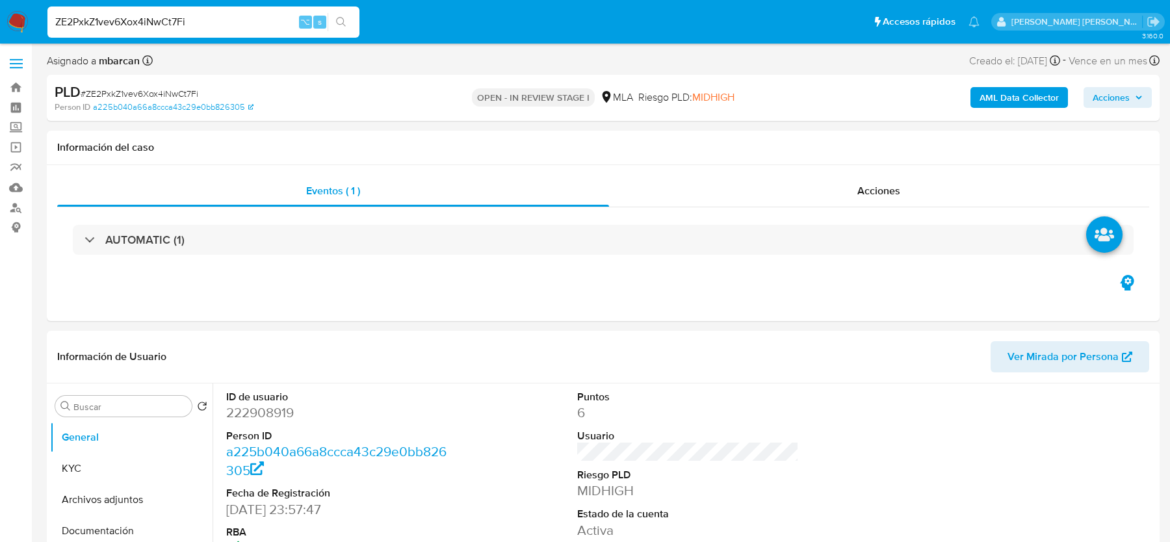
click at [144, 96] on span "# ZE2PxkZ1vev6Xox4iNwCt7Fi" at bounding box center [140, 93] width 118 height 13
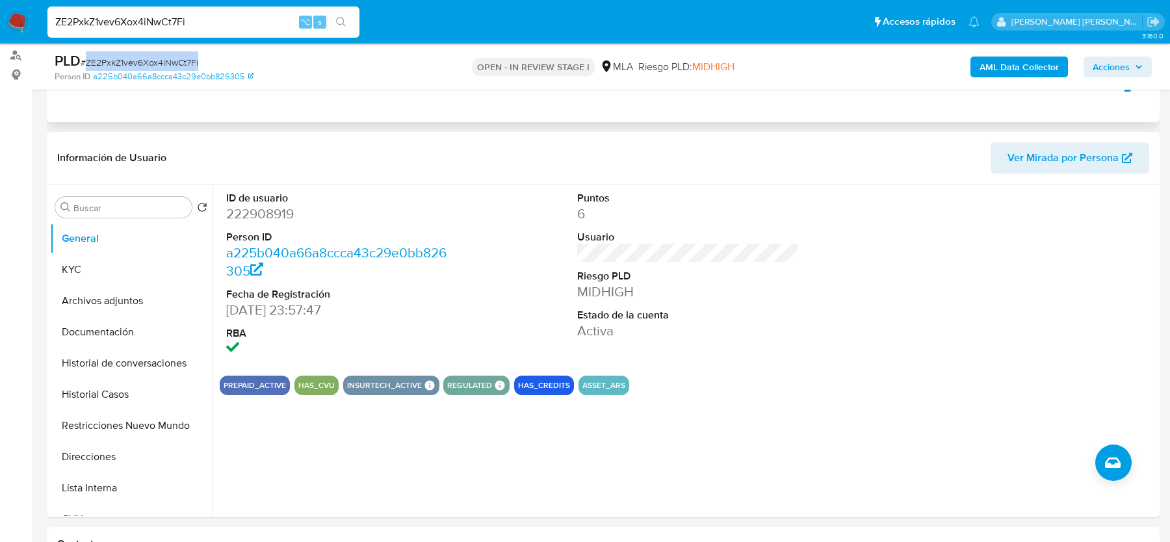
scroll to position [376, 0]
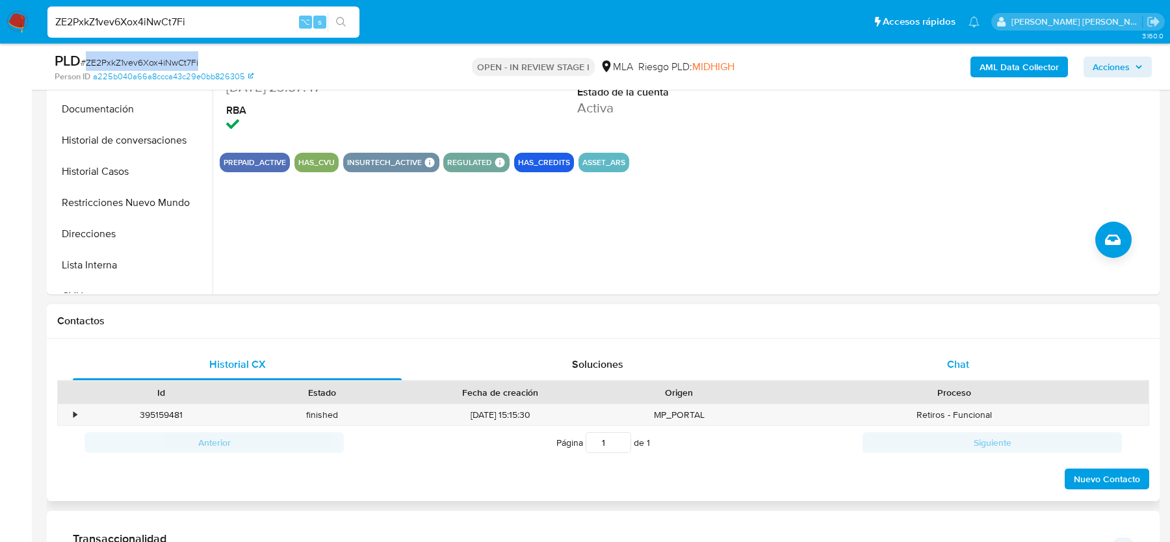
click at [967, 370] on div "Chat" at bounding box center [957, 364] width 329 height 31
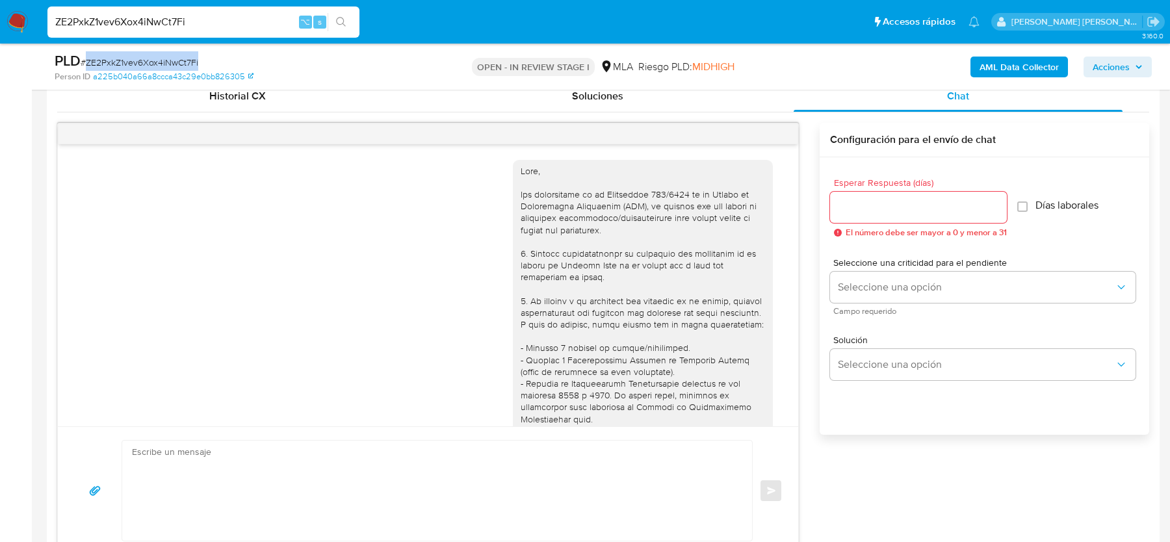
scroll to position [832, 0]
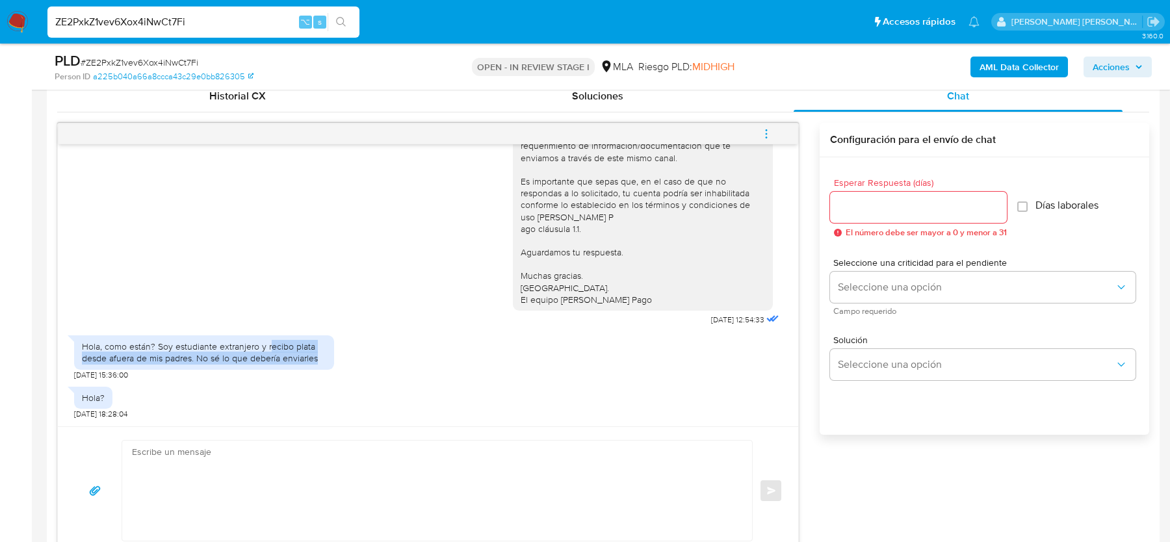
drag, startPoint x: 269, startPoint y: 348, endPoint x: 272, endPoint y: 367, distance: 19.8
click at [272, 367] on div "Hola, como están? Soy estudiante extranjero y recibo plata desde afuera de mis …" at bounding box center [204, 352] width 260 height 34
click at [212, 19] on input "ZE2PxkZ1vev6Xox4iNwCt7Fi" at bounding box center [203, 22] width 312 height 17
paste input "z3304We0LY7l3AK6NcNBzM7j"
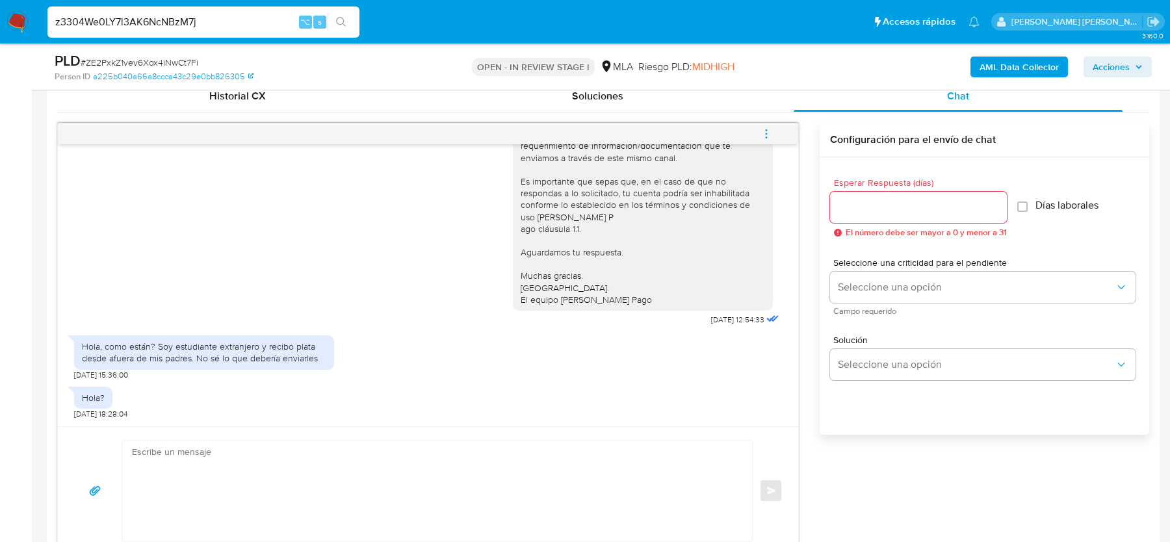
type input "z3304We0LY7l3AK6NcNBzM7j"
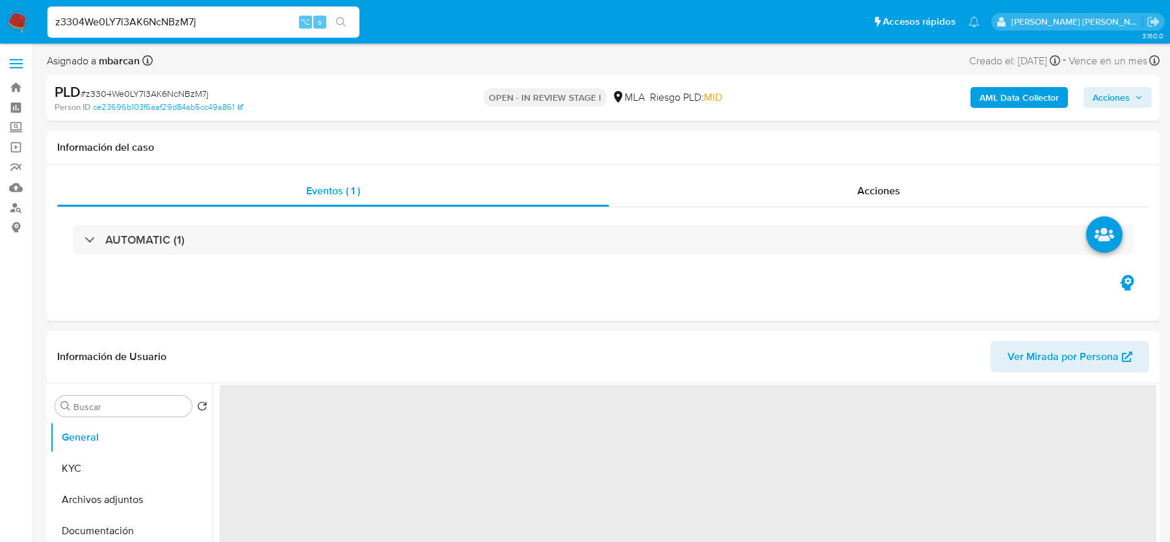
select select "10"
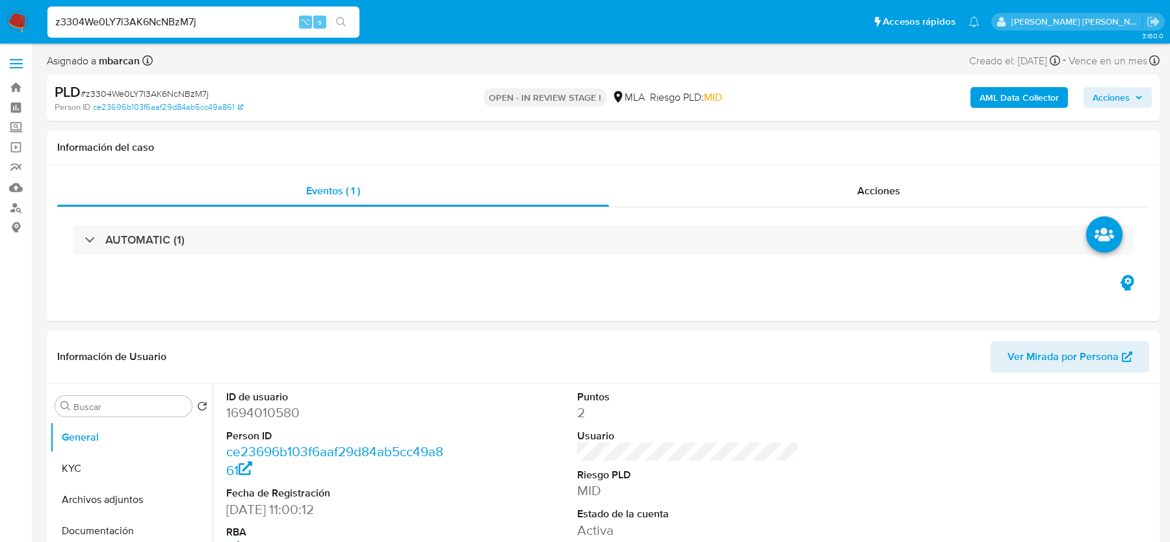
click at [101, 29] on input "z3304We0LY7l3AK6NcNBzM7j" at bounding box center [203, 22] width 312 height 17
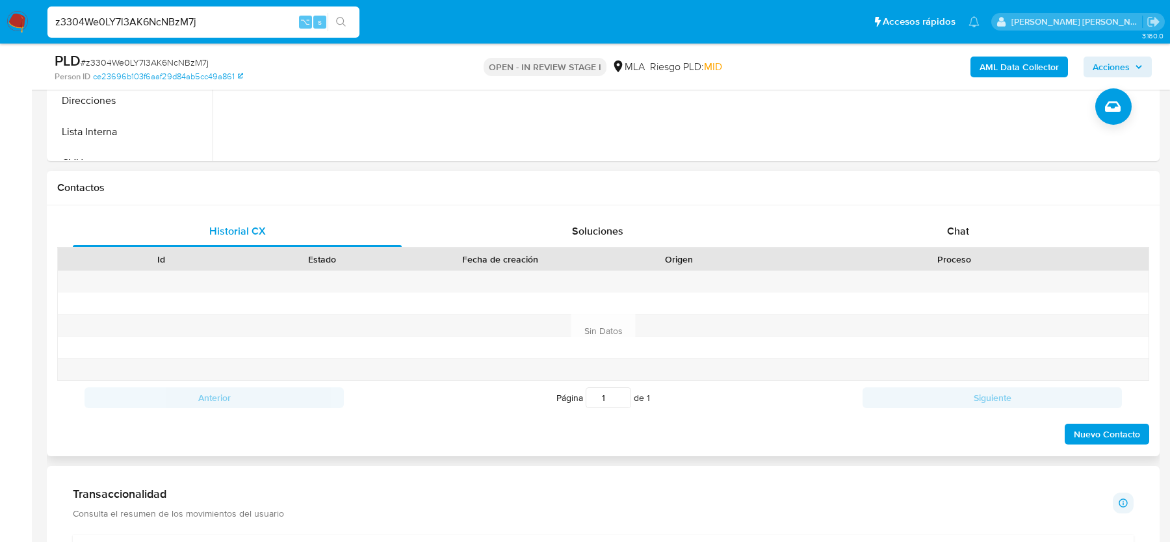
scroll to position [557, 0]
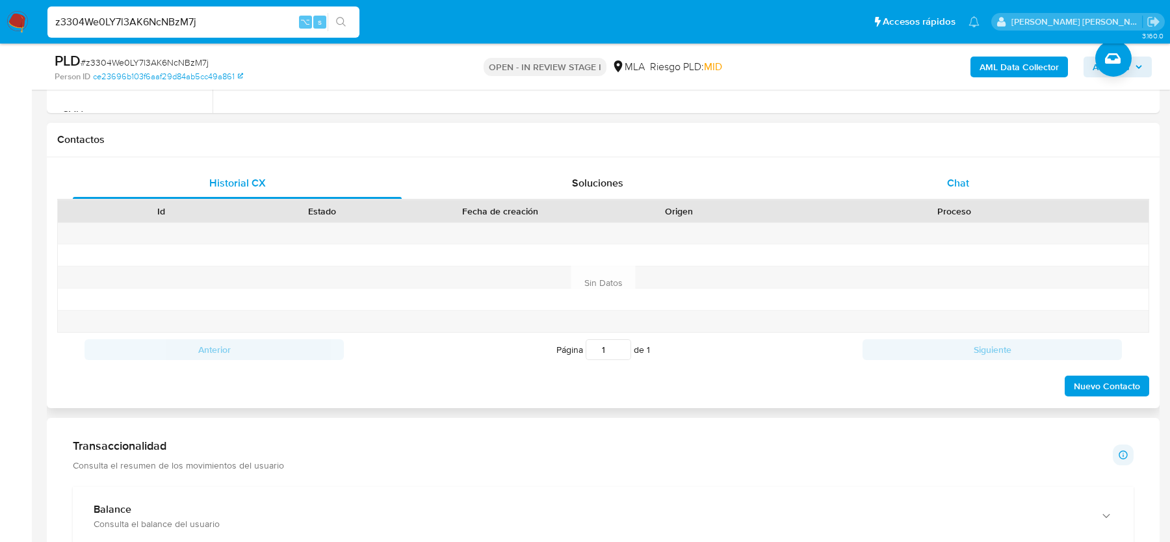
click at [895, 186] on div "Chat" at bounding box center [957, 183] width 329 height 31
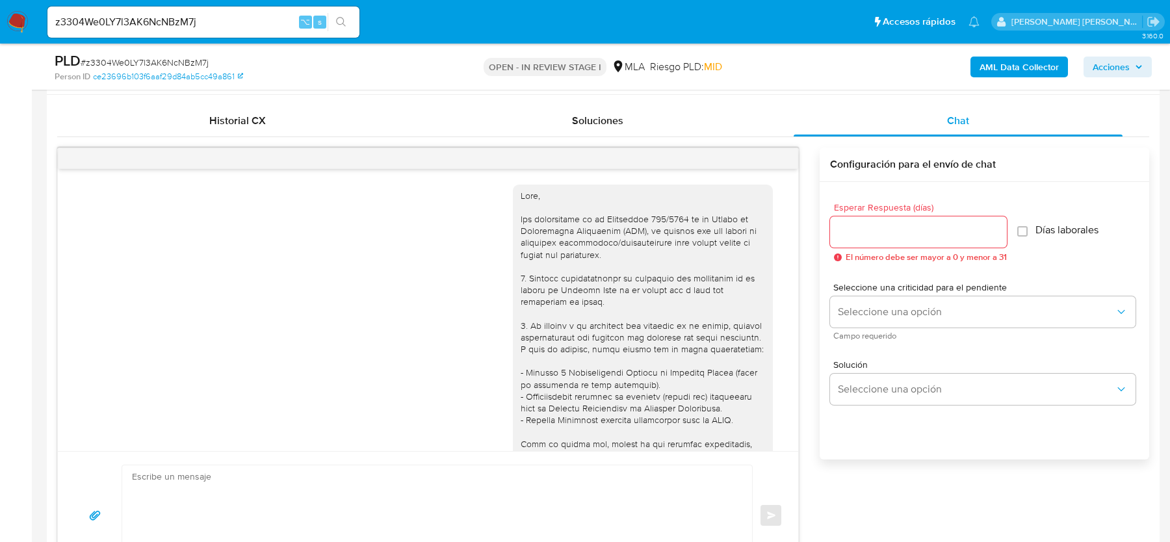
scroll to position [1396, 0]
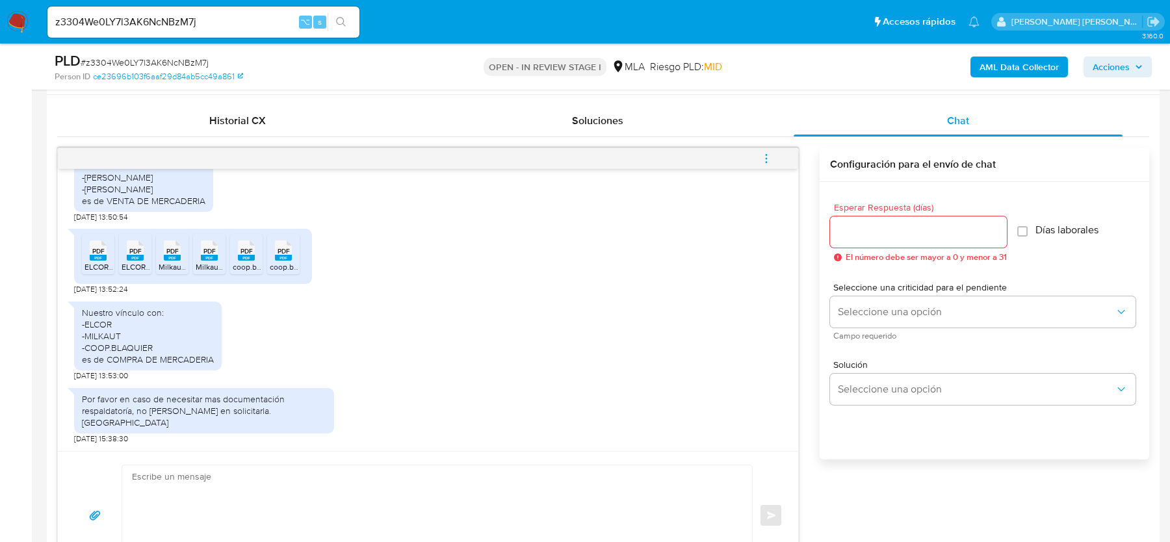
click at [324, 451] on div "Enviar" at bounding box center [428, 515] width 740 height 128
click at [292, 498] on textarea at bounding box center [434, 515] width 604 height 100
paste textarea "Hola, Muchas gracias por tu respuesta. En esta oportunidad damos por finalizado…"
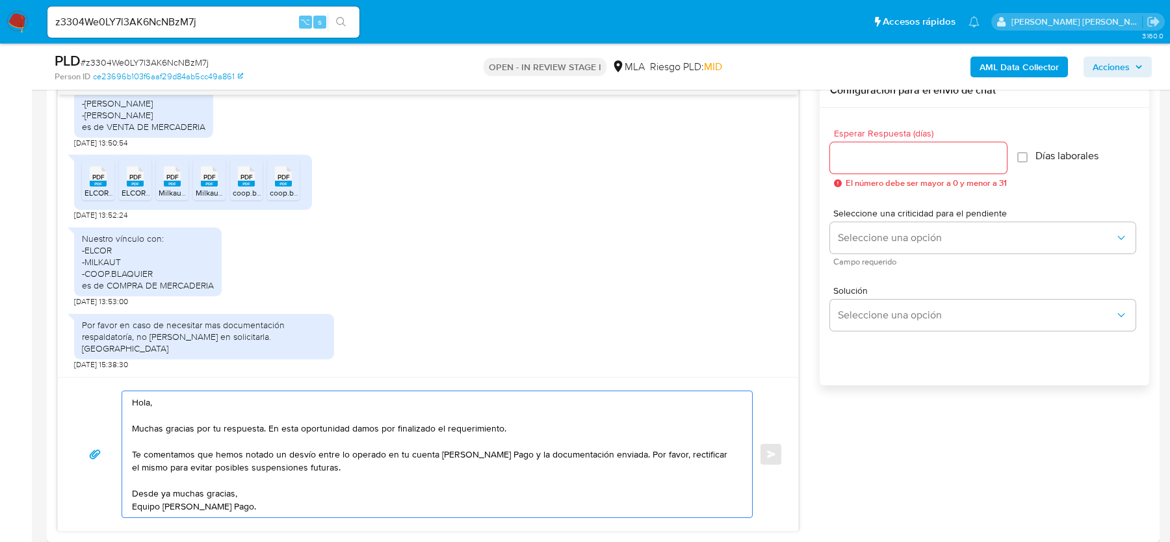
scroll to position [641, 0]
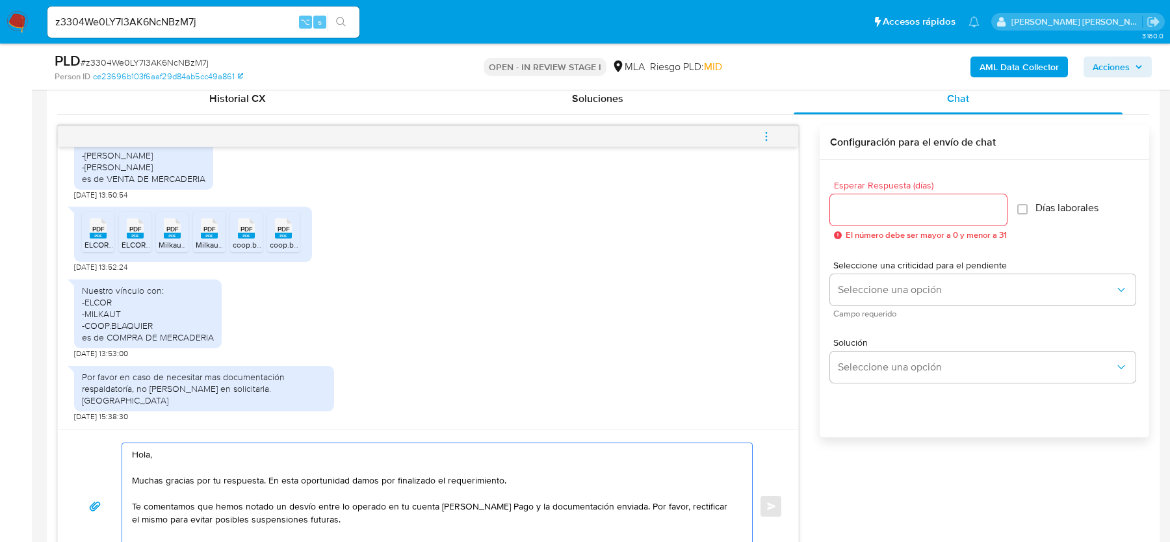
type textarea "Hola, Muchas gracias por tu respuesta. En esta oportunidad damos por finalizado…"
click at [908, 233] on span "El número debe ser mayor a 0 y menor a 31" at bounding box center [925, 235] width 161 height 9
click at [906, 211] on input "Esperar Respuesta (días)" at bounding box center [918, 209] width 177 height 17
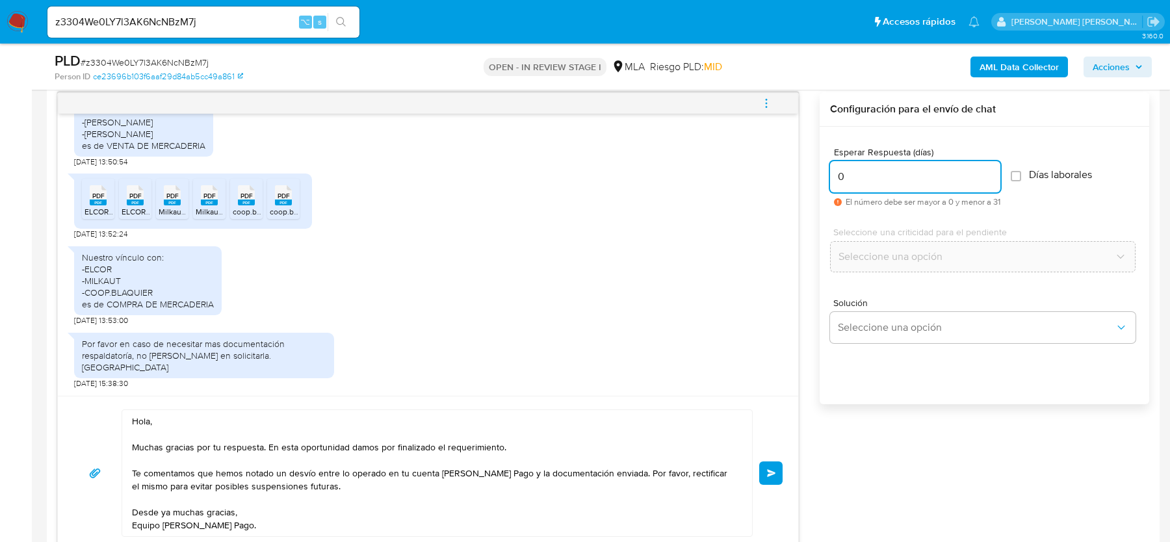
scroll to position [678, 0]
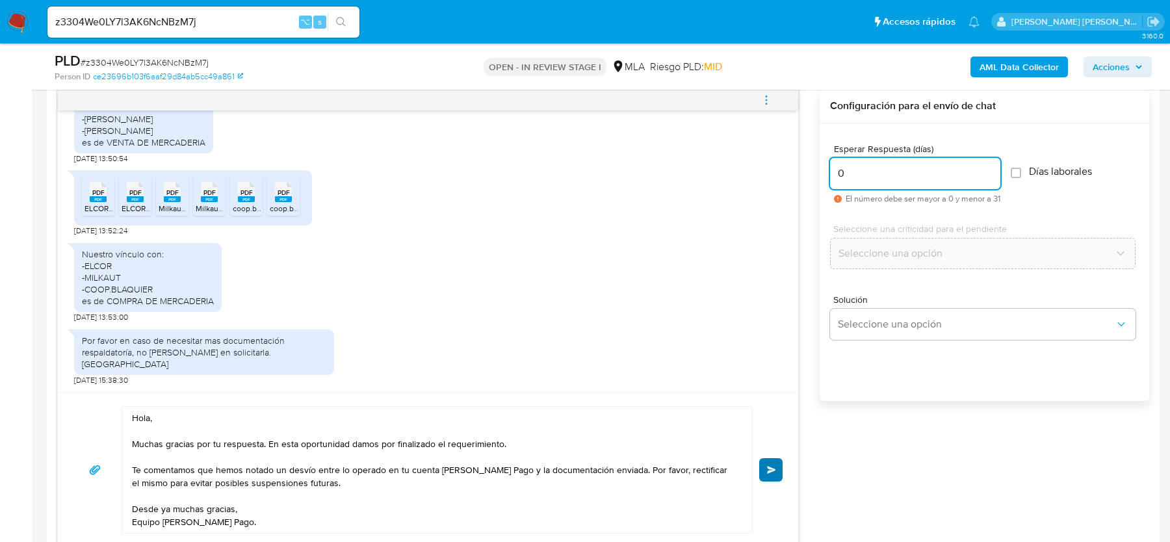
type input "0"
click at [778, 461] on button "Enviar" at bounding box center [770, 469] width 23 height 23
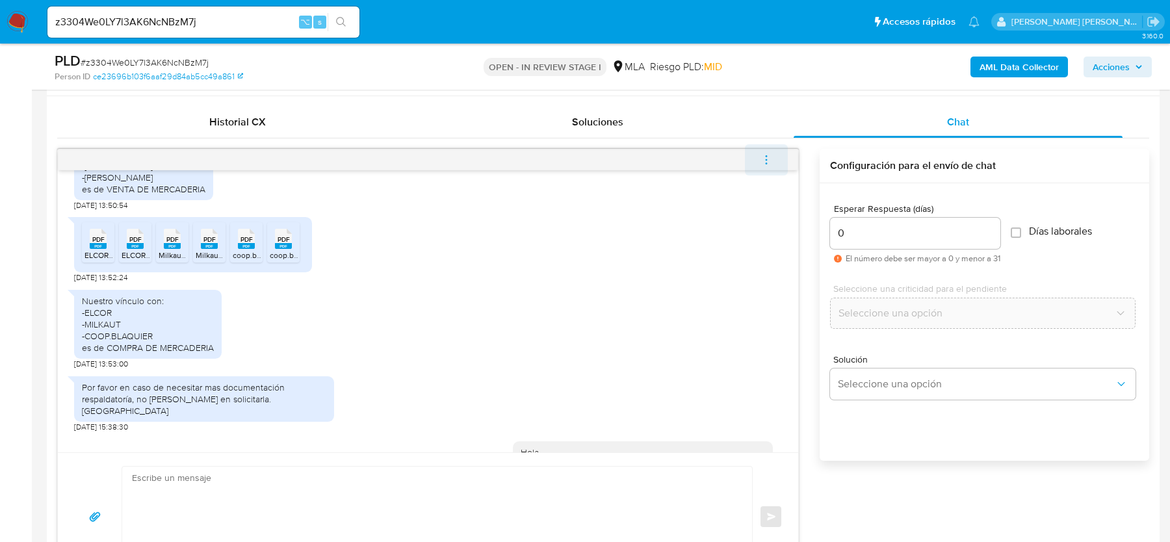
scroll to position [1576, 0]
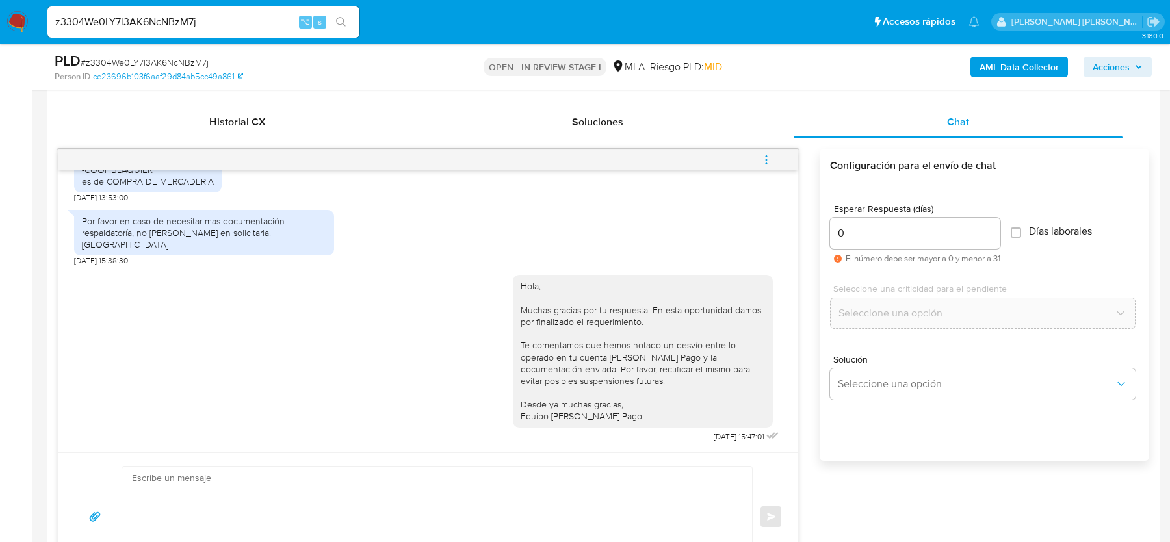
click at [771, 158] on icon "menu-action" at bounding box center [766, 160] width 12 height 12
click at [570, 160] on li "Cerrar conversación" at bounding box center [586, 161] width 96 height 16
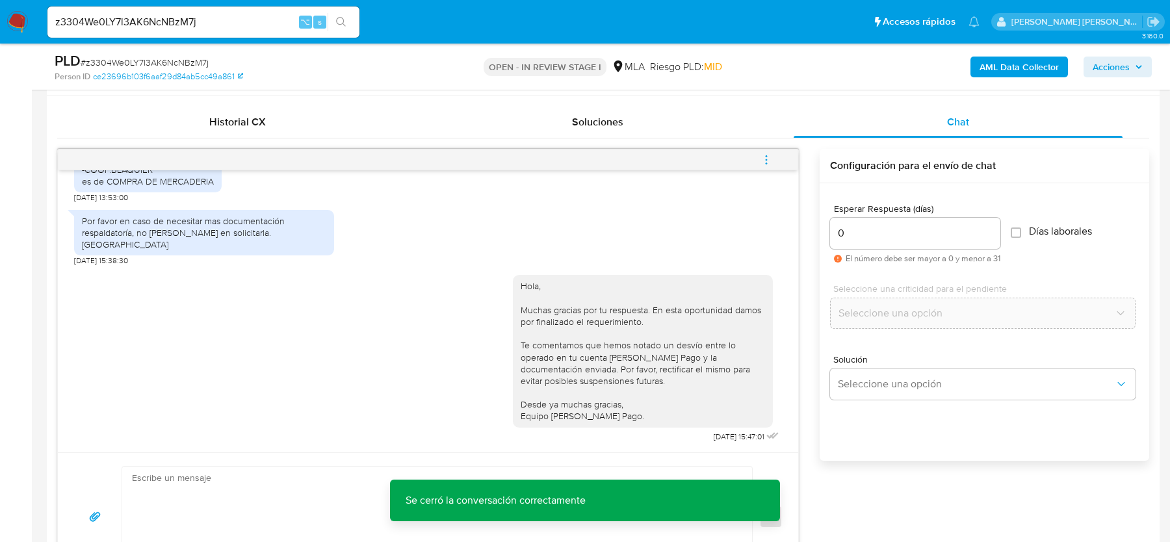
click at [179, 59] on span "# z3304We0LY7l3AK6NcNBzM7j" at bounding box center [145, 62] width 128 height 13
copy span "z3304We0LY7l3AK6NcNBzM7j"
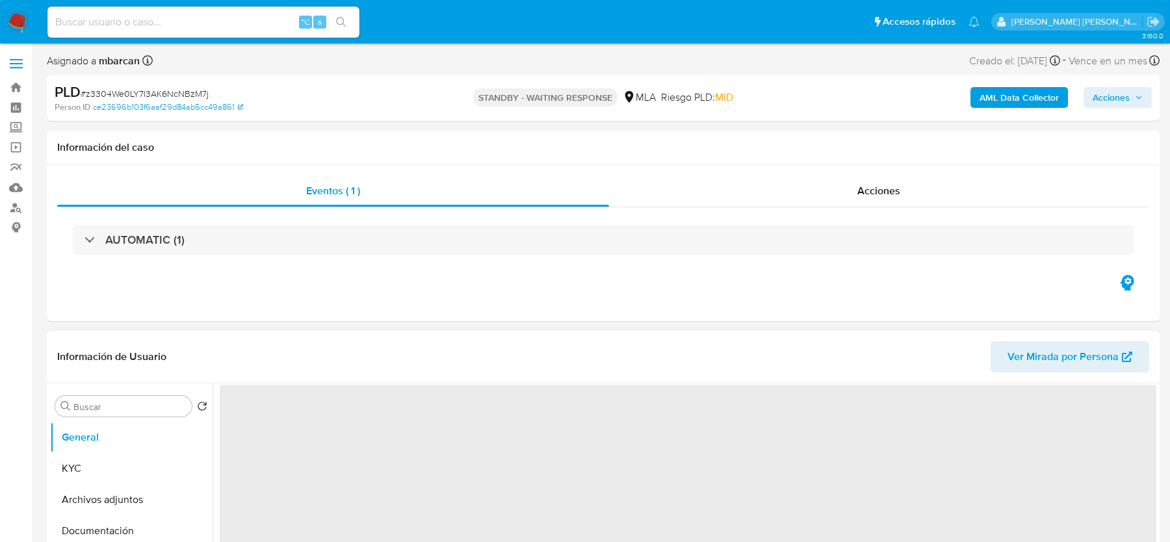
select select "10"
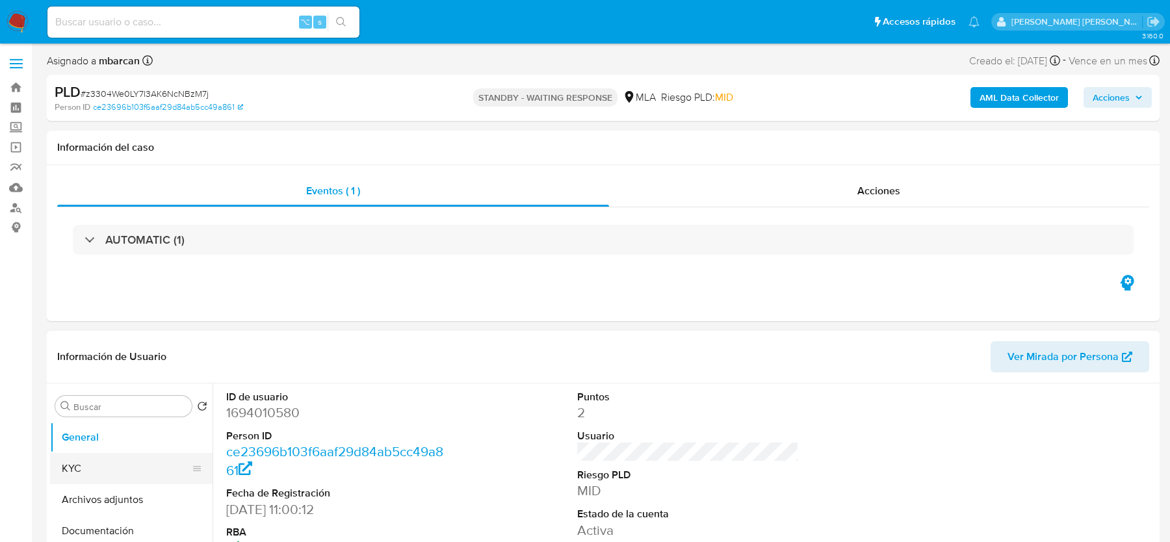
click at [68, 453] on button "KYC" at bounding box center [126, 468] width 152 height 31
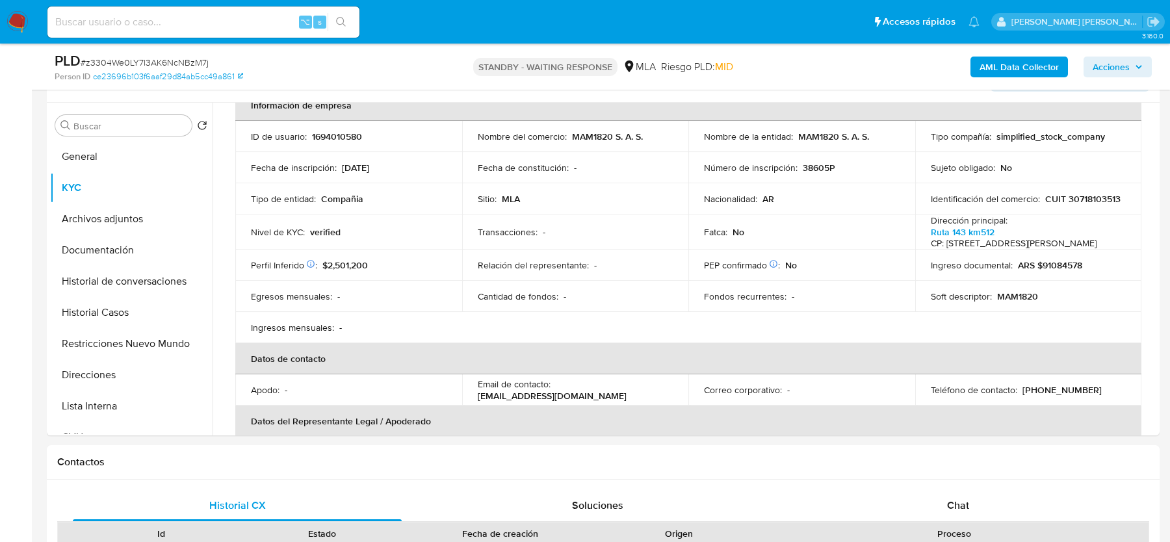
scroll to position [76, 0]
drag, startPoint x: 552, startPoint y: 389, endPoint x: 661, endPoint y: 389, distance: 108.5
click at [661, 389] on div "Email de contacto : [EMAIL_ADDRESS][DOMAIN_NAME]" at bounding box center [576, 388] width 196 height 23
copy p "[EMAIL_ADDRESS][DOMAIN_NAME]"
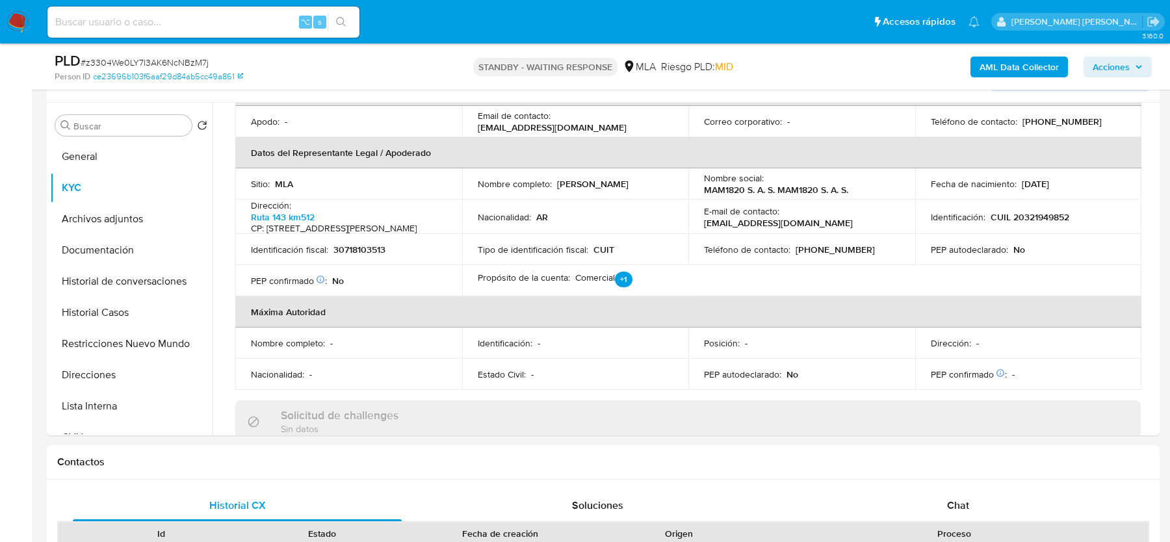
scroll to position [207, 0]
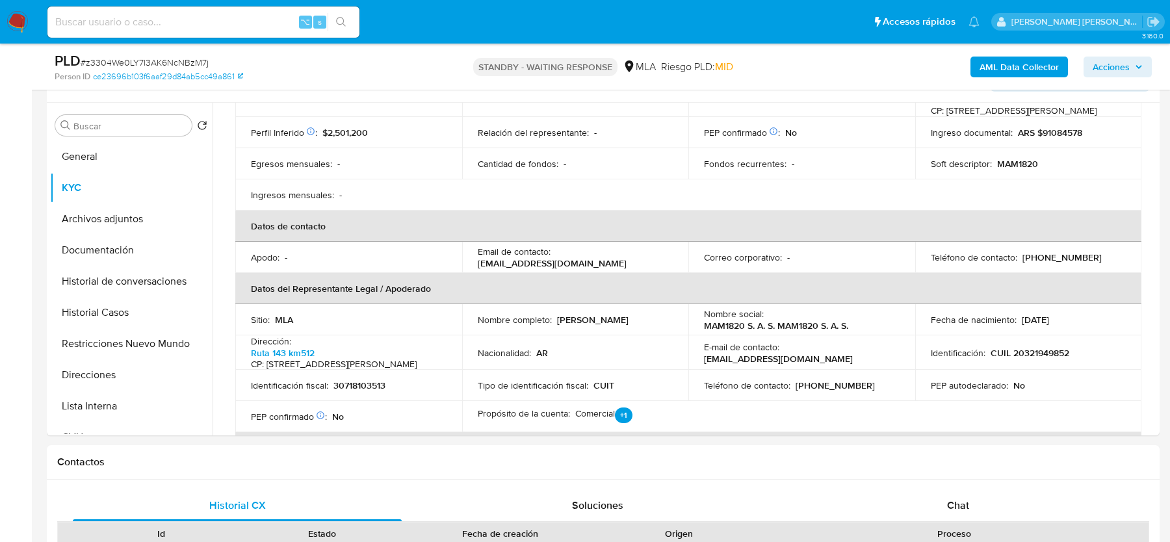
click at [365, 385] on p "30718103513" at bounding box center [359, 385] width 52 height 12
copy p "30718103513"
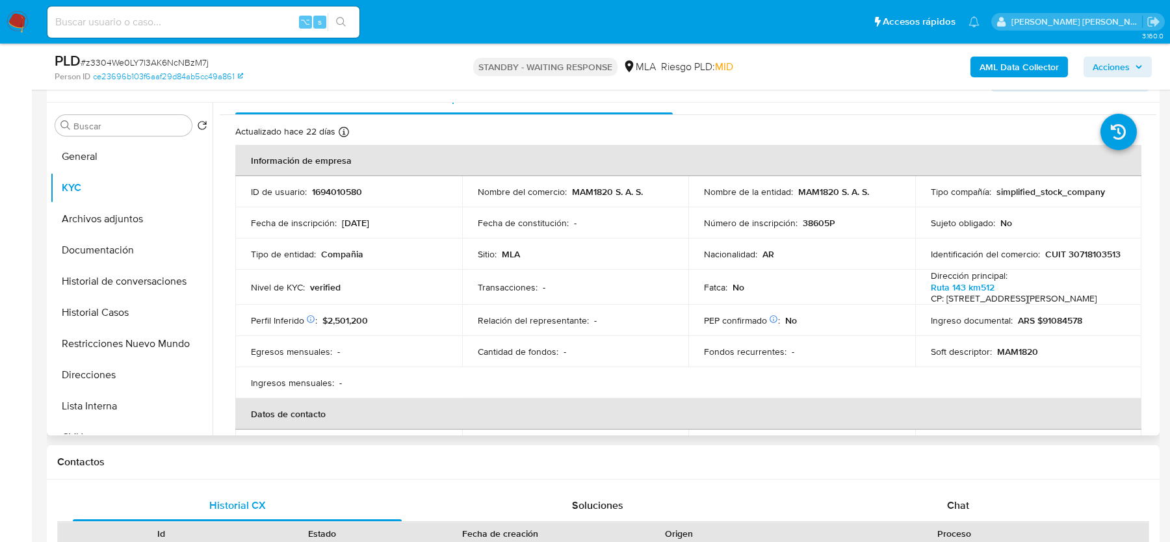
scroll to position [0, 0]
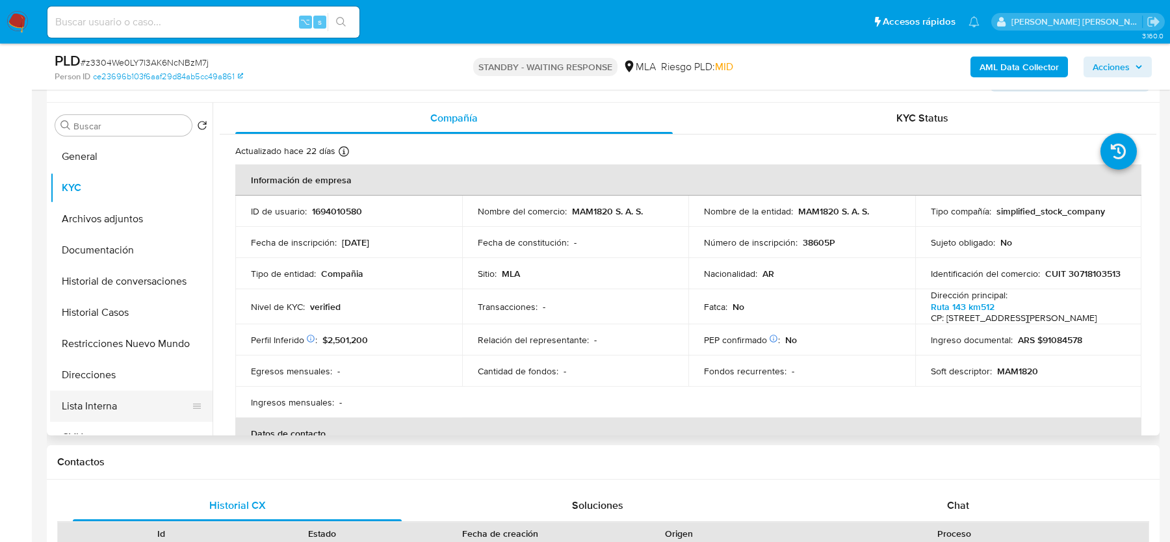
click at [95, 420] on button "Lista Interna" at bounding box center [126, 405] width 152 height 31
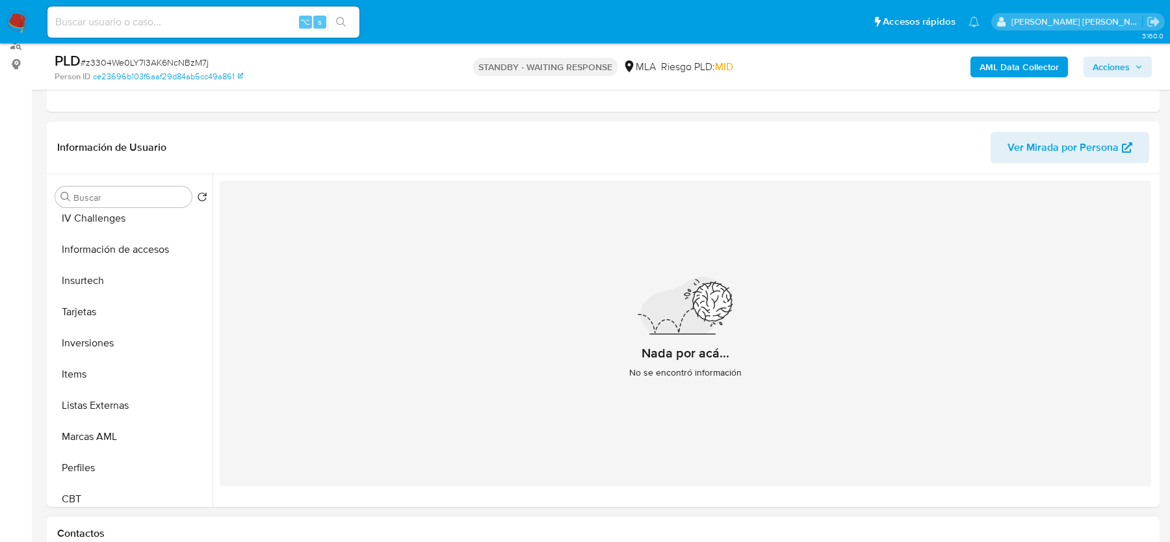
scroll to position [611, 0]
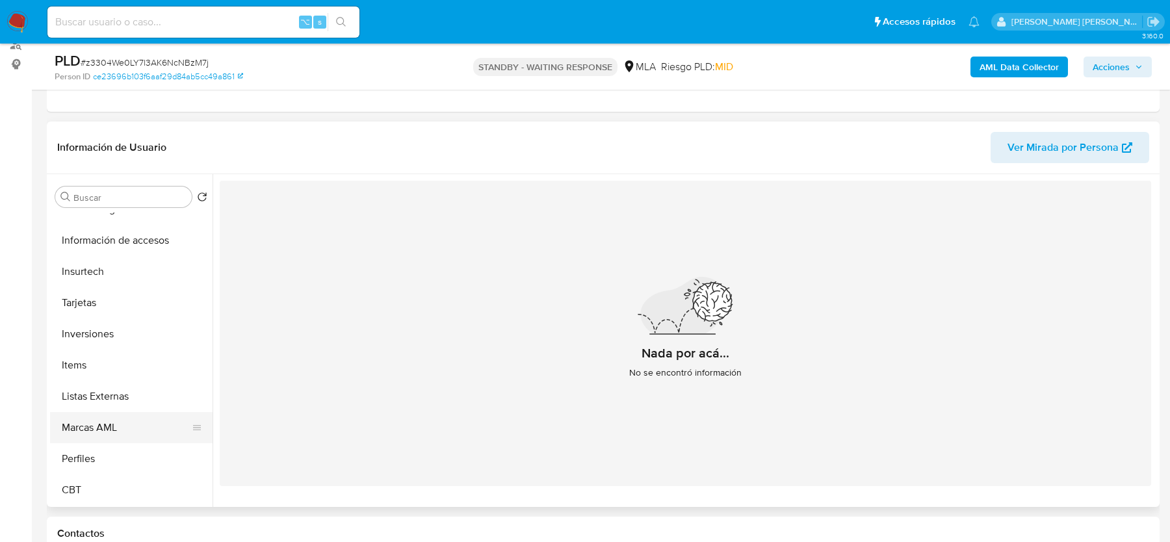
click at [93, 436] on button "Marcas AML" at bounding box center [126, 427] width 152 height 31
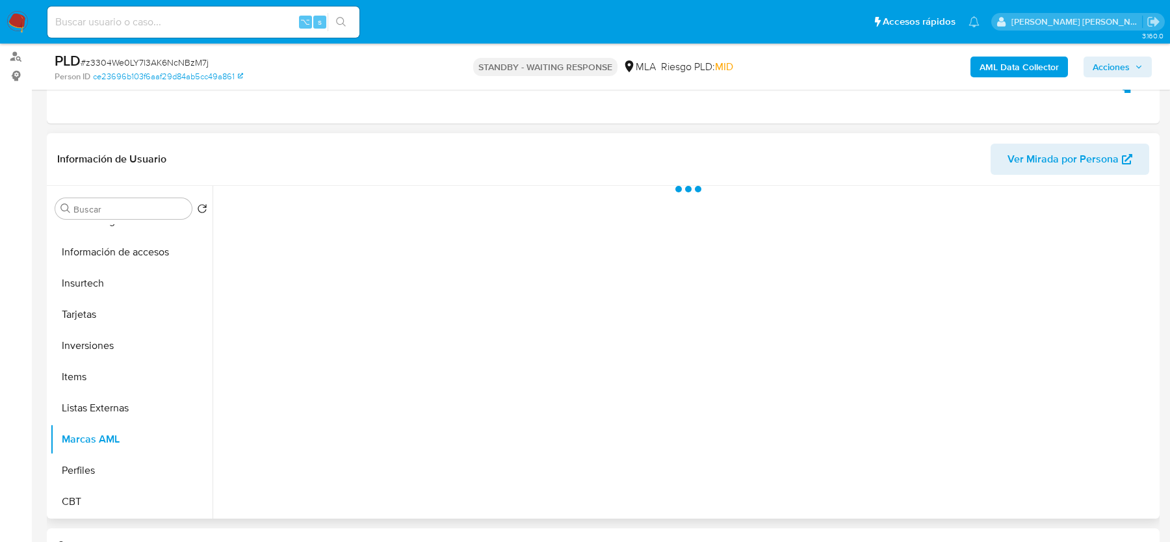
scroll to position [151, 0]
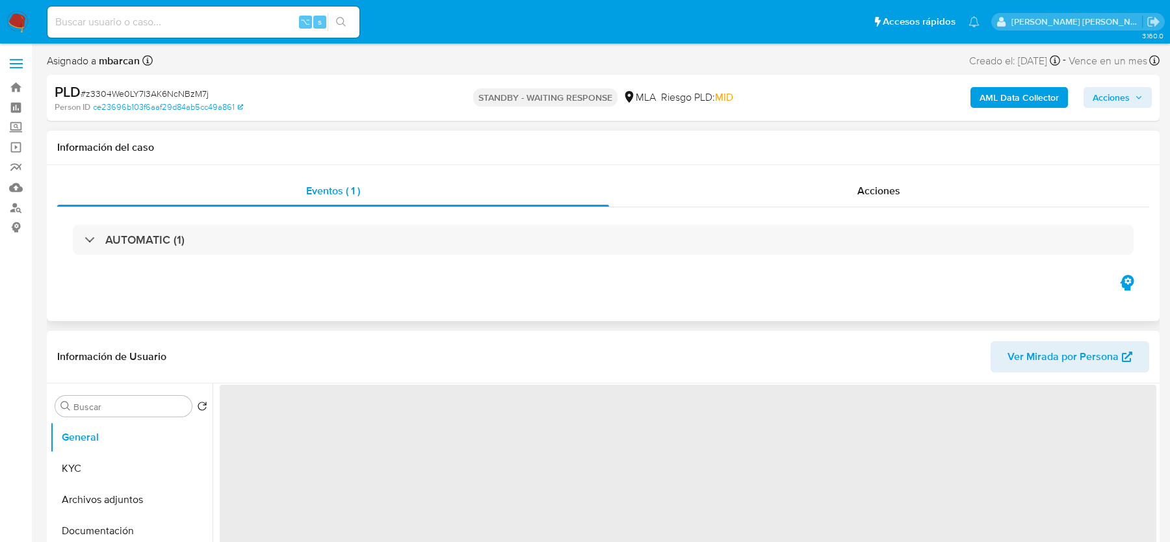
select select "10"
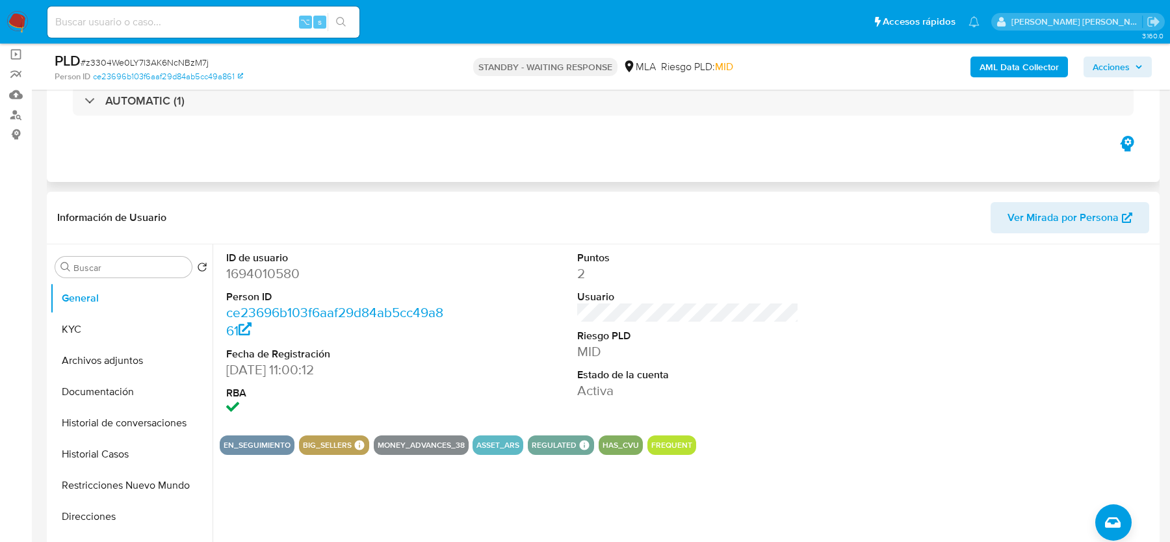
scroll to position [101, 0]
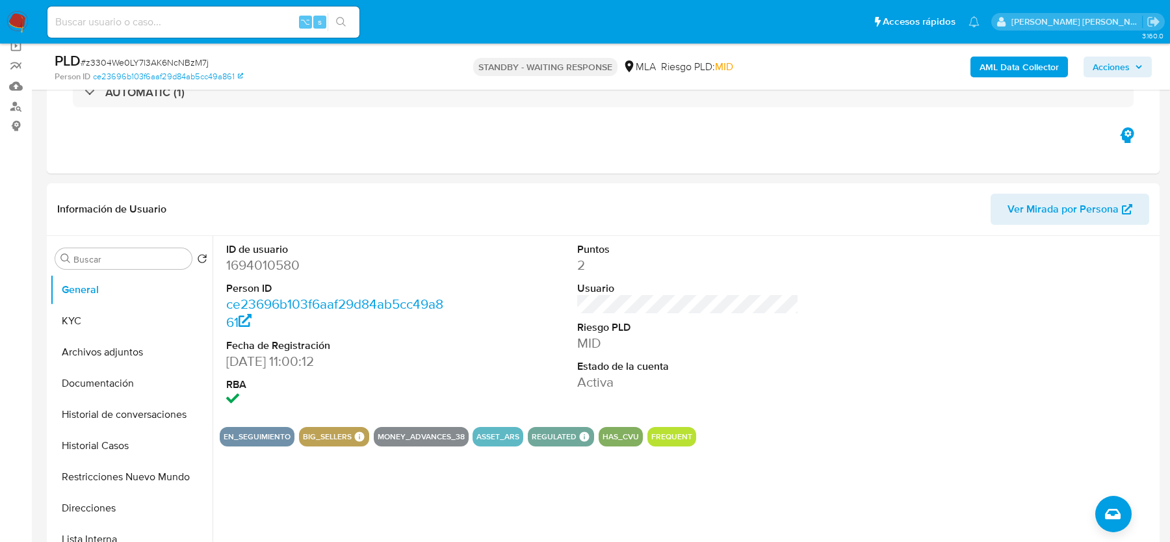
click at [161, 60] on span "# z3304We0LY7l3AK6NcNBzM7j" at bounding box center [145, 62] width 128 height 13
click at [155, 24] on input at bounding box center [203, 22] width 312 height 17
paste input "LoTNyJopXfI2dDu40aYMQozF"
type input "LoTNyJopXfI2dDu40aYMQozF"
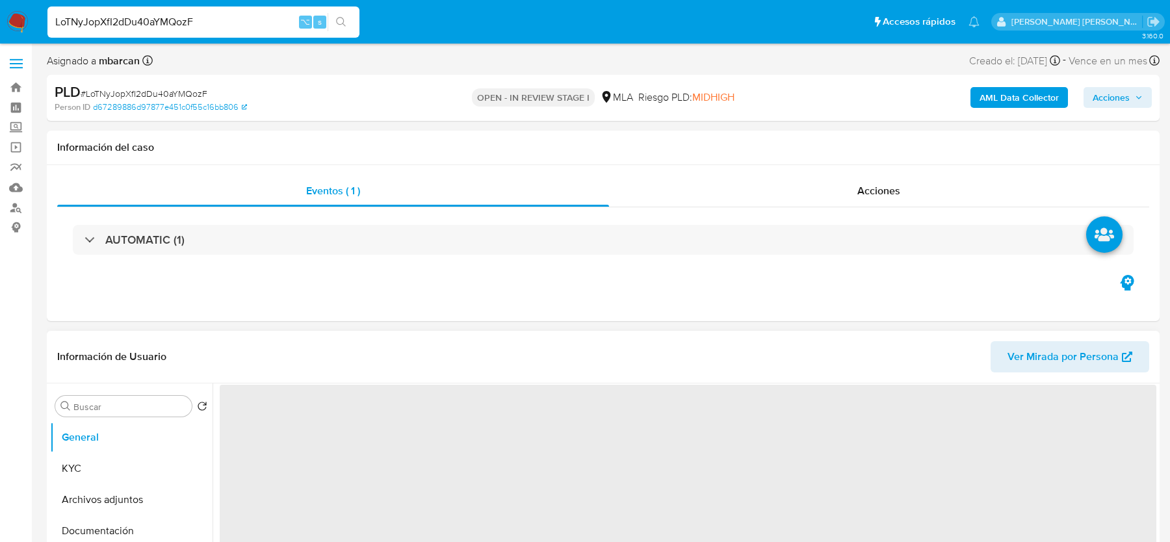
scroll to position [388, 0]
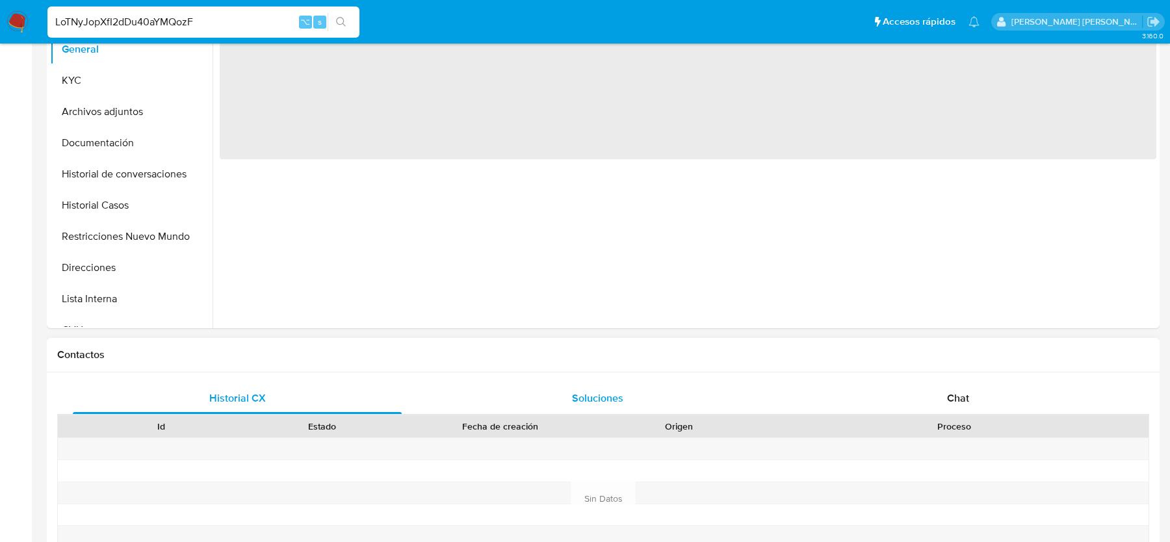
select select "10"
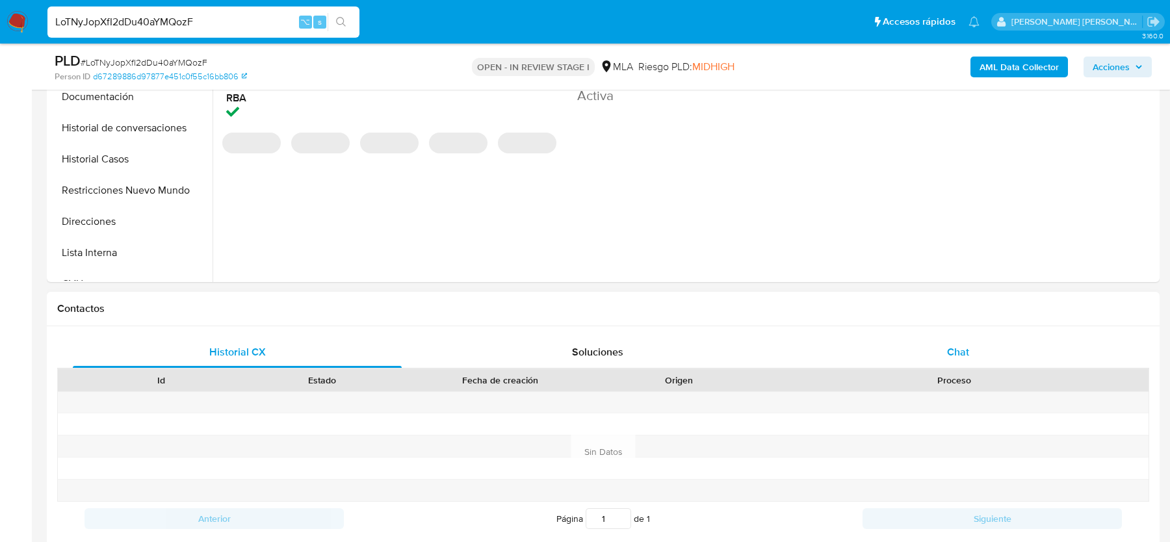
click at [946, 346] on div "Chat" at bounding box center [957, 352] width 329 height 31
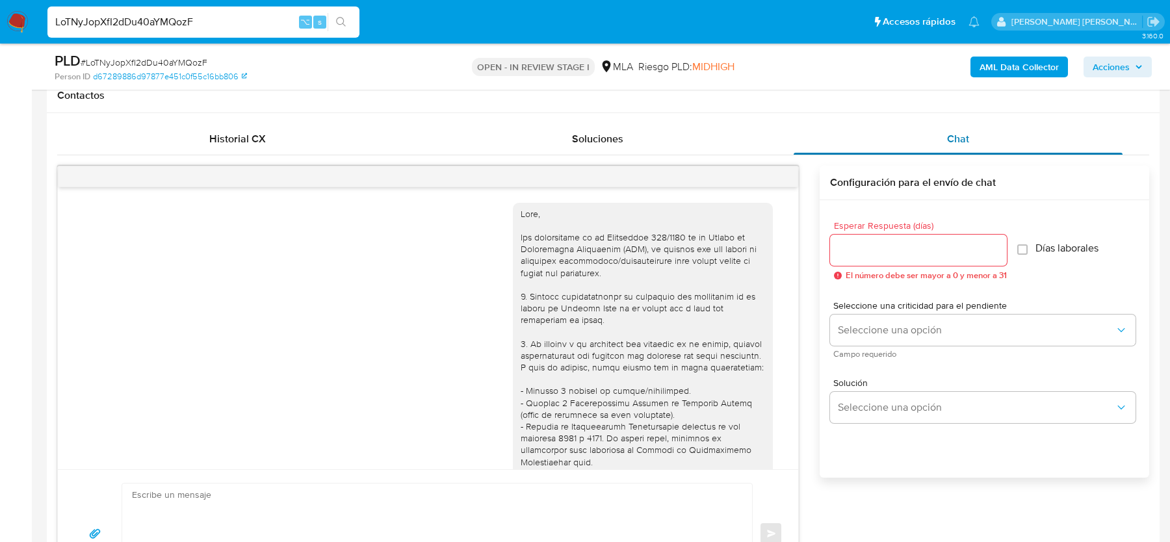
scroll to position [673, 0]
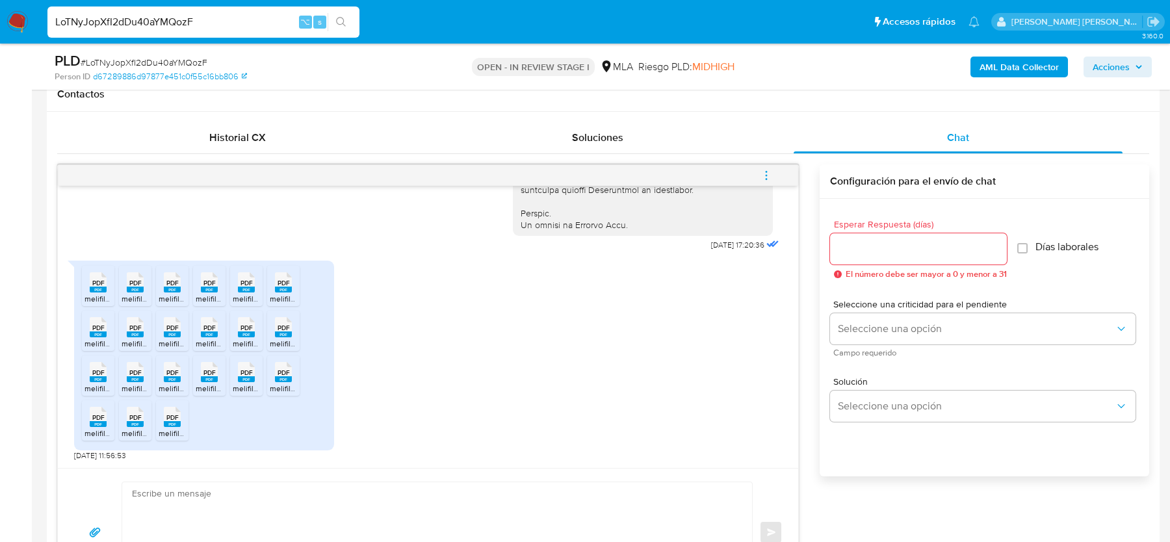
click at [118, 21] on input "LoTNyJopXfI2dDu40aYMQozF" at bounding box center [203, 22] width 312 height 17
paste input "z3304We0LY7l3AK6NcNBzM7j"
type input "z3304We0LY7l3AK6NcNBzM7j"
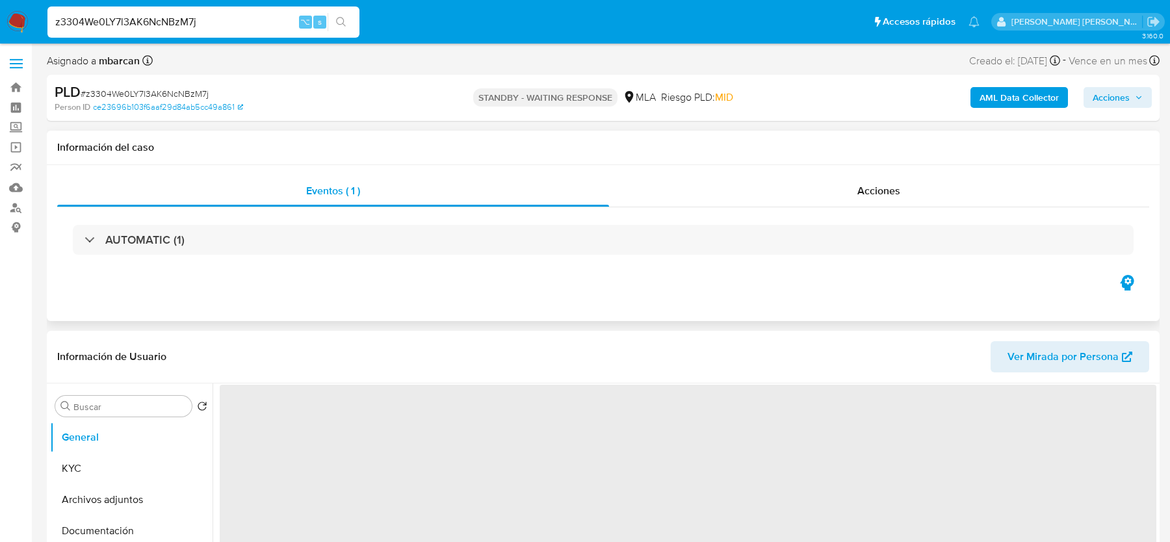
select select "10"
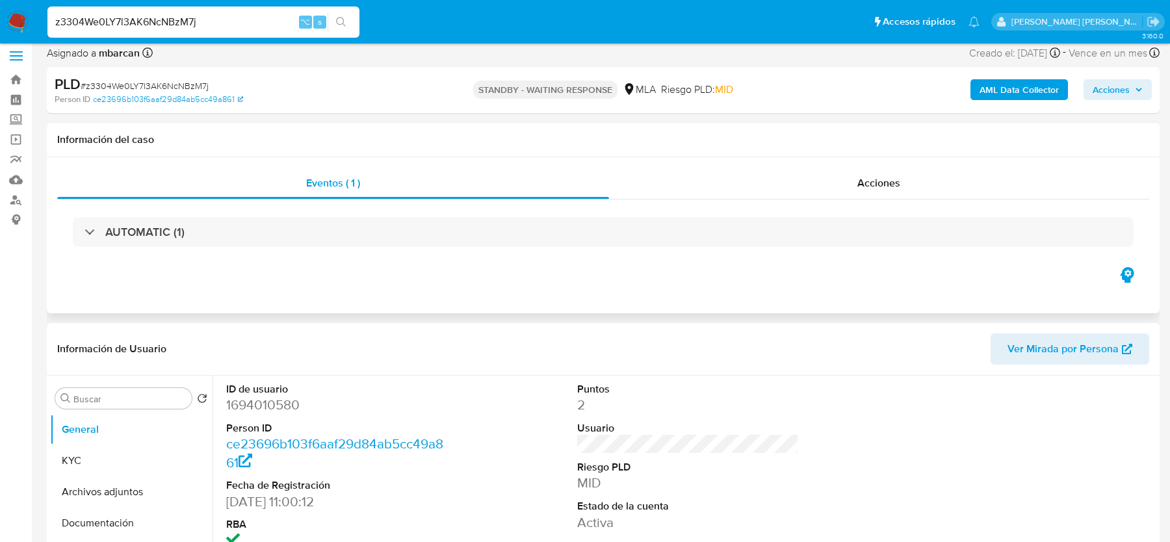
scroll to position [10, 0]
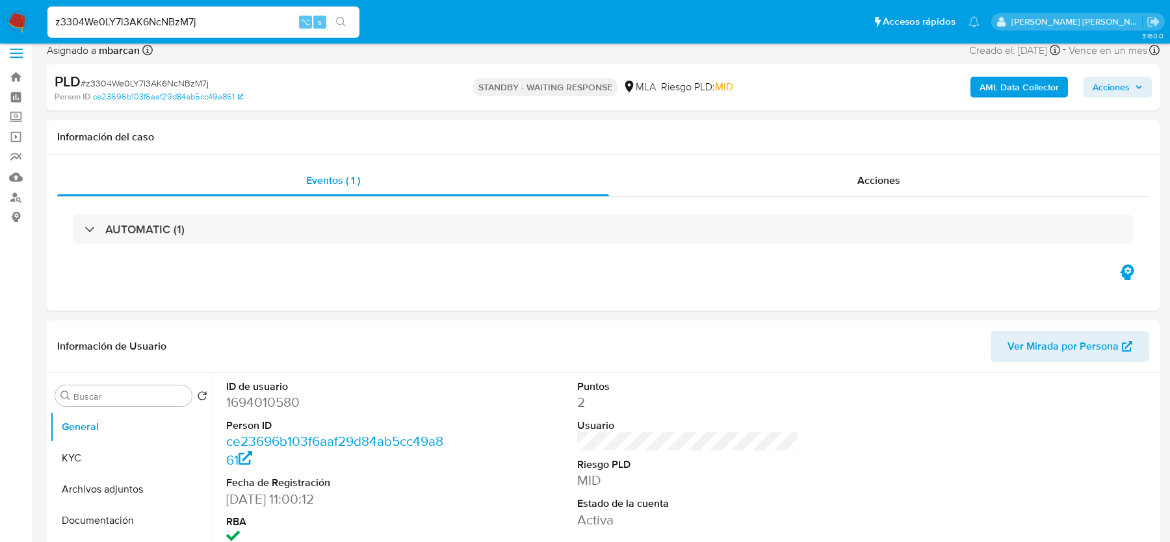
click at [100, 17] on input "z3304We0LY7l3AK6NcNBzM7j" at bounding box center [203, 22] width 312 height 17
paste input "LoTNyJopXfI2dDu40aYMQozF"
type input "LoTNyJopXfI2dDu40aYMQozF"
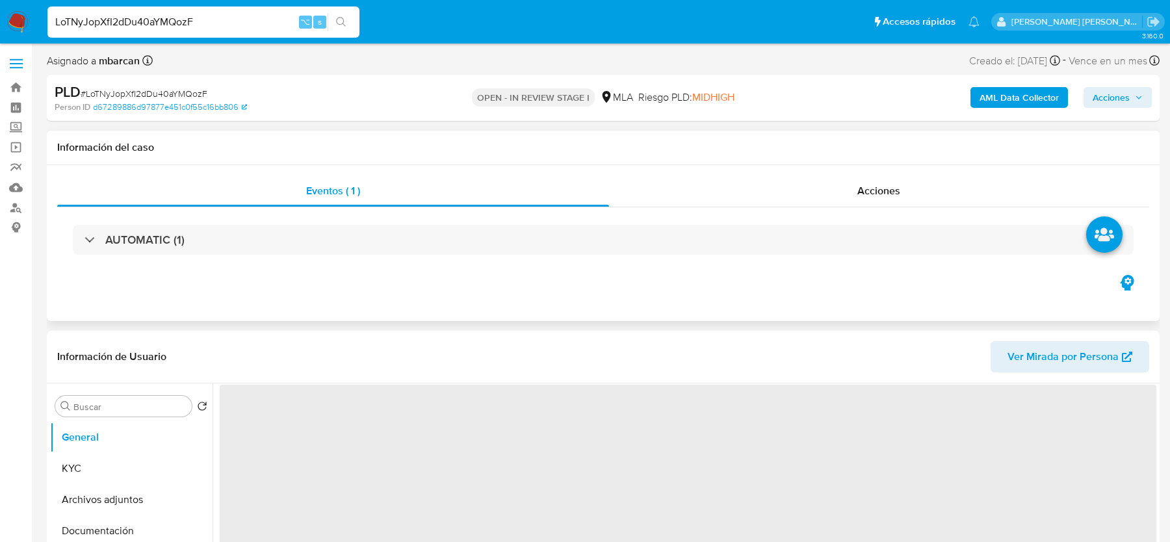
select select "10"
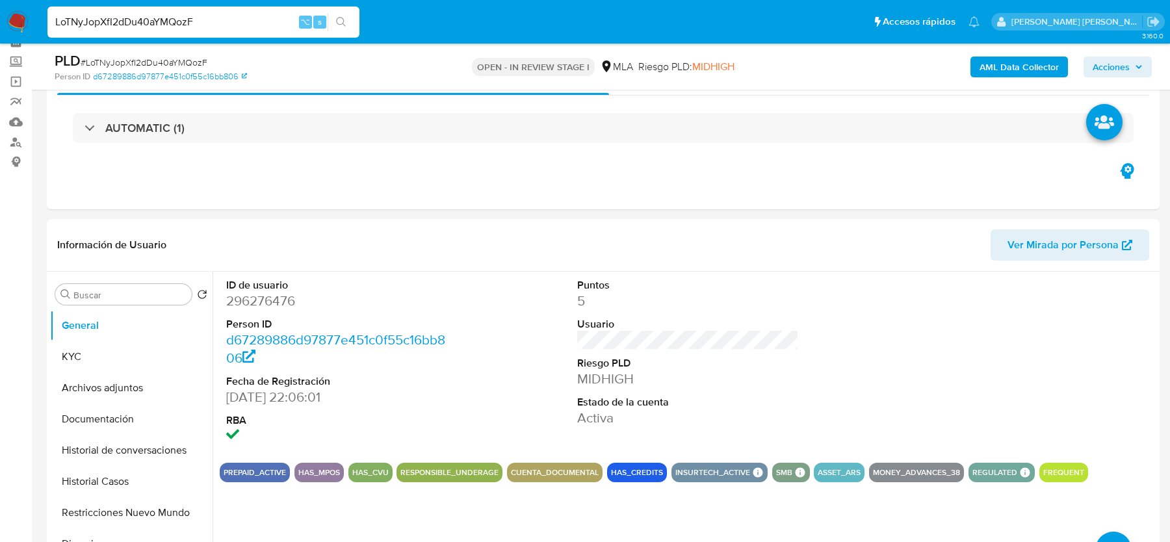
scroll to position [96, 0]
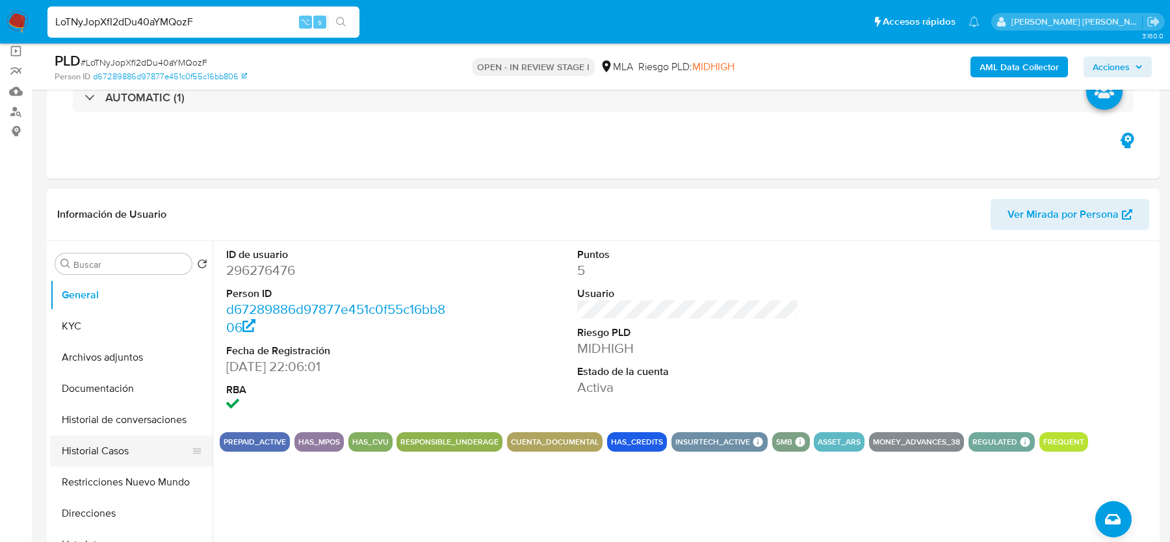
click at [122, 450] on button "Historial Casos" at bounding box center [126, 450] width 152 height 31
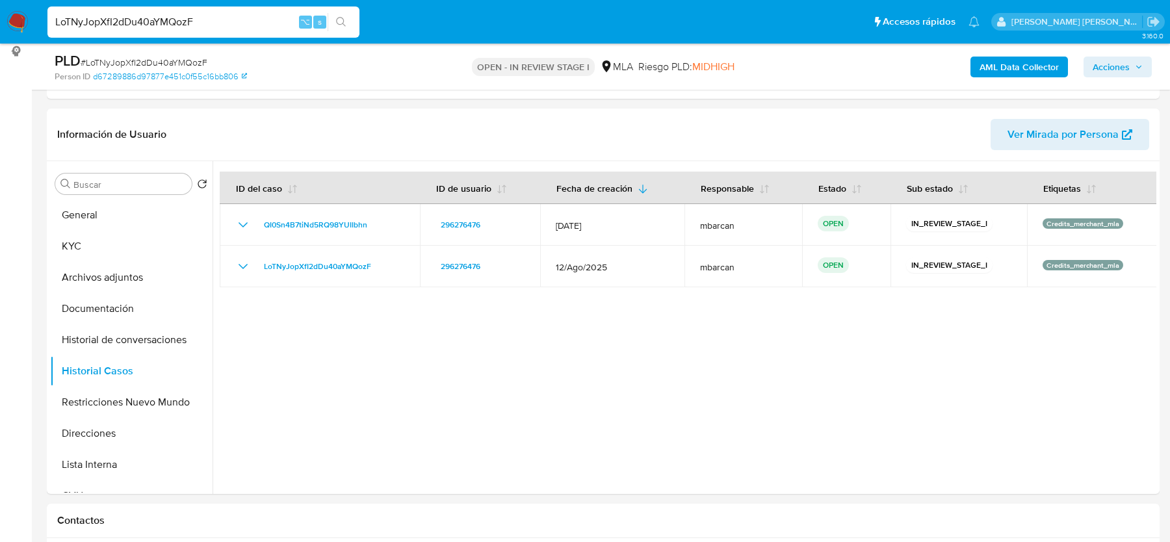
scroll to position [179, 0]
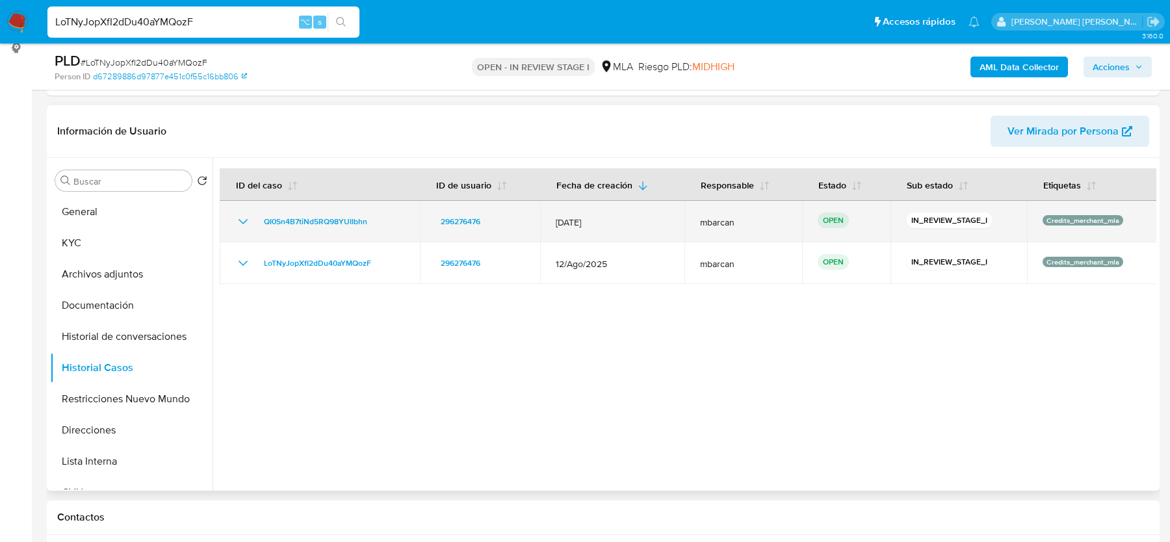
click at [397, 218] on div "QI0Sn4B7tiNd5RQ98YUIIbhn" at bounding box center [319, 222] width 169 height 16
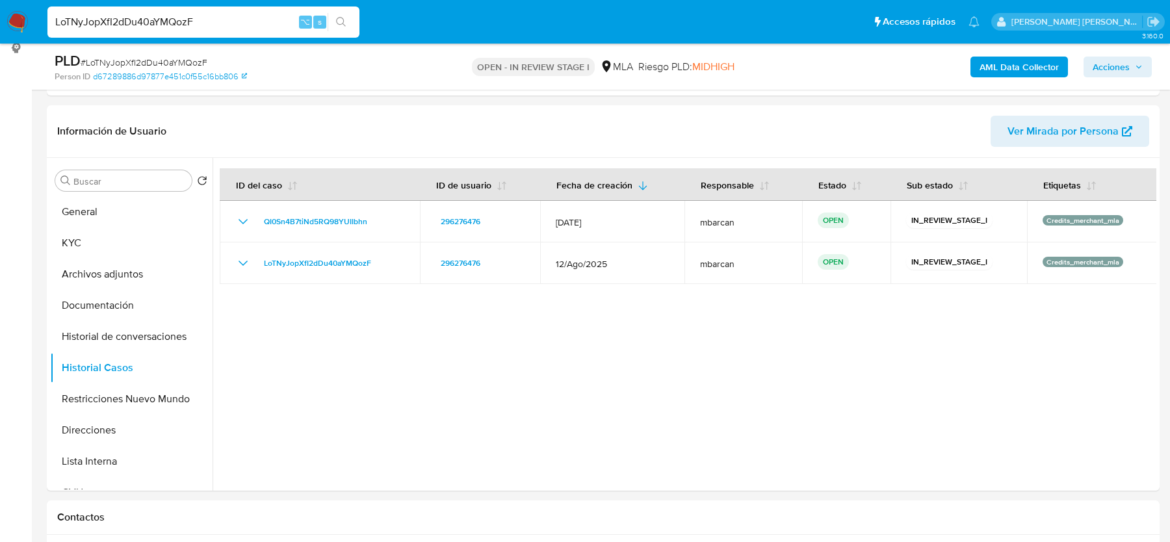
click at [142, 60] on span "# LoTNyJopXfI2dDu40aYMQozF" at bounding box center [144, 62] width 127 height 13
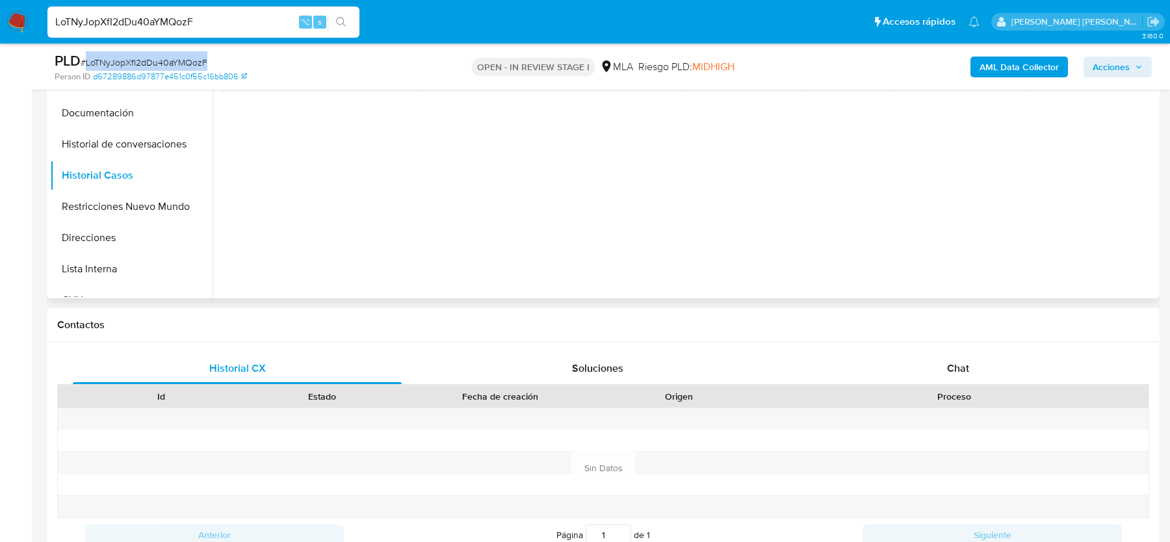
scroll to position [229, 0]
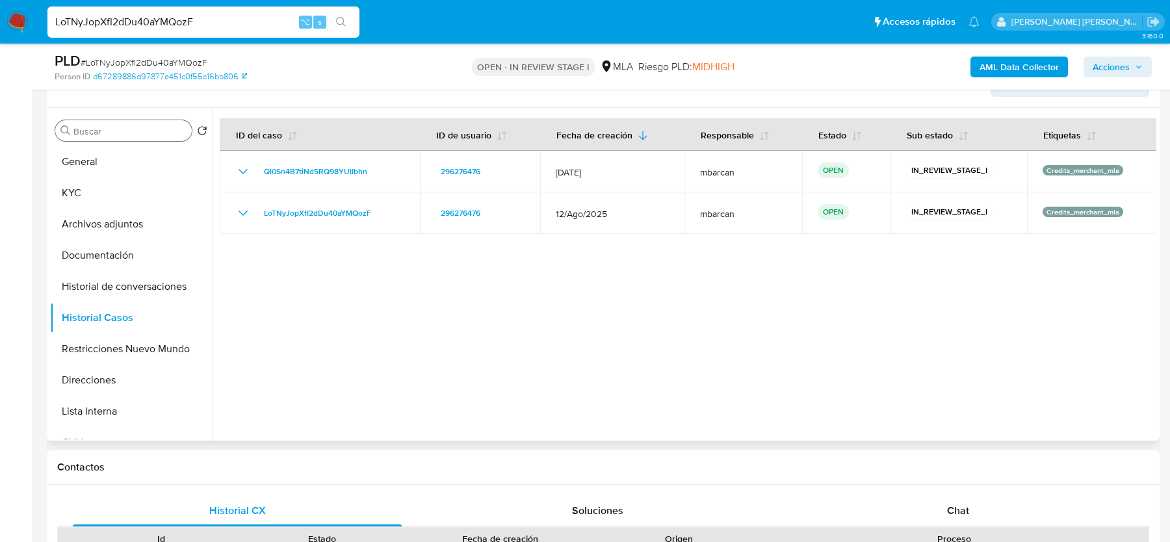
click at [127, 134] on input "Buscar" at bounding box center [129, 131] width 113 height 12
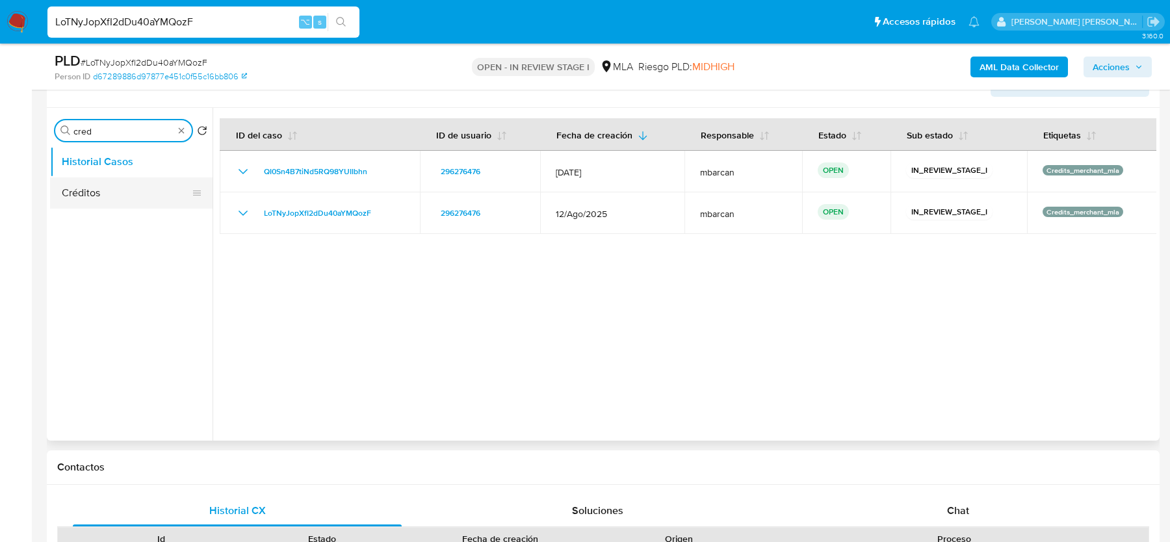
type input "cred"
click at [110, 184] on button "Créditos" at bounding box center [126, 192] width 152 height 31
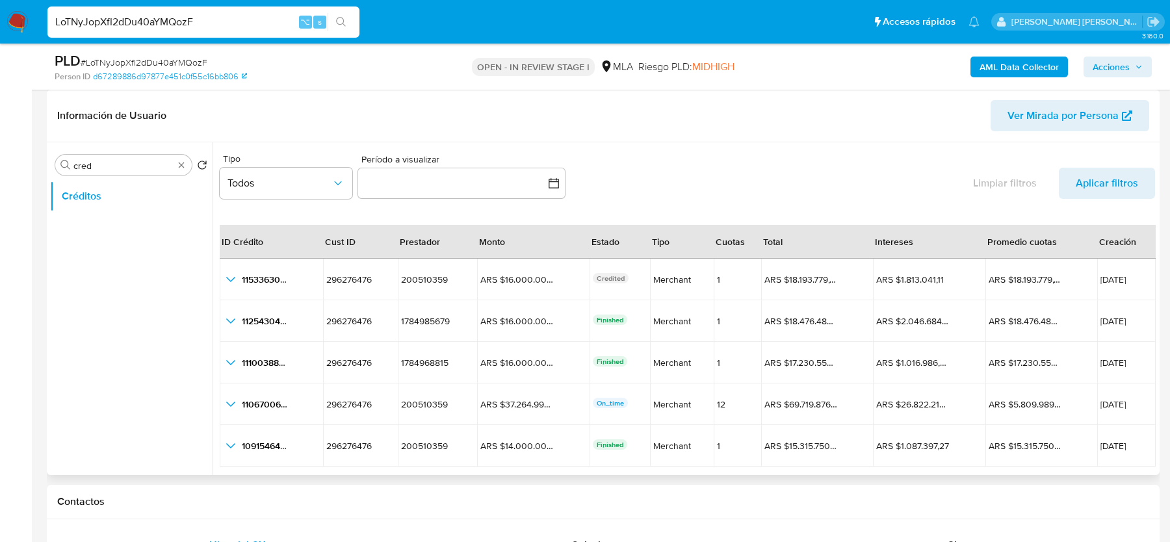
scroll to position [213, 0]
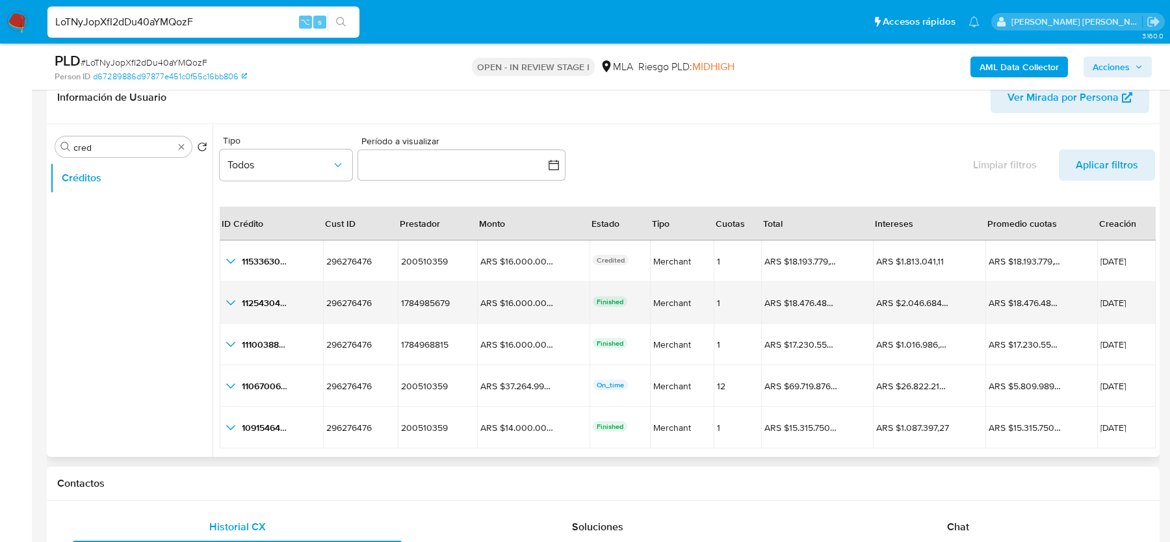
click at [227, 298] on icon "button_show_hidden_detail_by_id_1" at bounding box center [231, 303] width 16 height 16
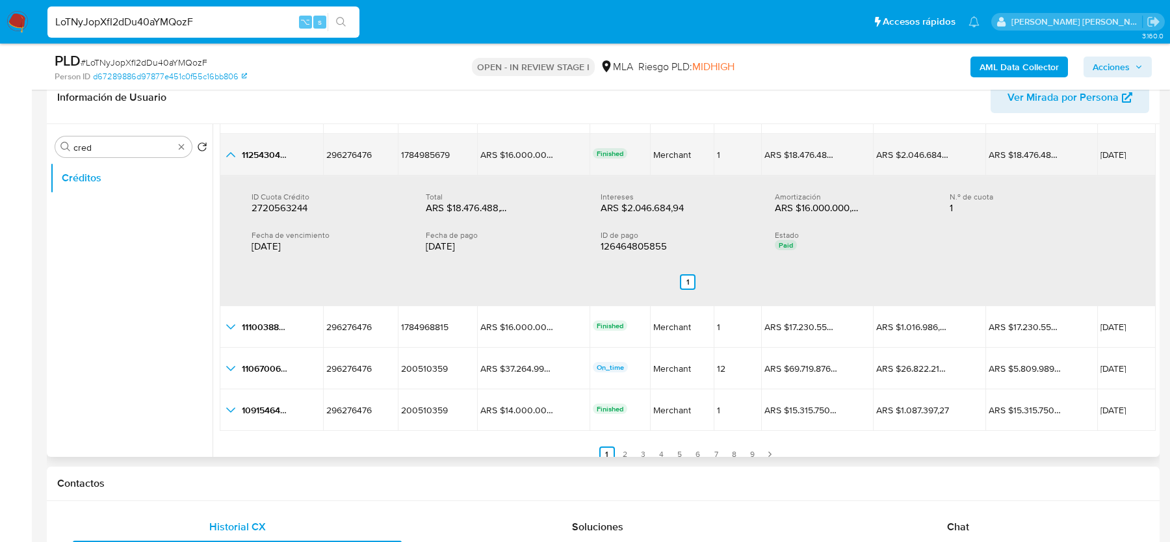
scroll to position [150, 0]
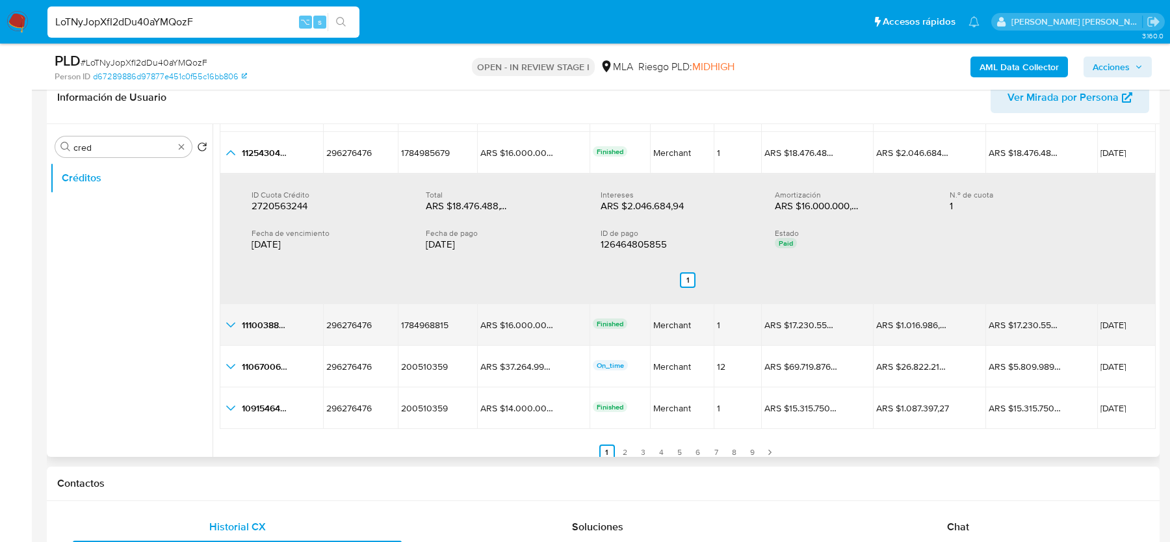
click at [230, 322] on icon "button_show_hidden_detail_by_id_2" at bounding box center [231, 325] width 16 height 16
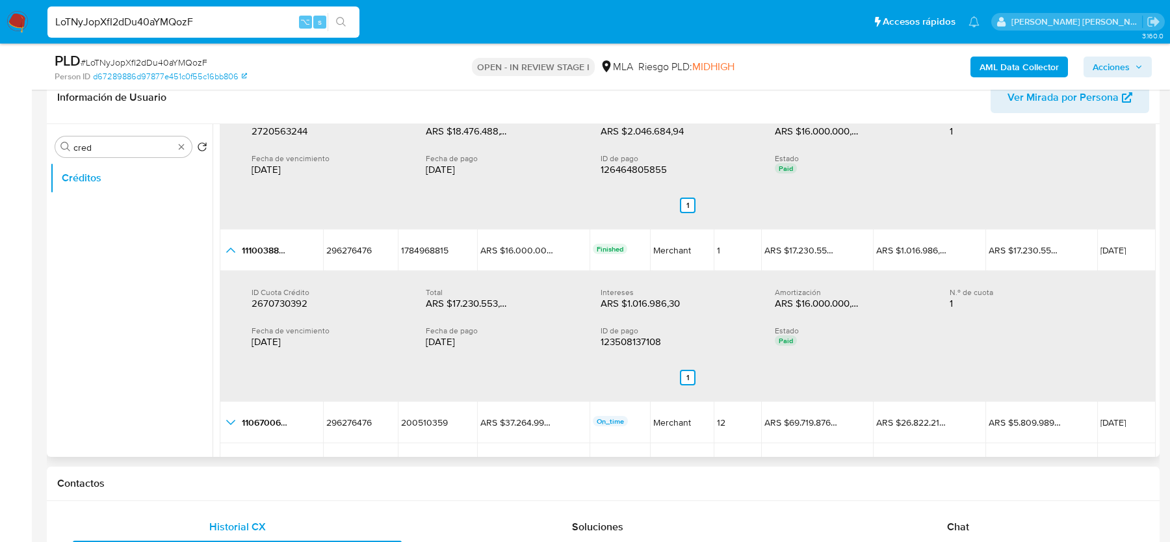
scroll to position [289, 0]
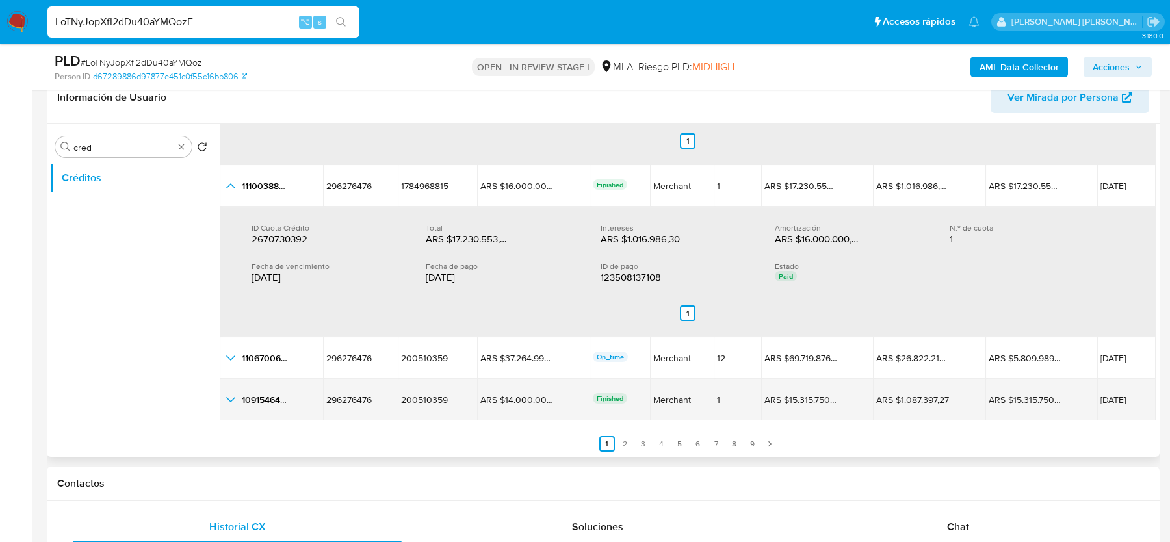
click at [235, 401] on icon "button_show_hidden_detail_by_id_4" at bounding box center [231, 400] width 16 height 16
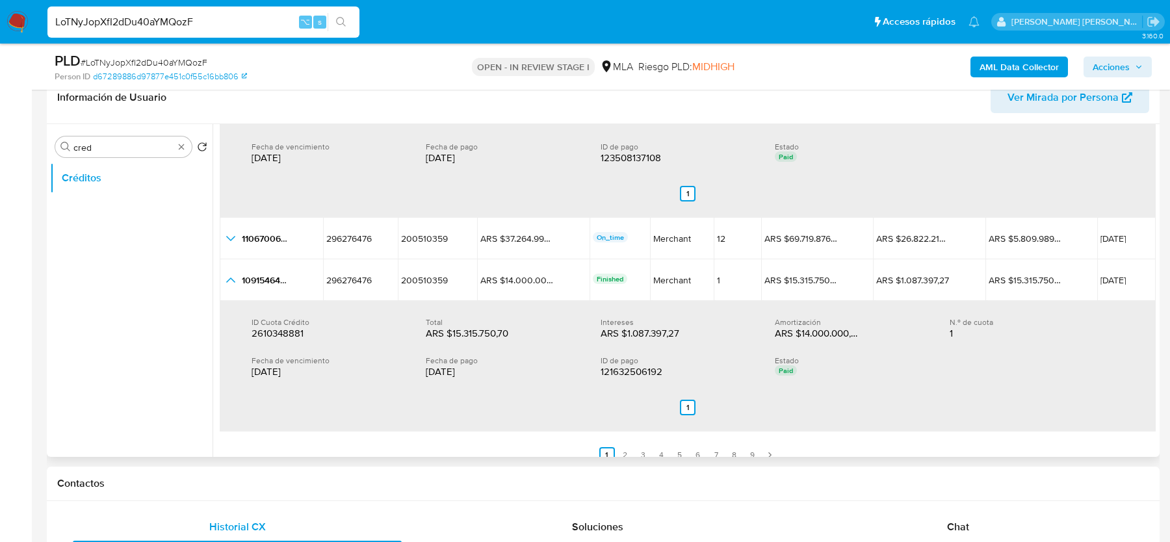
scroll to position [419, 0]
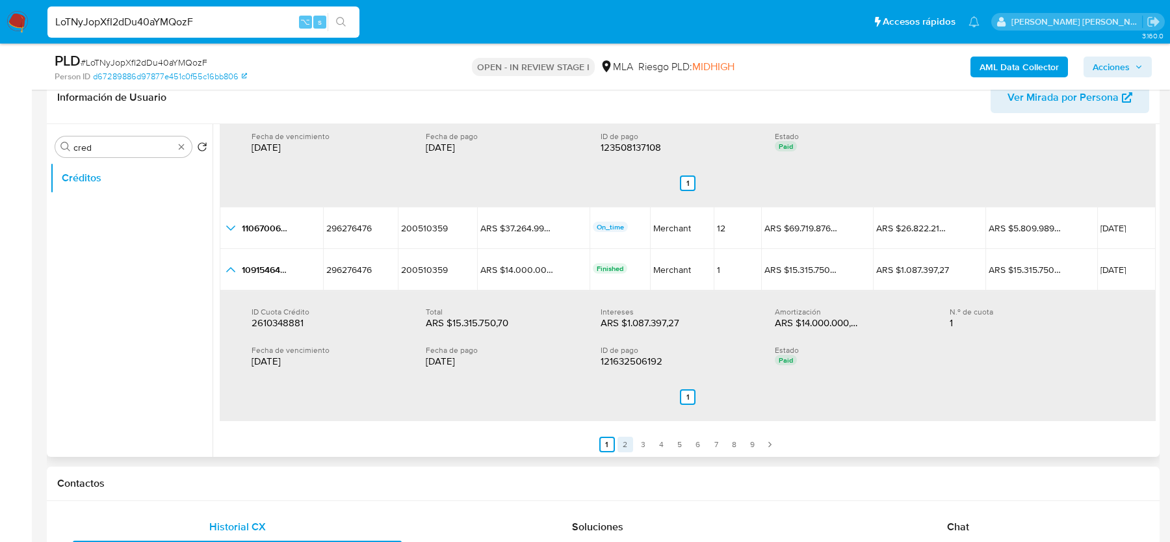
click at [621, 442] on link "2" at bounding box center [625, 445] width 16 height 16
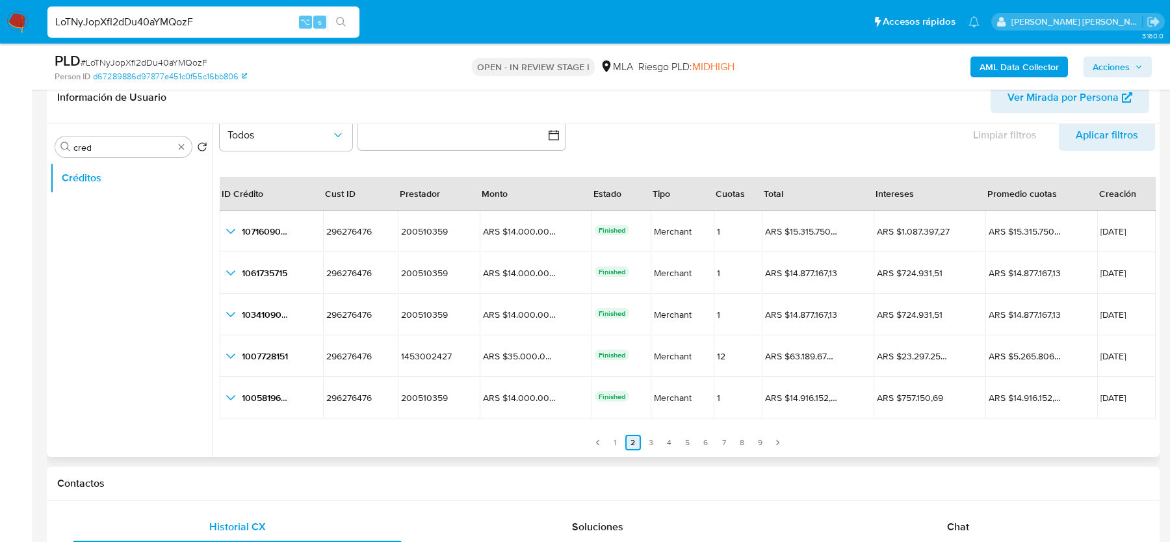
scroll to position [30, 0]
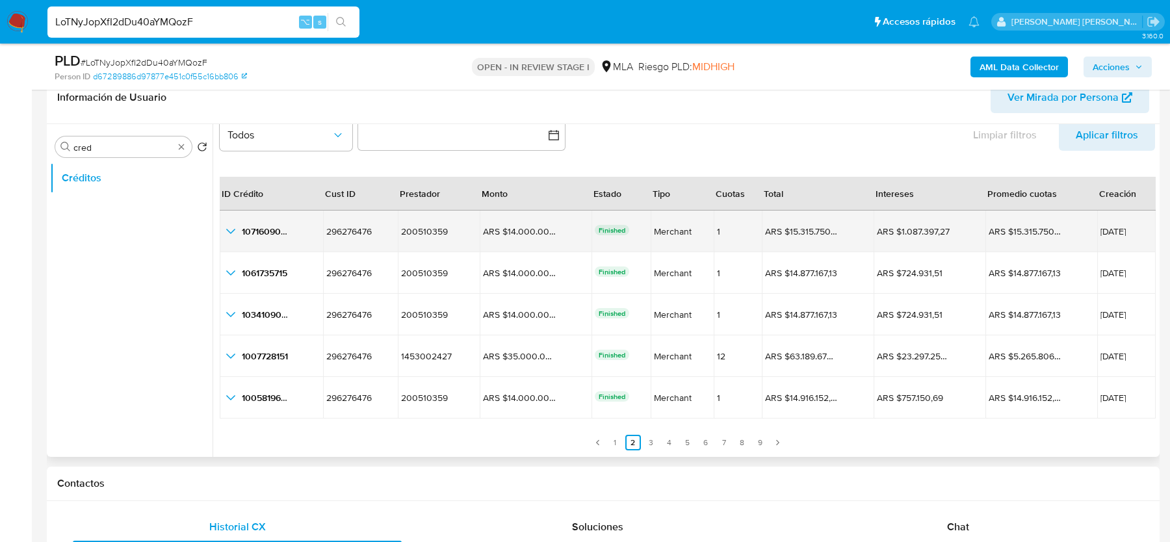
click at [230, 232] on icon "button_show_hidden_detail_by_id_0" at bounding box center [231, 232] width 16 height 16
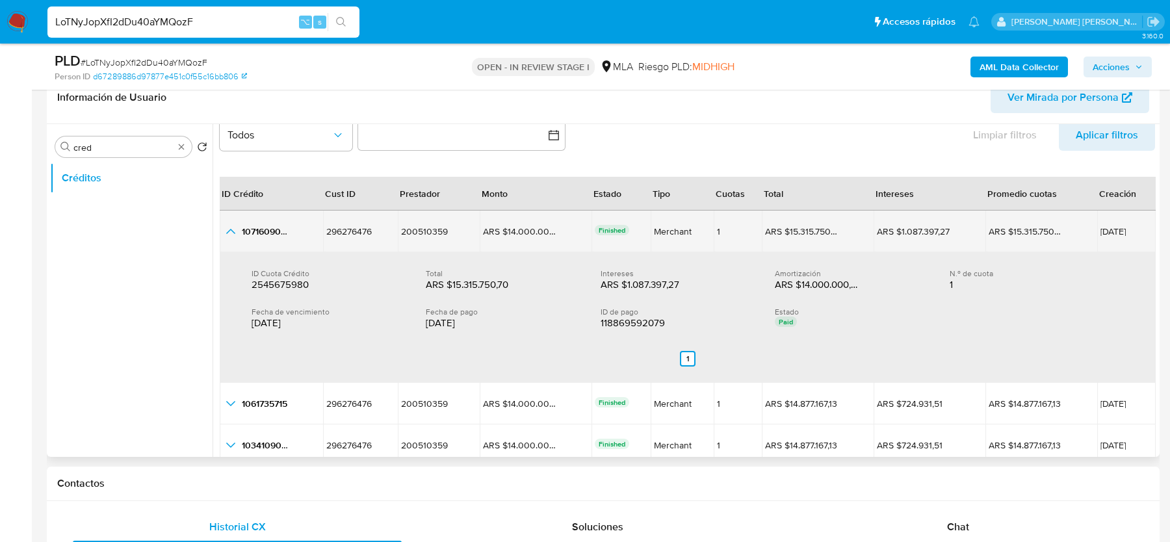
click at [231, 232] on icon "button_show_hidden_detail_by_id_0" at bounding box center [231, 232] width 16 height 16
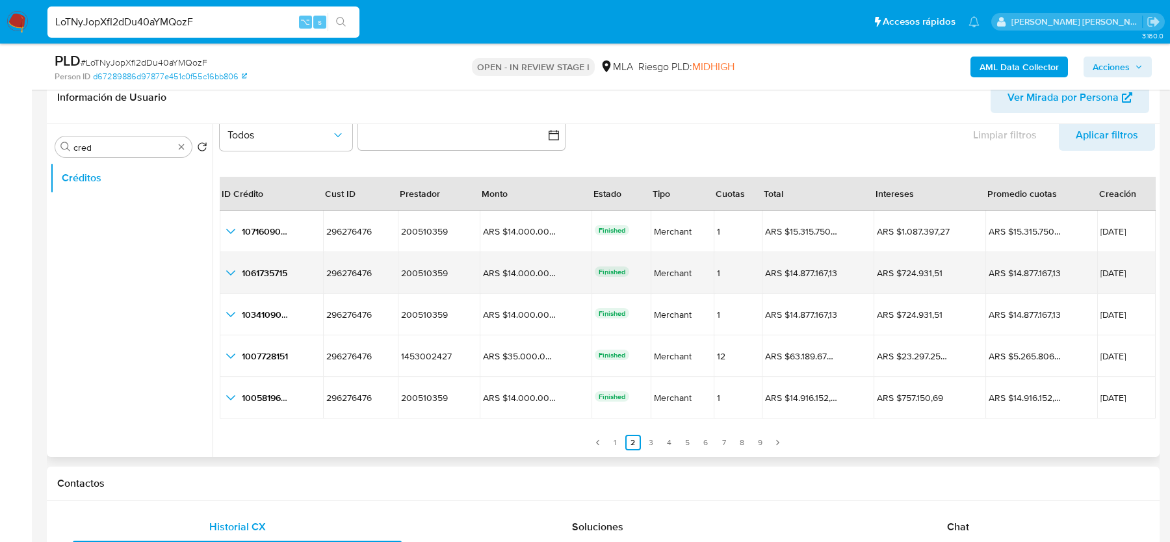
click at [227, 270] on icon "button_show_hidden_detail_by_id_1" at bounding box center [230, 272] width 9 height 5
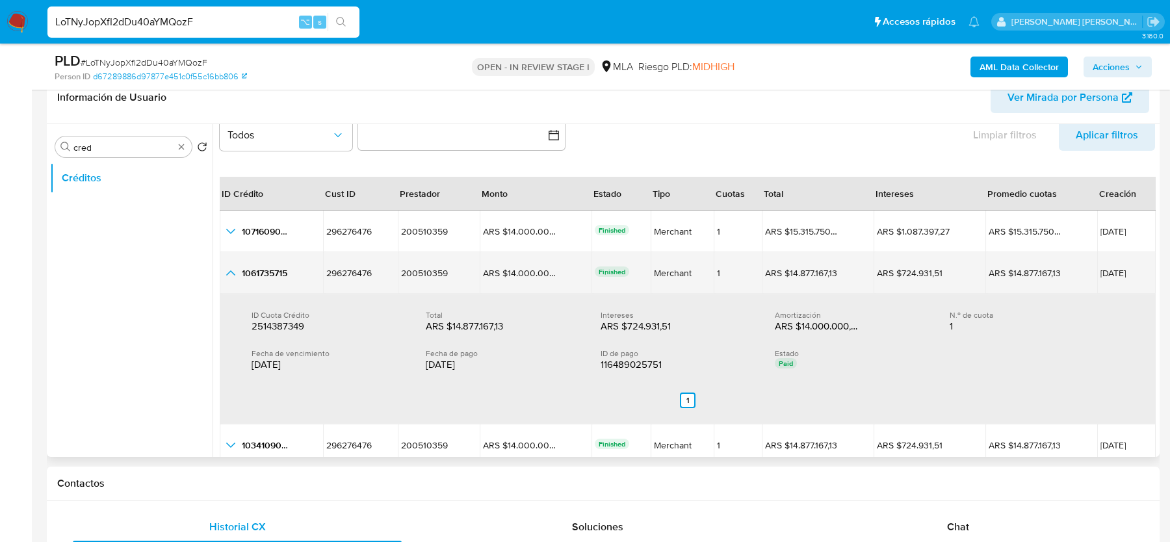
click at [227, 270] on icon "button_show_hidden_detail_by_id_1" at bounding box center [231, 273] width 16 height 16
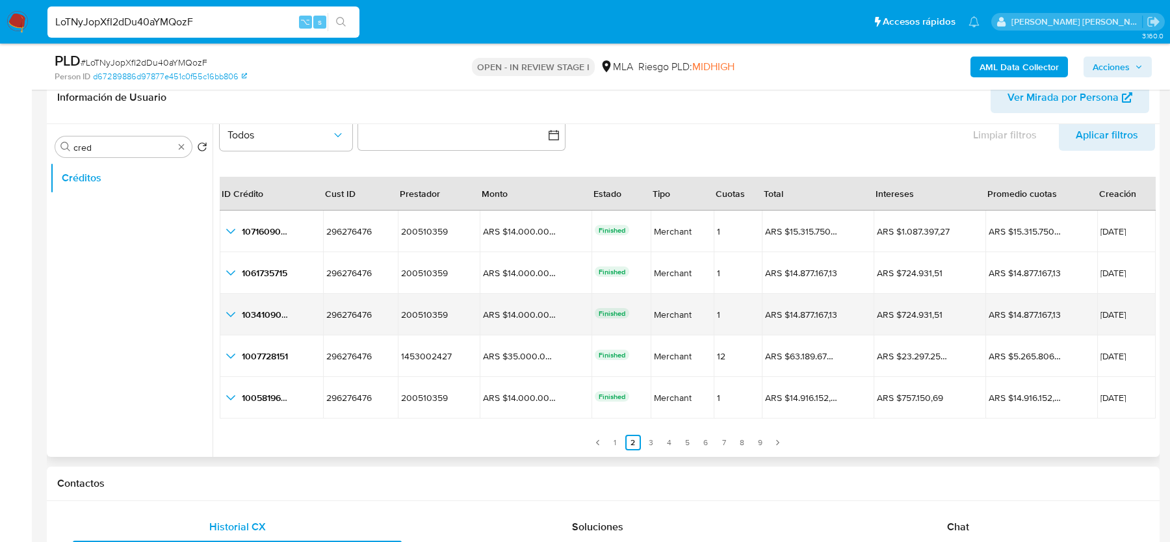
click at [227, 311] on icon "button_show_hidden_detail_by_id_2" at bounding box center [231, 315] width 16 height 16
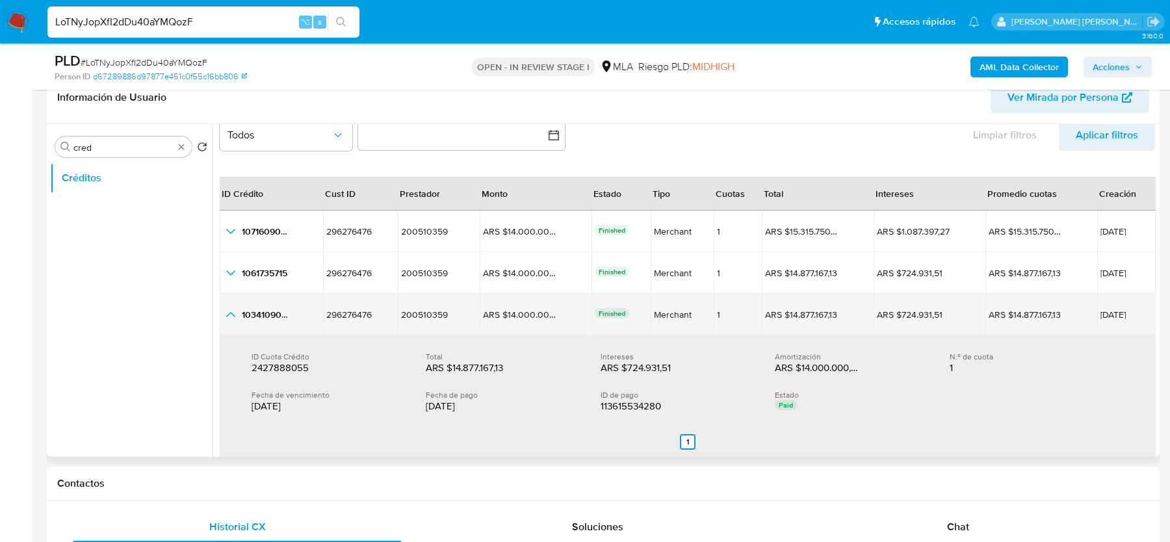
click at [227, 311] on icon "button_show_hidden_detail_by_id_2" at bounding box center [231, 315] width 16 height 16
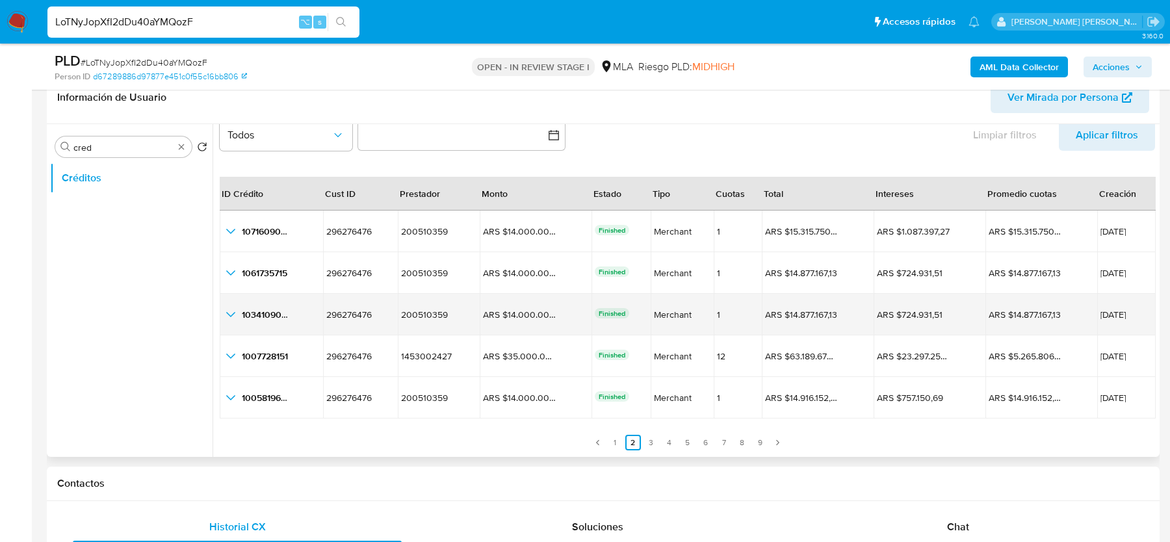
click at [229, 310] on icon "button_show_hidden_detail_by_id_2" at bounding box center [231, 315] width 16 height 16
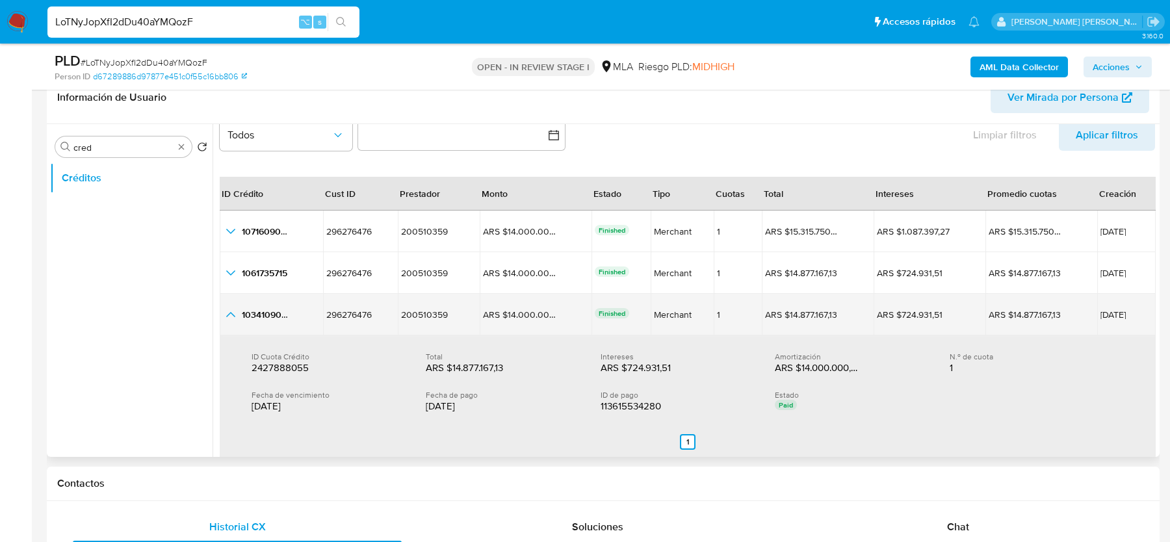
click at [229, 310] on icon "button_show_hidden_detail_by_id_2" at bounding box center [231, 315] width 16 height 16
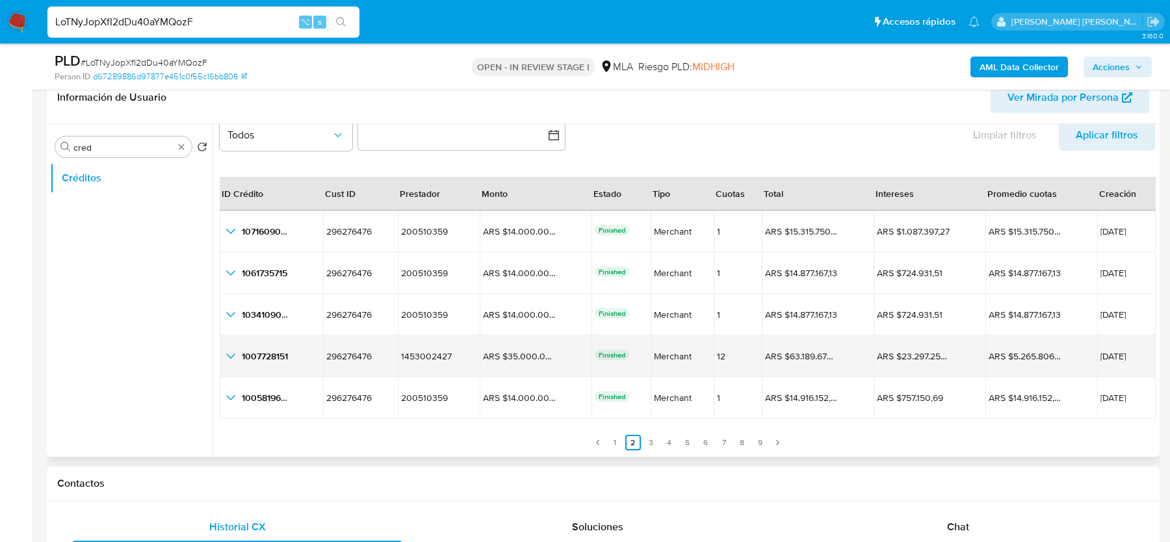
click at [231, 358] on icon "button_show_hidden_detail_by_id_3" at bounding box center [231, 356] width 16 height 16
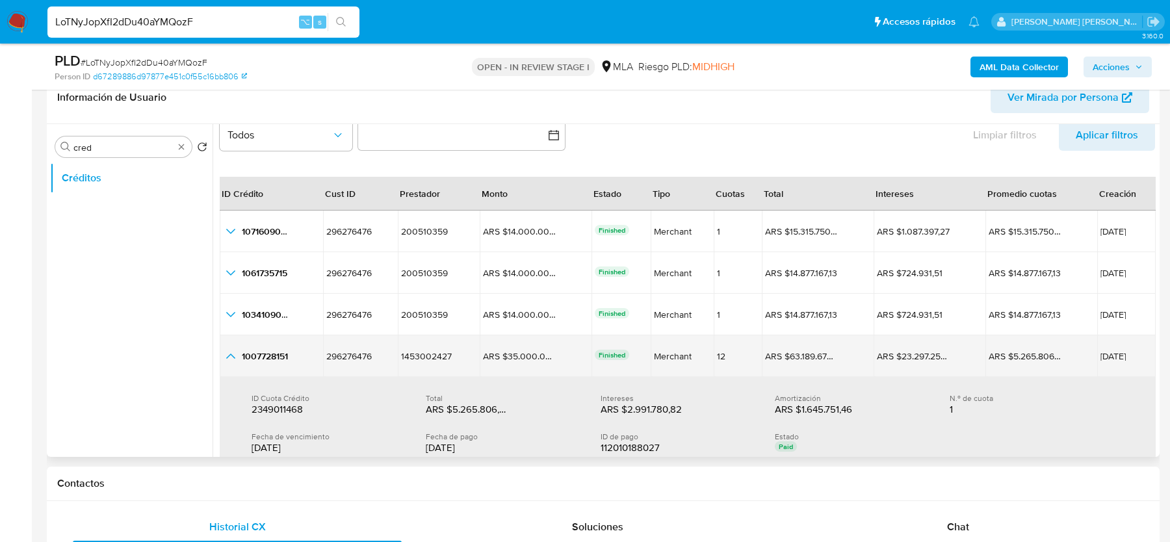
click at [231, 358] on icon "button_show_hidden_detail_by_id_3" at bounding box center [231, 356] width 16 height 16
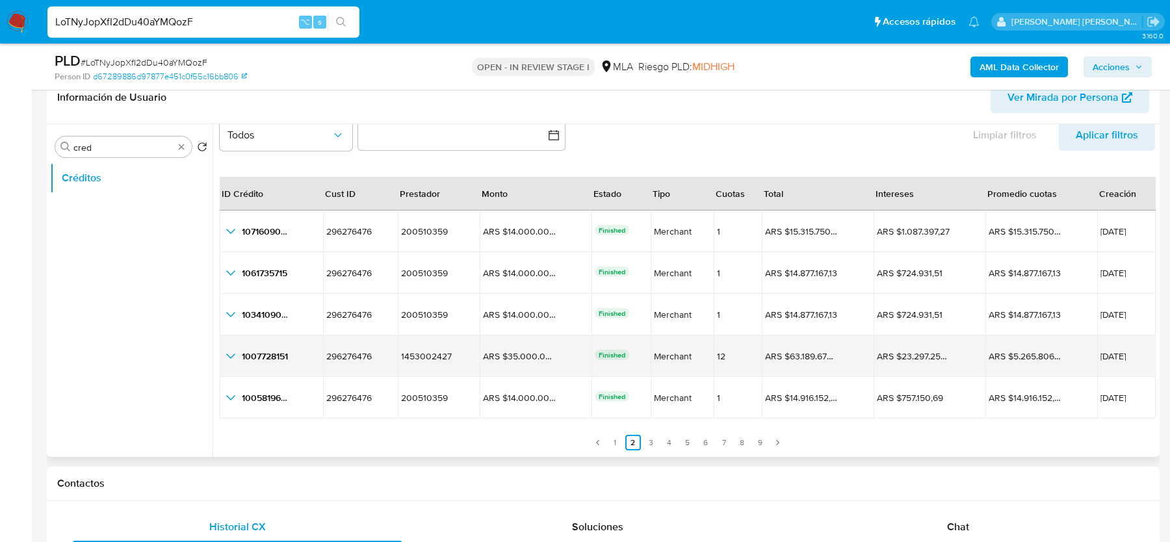
click at [231, 357] on icon "button_show_hidden_detail_by_id_3" at bounding box center [231, 356] width 16 height 16
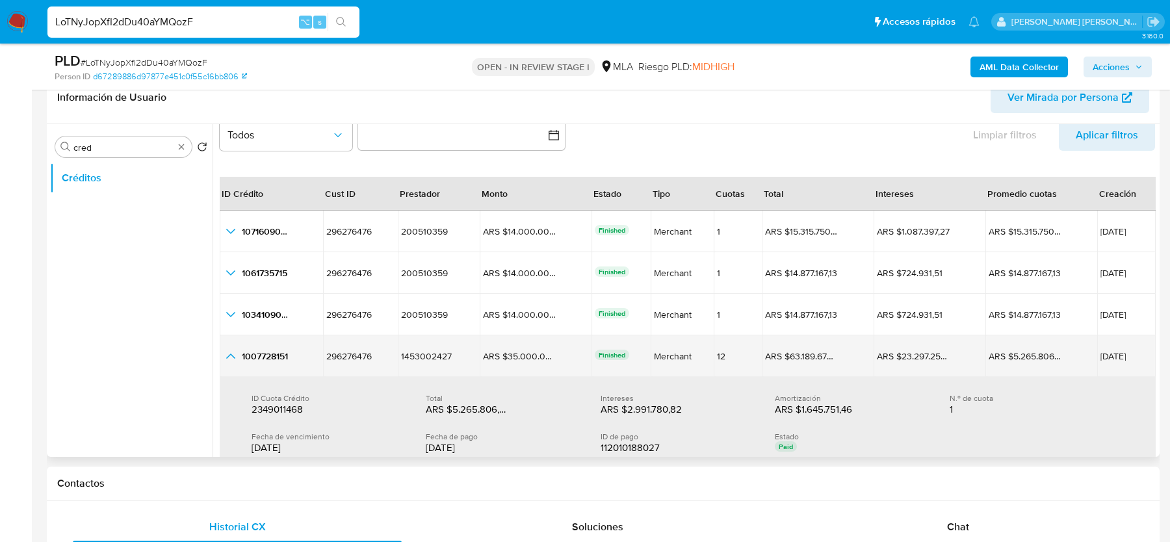
click at [231, 357] on icon "button_show_hidden_detail_by_id_3" at bounding box center [231, 356] width 16 height 16
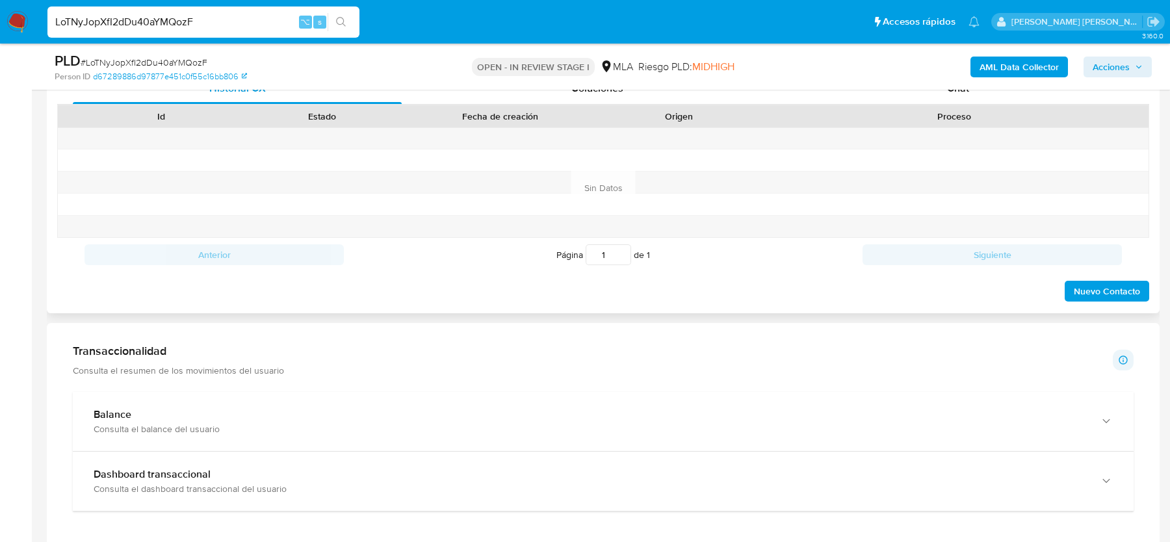
scroll to position [619, 0]
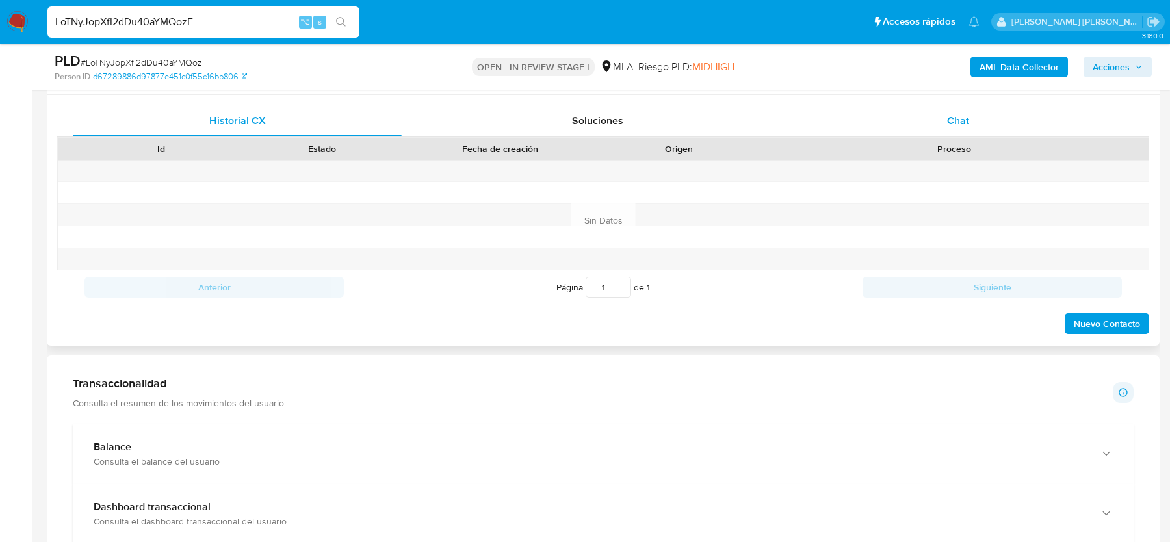
click at [964, 133] on div "Chat" at bounding box center [957, 120] width 329 height 31
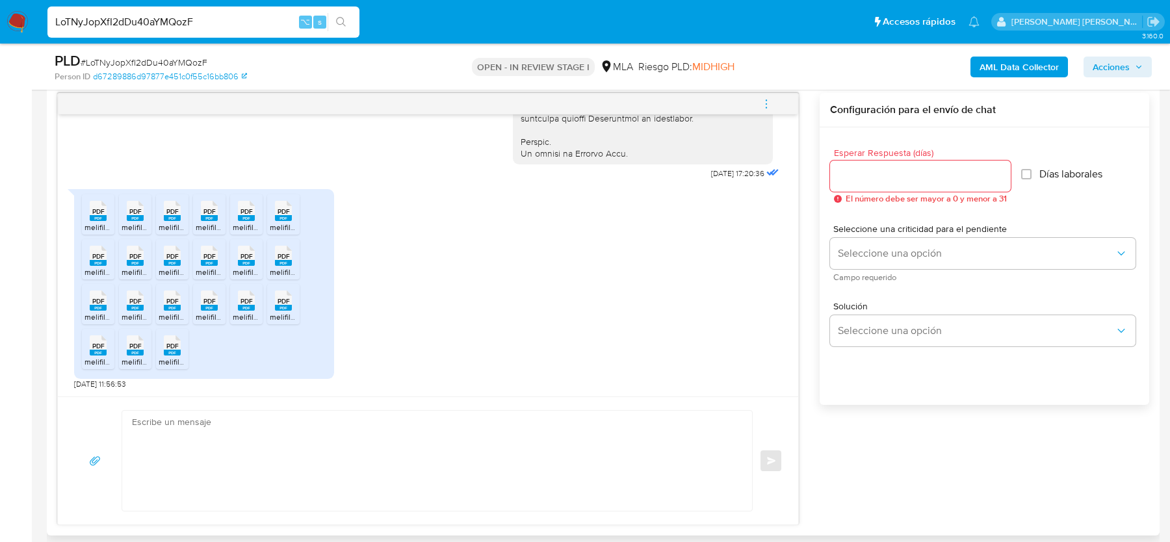
scroll to position [682, 0]
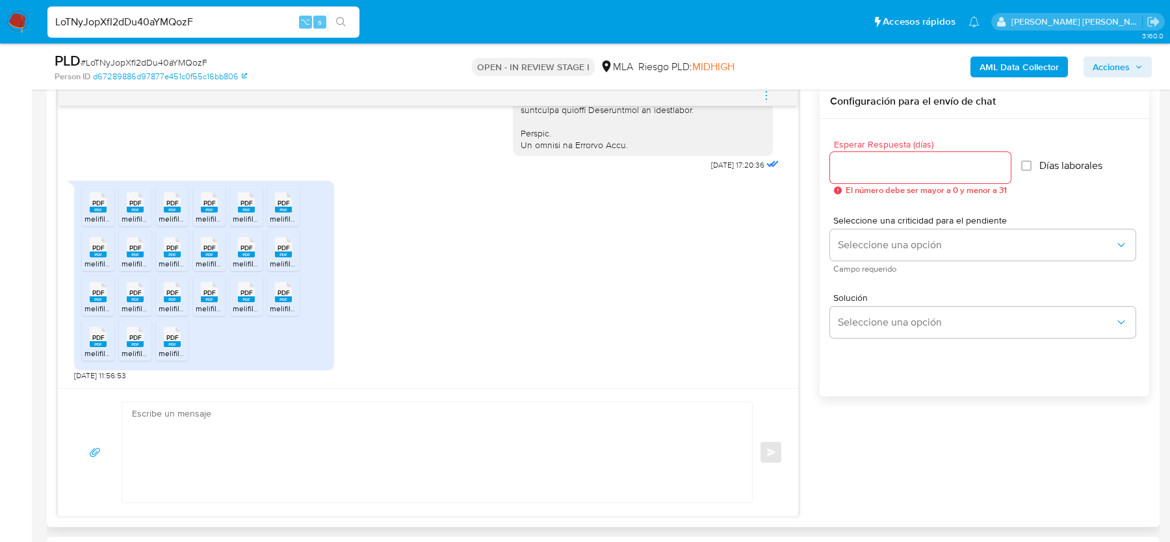
click at [399, 453] on textarea at bounding box center [434, 452] width 604 height 100
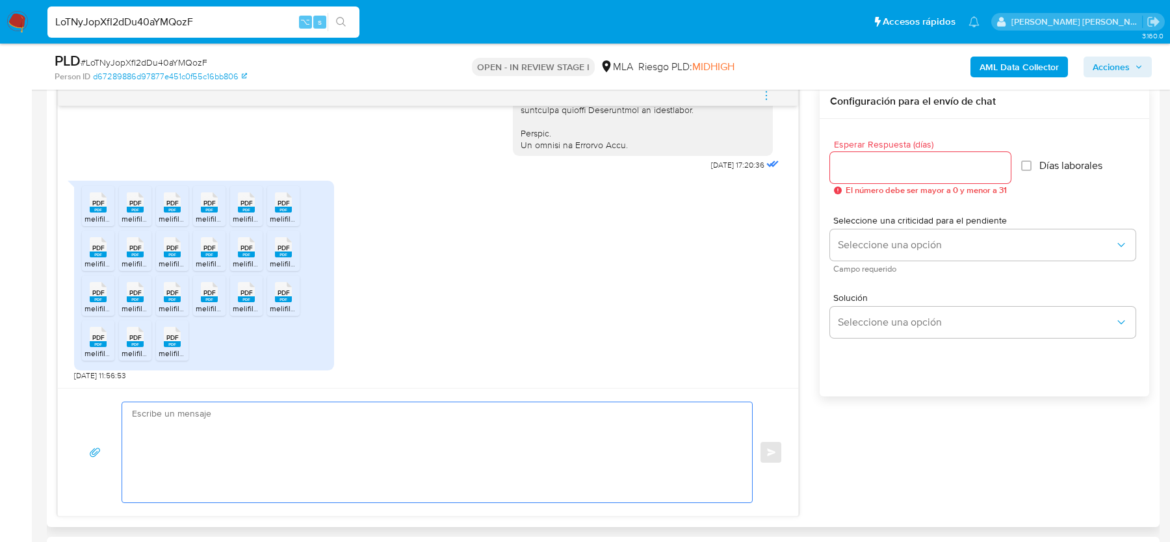
paste textarea "Hola, Muchas gracias por tu respuesta. Te confirmamos la recepción de la docume…"
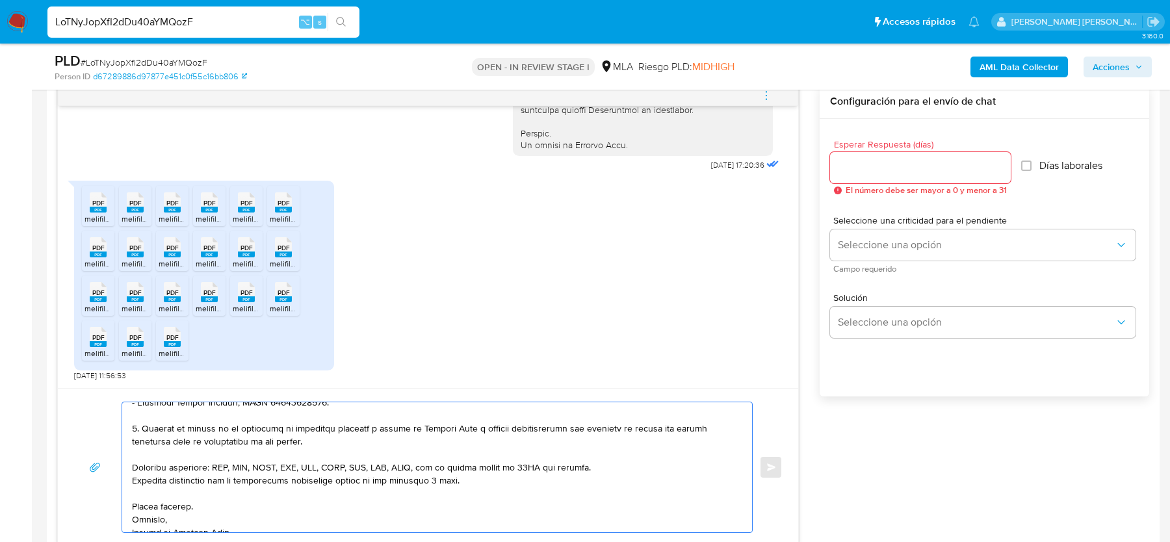
scroll to position [190, 0]
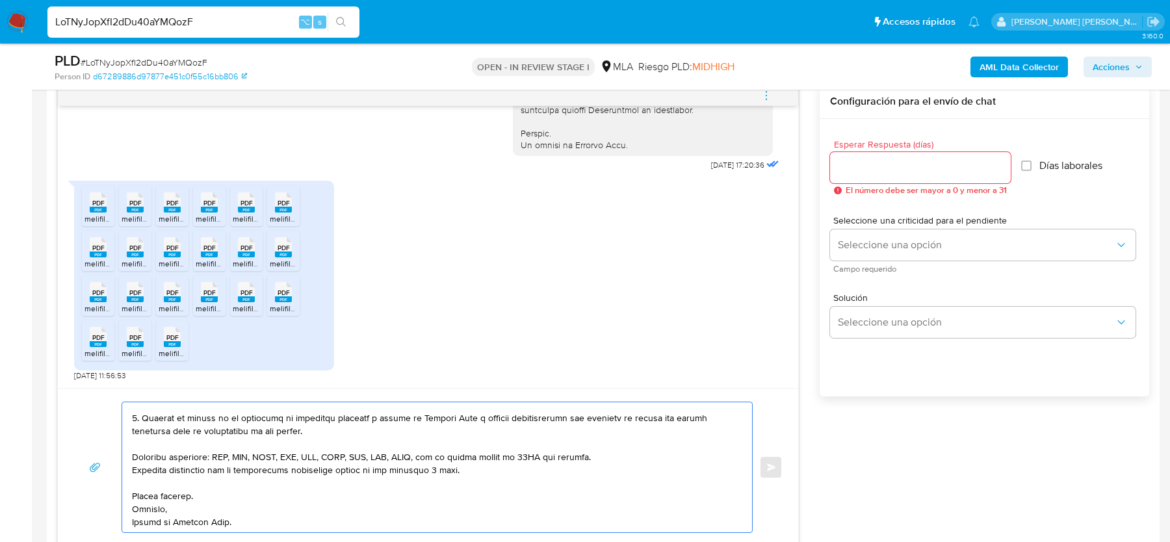
drag, startPoint x: 205, startPoint y: 491, endPoint x: 125, endPoint y: 485, distance: 80.1
click at [125, 485] on div at bounding box center [433, 467] width 623 height 130
click at [266, 489] on textarea at bounding box center [434, 467] width 604 height 130
type textarea "Hola, Muchas gracias por tu respuesta. Te confirmamos la recepción de la docume…"
click at [901, 172] on input "Esperar Respuesta (días)" at bounding box center [920, 167] width 181 height 17
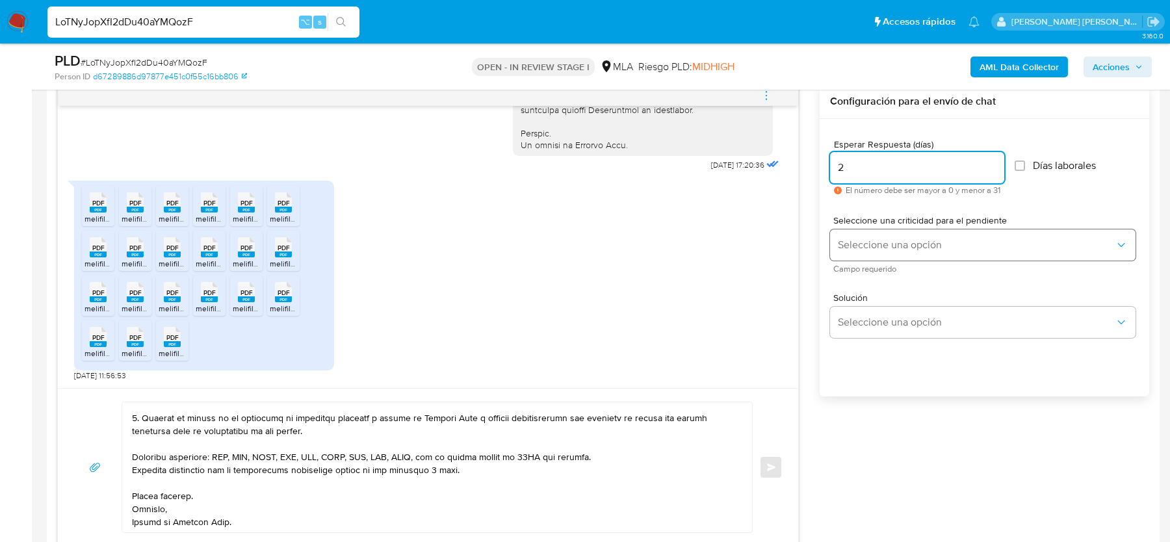
type input "2"
click at [876, 246] on span "Seleccione una opción" at bounding box center [976, 244] width 277 height 13
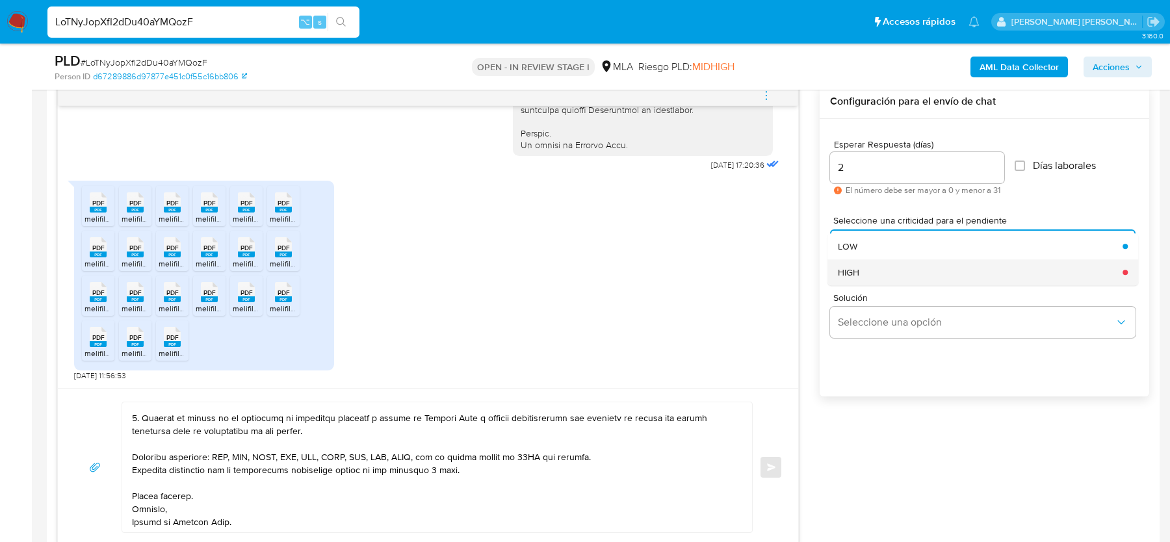
click at [867, 271] on div "HIGH" at bounding box center [976, 272] width 277 height 26
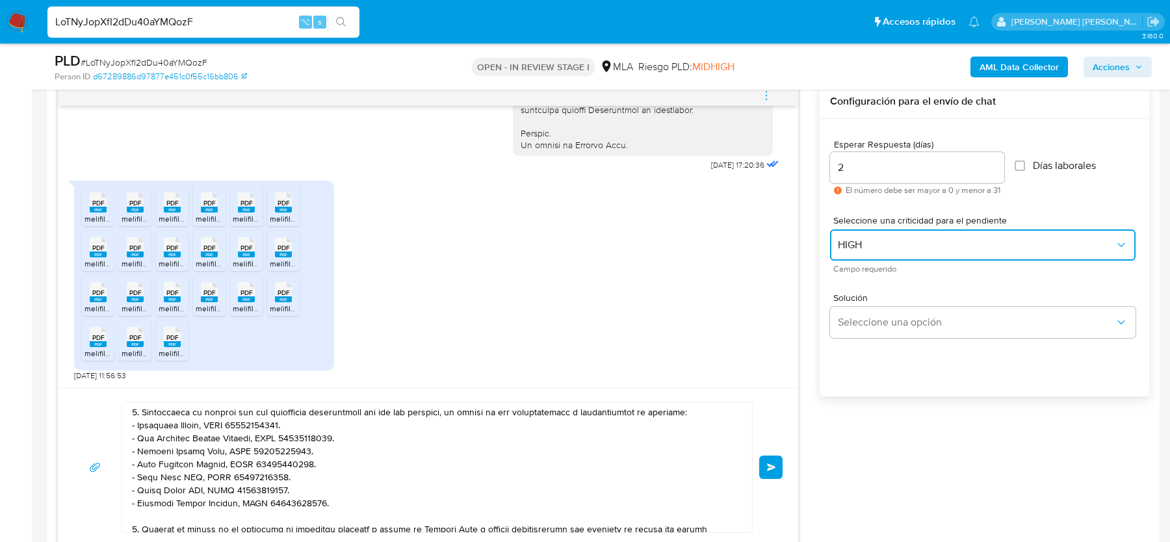
scroll to position [53, 0]
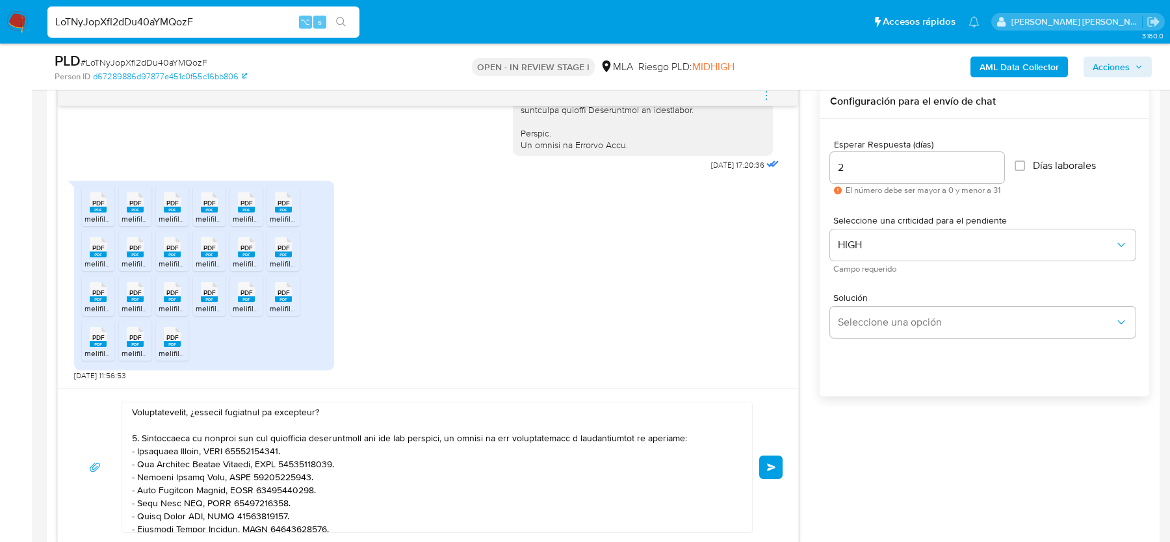
click at [772, 468] on span "Enviar" at bounding box center [771, 467] width 9 height 8
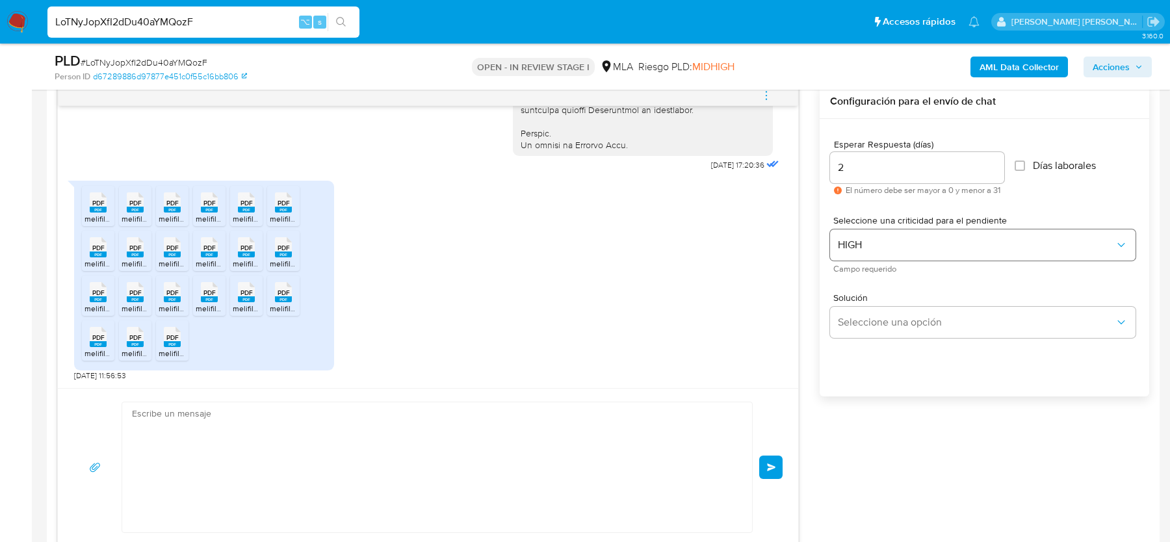
scroll to position [1090, 0]
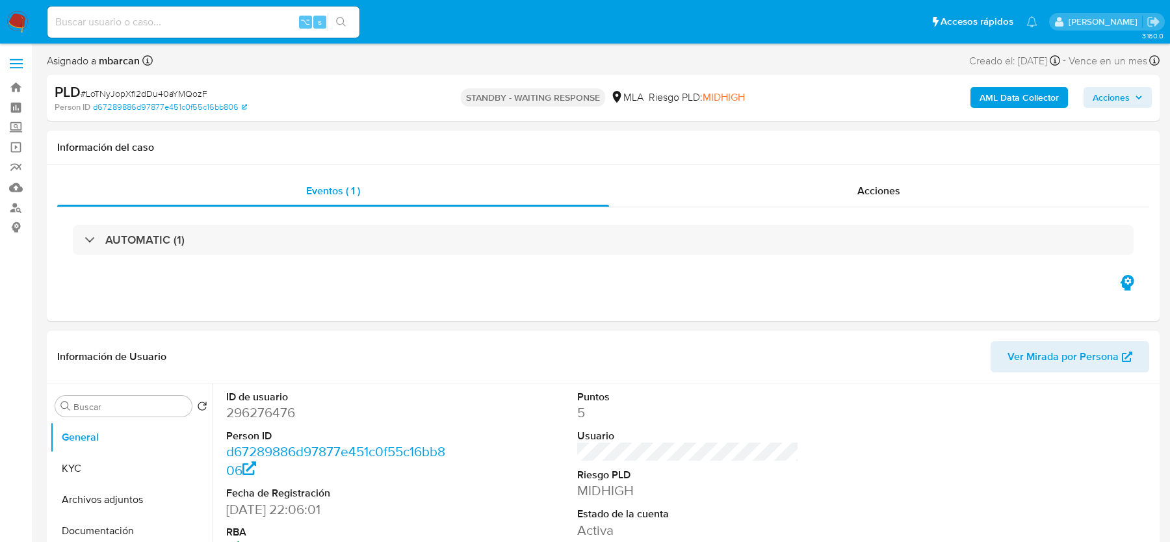
select select "10"
click at [129, 25] on input at bounding box center [203, 22] width 312 height 17
paste input "z3304We0LY7l3AK6NcNBzM7j"
type input "z3304We0LY7l3AK6NcNBzM7j"
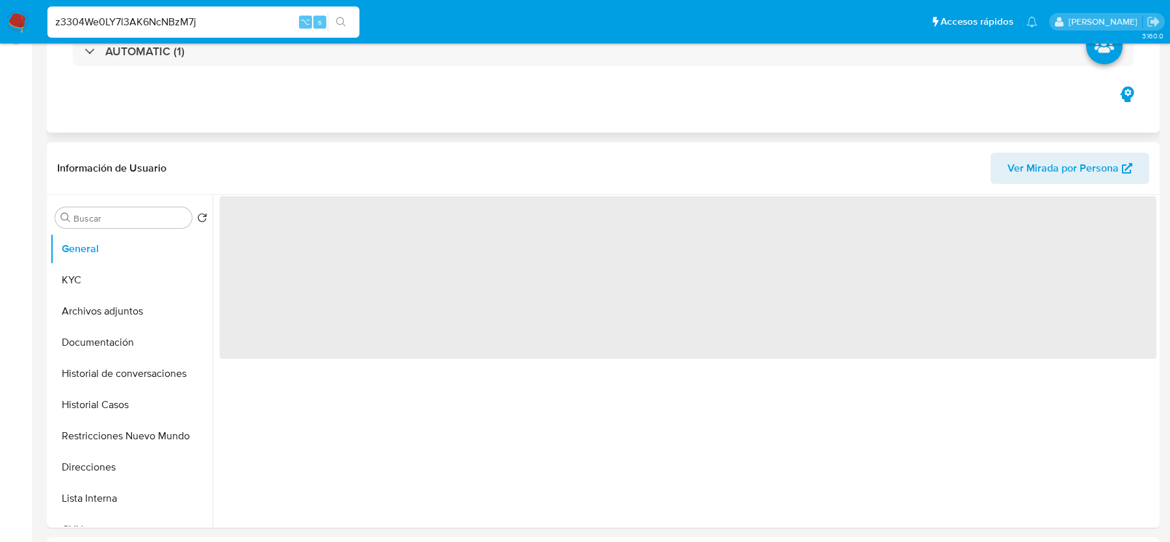
select select "10"
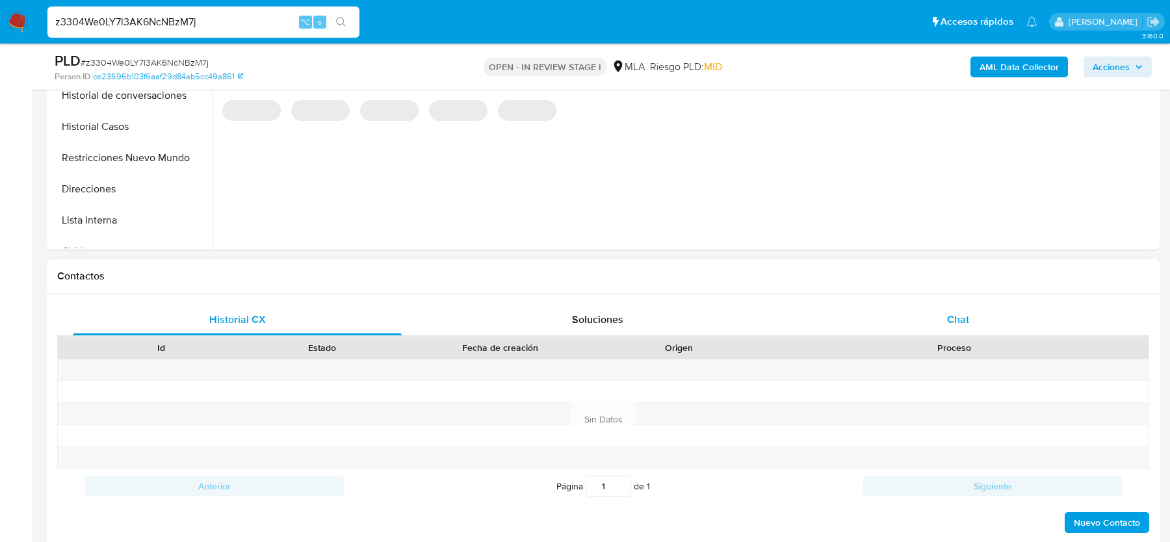
click at [970, 314] on div "Chat" at bounding box center [957, 319] width 329 height 31
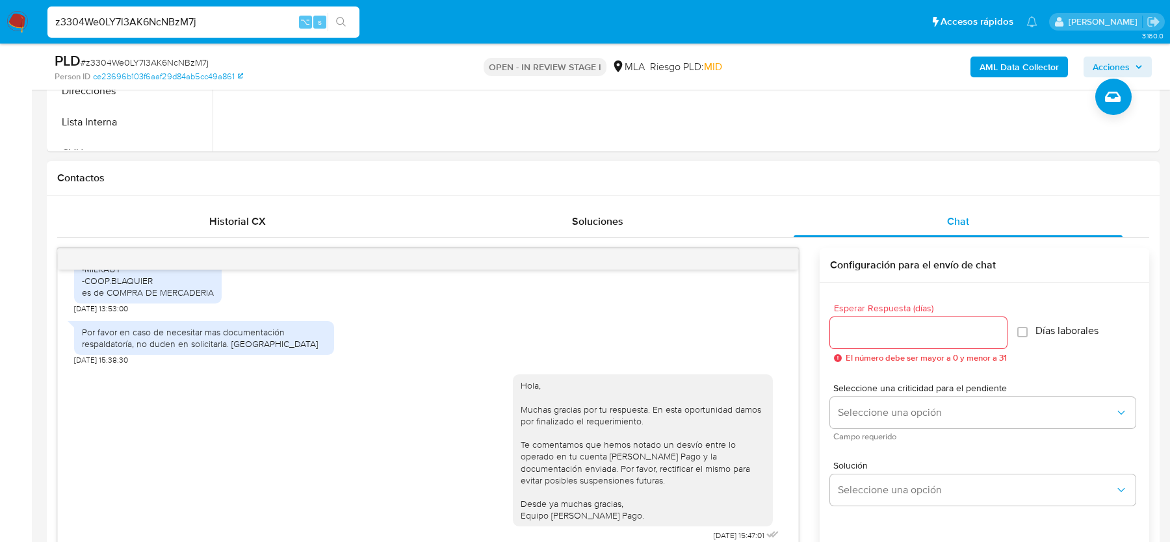
scroll to position [484, 0]
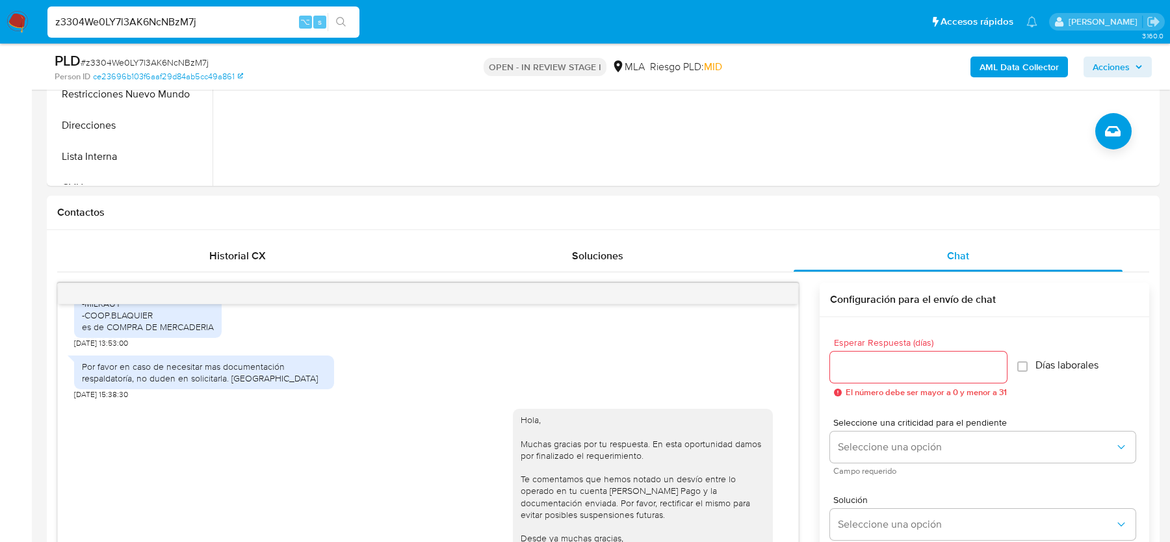
click at [161, 61] on span "# z3304We0LY7l3AK6NcNBzM7j" at bounding box center [145, 62] width 128 height 13
copy span "z3304We0LY7l3AK6NcNBzM7j"
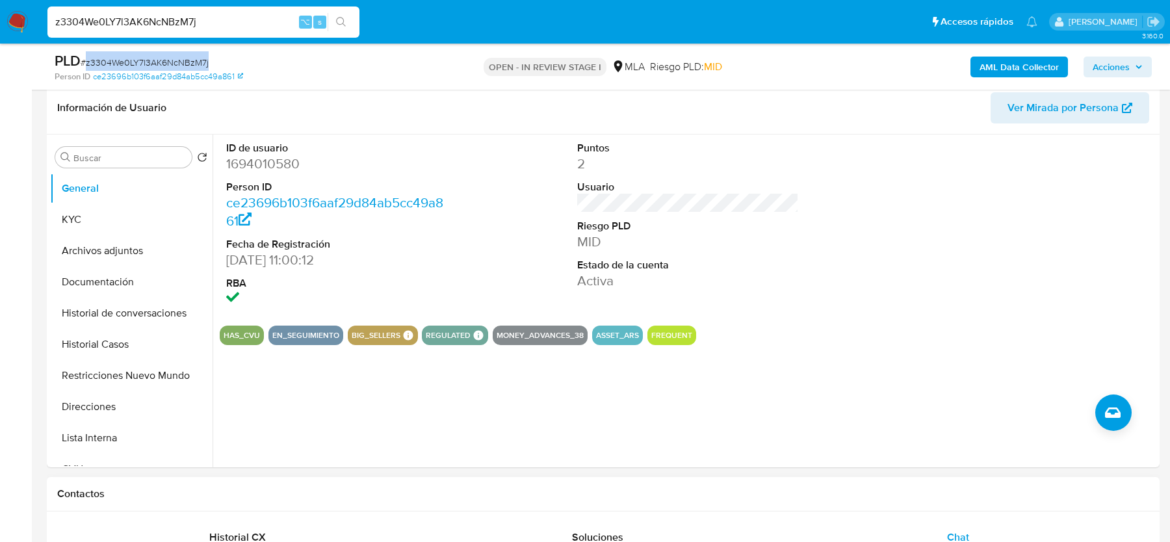
scroll to position [120, 0]
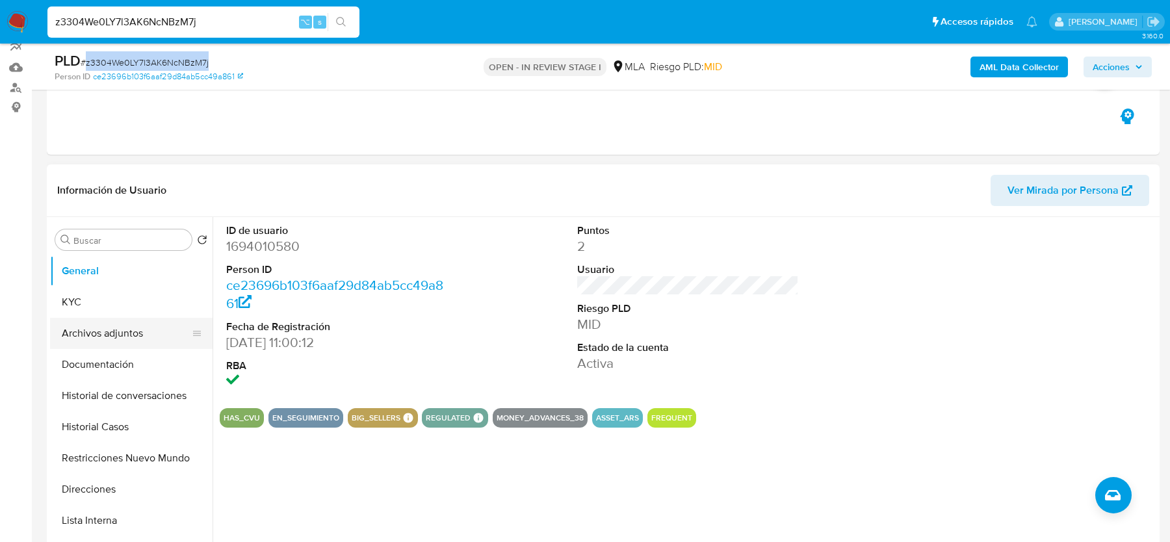
click at [96, 319] on button "Archivos adjuntos" at bounding box center [126, 333] width 152 height 31
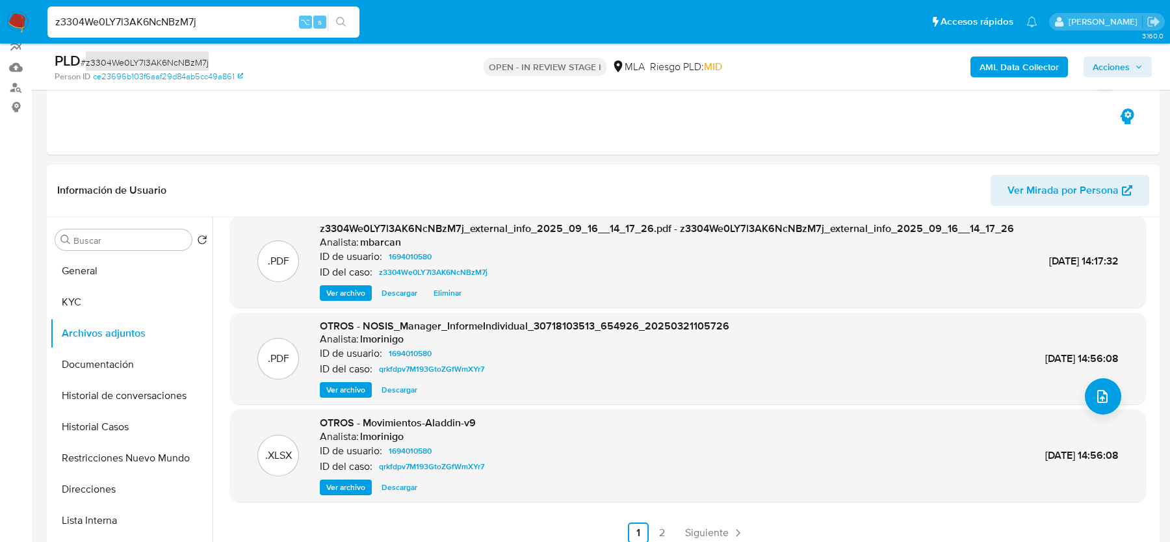
scroll to position [137, 0]
click at [1097, 390] on icon "upload-file" at bounding box center [1102, 396] width 10 height 13
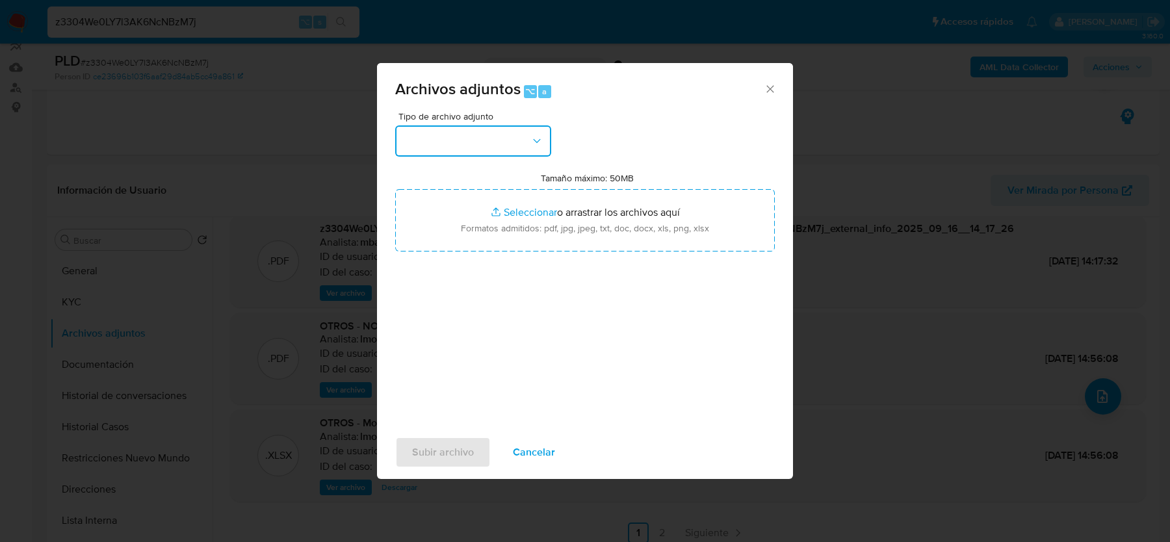
click at [546, 139] on button "button" at bounding box center [473, 140] width 156 height 31
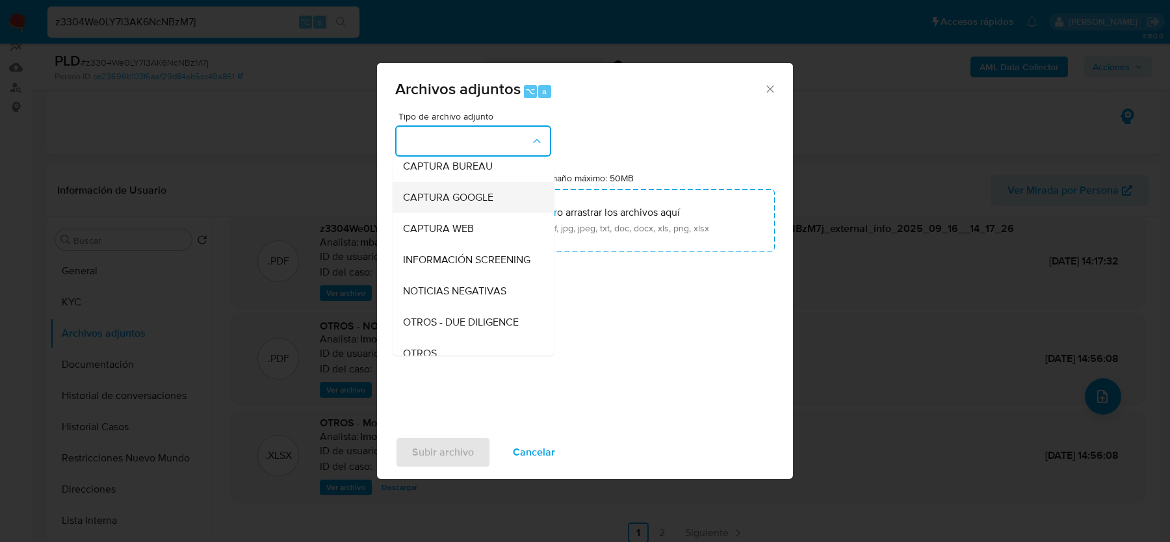
scroll to position [79, 0]
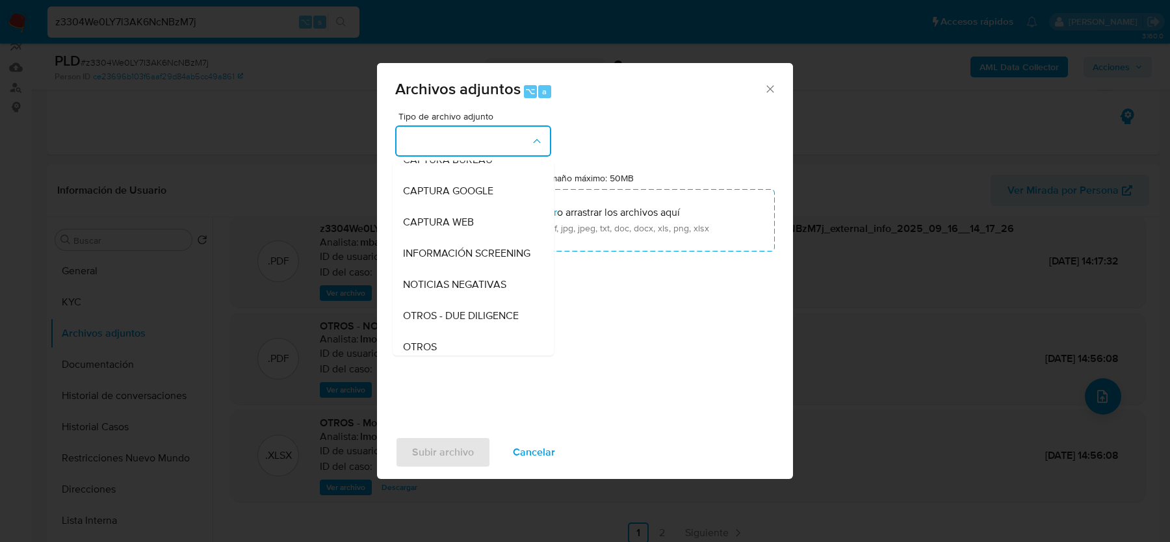
click at [765, 77] on div "Archivos adjuntos ⌥ a" at bounding box center [585, 87] width 416 height 49
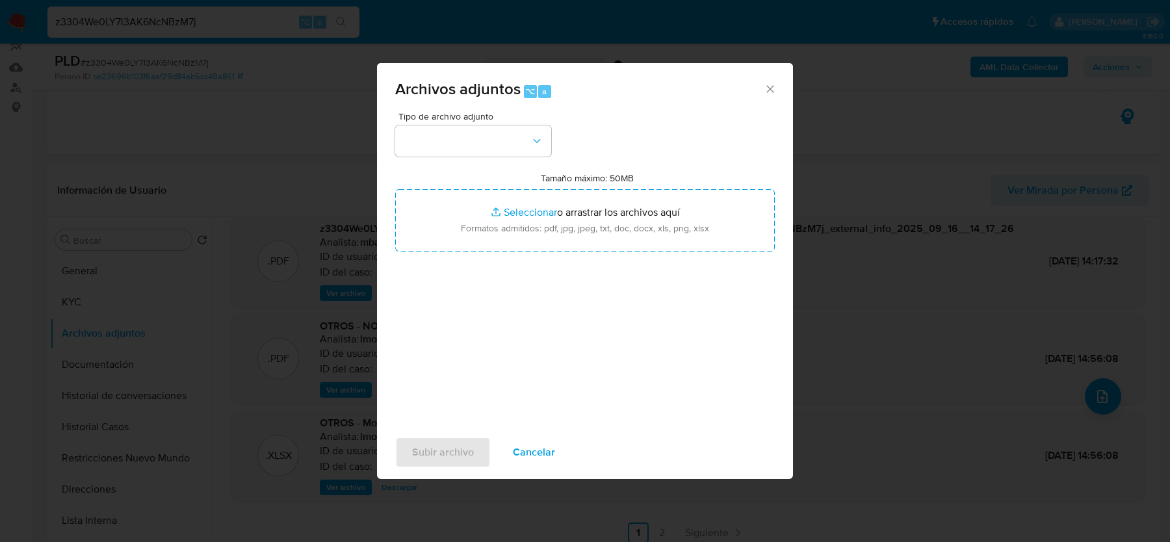
click at [765, 84] on icon "Cerrar" at bounding box center [769, 89] width 13 height 13
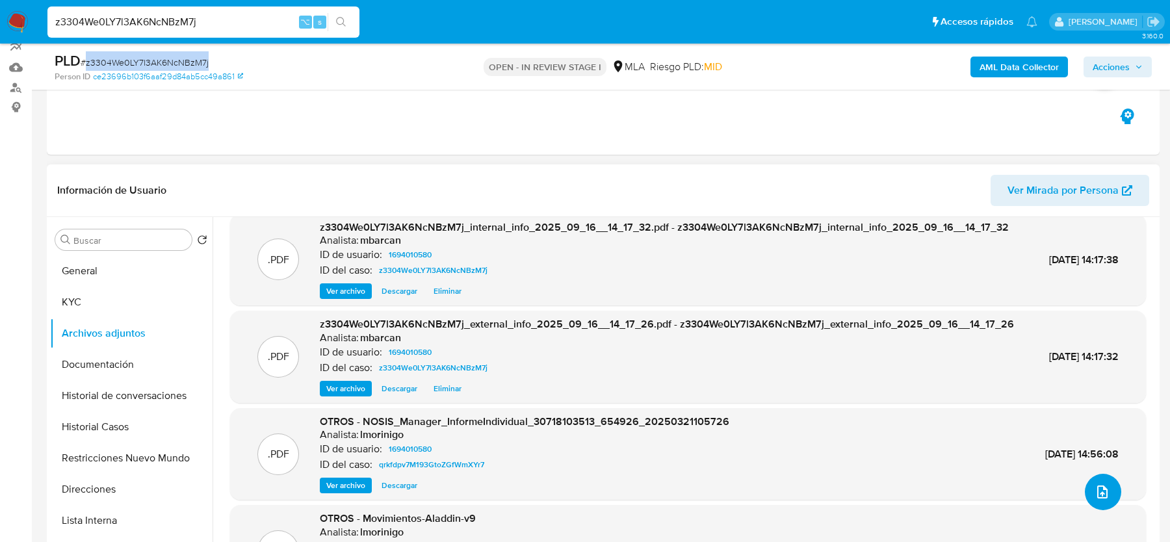
scroll to position [0, 0]
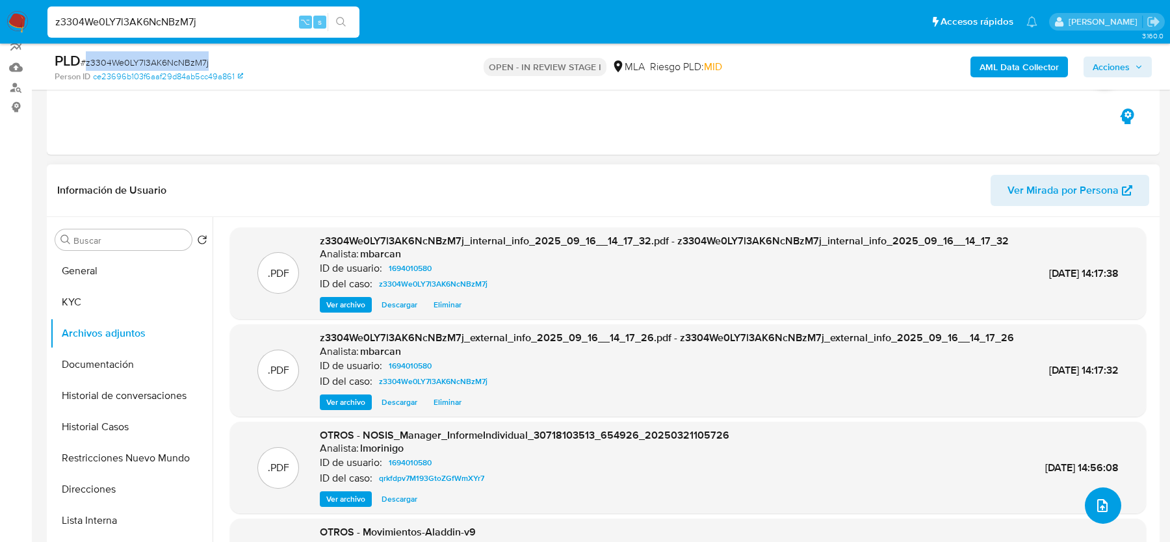
click at [1108, 507] on button "upload-file" at bounding box center [1102, 505] width 36 height 36
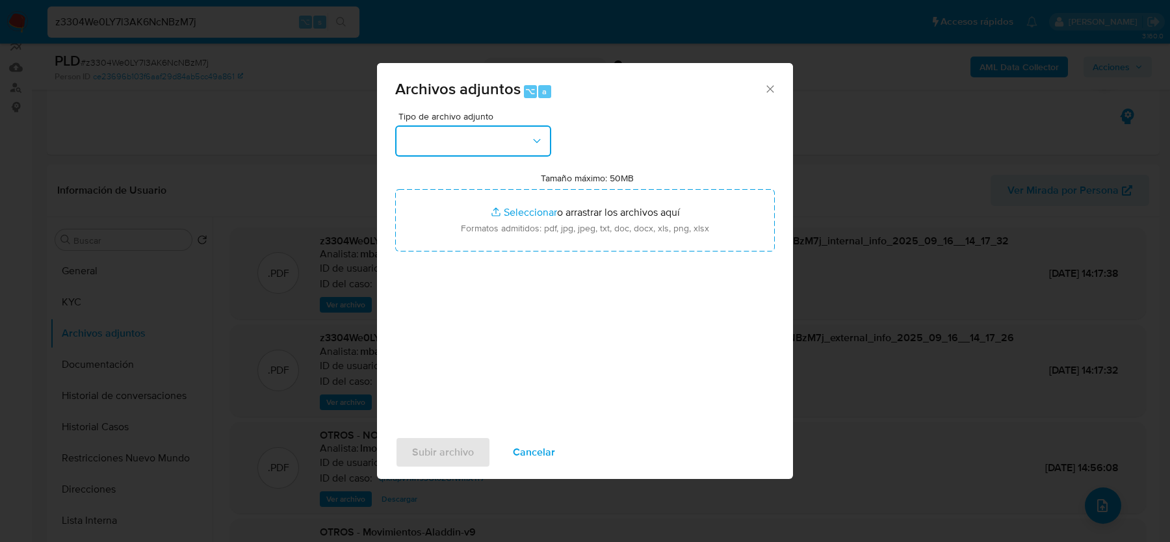
click at [510, 138] on button "button" at bounding box center [473, 140] width 156 height 31
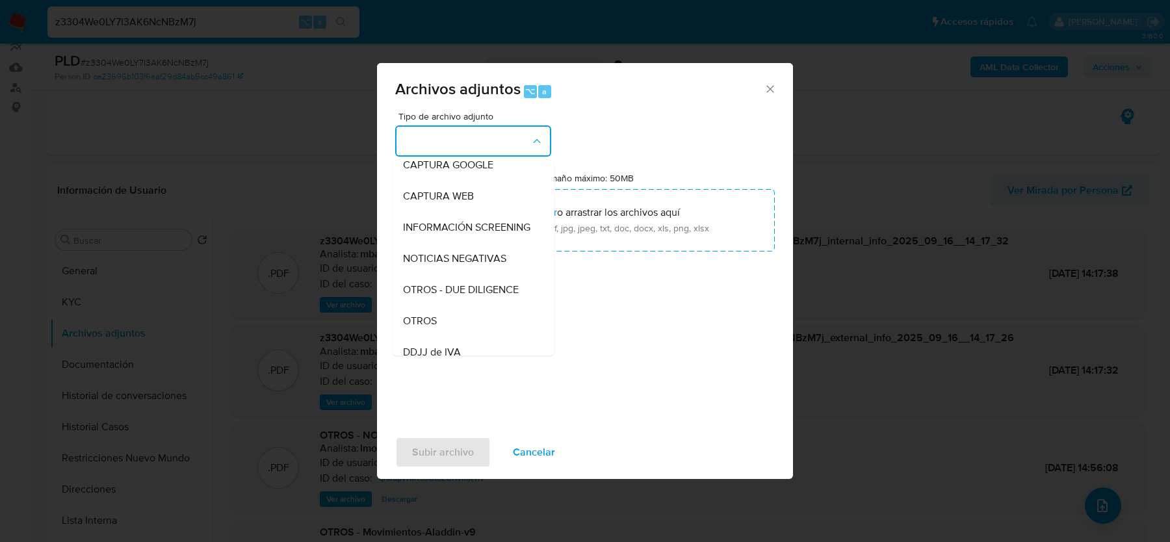
scroll to position [120, 0]
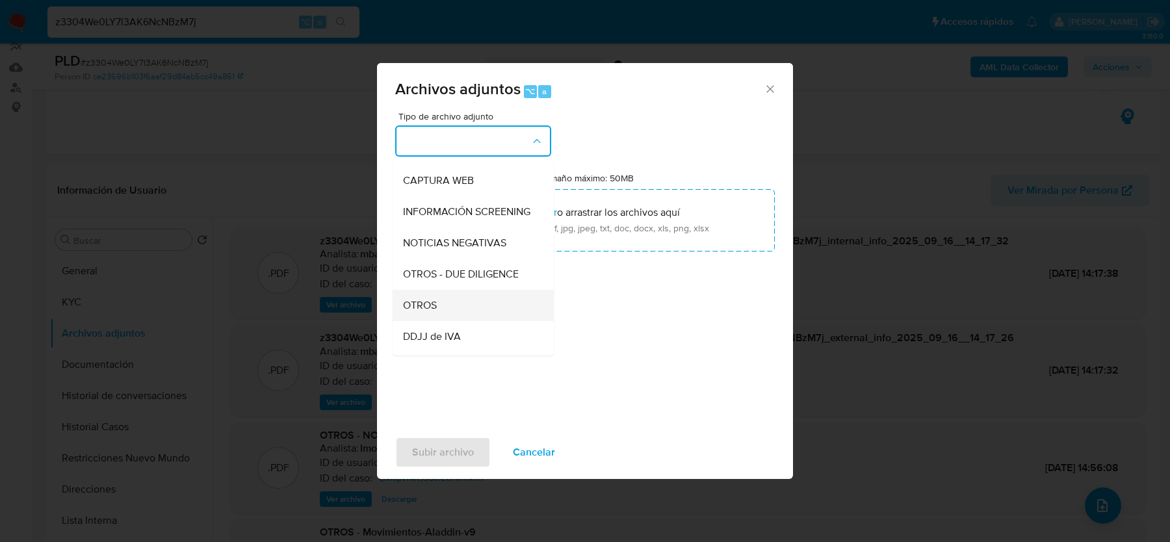
click at [435, 302] on span "OTROS" at bounding box center [420, 305] width 34 height 13
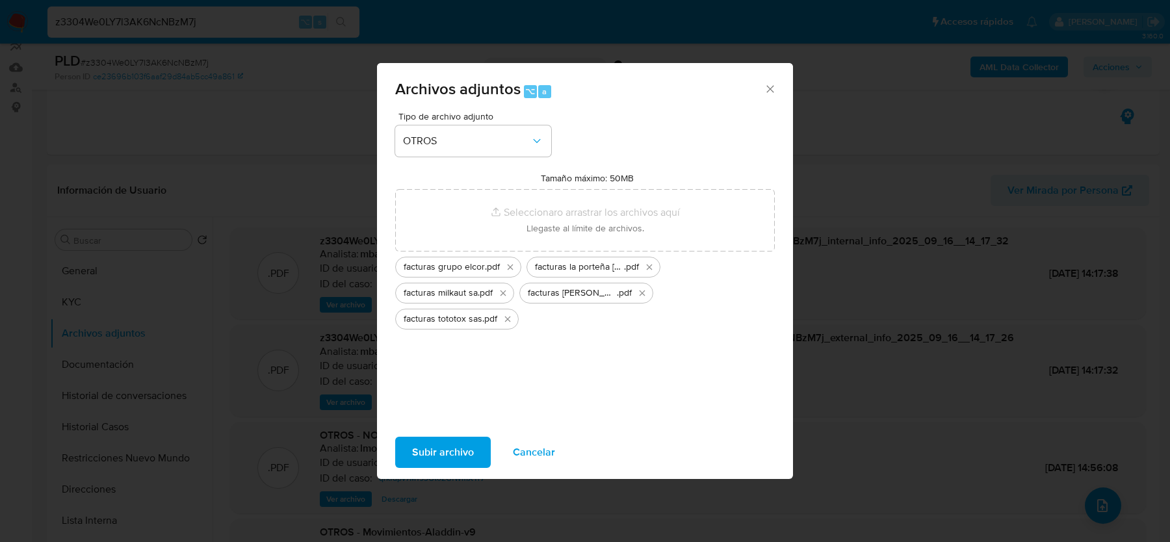
click at [442, 455] on span "Subir archivo" at bounding box center [443, 452] width 62 height 29
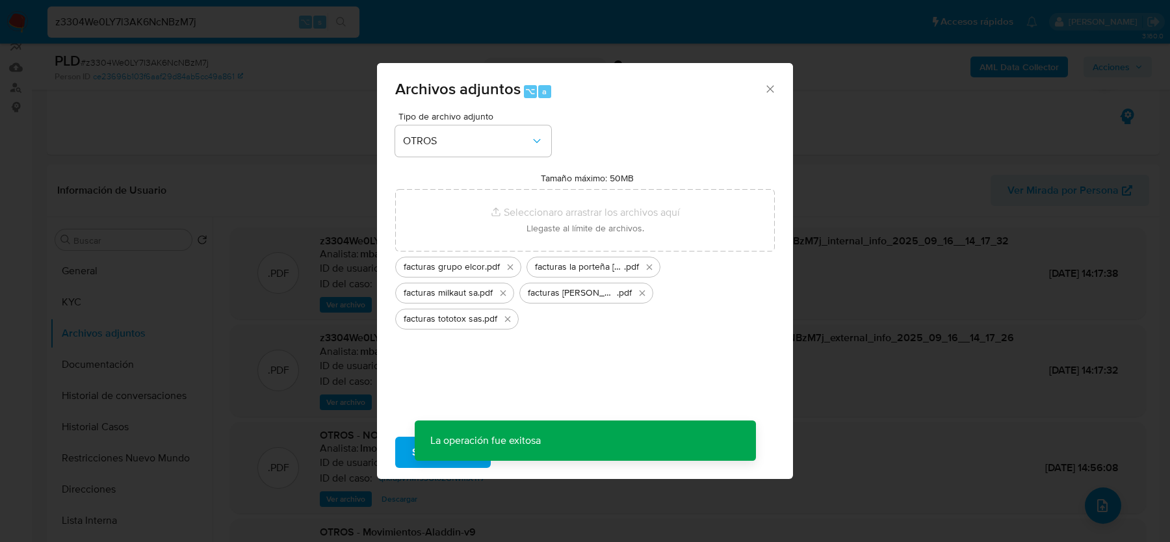
click at [774, 95] on icon "Cerrar" at bounding box center [769, 89] width 13 height 13
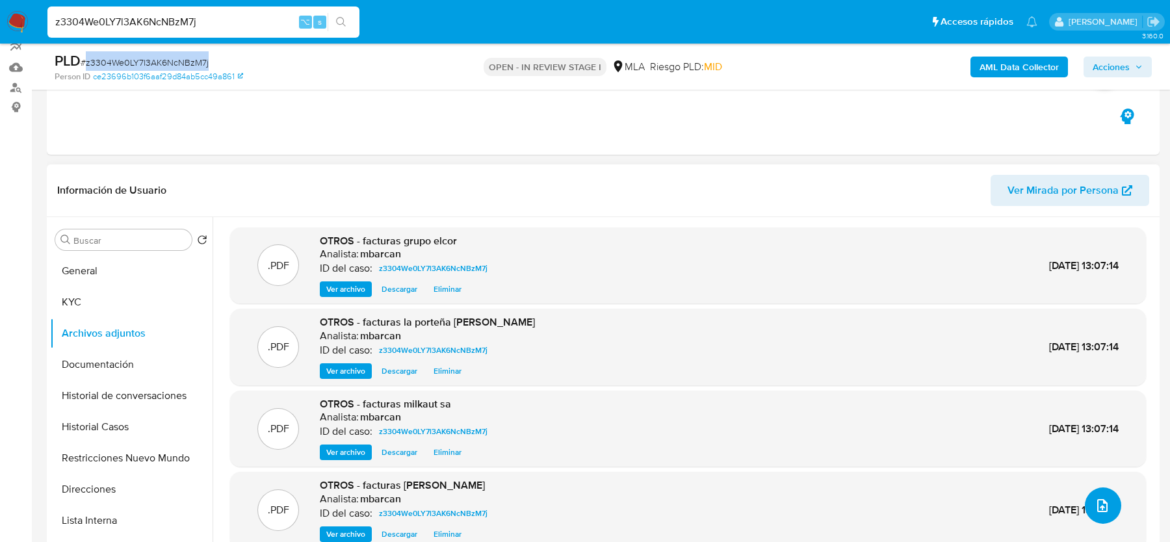
click at [1112, 498] on button "upload-file" at bounding box center [1102, 505] width 36 height 36
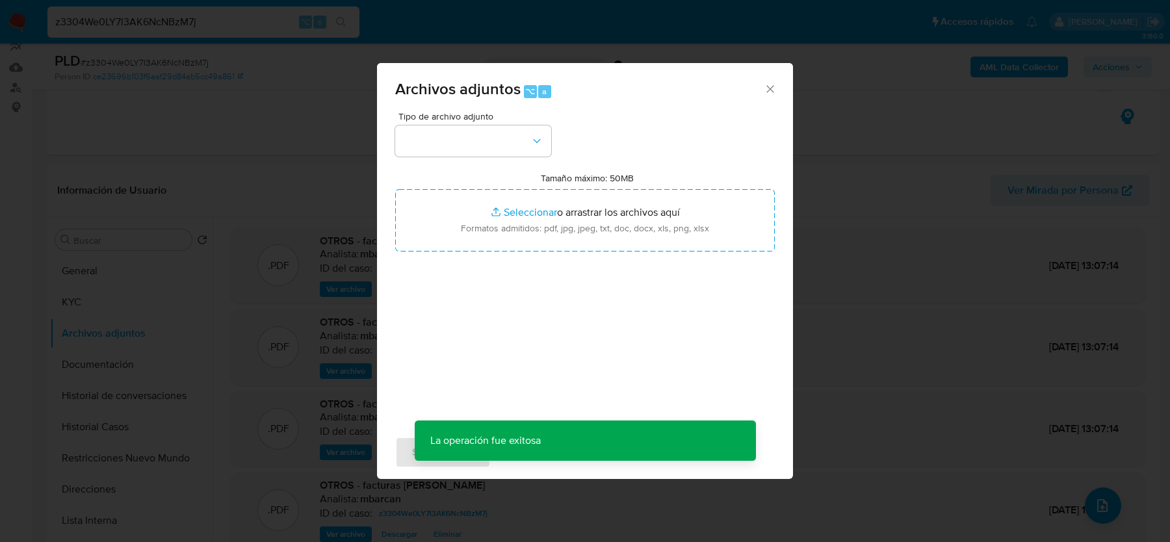
click at [450, 157] on div "Tipo de archivo adjunto Tamaño máximo: 50MB Seleccionar archivos Seleccionar o …" at bounding box center [584, 265] width 379 height 307
click at [455, 121] on span "Tipo de archivo adjunto" at bounding box center [476, 116] width 156 height 9
click at [455, 135] on button "button" at bounding box center [473, 140] width 156 height 31
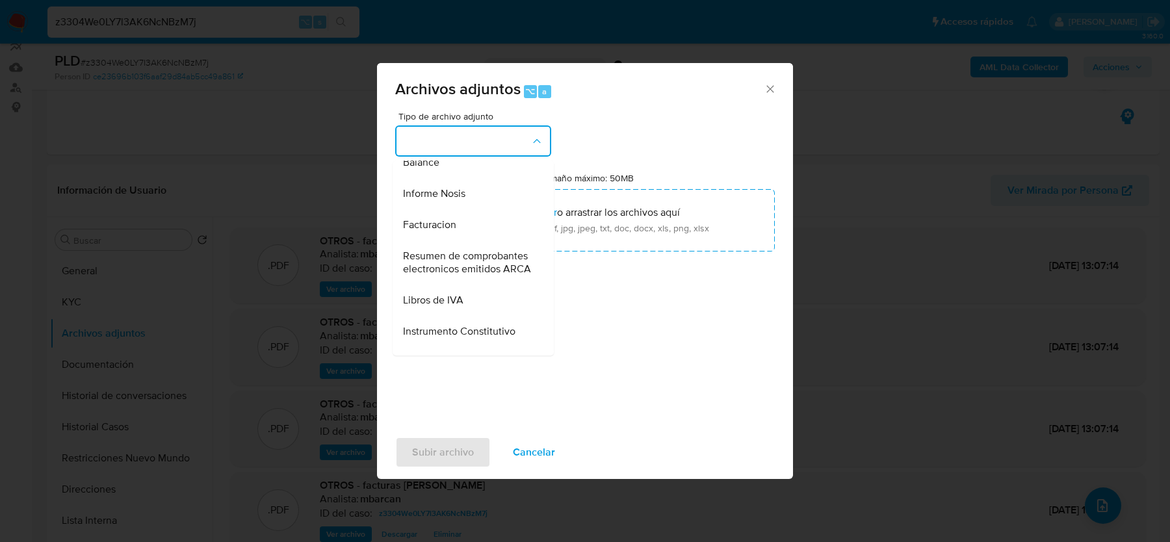
scroll to position [479, 0]
click at [770, 96] on div "Archivos adjuntos ⌥ a" at bounding box center [585, 87] width 416 height 49
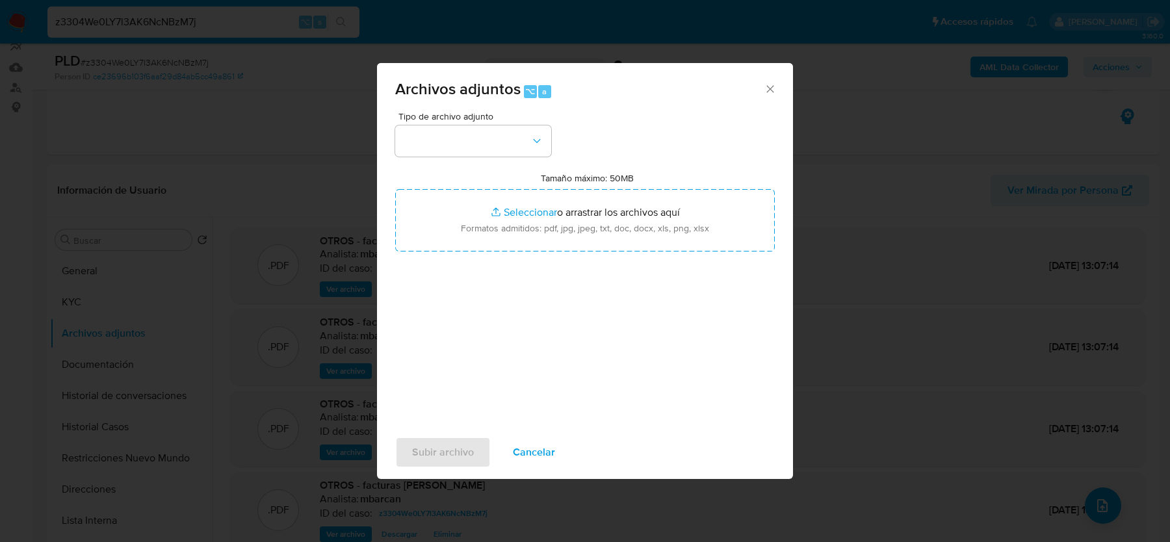
click at [767, 90] on icon "Cerrar" at bounding box center [769, 89] width 13 height 13
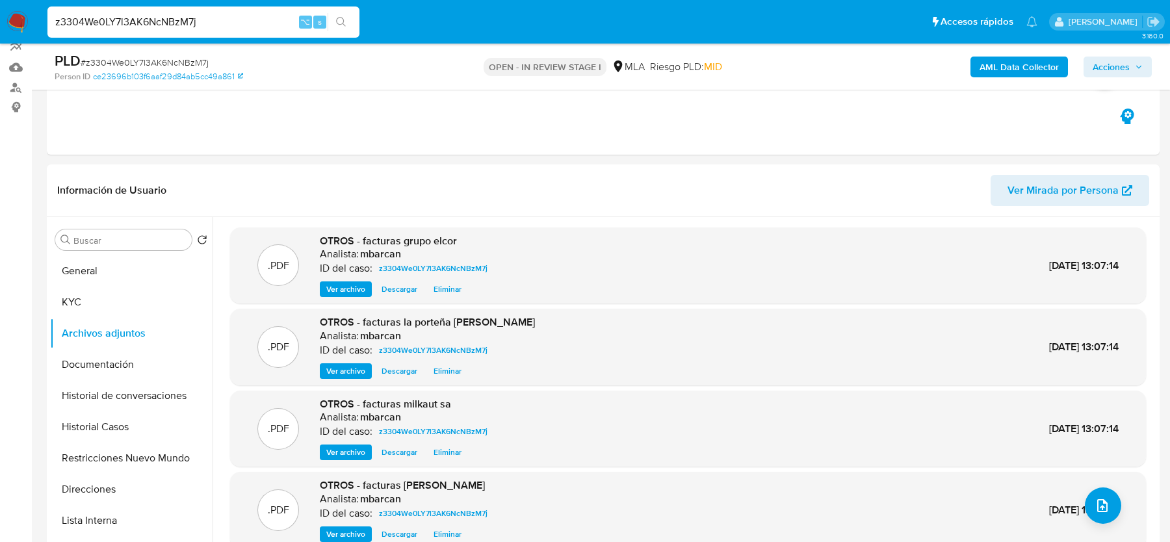
click at [92, 297] on button "KYC" at bounding box center [126, 302] width 152 height 31
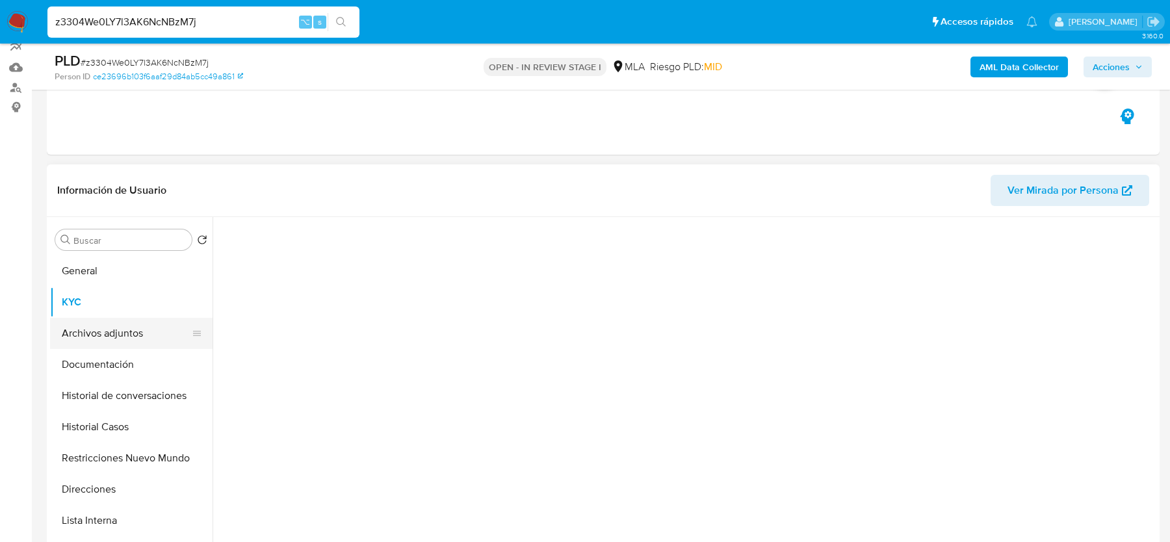
click at [81, 338] on button "Archivos adjuntos" at bounding box center [126, 333] width 152 height 31
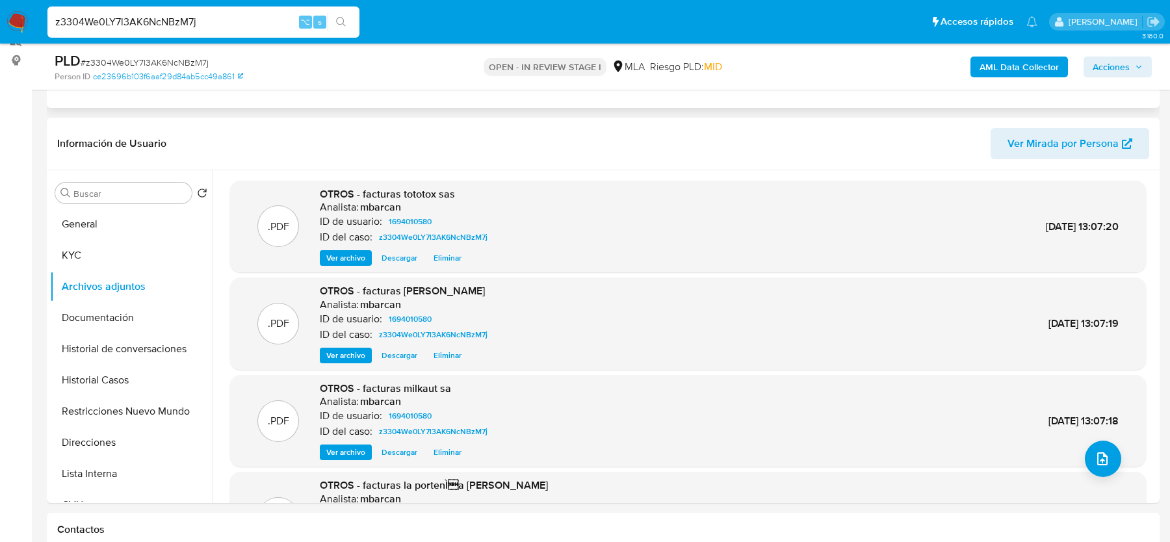
scroll to position [169, 0]
click at [457, 257] on span "Eliminar" at bounding box center [447, 256] width 28 height 13
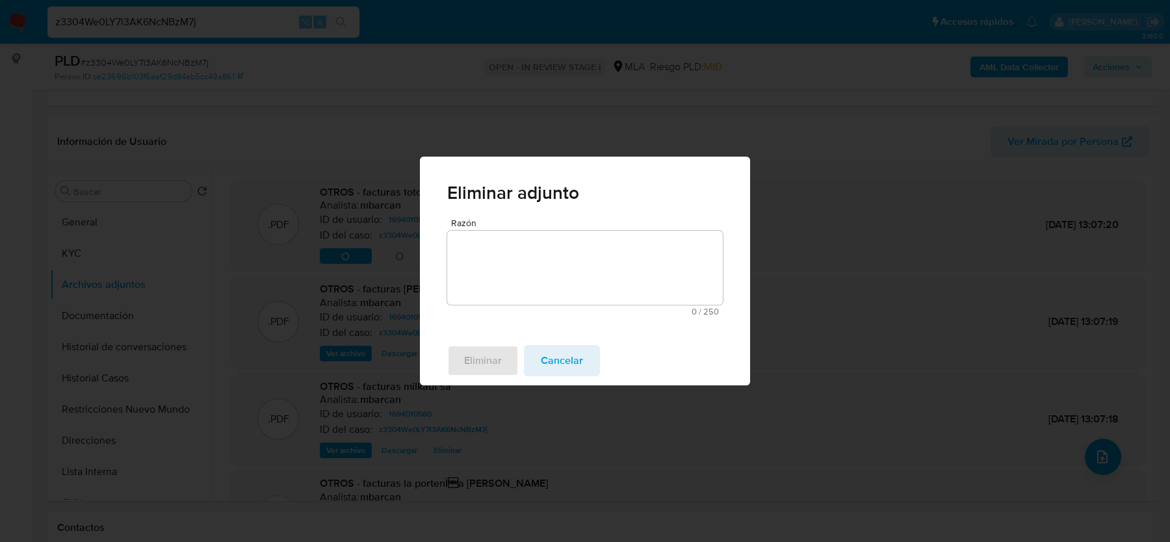
click at [480, 257] on textarea "Razón" at bounding box center [584, 268] width 275 height 74
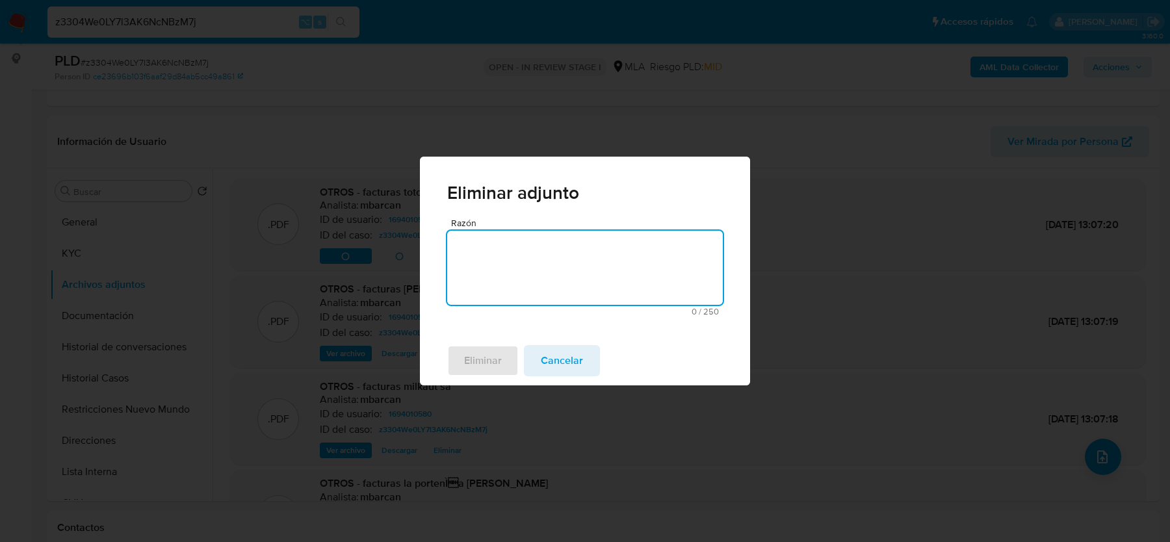
type textarea "."
drag, startPoint x: 488, startPoint y: 283, endPoint x: 449, endPoint y: 255, distance: 48.0
click at [449, 255] on div "Razón . 1 / 250 249 caracteres restantes" at bounding box center [585, 277] width 330 height 118
drag, startPoint x: 505, startPoint y: 247, endPoint x: 402, endPoint y: 242, distance: 103.4
click at [402, 242] on div "Eliminar adjunto Razón . 1 / 250 249 caracteres restantes Eliminar Cancelar" at bounding box center [585, 271] width 1170 height 542
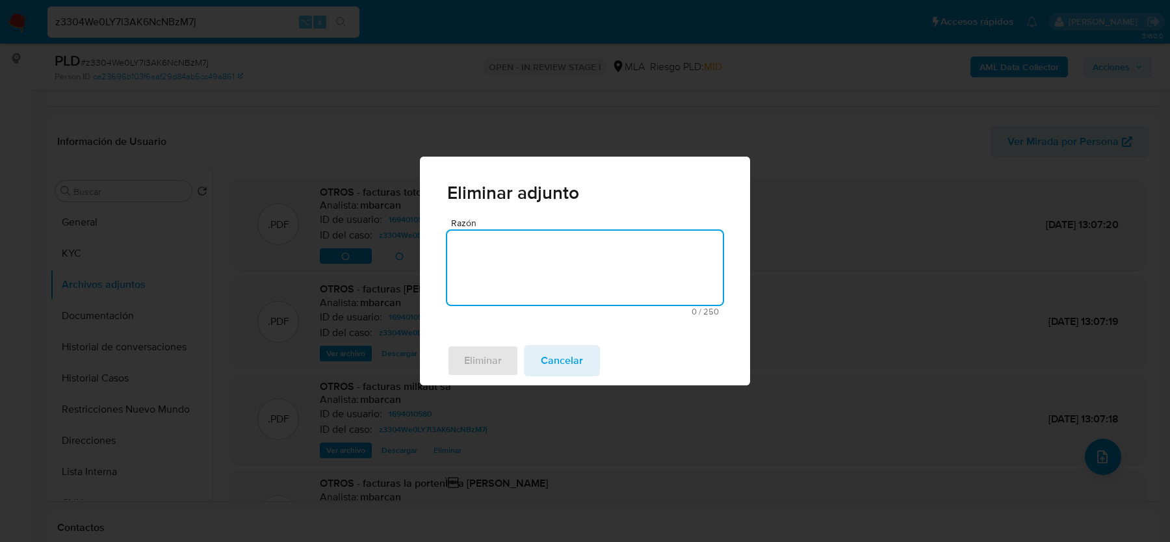
click at [584, 339] on div "Eliminar Cancelar" at bounding box center [585, 360] width 330 height 49
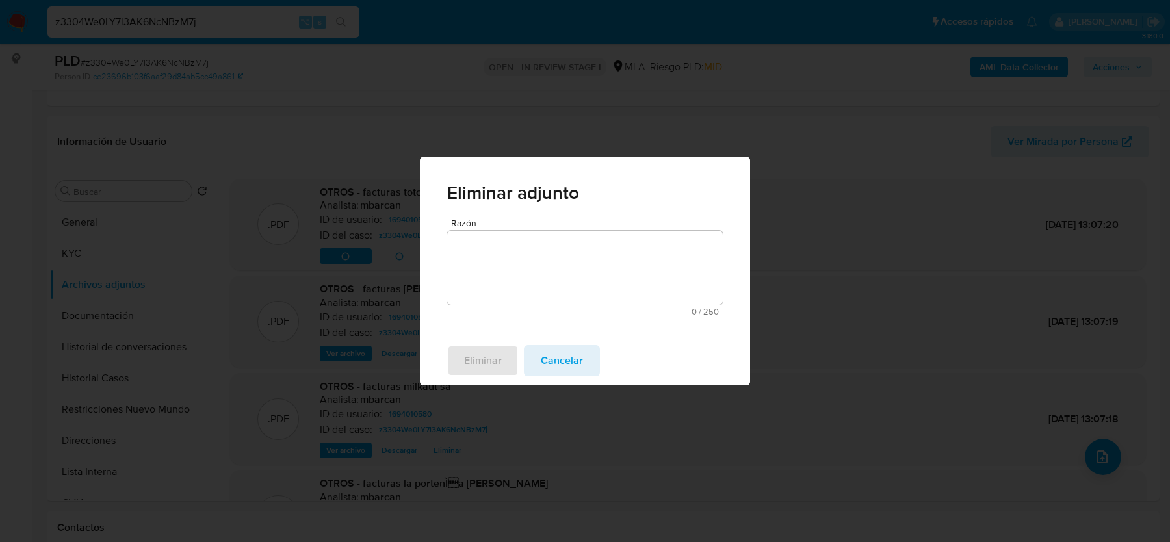
click at [583, 354] on span "Cancelar" at bounding box center [562, 360] width 42 height 29
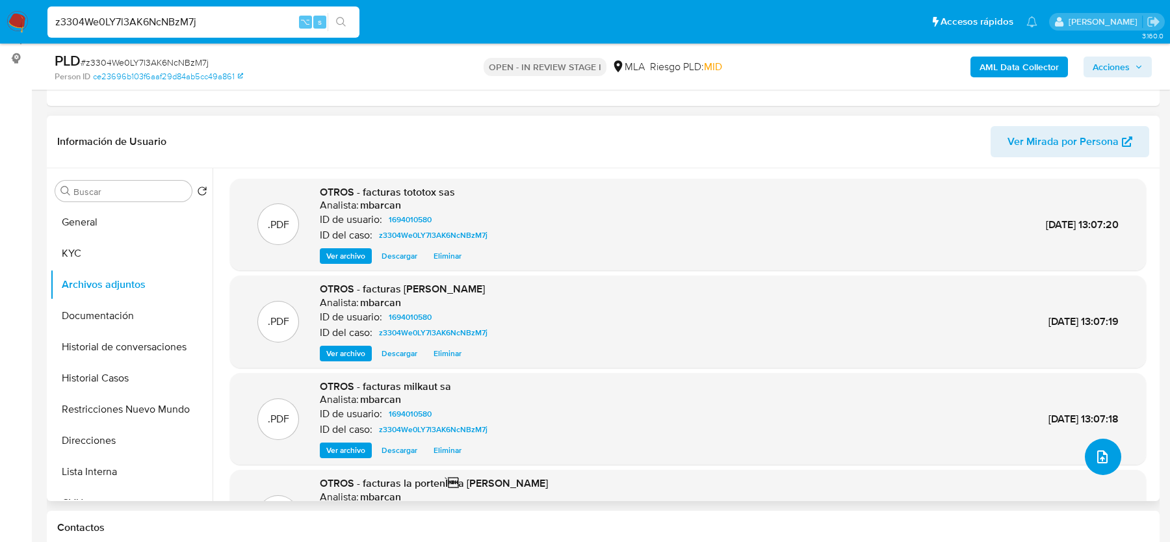
click at [1105, 453] on button "upload-file" at bounding box center [1102, 457] width 36 height 36
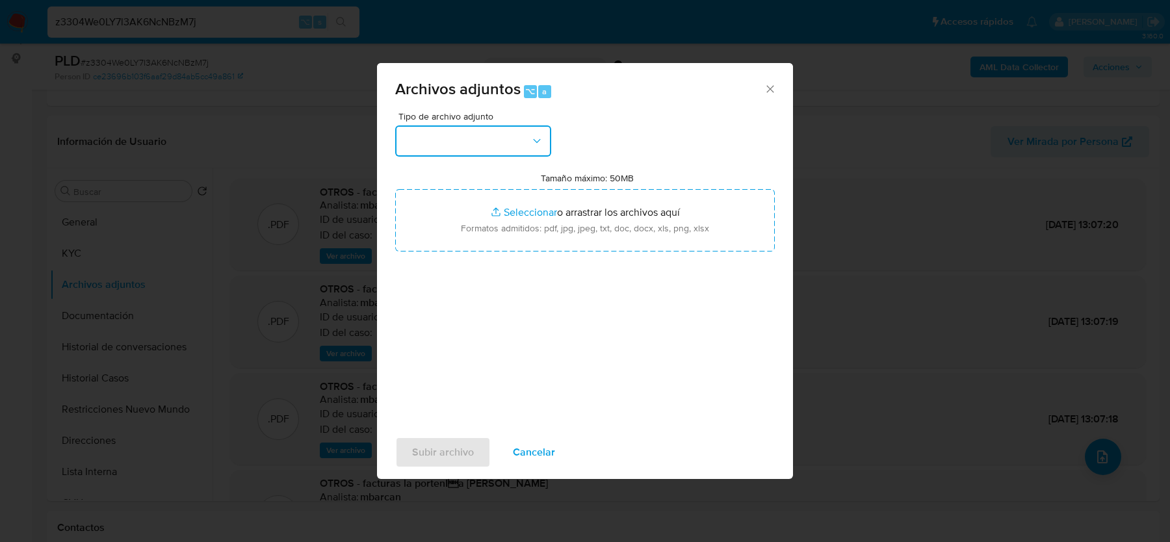
click at [453, 138] on button "button" at bounding box center [473, 140] width 156 height 31
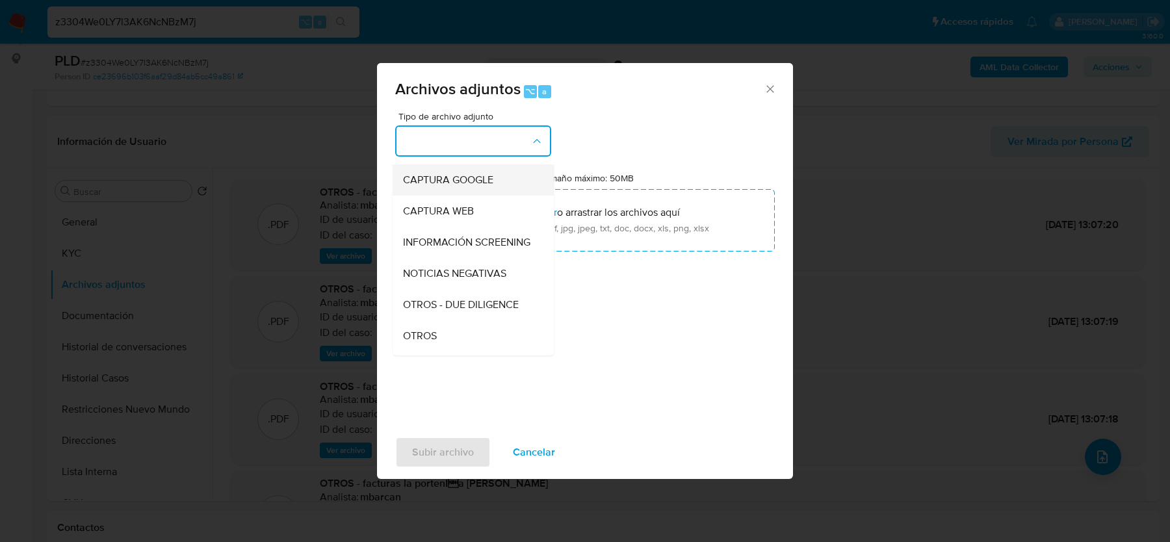
scroll to position [122, 0]
click at [442, 299] on div "OTROS" at bounding box center [469, 303] width 133 height 31
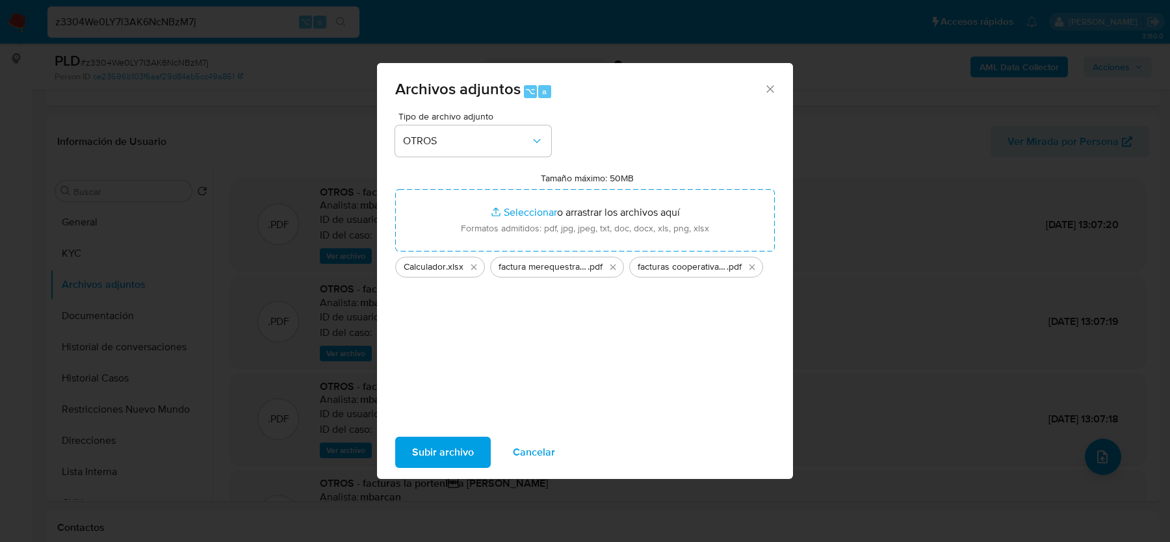
click at [457, 455] on span "Subir archivo" at bounding box center [443, 452] width 62 height 29
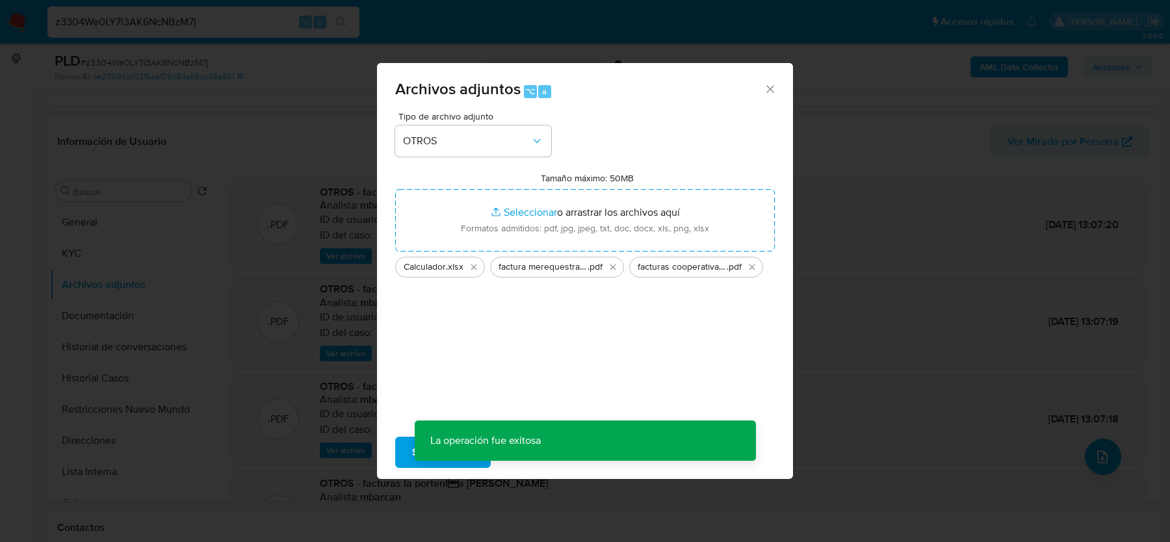
click at [1105, 459] on div "Archivos adjuntos ⌥ a Tipo de archivo adjunto OTROS Tamaño máximo: 50MB Selecci…" at bounding box center [585, 271] width 1170 height 542
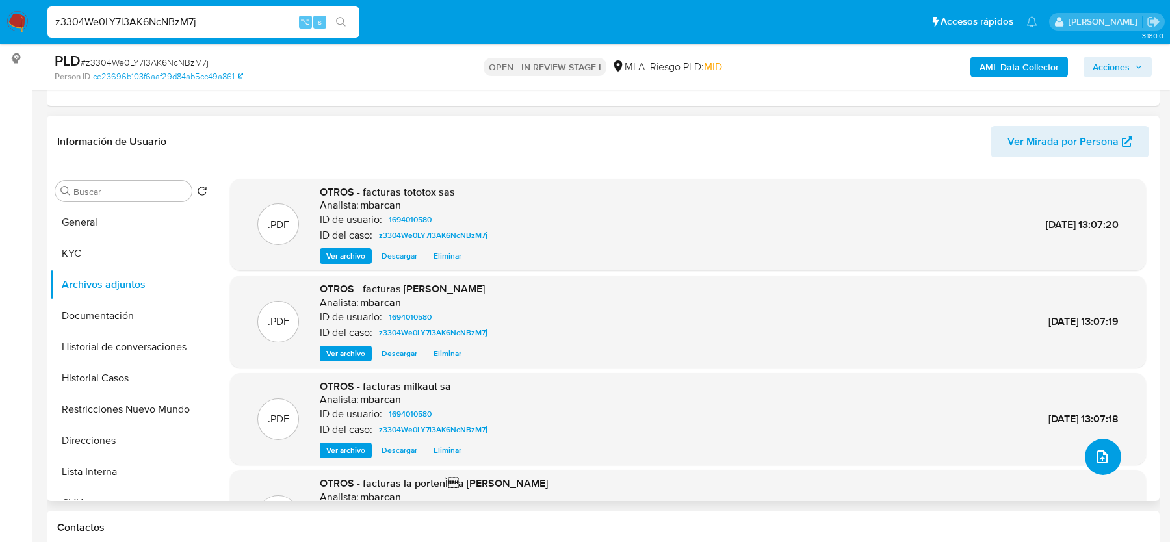
click at [1099, 461] on icon "upload-file" at bounding box center [1102, 456] width 10 height 13
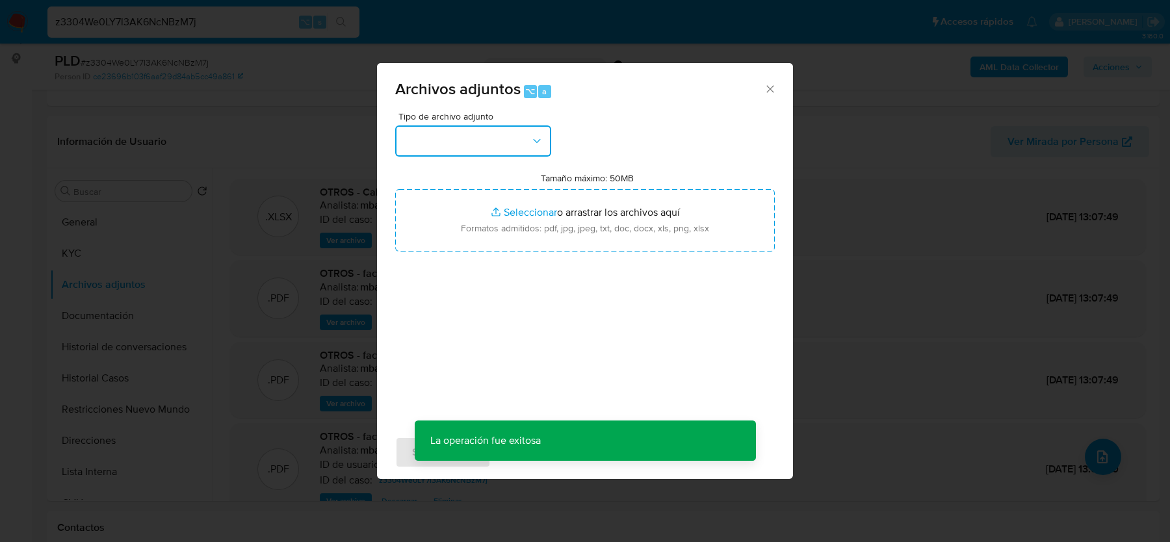
click at [457, 151] on button "button" at bounding box center [473, 140] width 156 height 31
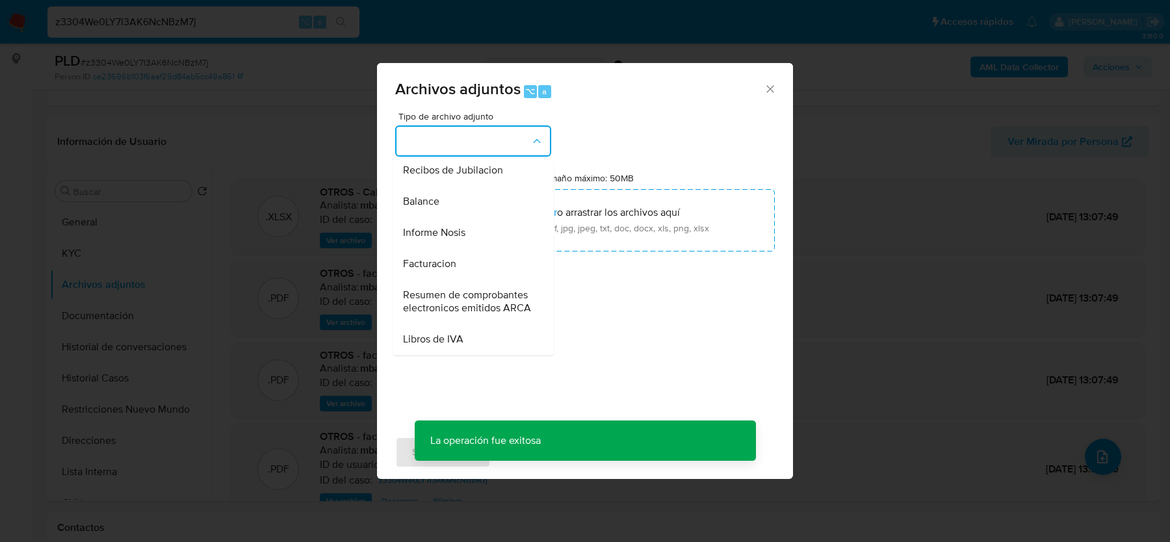
scroll to position [430, 0]
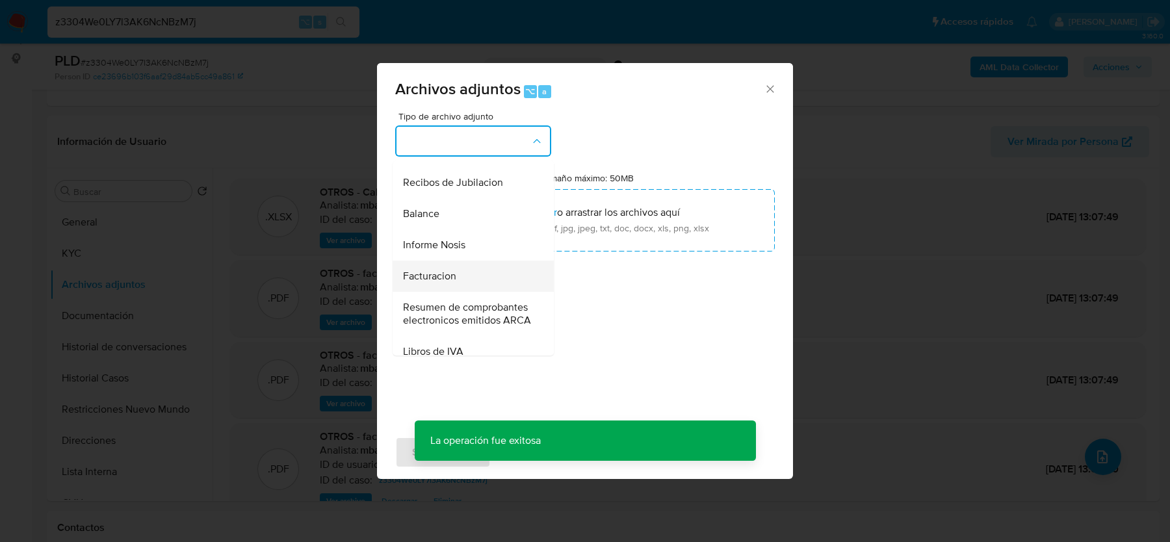
click at [454, 261] on div "Facturacion" at bounding box center [469, 276] width 133 height 31
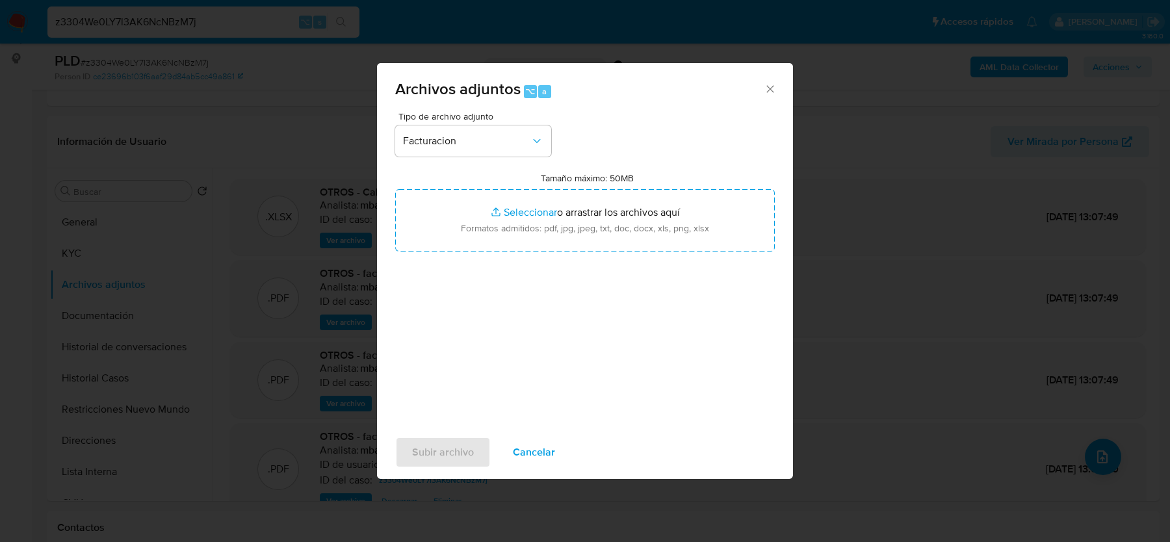
click at [459, 113] on span "Tipo de archivo adjunto" at bounding box center [476, 116] width 156 height 9
click at [454, 146] on span "Facturacion" at bounding box center [466, 140] width 127 height 13
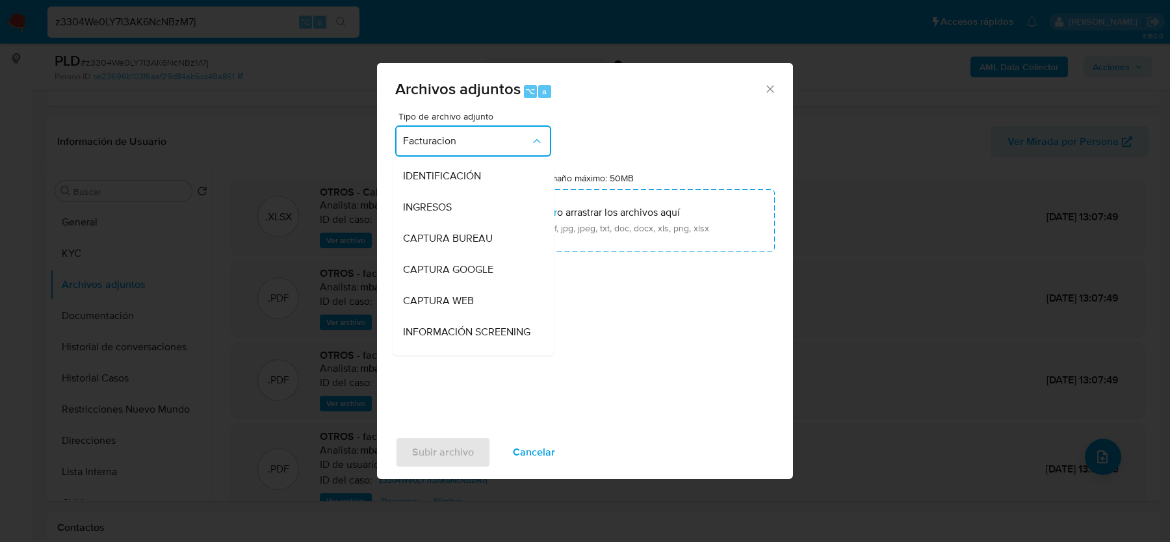
scroll to position [448, 0]
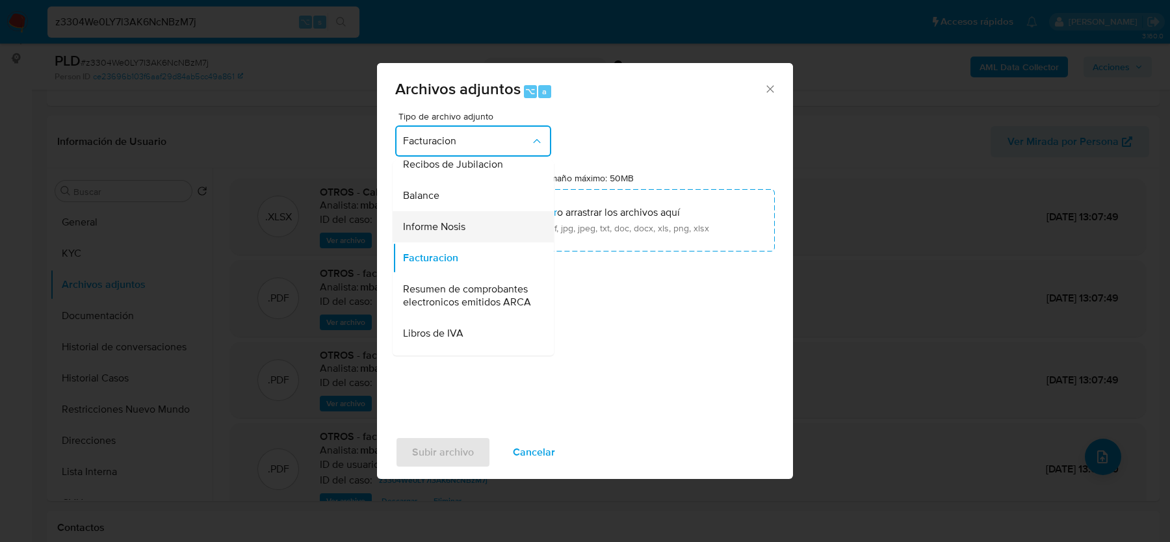
click at [438, 230] on span "Informe Nosis" at bounding box center [434, 226] width 62 height 13
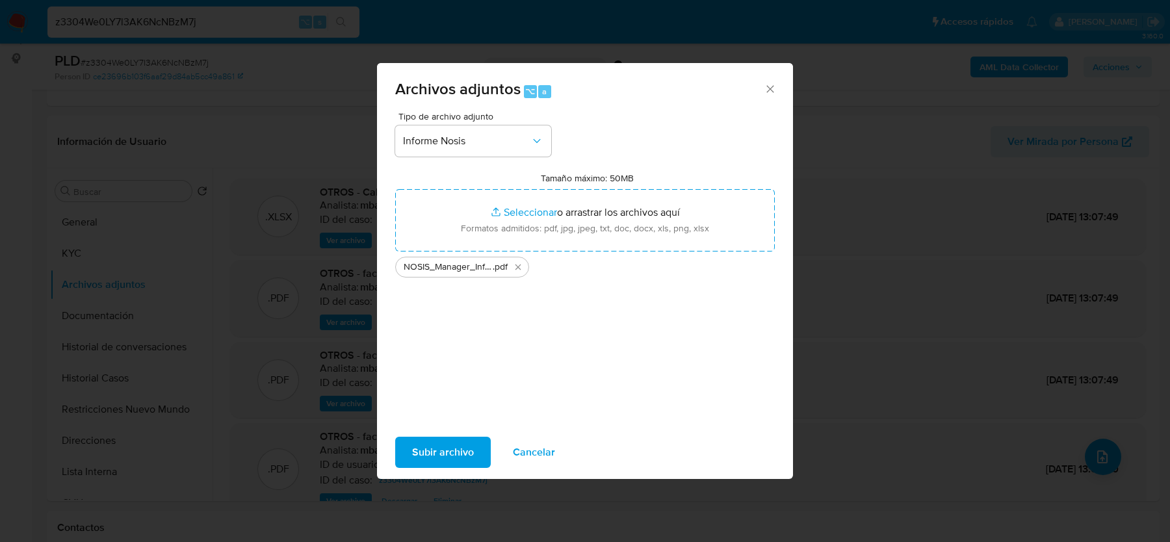
click at [459, 459] on span "Subir archivo" at bounding box center [443, 452] width 62 height 29
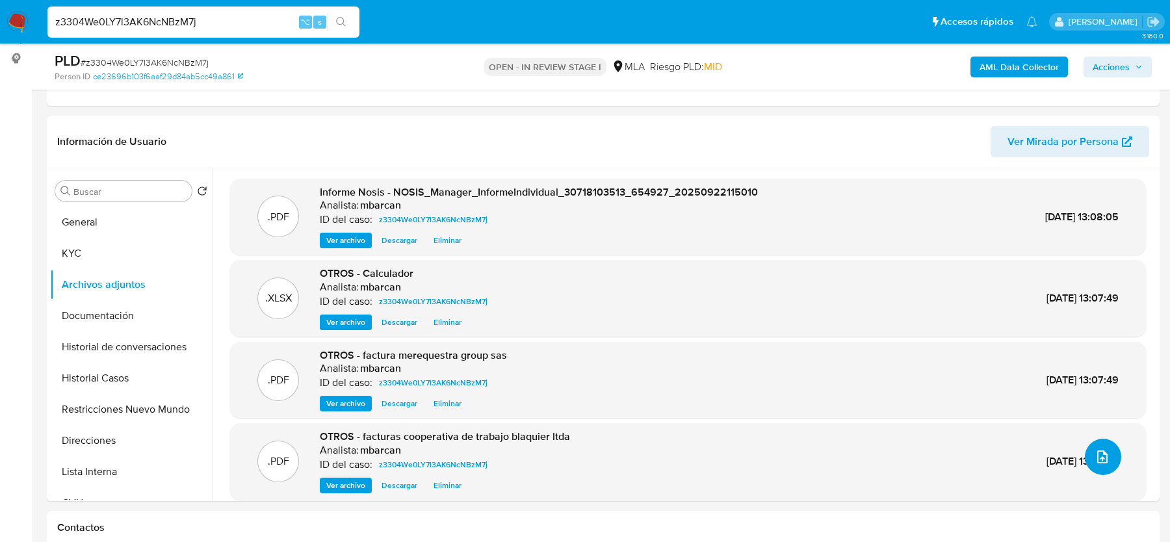
click at [1098, 463] on icon "upload-file" at bounding box center [1102, 457] width 16 height 16
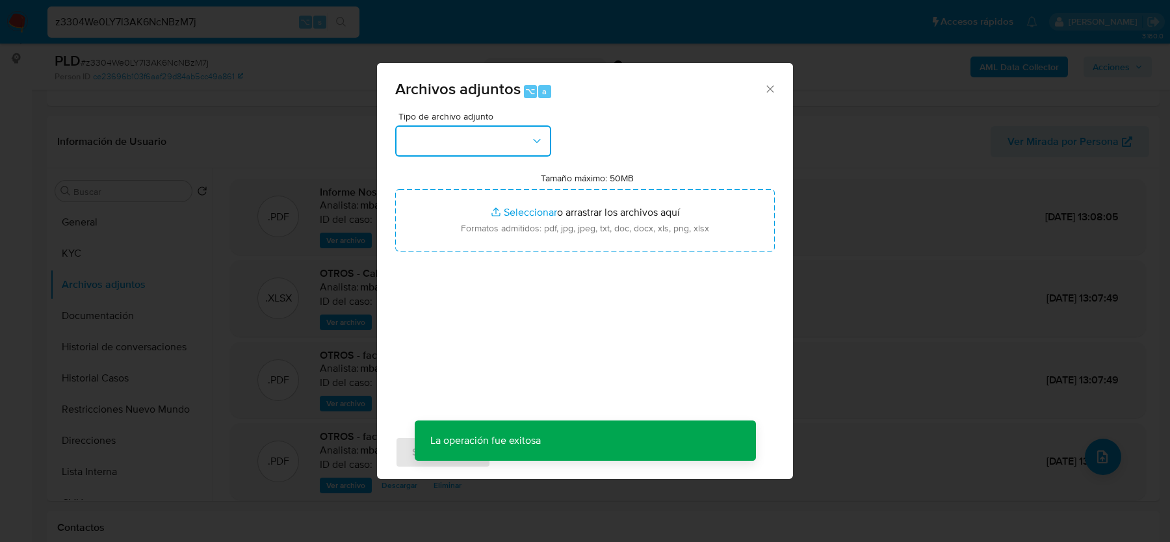
click at [474, 147] on button "button" at bounding box center [473, 140] width 156 height 31
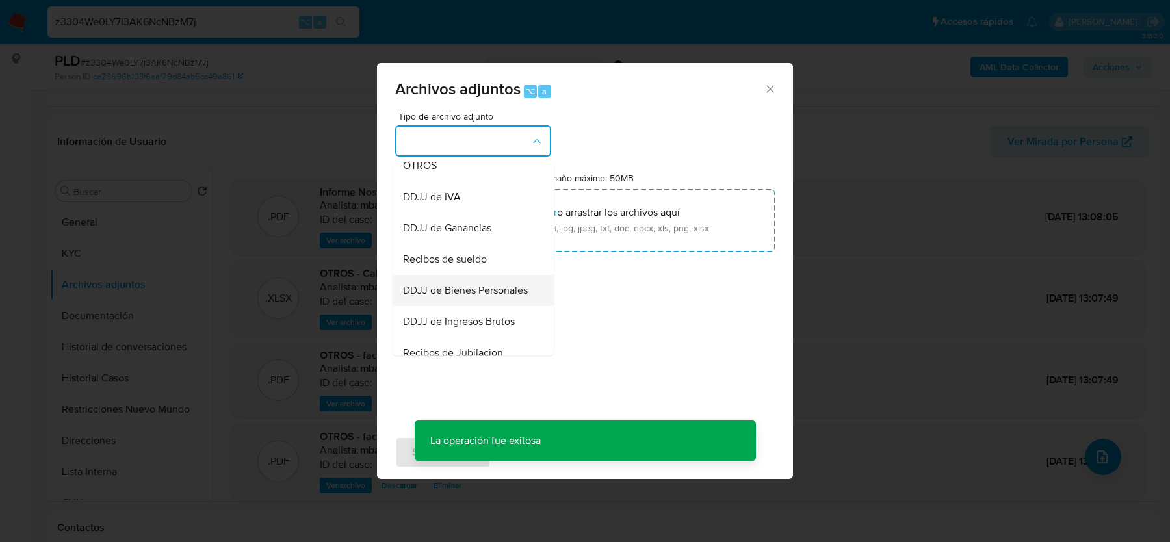
scroll to position [264, 0]
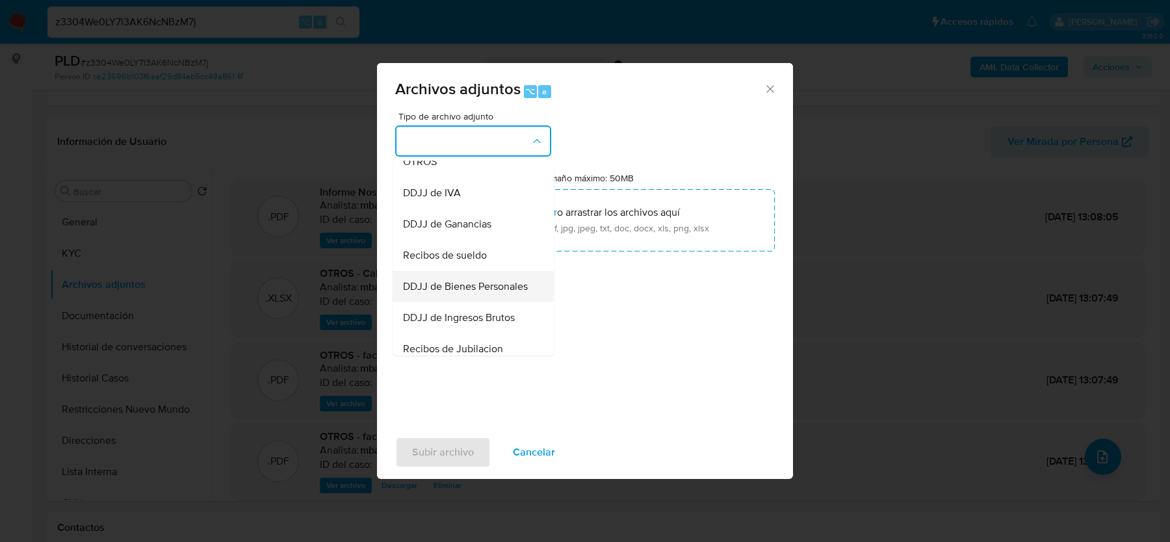
click at [445, 316] on span "DDJJ de Ingresos Brutos" at bounding box center [459, 317] width 112 height 13
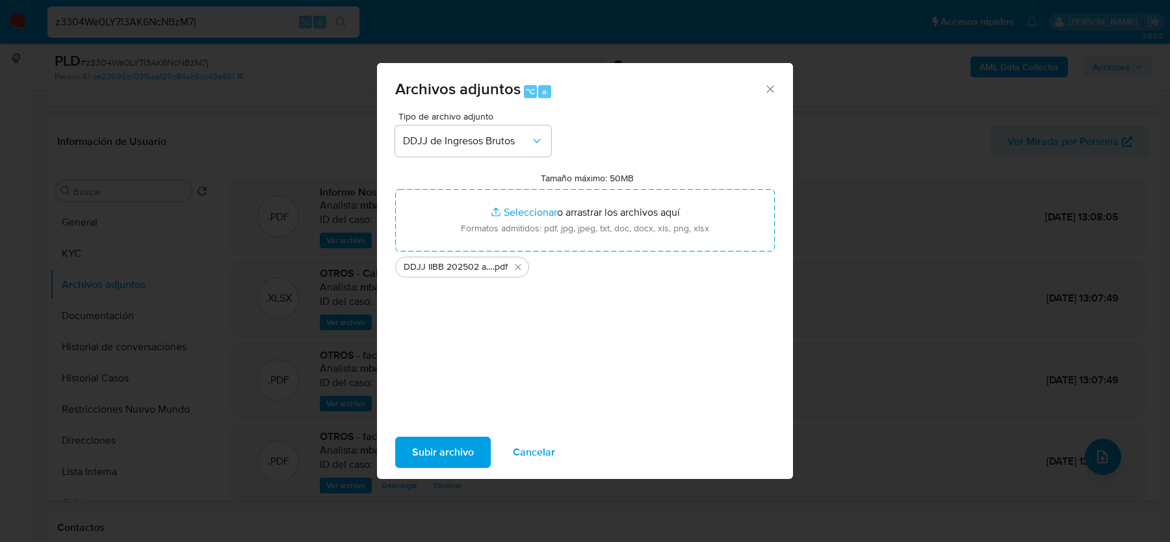
click at [461, 454] on span "Subir archivo" at bounding box center [443, 452] width 62 height 29
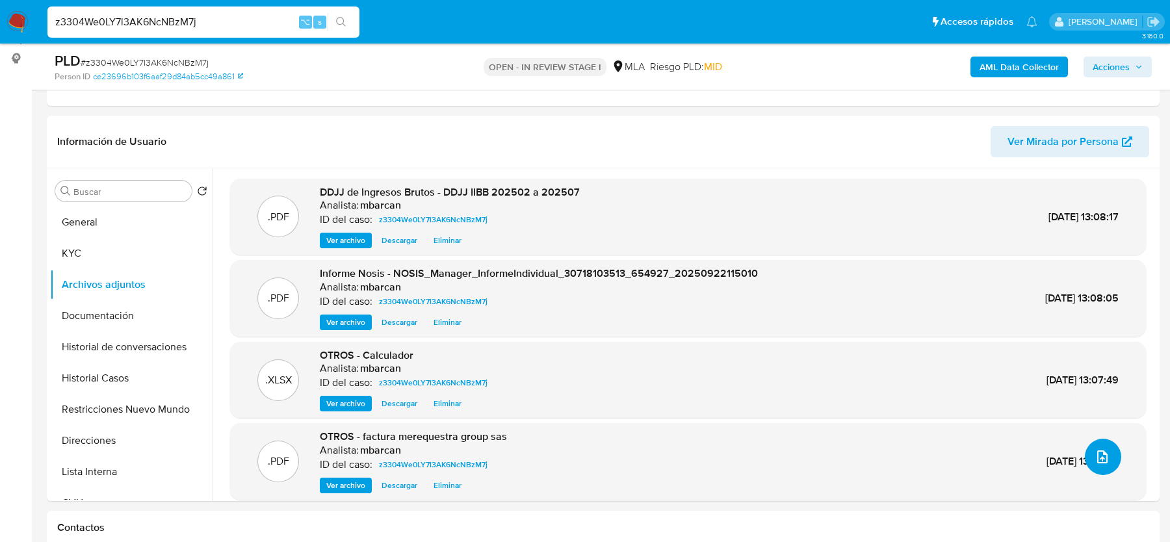
click at [1098, 459] on icon "upload-file" at bounding box center [1102, 456] width 10 height 13
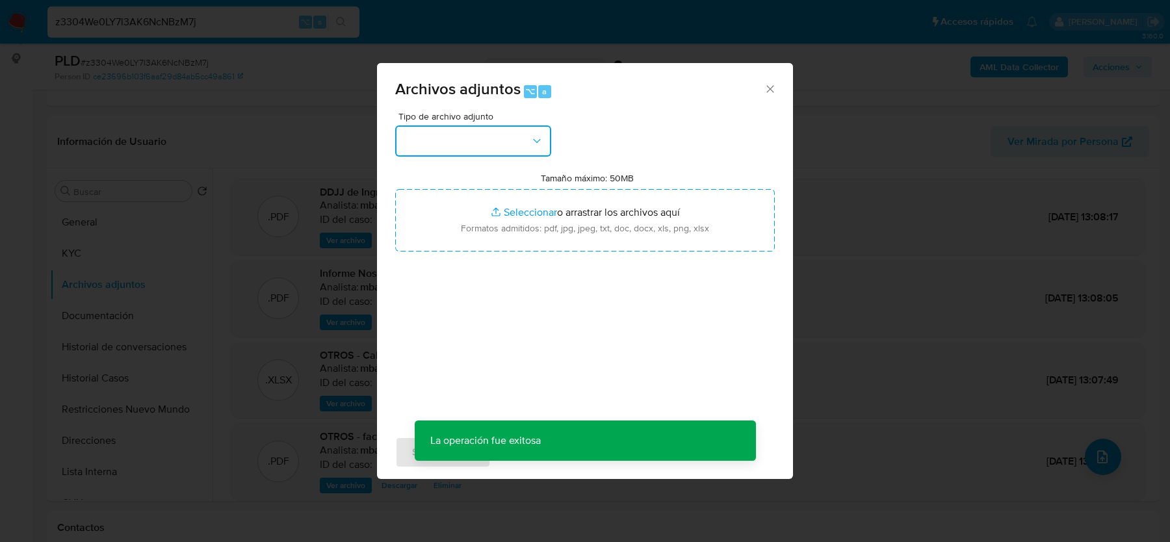
click at [512, 129] on button "button" at bounding box center [473, 140] width 156 height 31
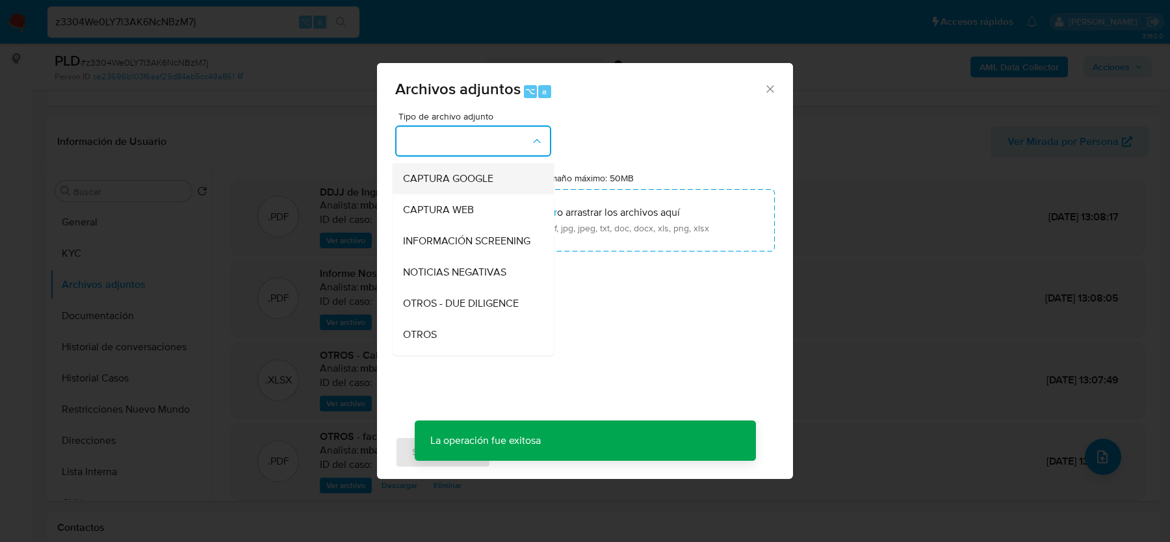
scroll to position [125, 0]
click at [465, 308] on div "OTROS" at bounding box center [469, 300] width 133 height 31
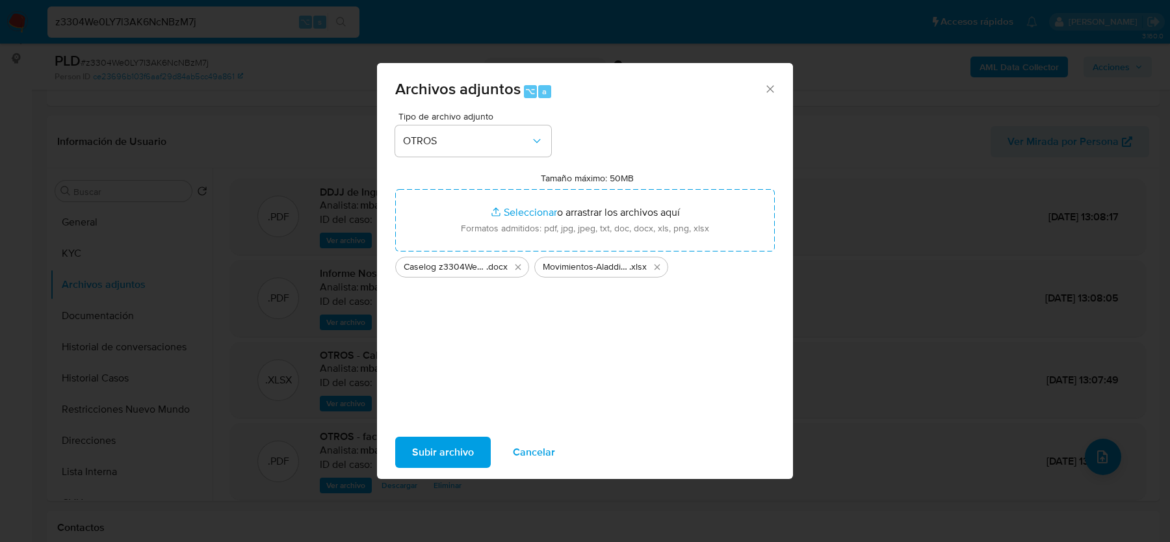
click at [431, 454] on span "Subir archivo" at bounding box center [443, 452] width 62 height 29
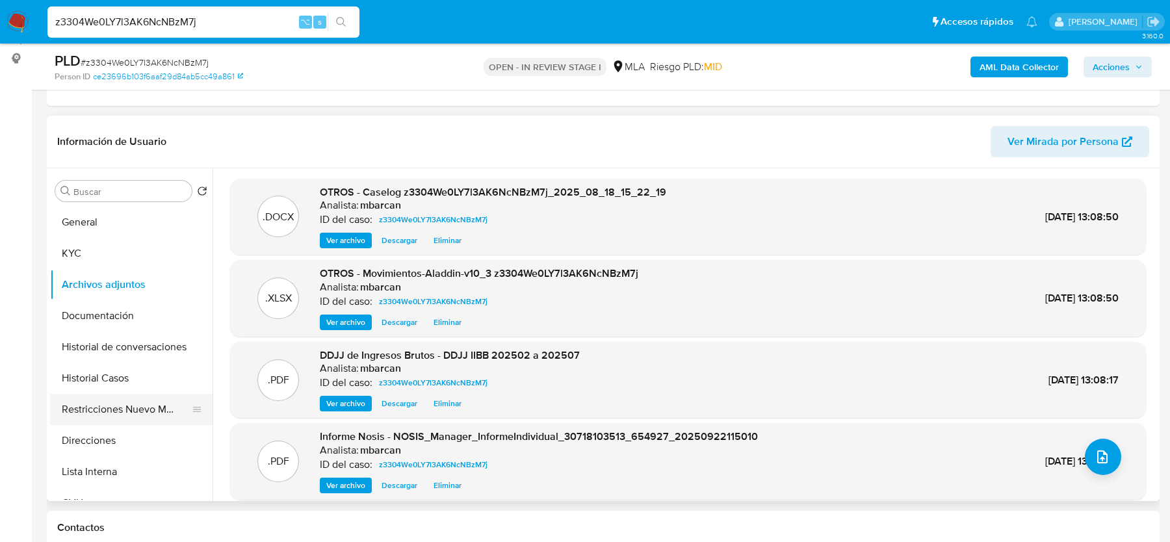
click at [130, 413] on button "Restricciones Nuevo Mundo" at bounding box center [126, 409] width 152 height 31
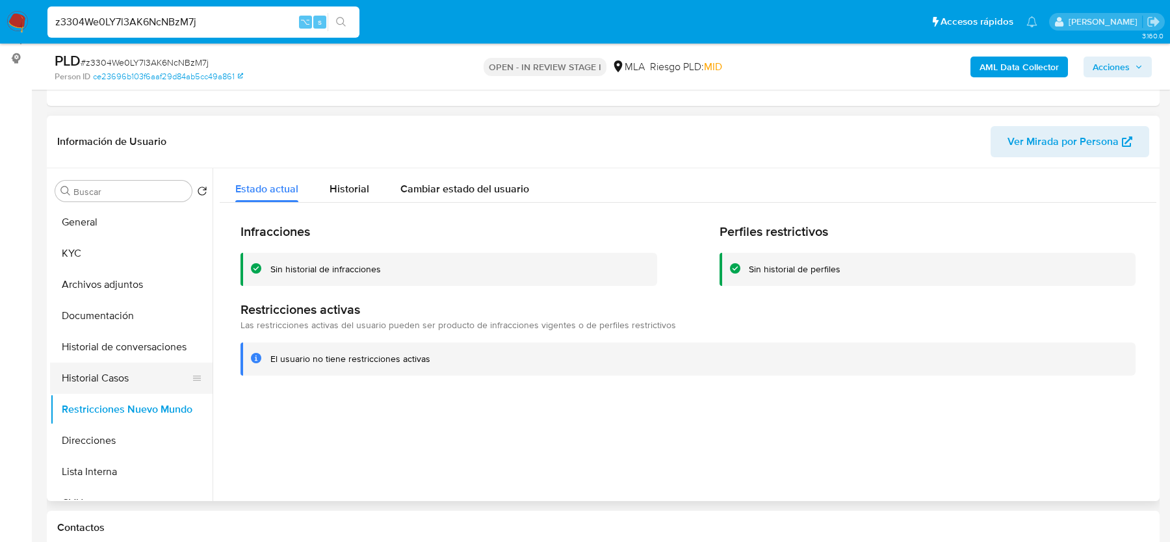
click at [98, 374] on button "Historial Casos" at bounding box center [126, 378] width 152 height 31
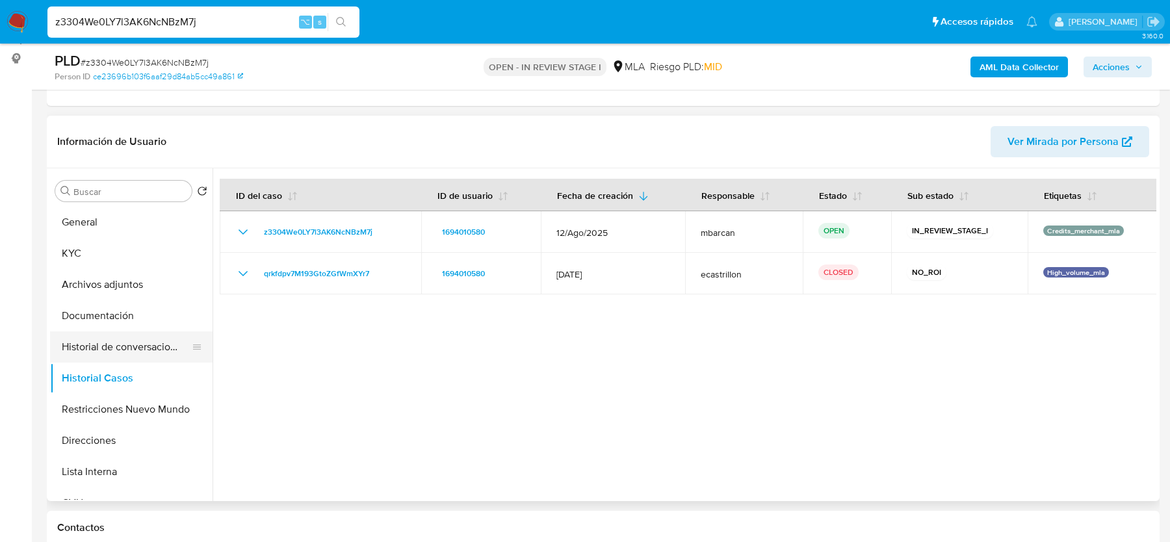
click at [114, 342] on button "Historial de conversaciones" at bounding box center [126, 346] width 152 height 31
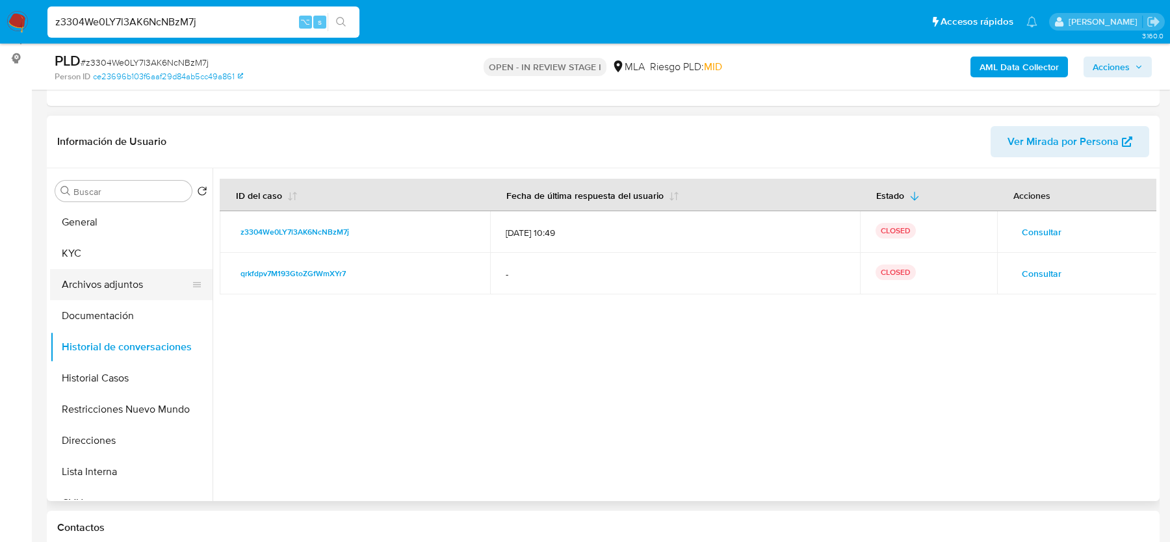
click at [101, 277] on button "Archivos adjuntos" at bounding box center [126, 284] width 152 height 31
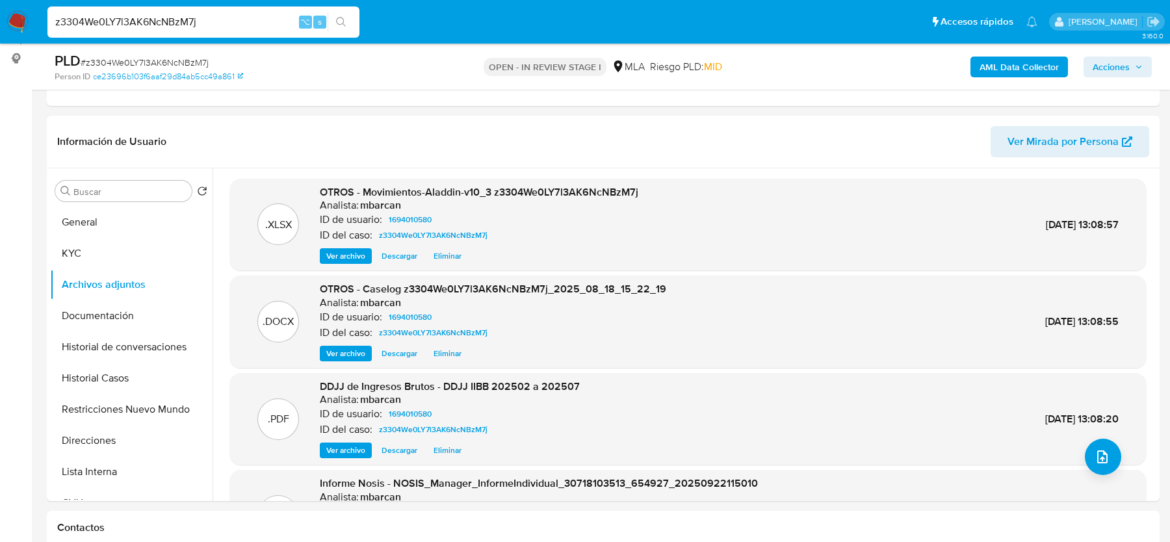
click at [1101, 71] on span "Acciones" at bounding box center [1110, 67] width 37 height 21
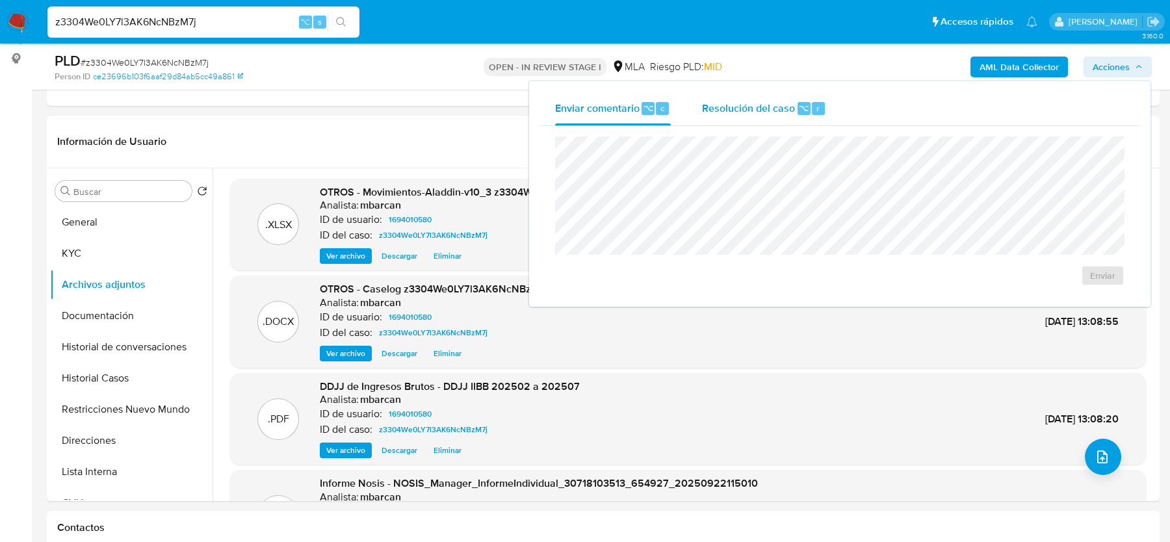
click at [730, 96] on div "Resolución del caso ⌥ r" at bounding box center [764, 109] width 124 height 34
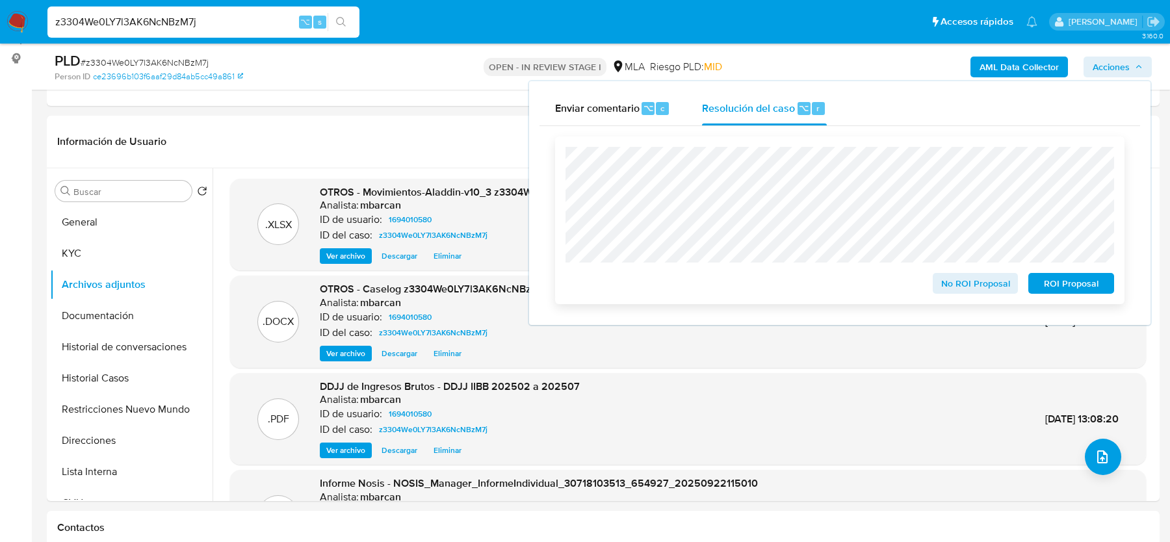
click at [1070, 285] on span "ROI Proposal" at bounding box center [1071, 283] width 68 height 18
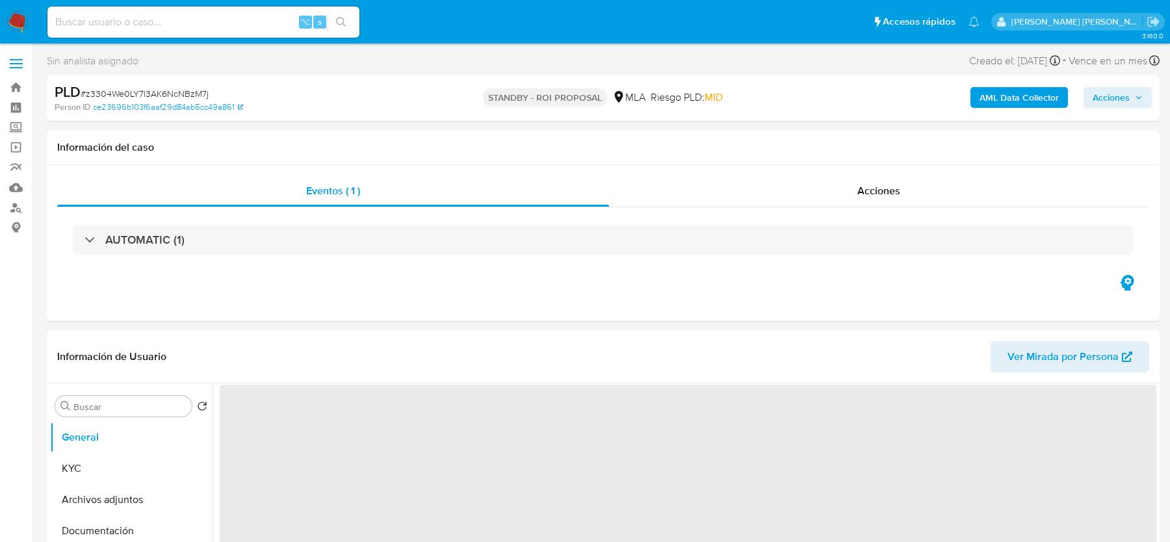
select select "10"
